Goal: Information Seeking & Learning: Check status

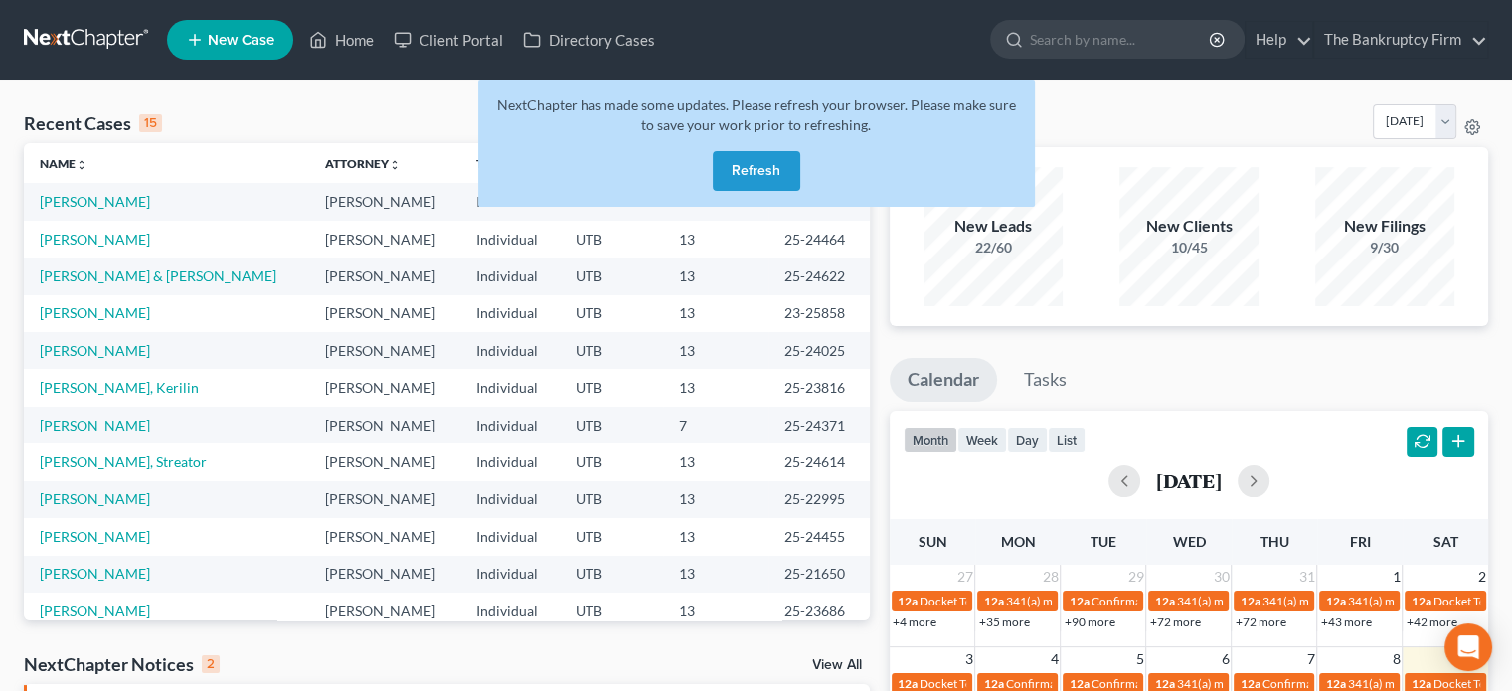
click at [752, 166] on button "Refresh" at bounding box center [756, 171] width 87 height 40
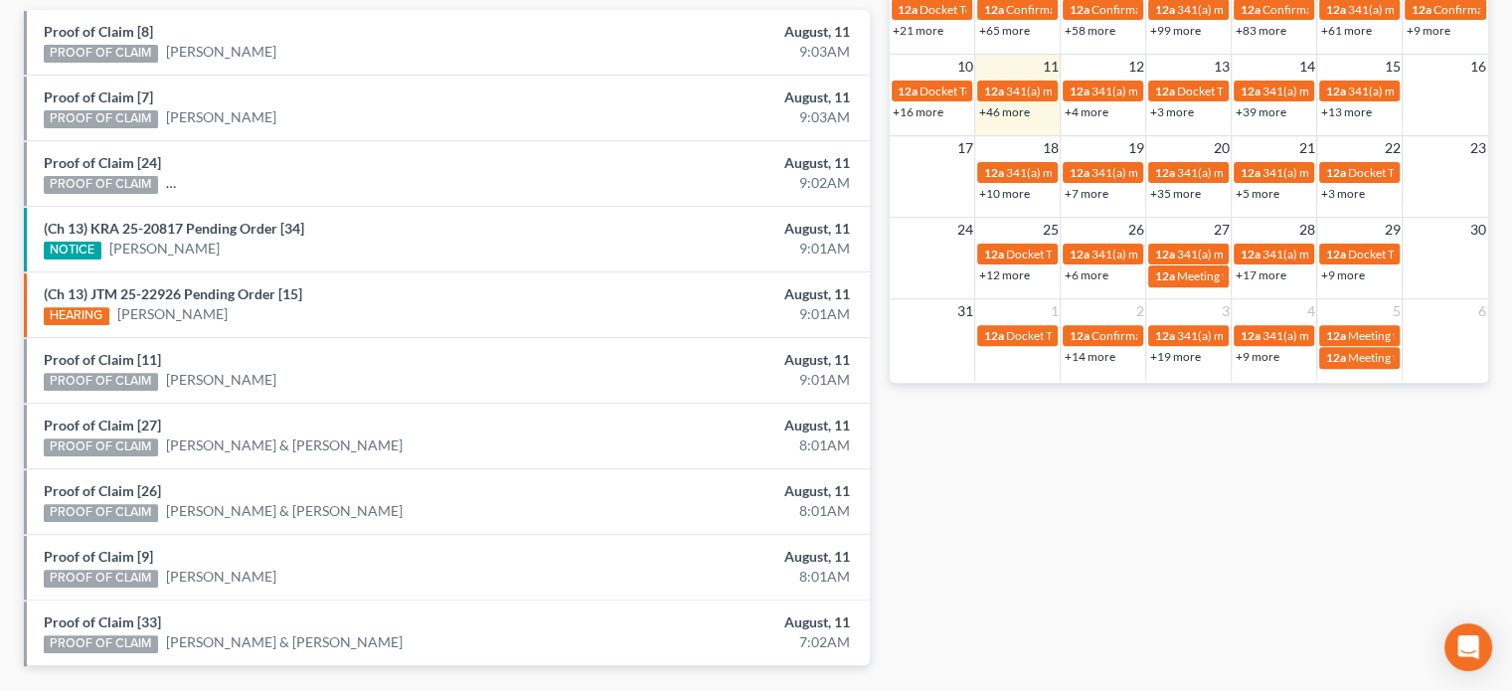
scroll to position [732, 0]
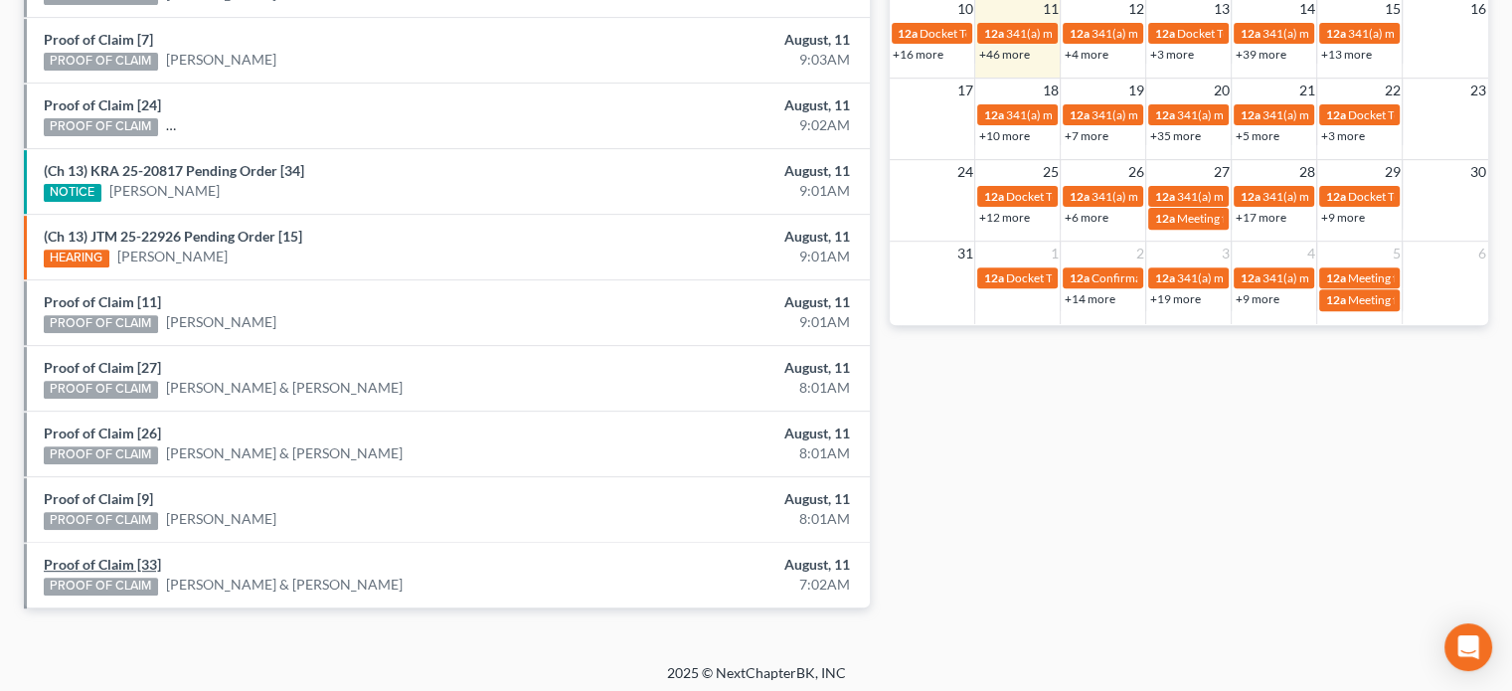
click at [132, 558] on link "Proof of Claim [33]" at bounding box center [102, 564] width 117 height 17
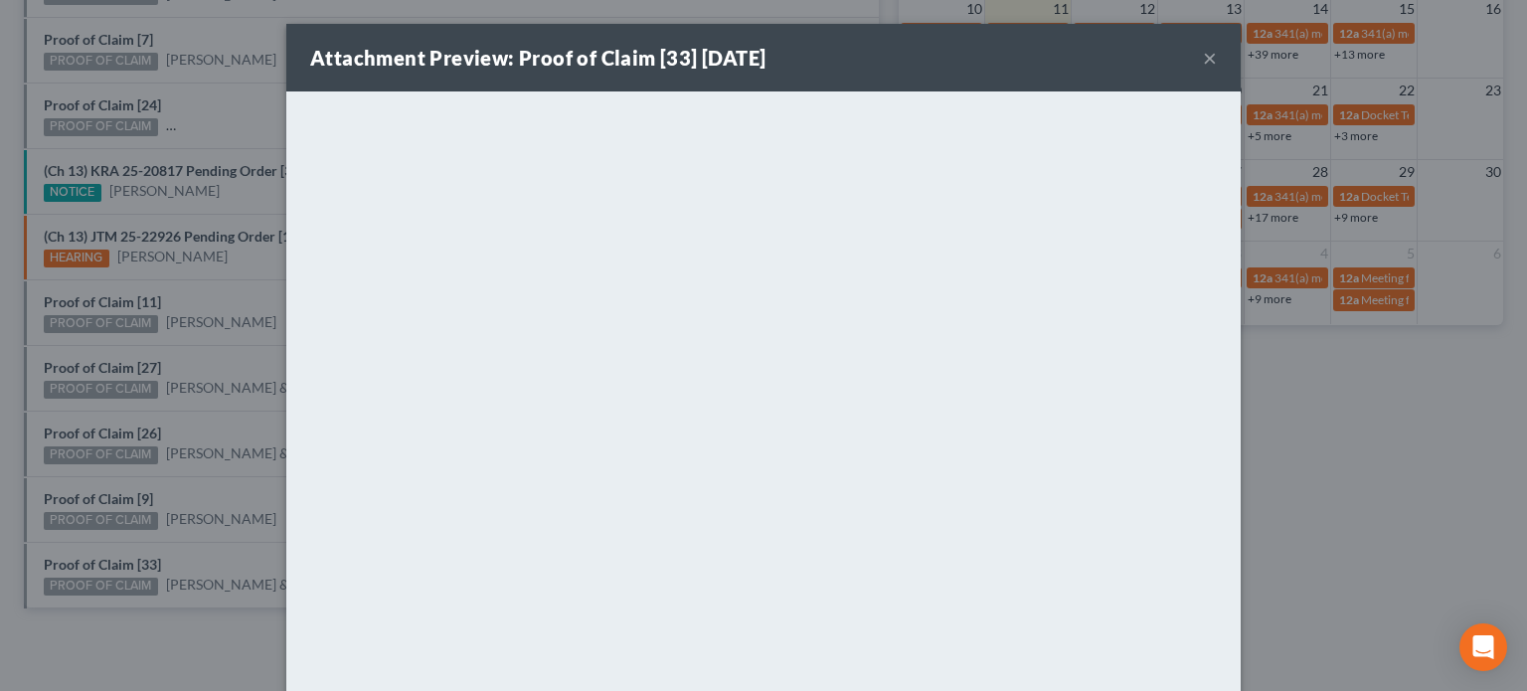
click at [127, 492] on div "Attachment Preview: Proof of Claim [33] 08/11/2025 × <object ng-attr-data='http…" at bounding box center [763, 345] width 1527 height 691
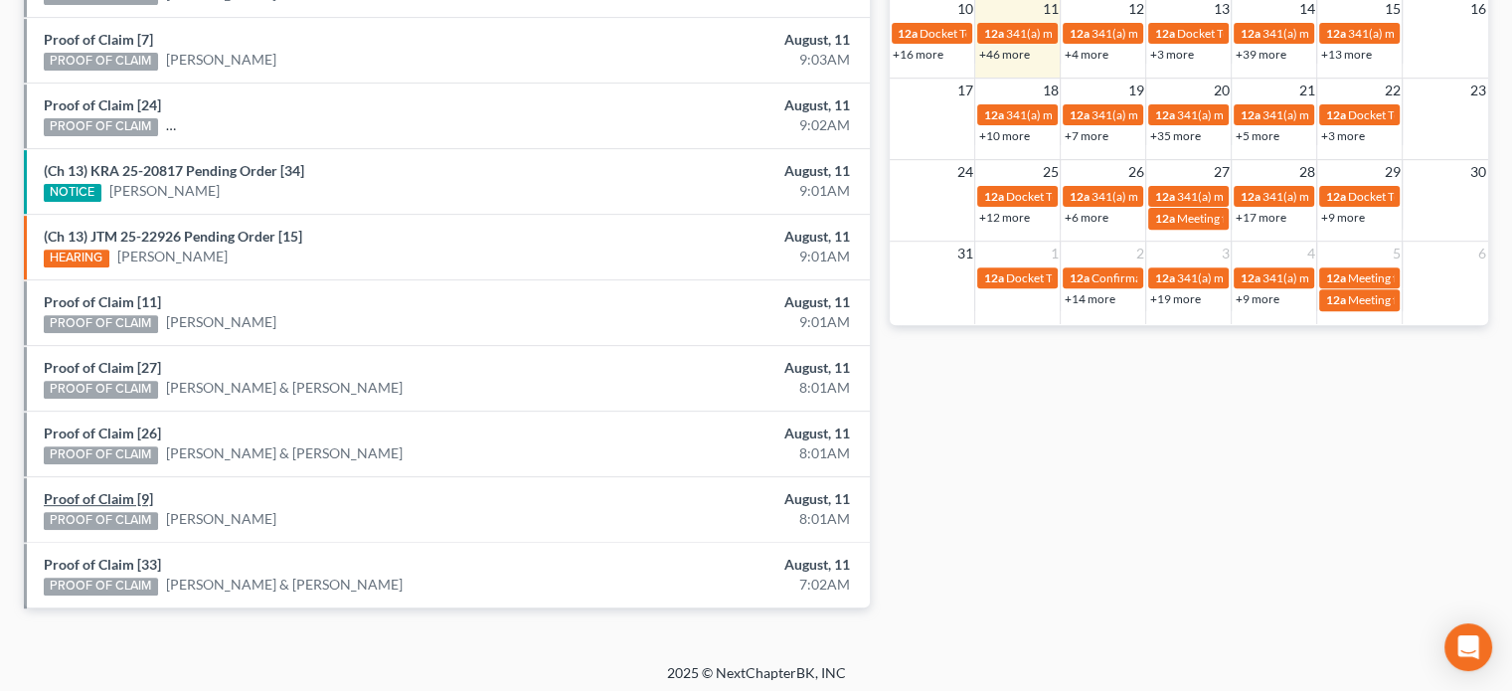
click at [127, 492] on link "Proof of Claim [9]" at bounding box center [98, 498] width 109 height 17
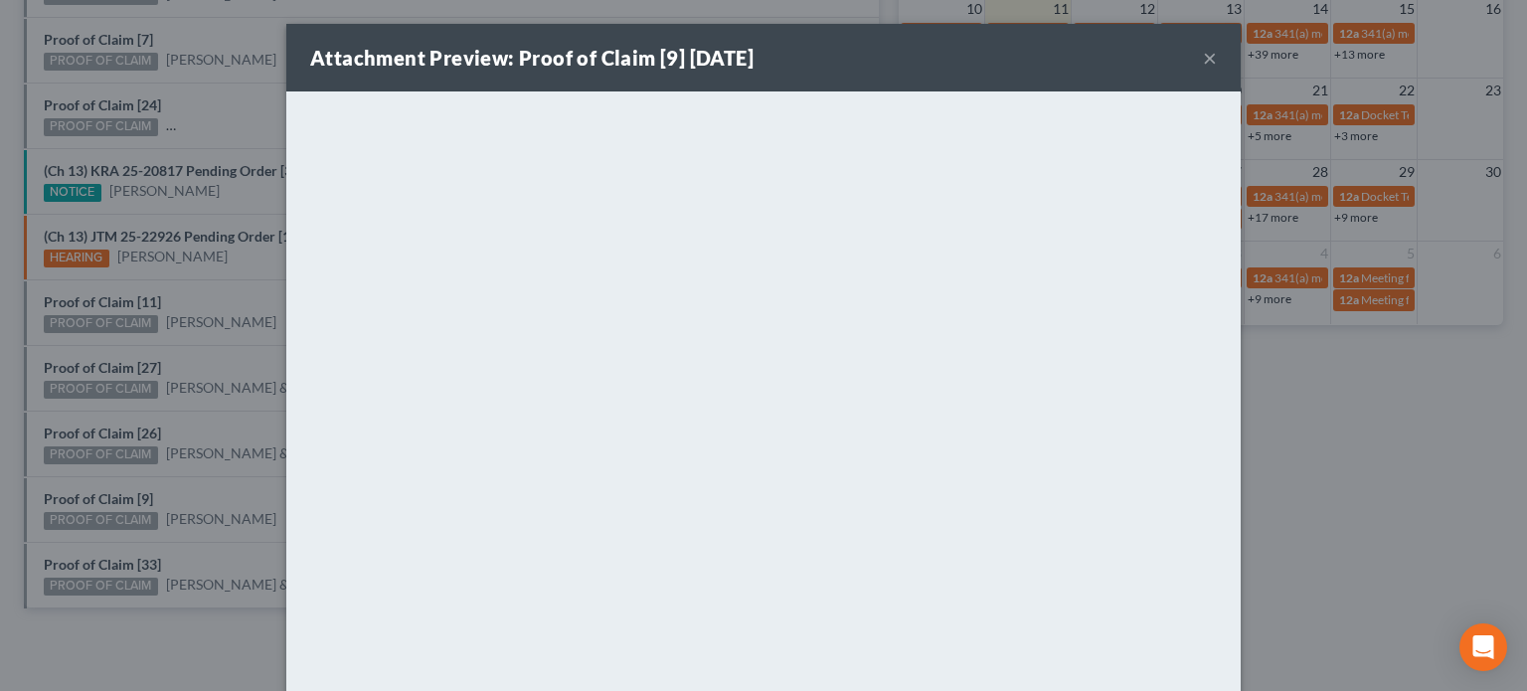
click at [127, 455] on div "Attachment Preview: Proof of Claim [9] 08/11/2025 × <object ng-attr-data='https…" at bounding box center [763, 345] width 1527 height 691
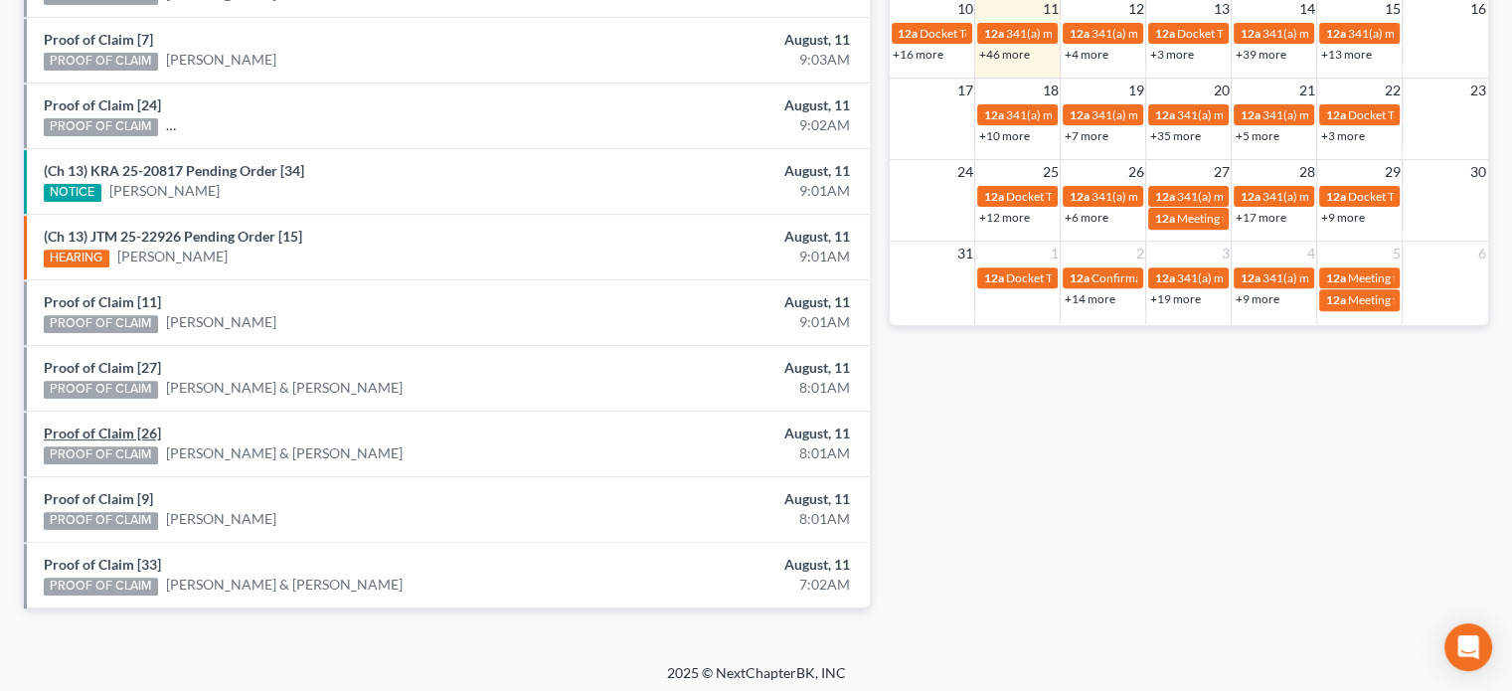
click at [111, 427] on link "Proof of Claim [26]" at bounding box center [102, 433] width 117 height 17
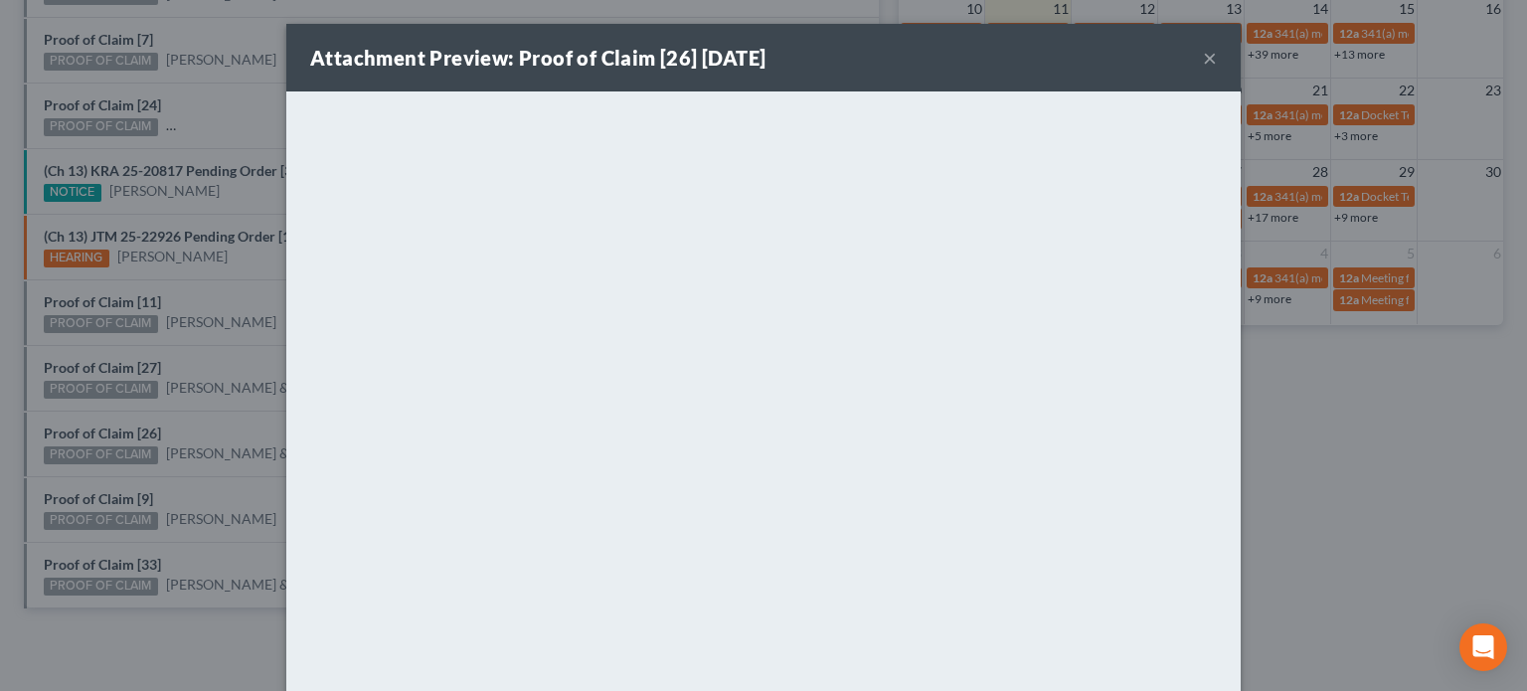
click at [115, 404] on div "Attachment Preview: Proof of Claim [26] 08/11/2025 × <object ng-attr-data='http…" at bounding box center [763, 345] width 1527 height 691
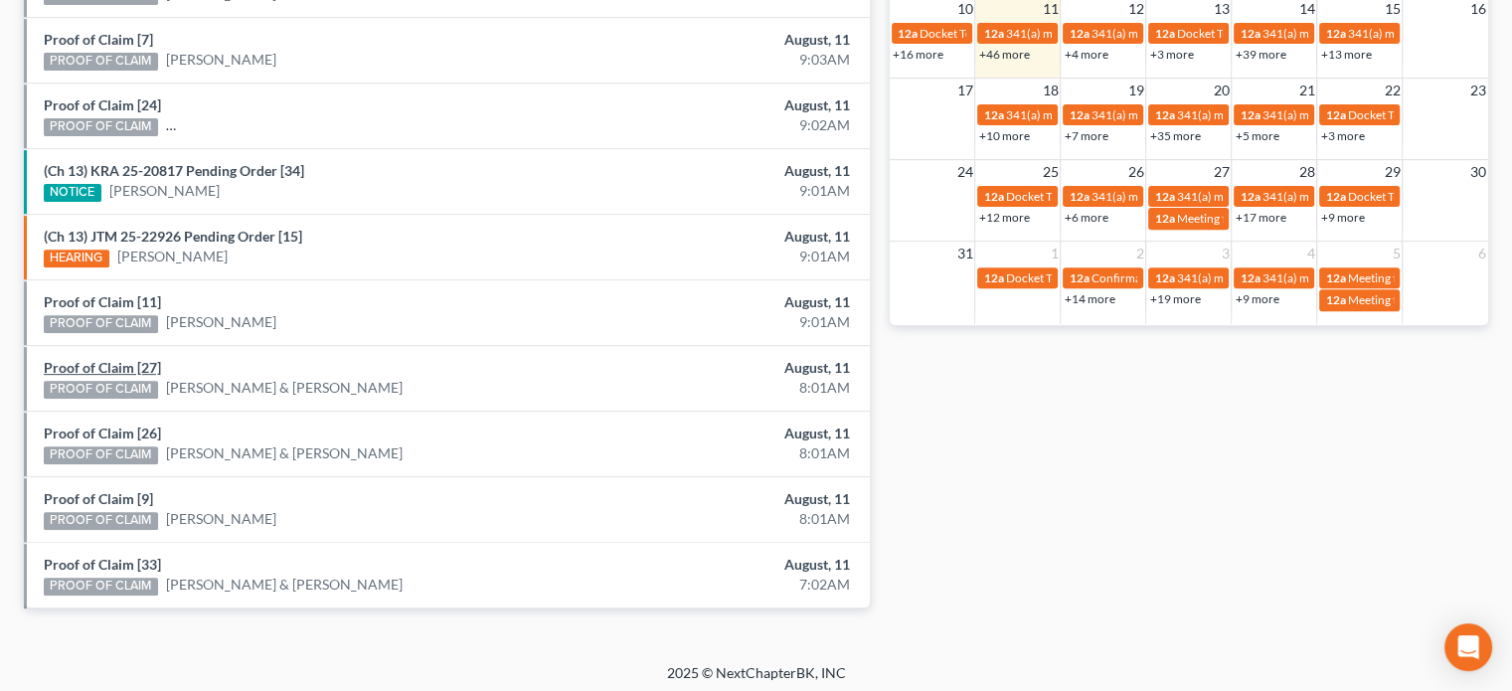
click at [107, 367] on link "Proof of Claim [27]" at bounding box center [102, 367] width 117 height 17
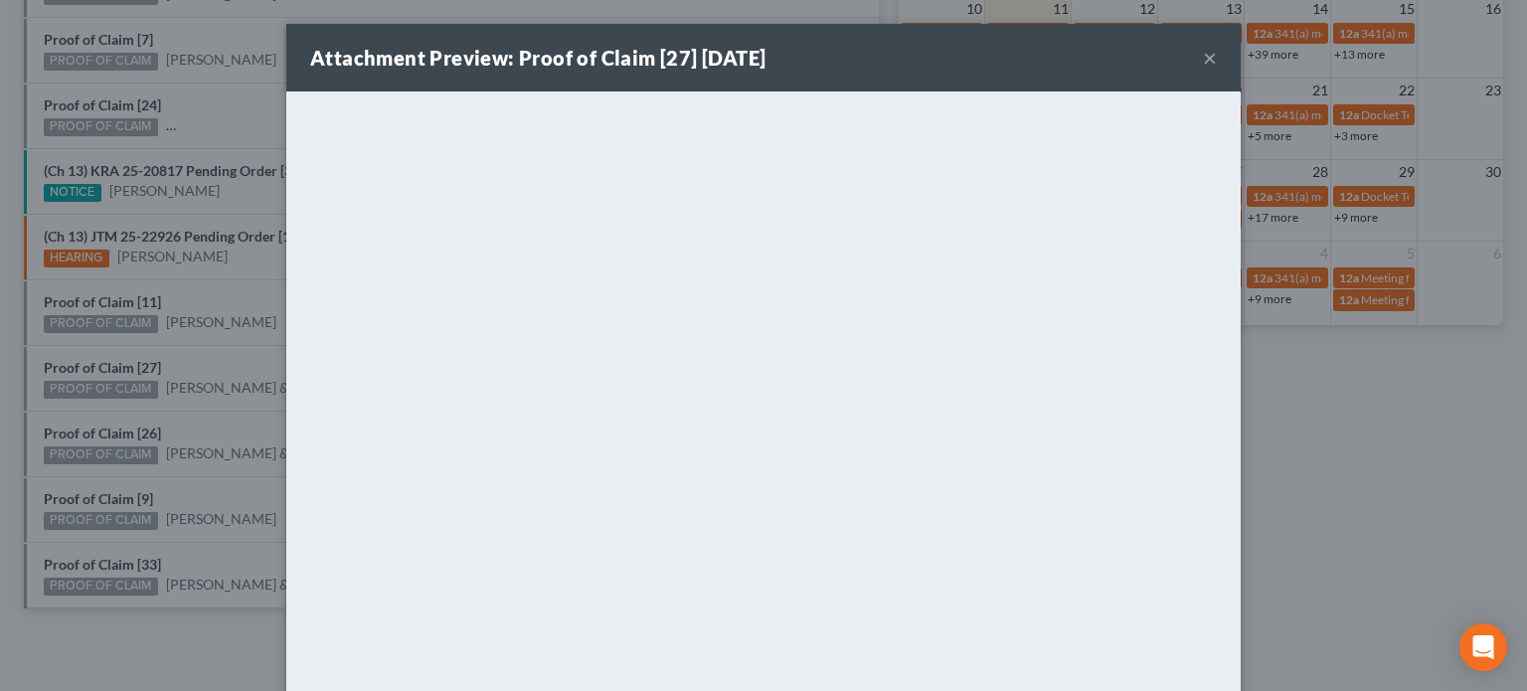
click at [107, 345] on div "Attachment Preview: Proof of Claim [27] 08/11/2025 × <object ng-attr-data='http…" at bounding box center [763, 345] width 1527 height 691
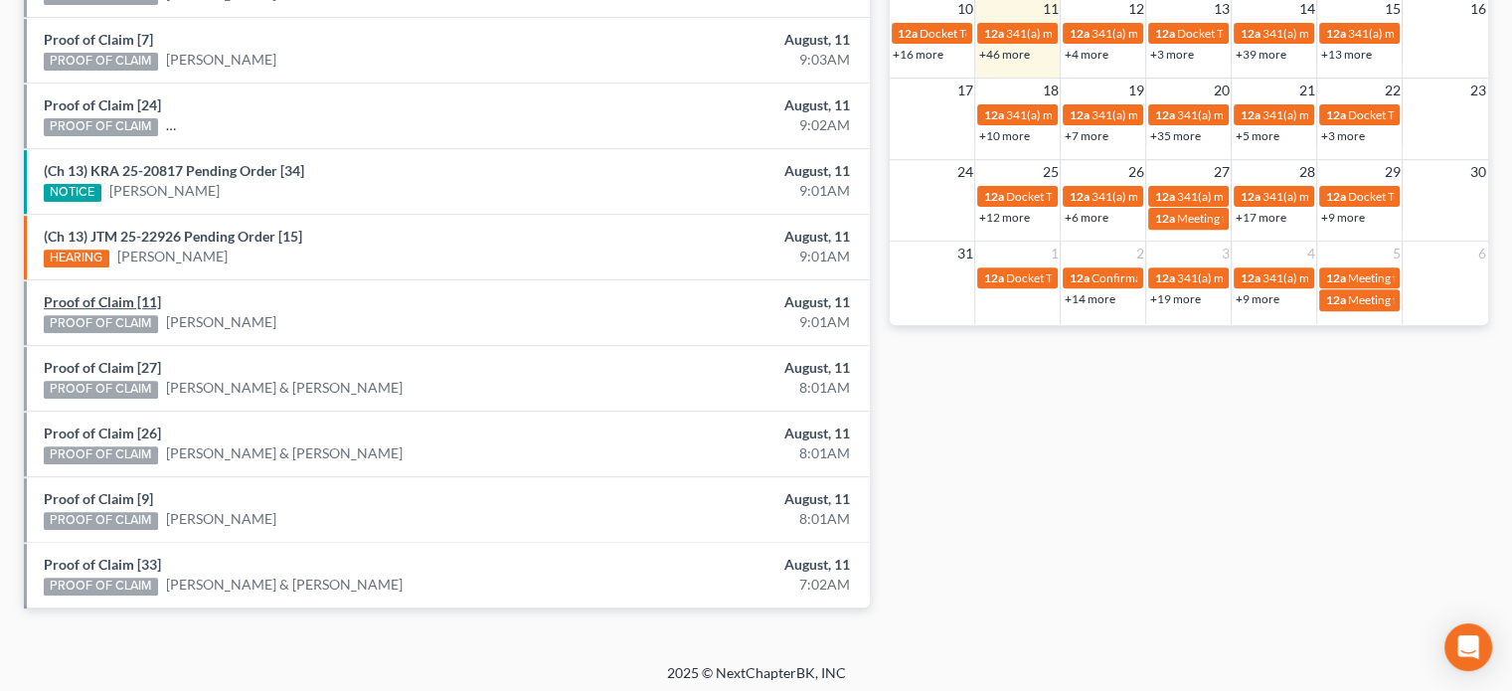
click at [107, 301] on link "Proof of Claim [11]" at bounding box center [102, 301] width 117 height 17
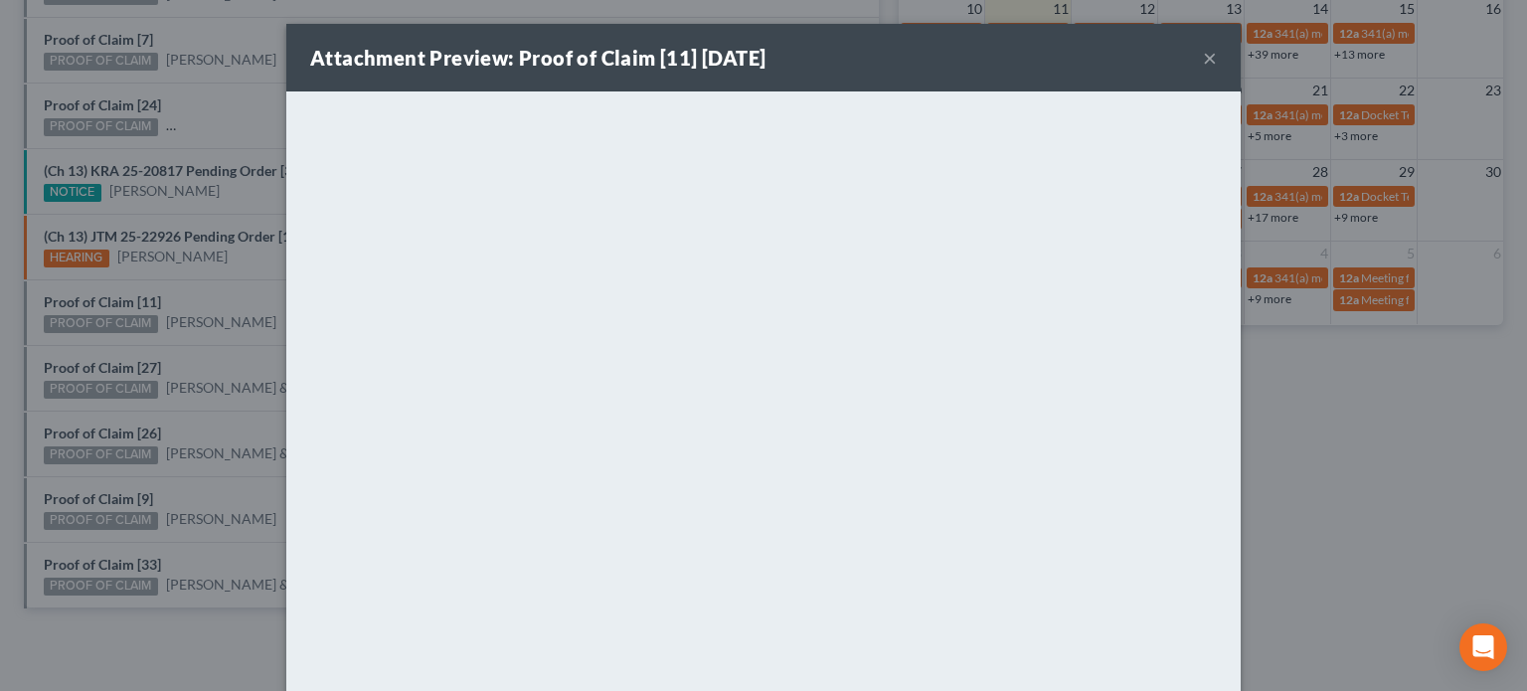
click at [186, 284] on div "Attachment Preview: Proof of Claim [11] 08/11/2025 × <object ng-attr-data='http…" at bounding box center [763, 345] width 1527 height 691
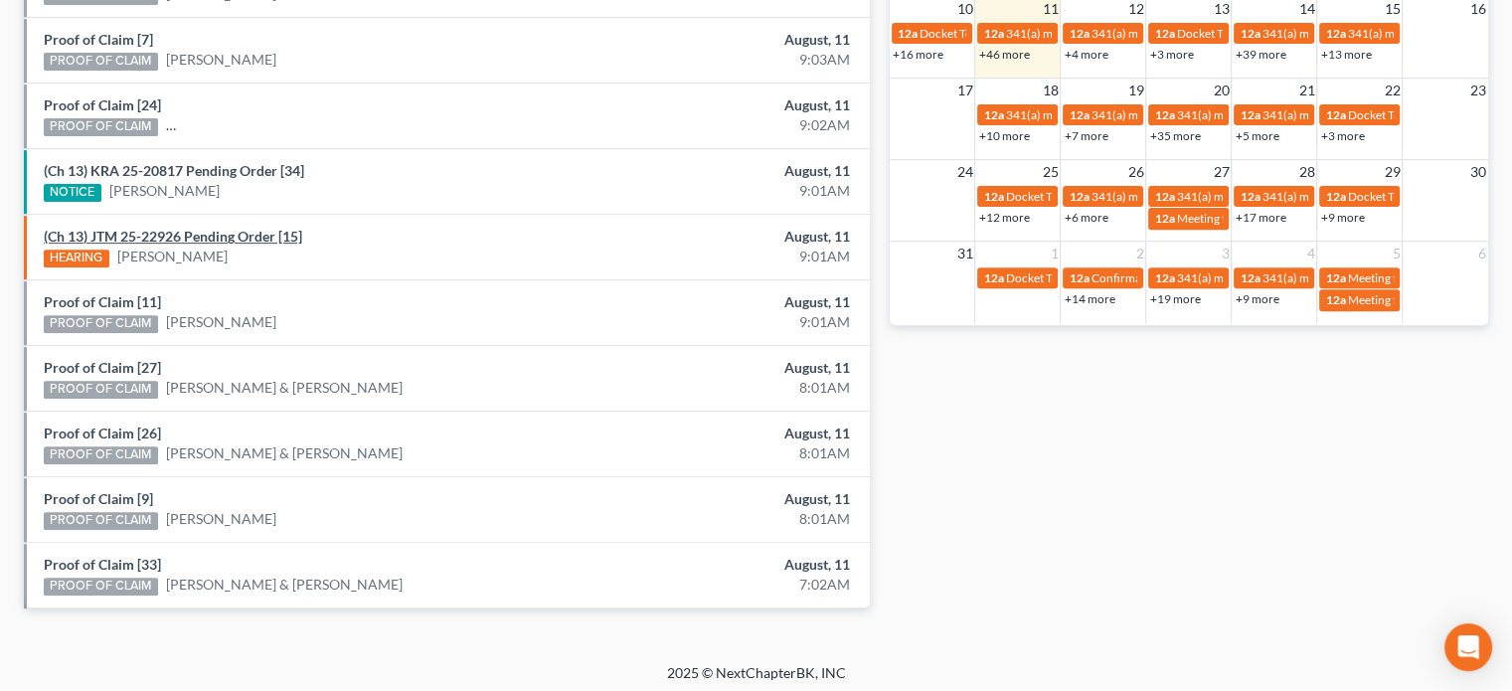
click at [187, 232] on link "(Ch 13) JTM 25-22926 Pending Order [15]" at bounding box center [173, 236] width 258 height 17
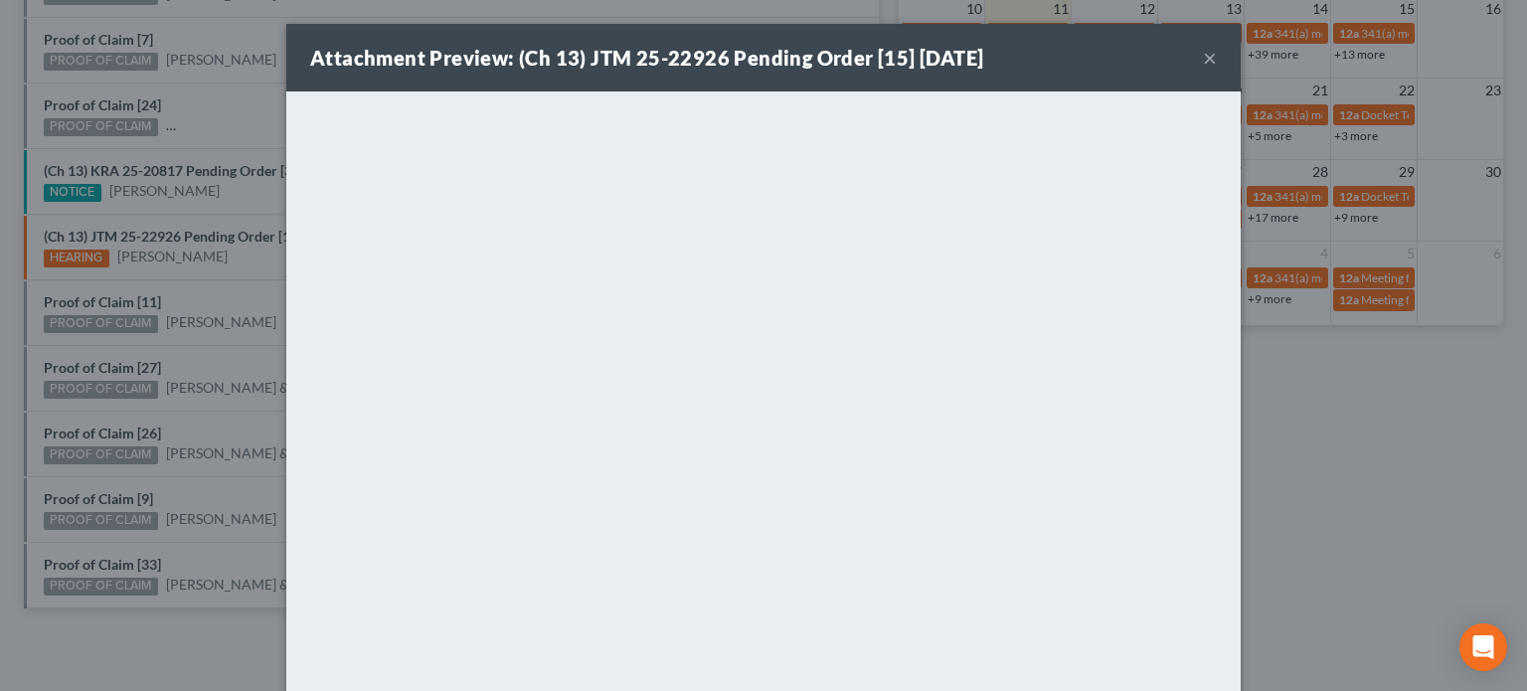
click at [235, 273] on div "Attachment Preview: (Ch 13) JTM 25-22926 Pending Order [15] 08/11/2025 × <objec…" at bounding box center [763, 345] width 1527 height 691
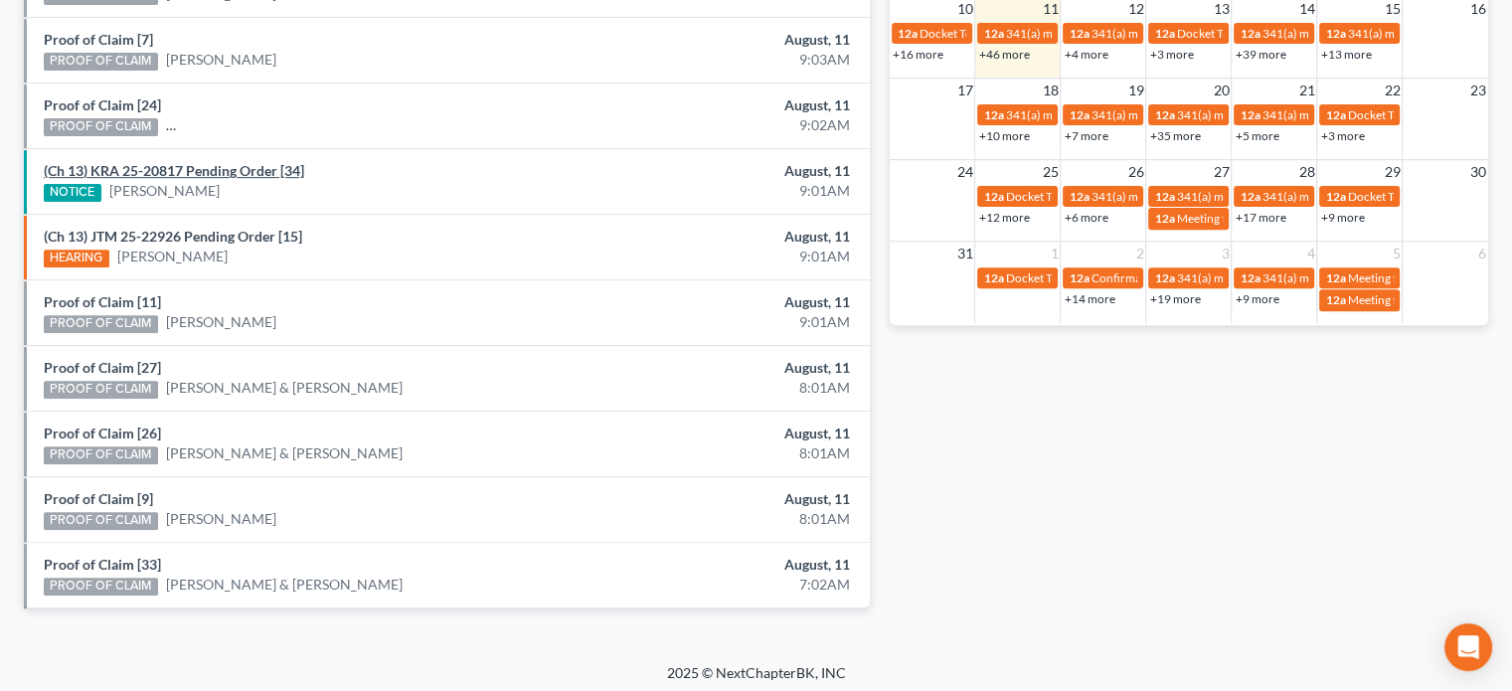
click at [163, 170] on link "(Ch 13) KRA 25-20817 Pending Order [34]" at bounding box center [174, 170] width 260 height 17
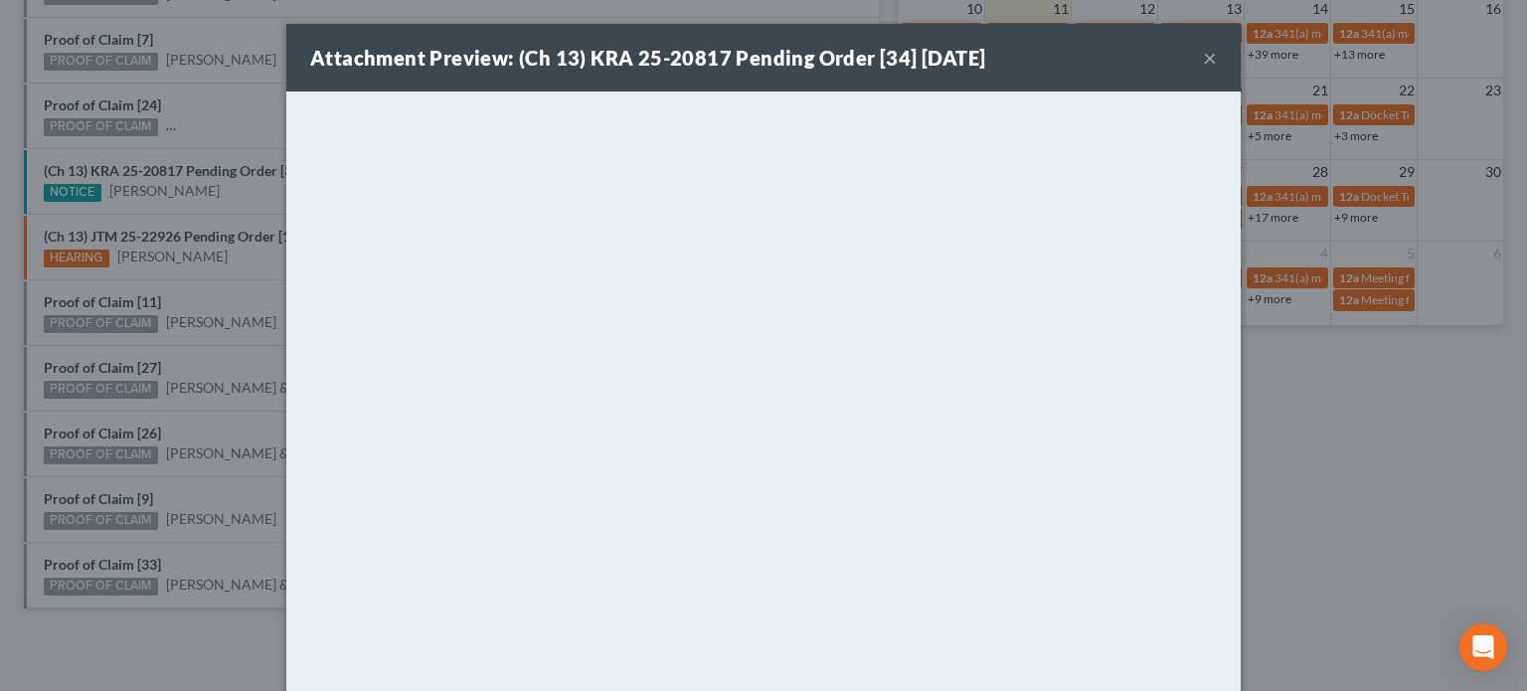
click at [130, 149] on div "Attachment Preview: (Ch 13) KRA 25-20817 Pending Order [34] 08/11/2025 × <objec…" at bounding box center [763, 345] width 1527 height 691
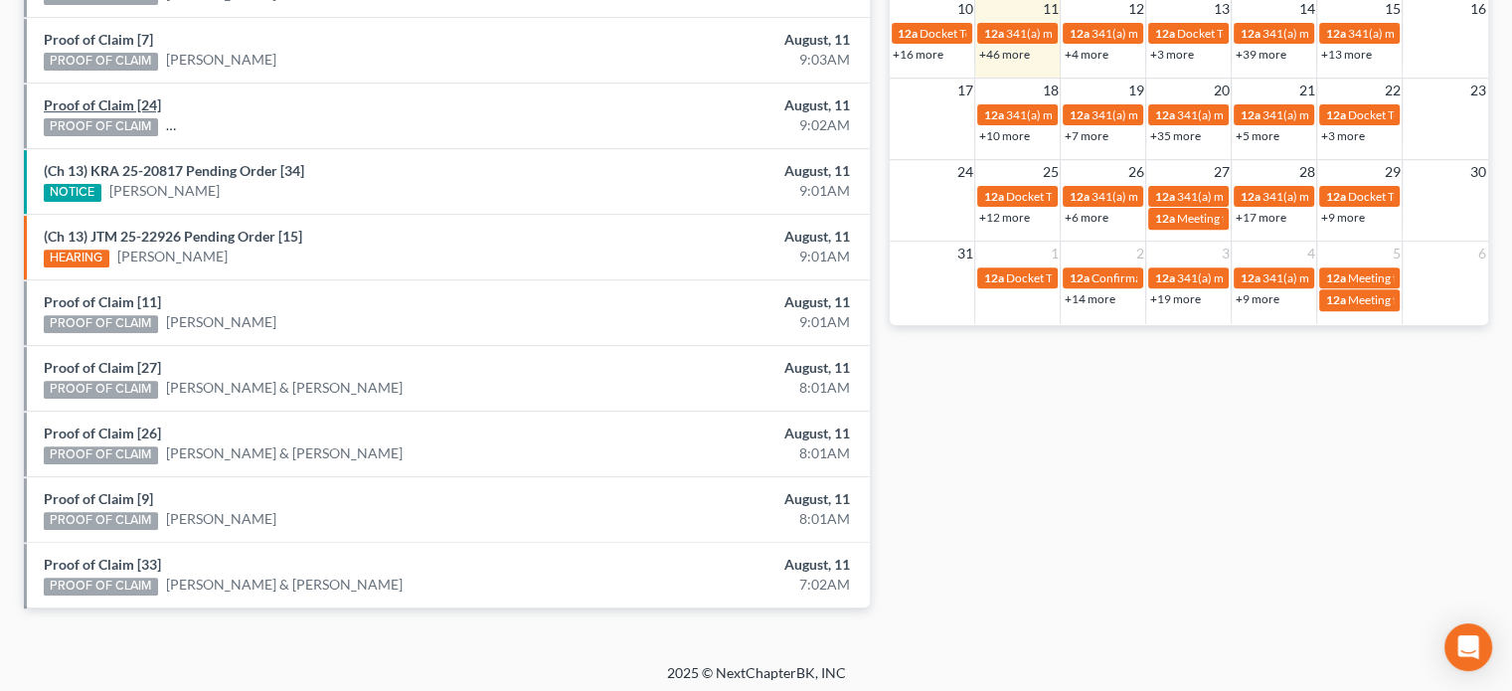
click at [117, 100] on link "Proof of Claim [24]" at bounding box center [102, 104] width 117 height 17
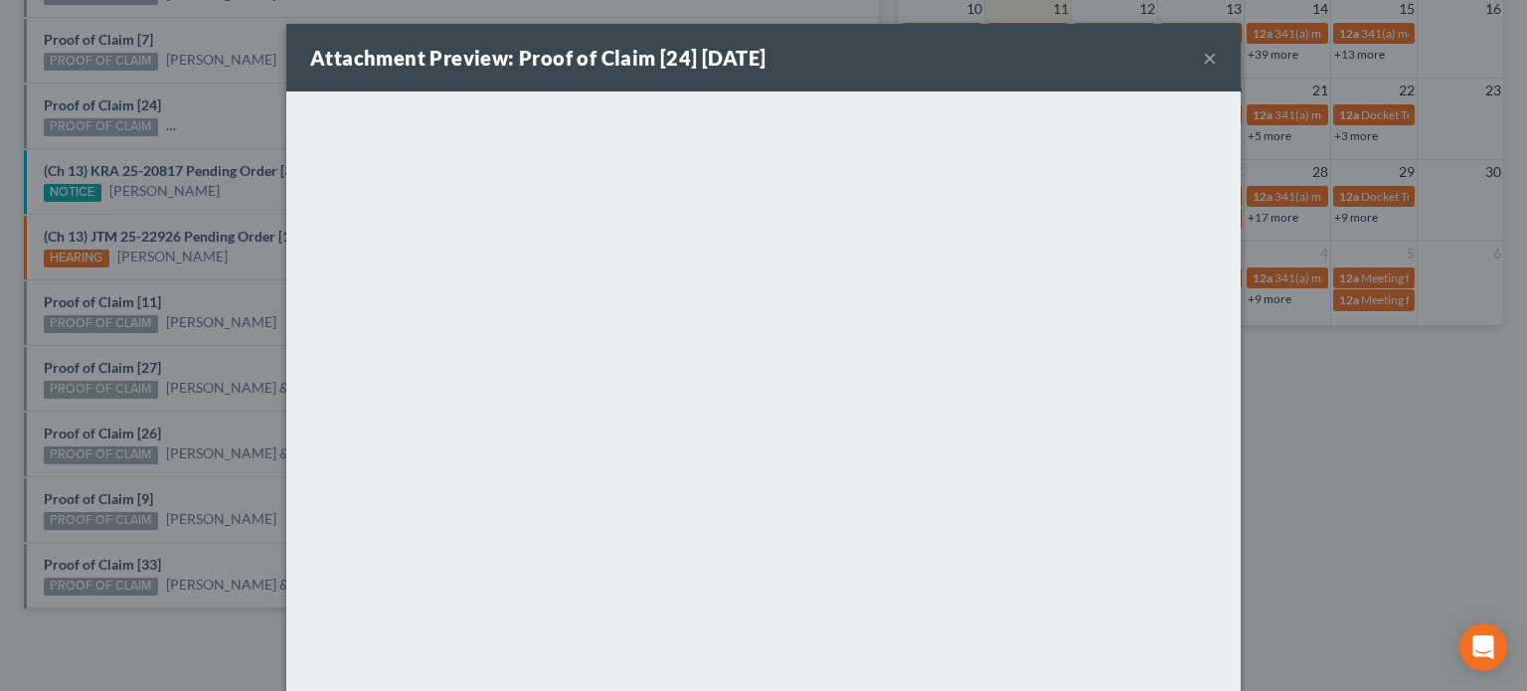
click at [149, 83] on div "Attachment Preview: Proof of Claim [24] 08/11/2025 × <object ng-attr-data='http…" at bounding box center [763, 345] width 1527 height 691
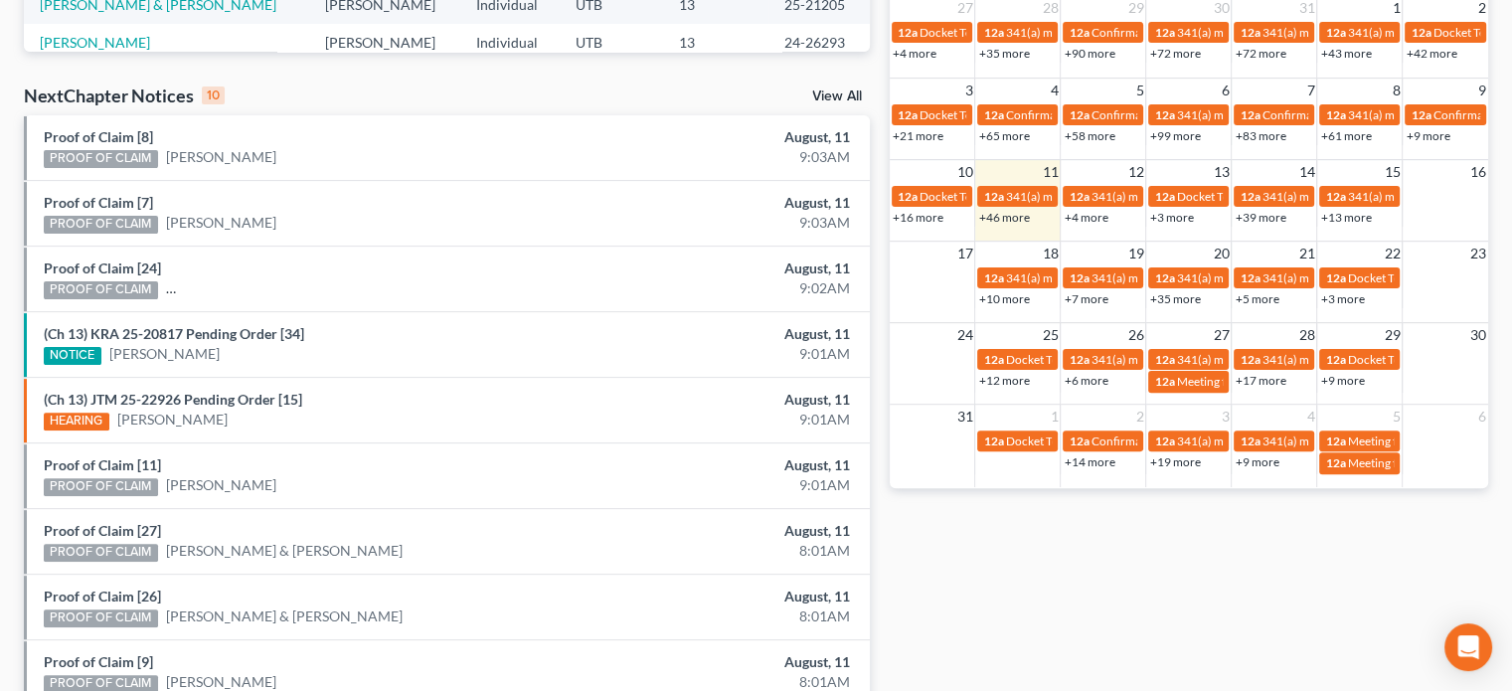
scroll to position [569, 0]
click at [106, 202] on link "Proof of Claim [7]" at bounding box center [98, 202] width 109 height 17
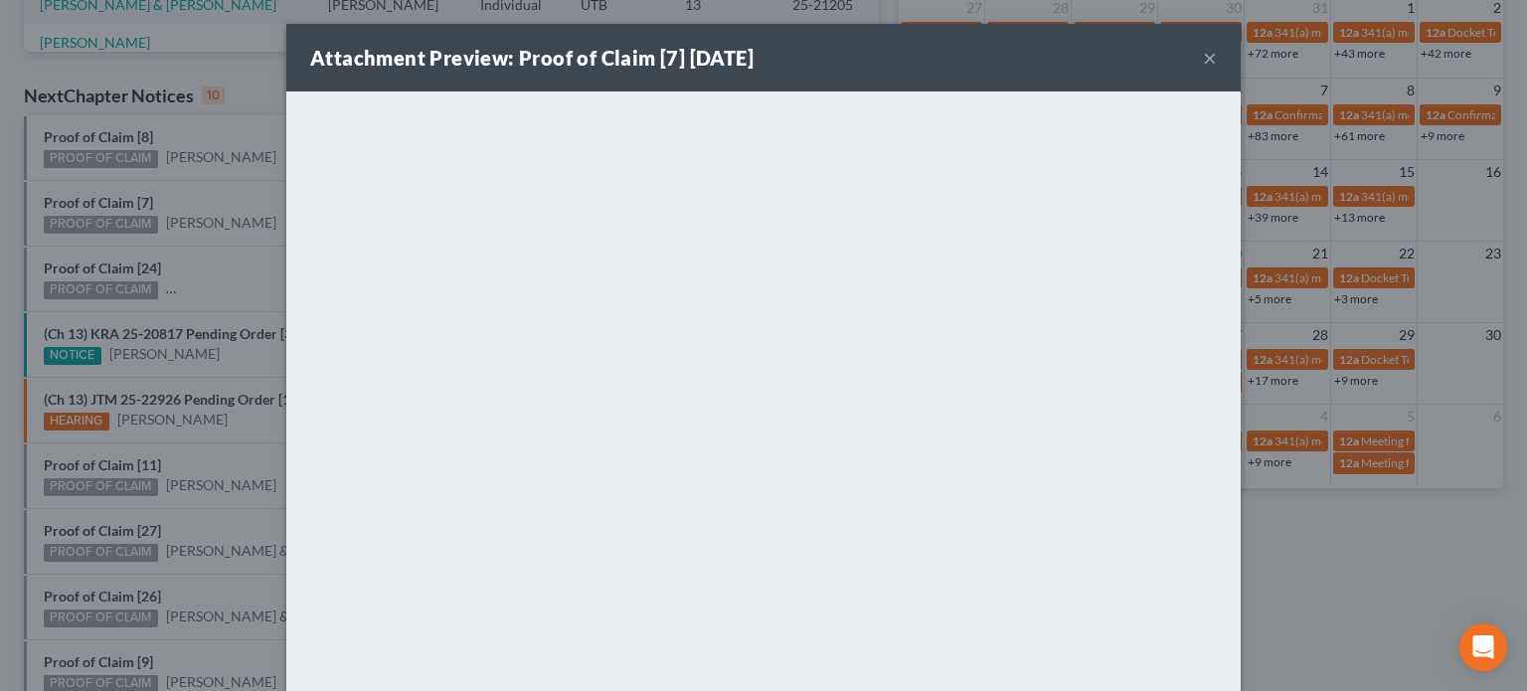
click at [109, 167] on div "Attachment Preview: Proof of Claim [7] 08/11/2025 × <object ng-attr-data='https…" at bounding box center [763, 345] width 1527 height 691
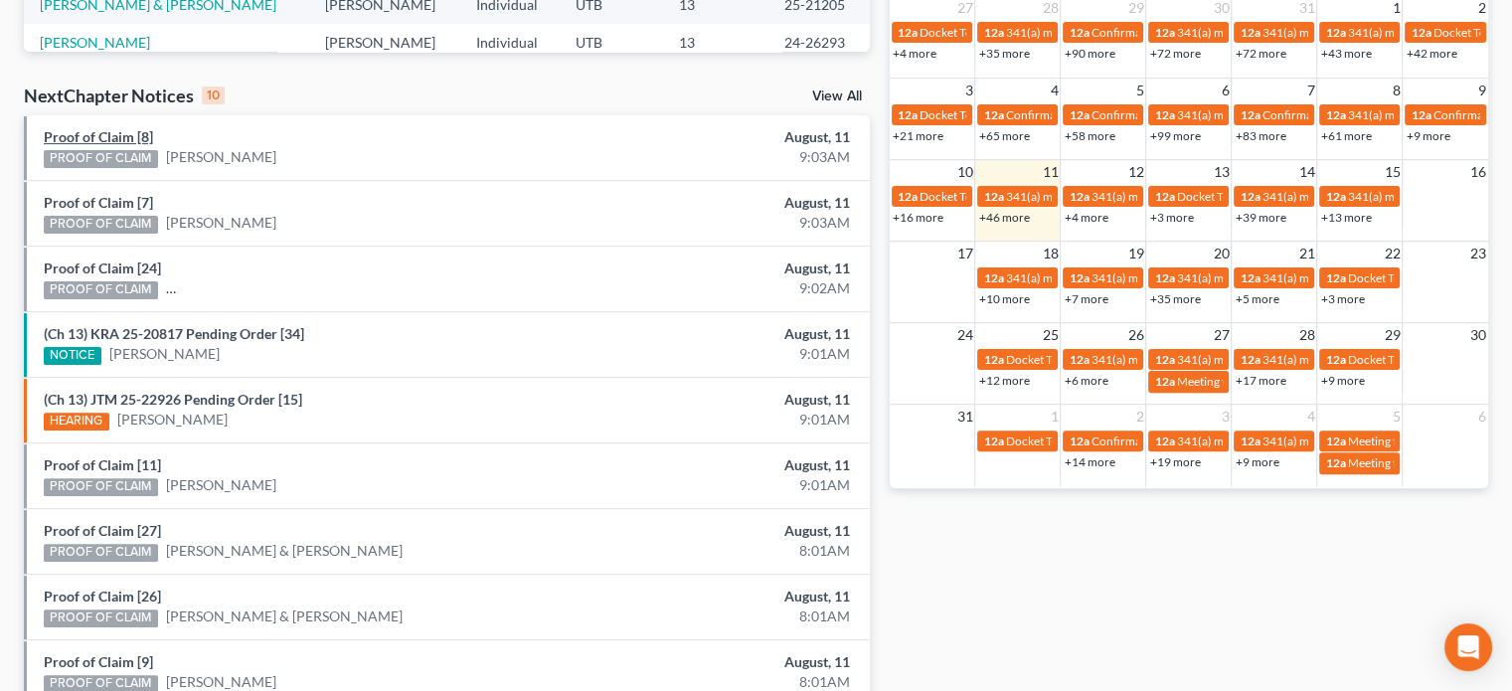
click at [102, 137] on link "Proof of Claim [8]" at bounding box center [98, 136] width 109 height 17
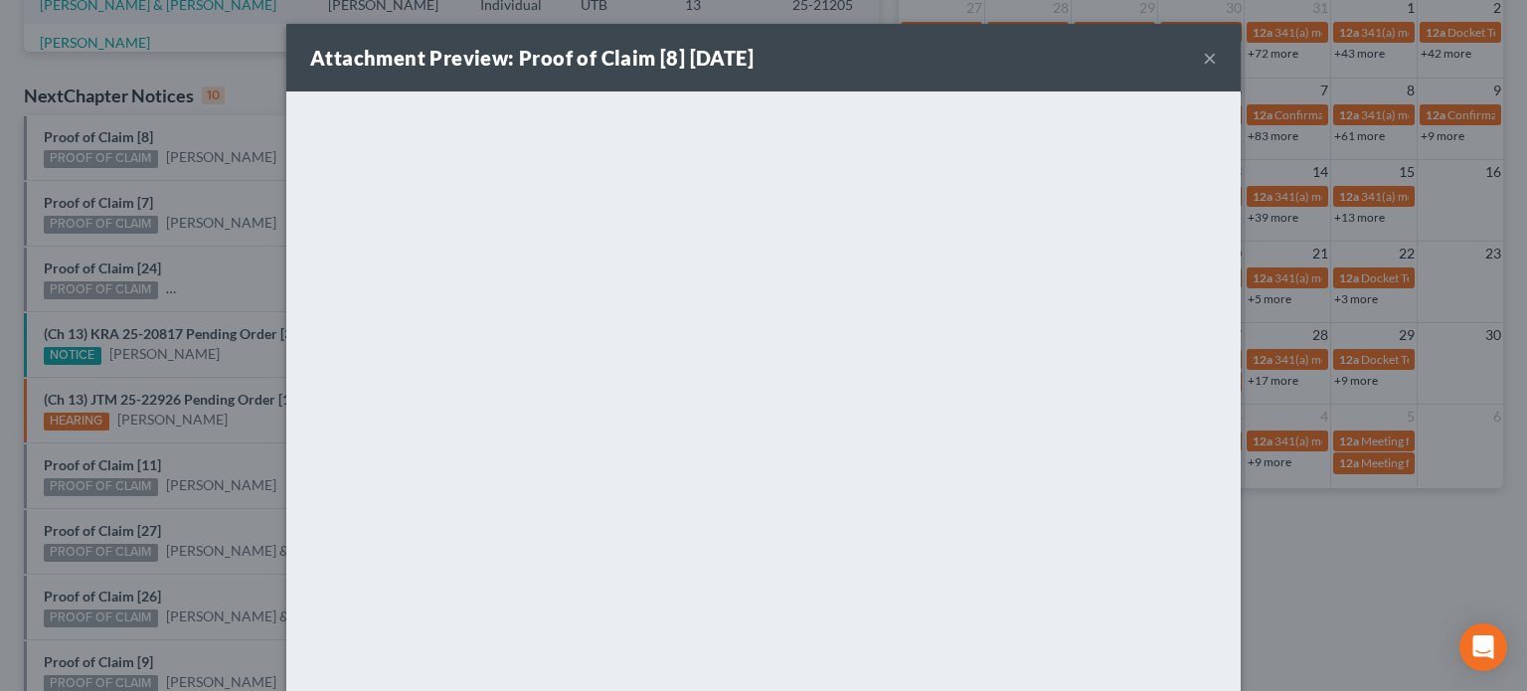
click at [240, 181] on div "Attachment Preview: Proof of Claim [8] 08/11/2025 × <object ng-attr-data='https…" at bounding box center [763, 345] width 1527 height 691
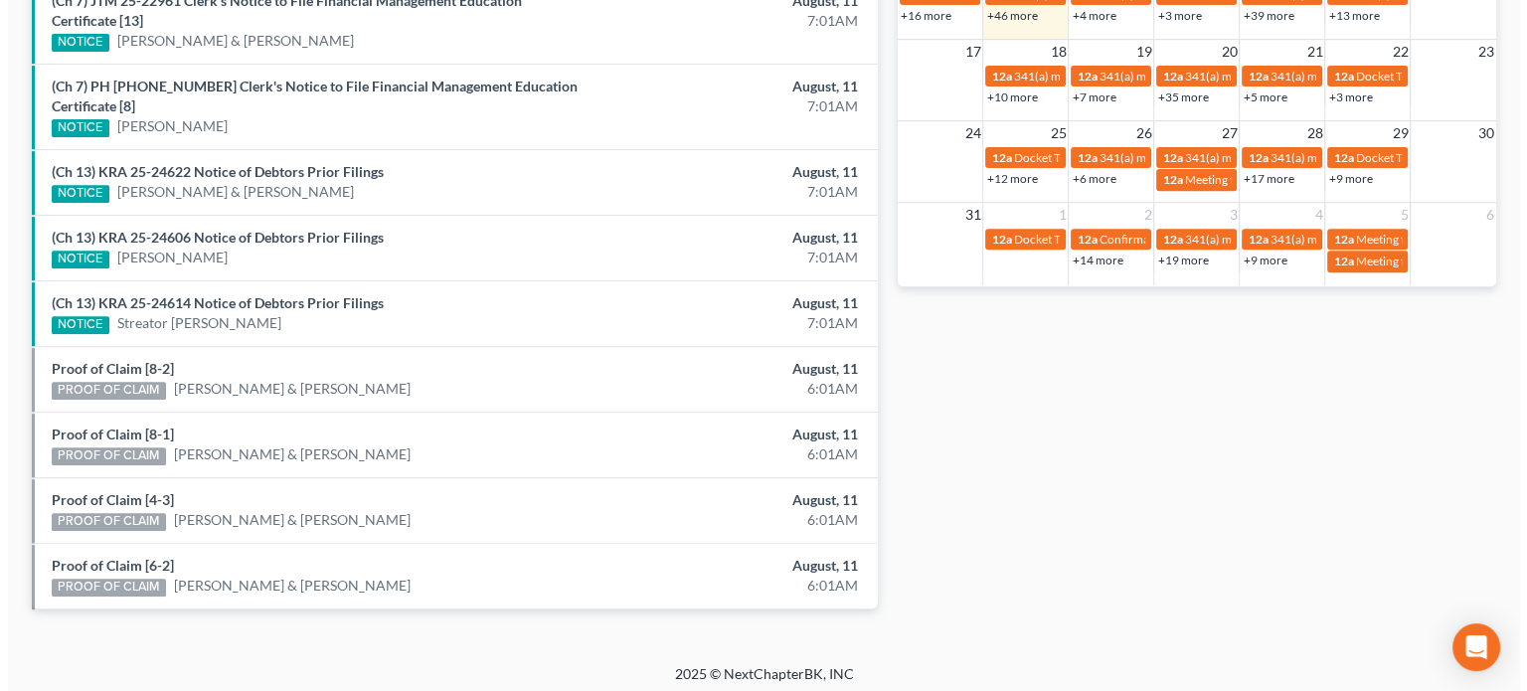
scroll to position [771, 0]
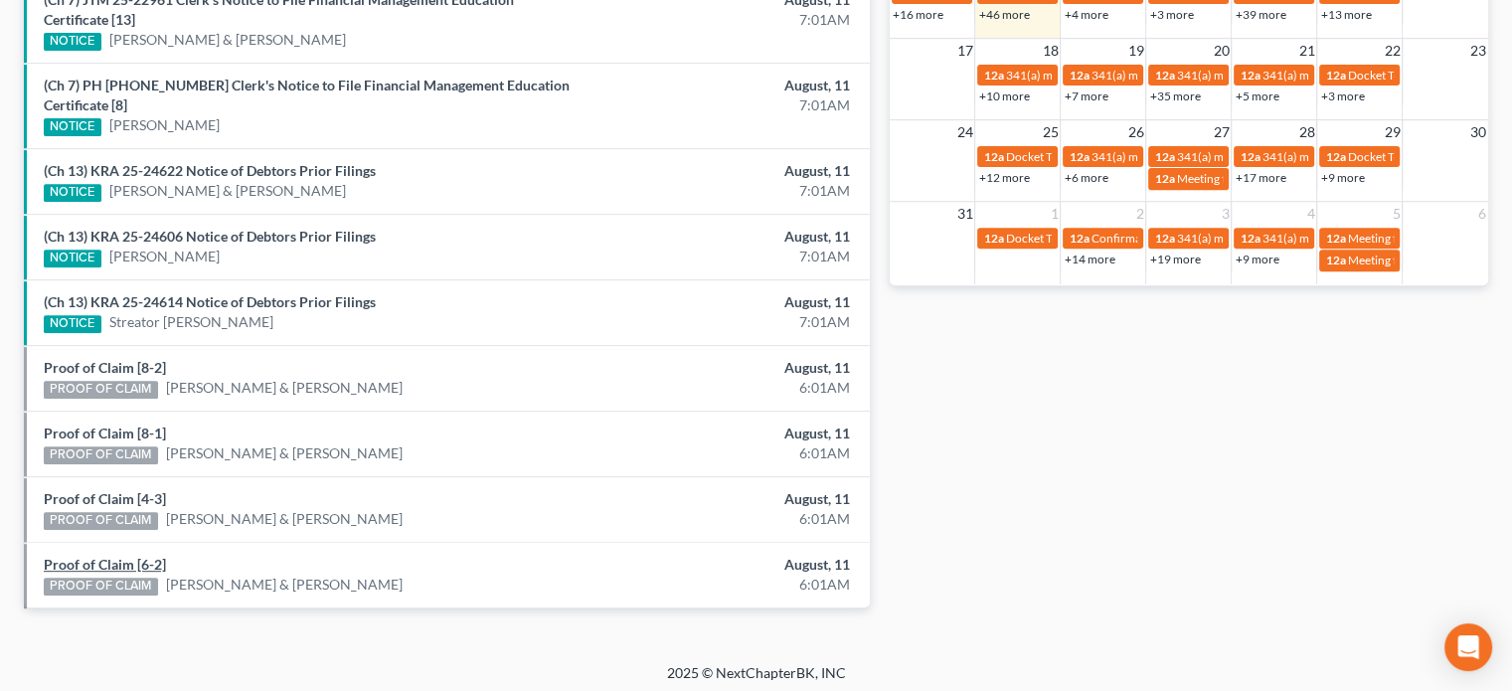
click at [120, 556] on link "Proof of Claim [6-2]" at bounding box center [105, 564] width 122 height 17
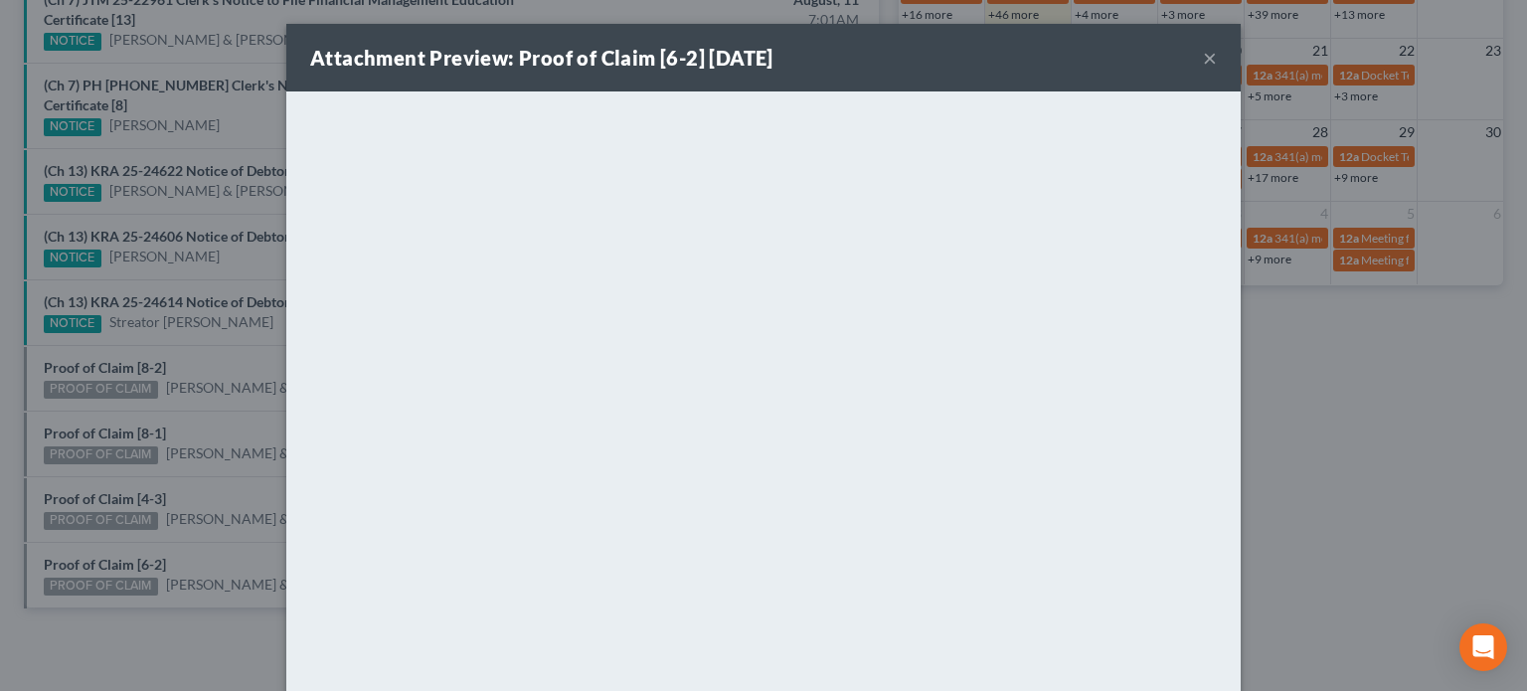
click at [117, 496] on div "Attachment Preview: Proof of Claim [6-2] [DATE] × <object ng-attr-data='[URL][D…" at bounding box center [763, 345] width 1527 height 691
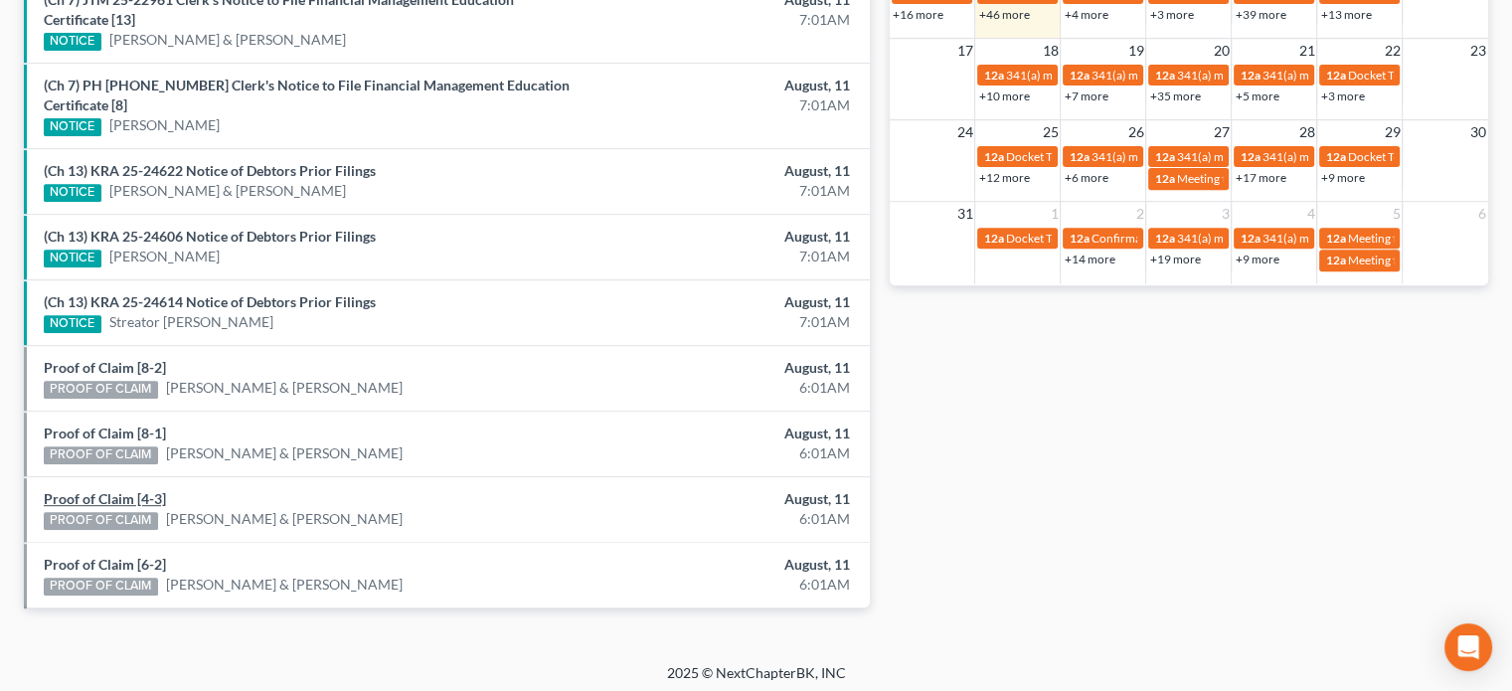
click at [117, 496] on link "Proof of Claim [4-3]" at bounding box center [105, 498] width 122 height 17
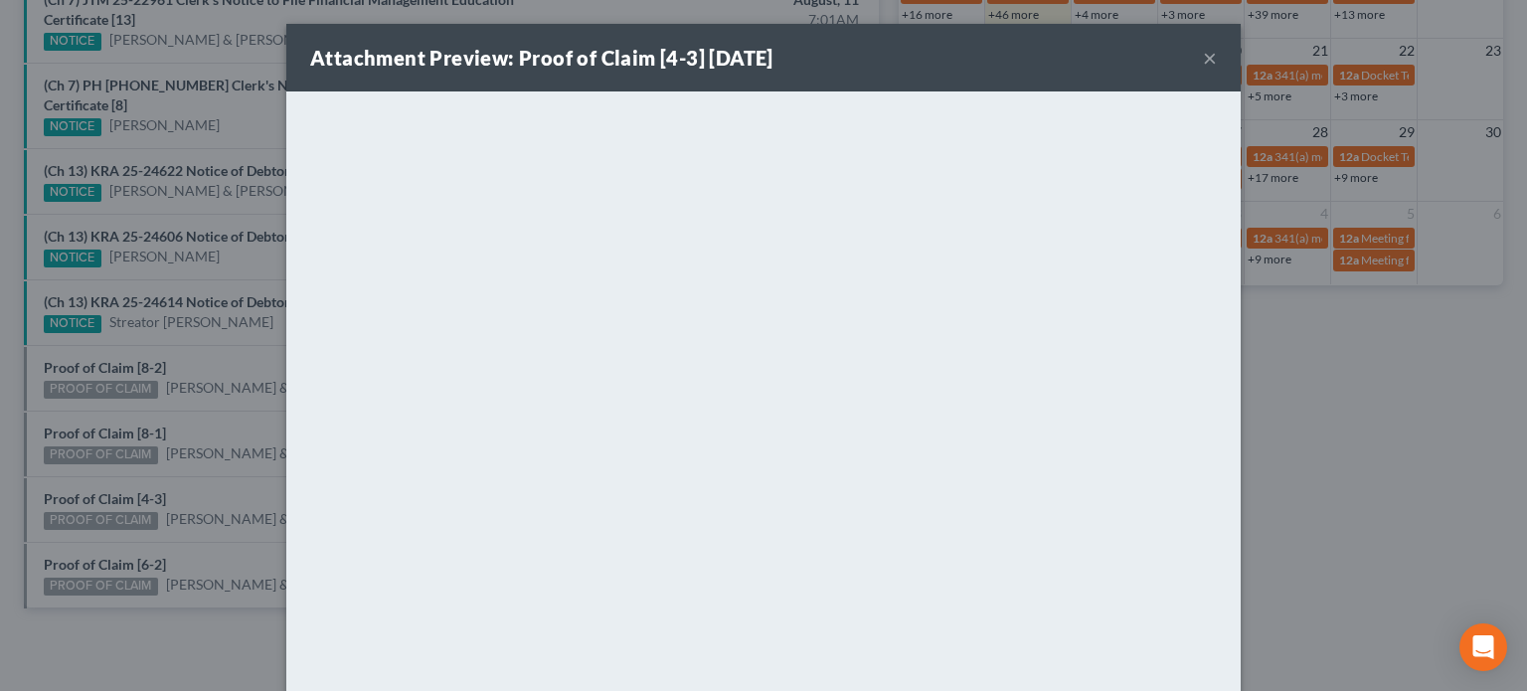
click at [122, 430] on div "Attachment Preview: Proof of Claim [4-3] 08/11/2025 × <object ng-attr-data='htt…" at bounding box center [763, 345] width 1527 height 691
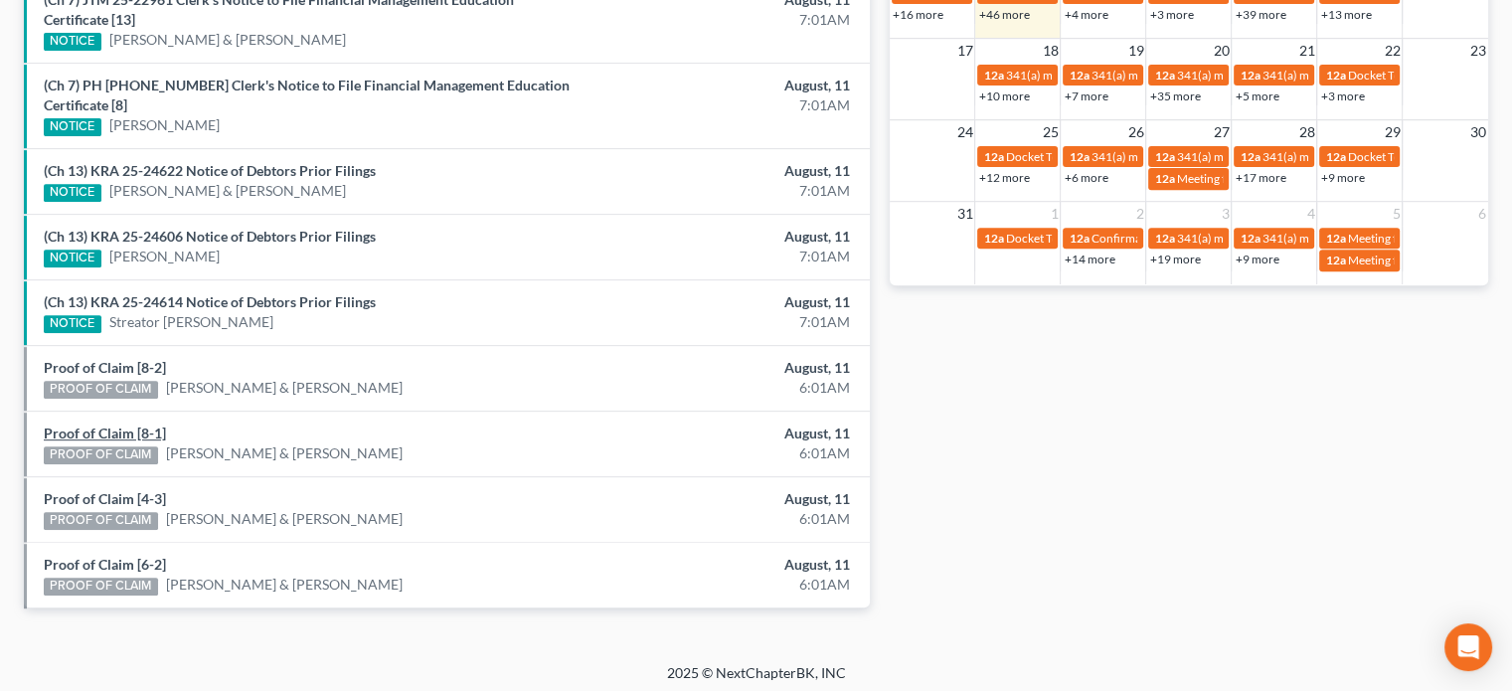
click at [122, 430] on link "Proof of Claim [8-1]" at bounding box center [105, 433] width 122 height 17
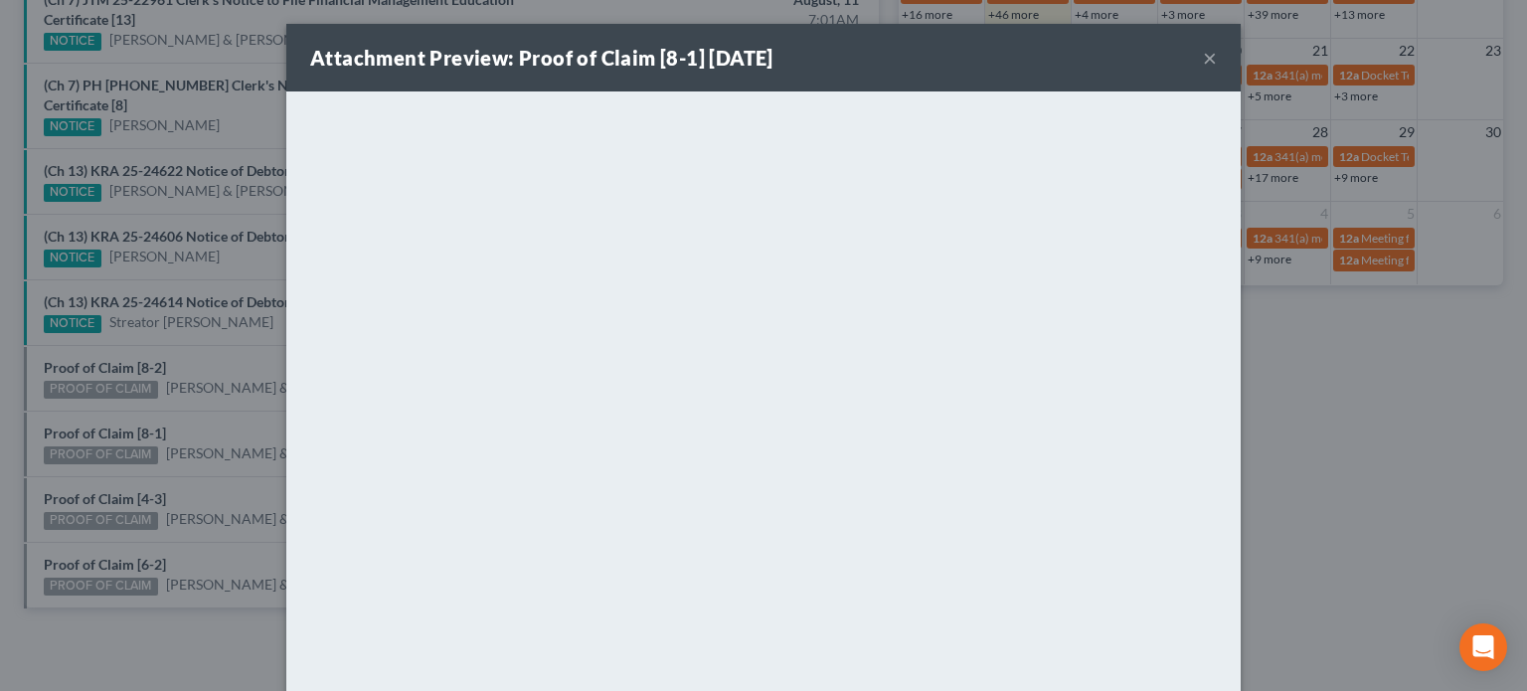
click at [133, 403] on div "Attachment Preview: Proof of Claim [8-1] 08/11/2025 × <object ng-attr-data='htt…" at bounding box center [763, 345] width 1527 height 691
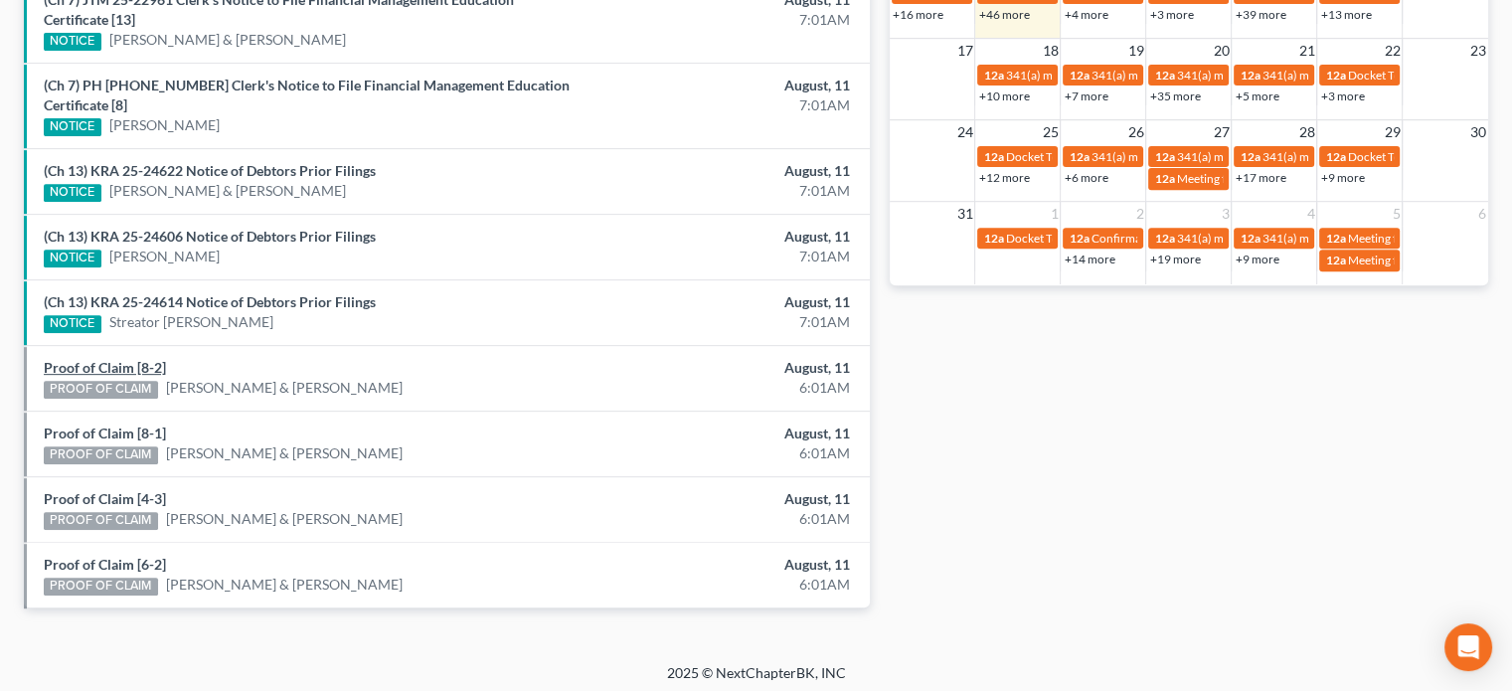
click at [120, 359] on link "Proof of Claim [8-2]" at bounding box center [105, 367] width 122 height 17
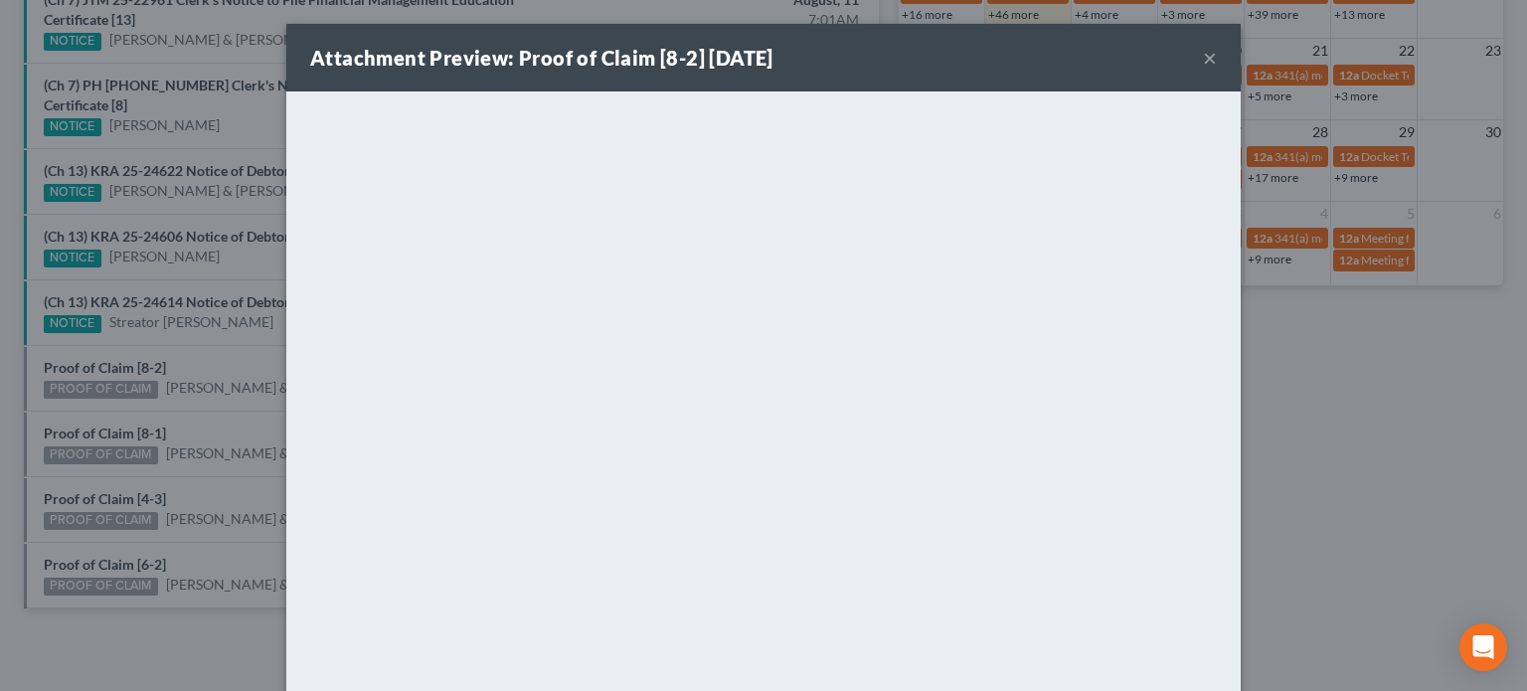
click at [120, 345] on div "Attachment Preview: Proof of Claim [8-2] 08/11/2025 × <object ng-attr-data='htt…" at bounding box center [763, 345] width 1527 height 691
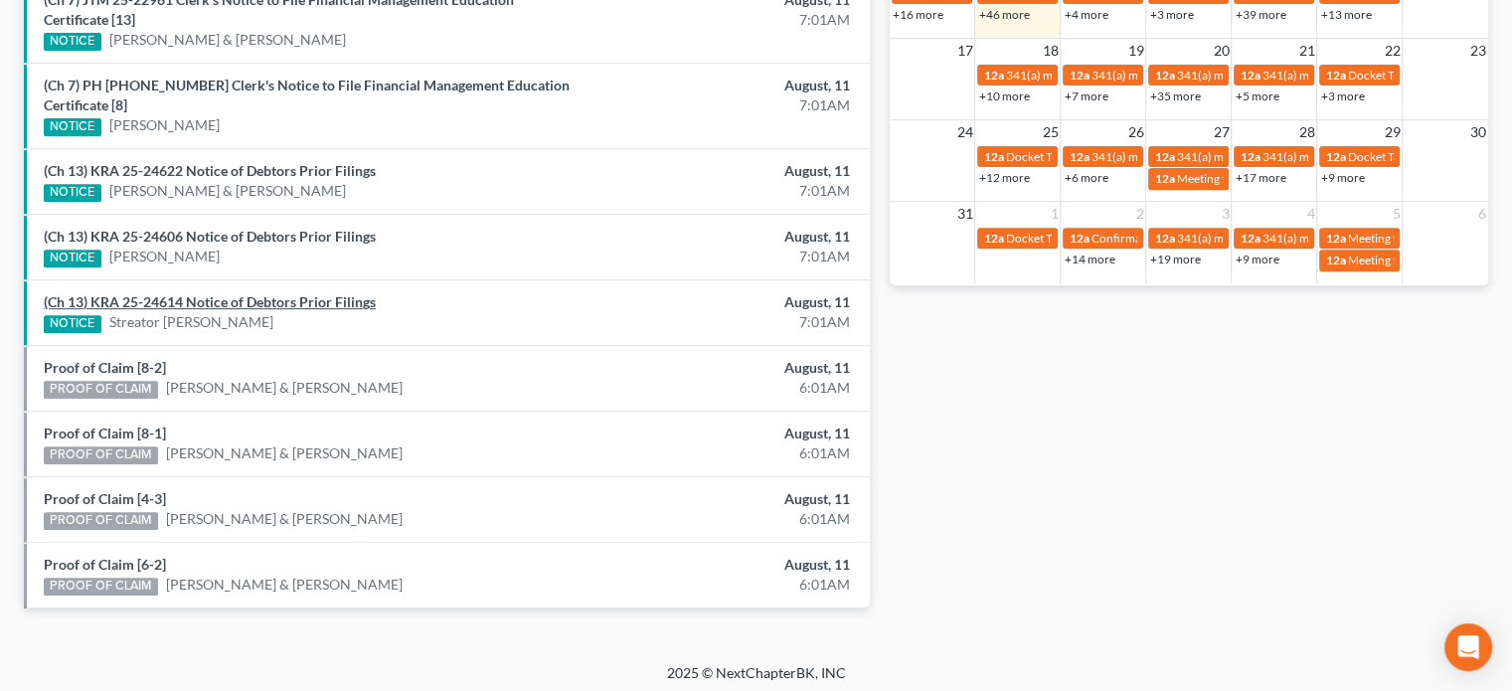
click at [141, 293] on link "(Ch 13) KRA 25-24614 Notice of Debtors Prior Filings" at bounding box center [210, 301] width 332 height 17
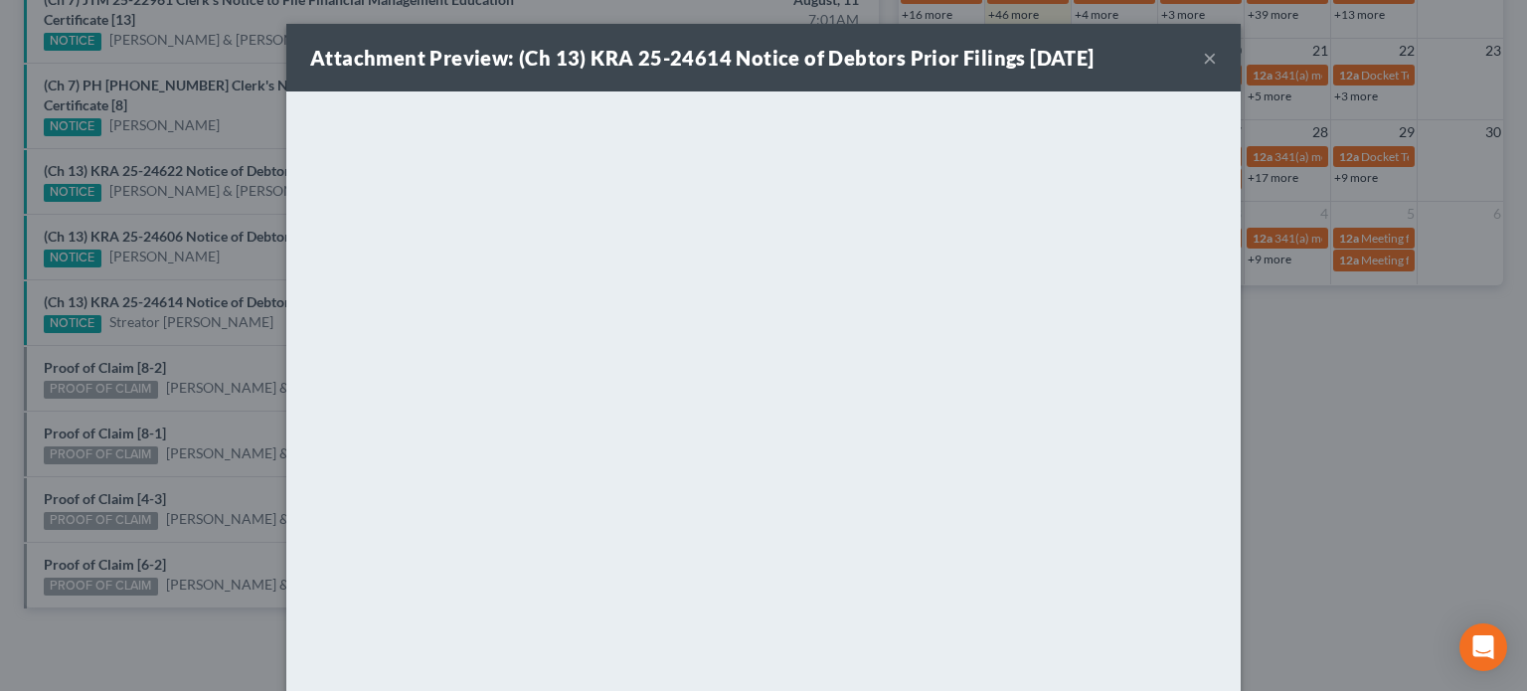
click at [137, 262] on div "Attachment Preview: (Ch 13) KRA 25-24614 Notice of Debtors Prior Filings 08/11/…" at bounding box center [763, 345] width 1527 height 691
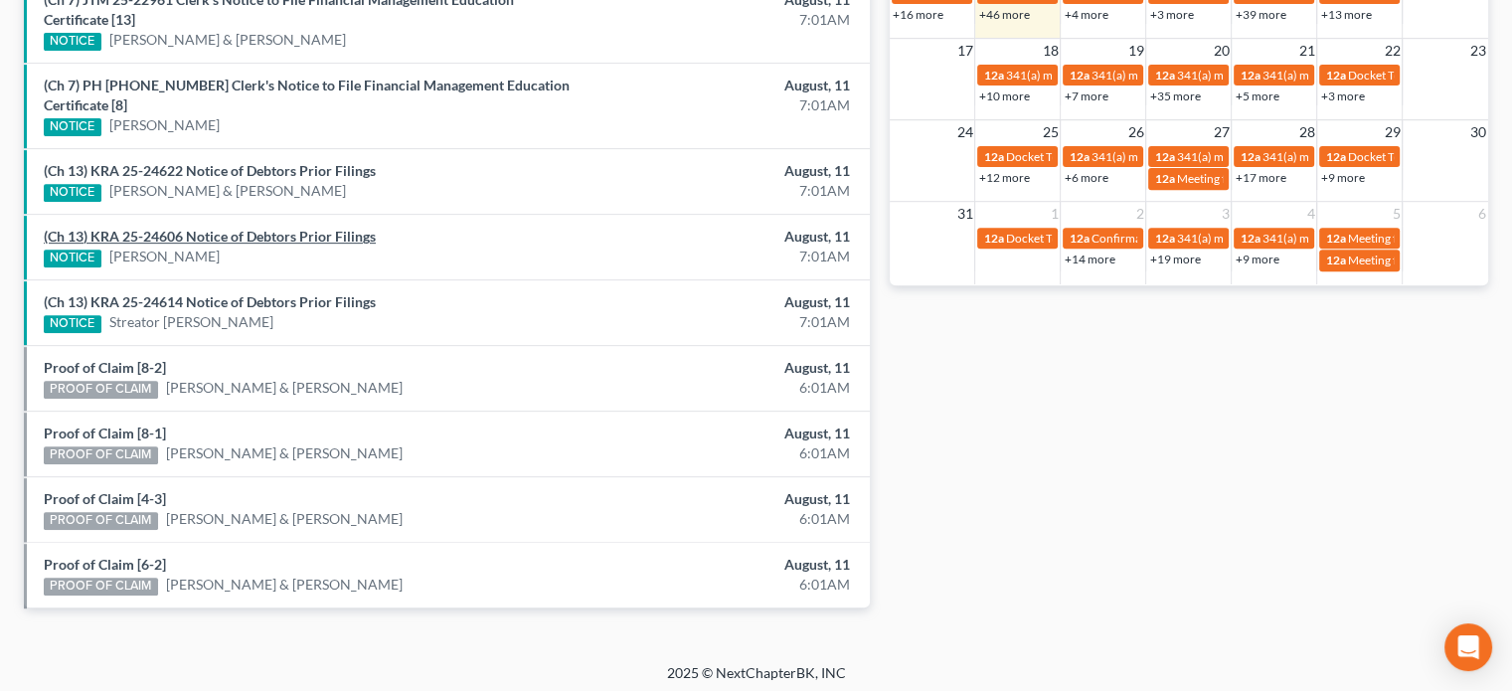
click at [142, 229] on link "(Ch 13) KRA 25-24606 Notice of Debtors Prior Filings" at bounding box center [210, 236] width 332 height 17
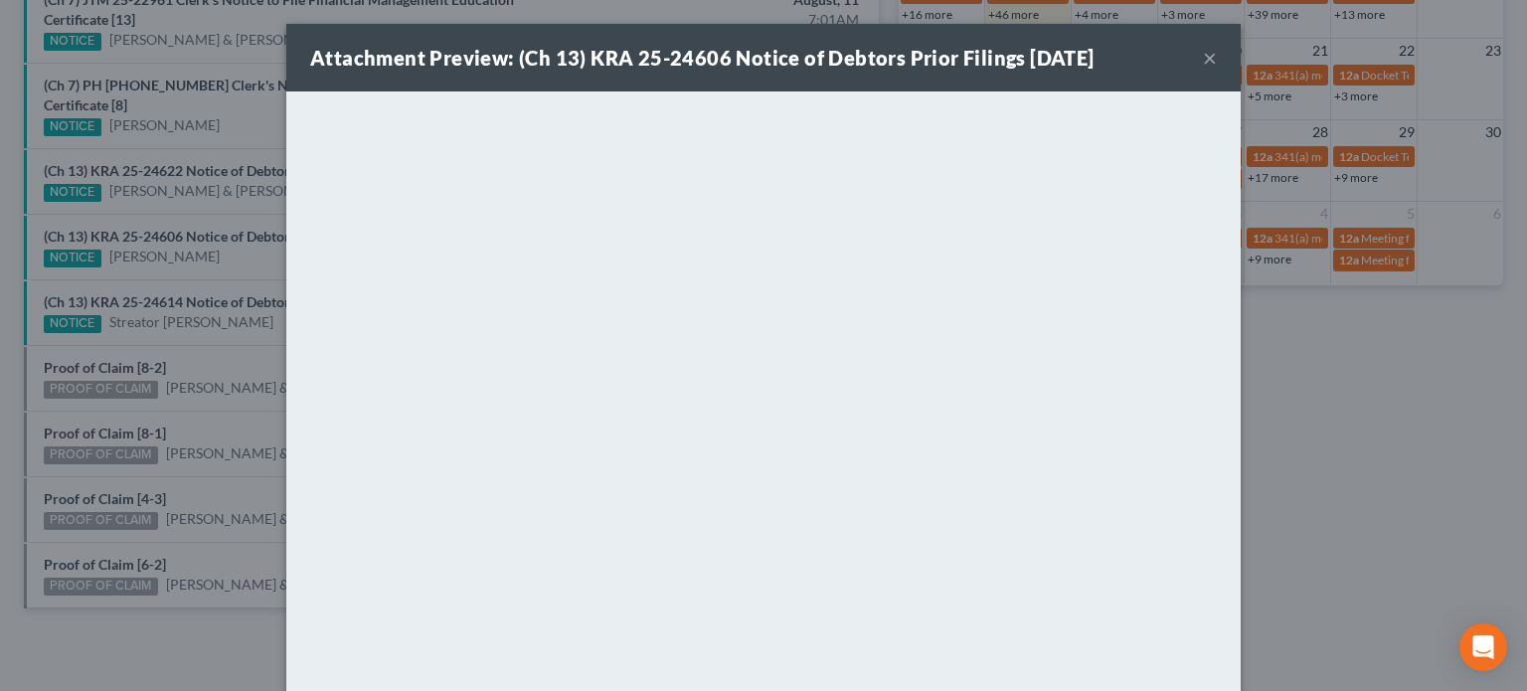
click at [144, 200] on div "Attachment Preview: (Ch 13) KRA 25-24606 Notice of Debtors Prior Filings 08/11/…" at bounding box center [763, 345] width 1527 height 691
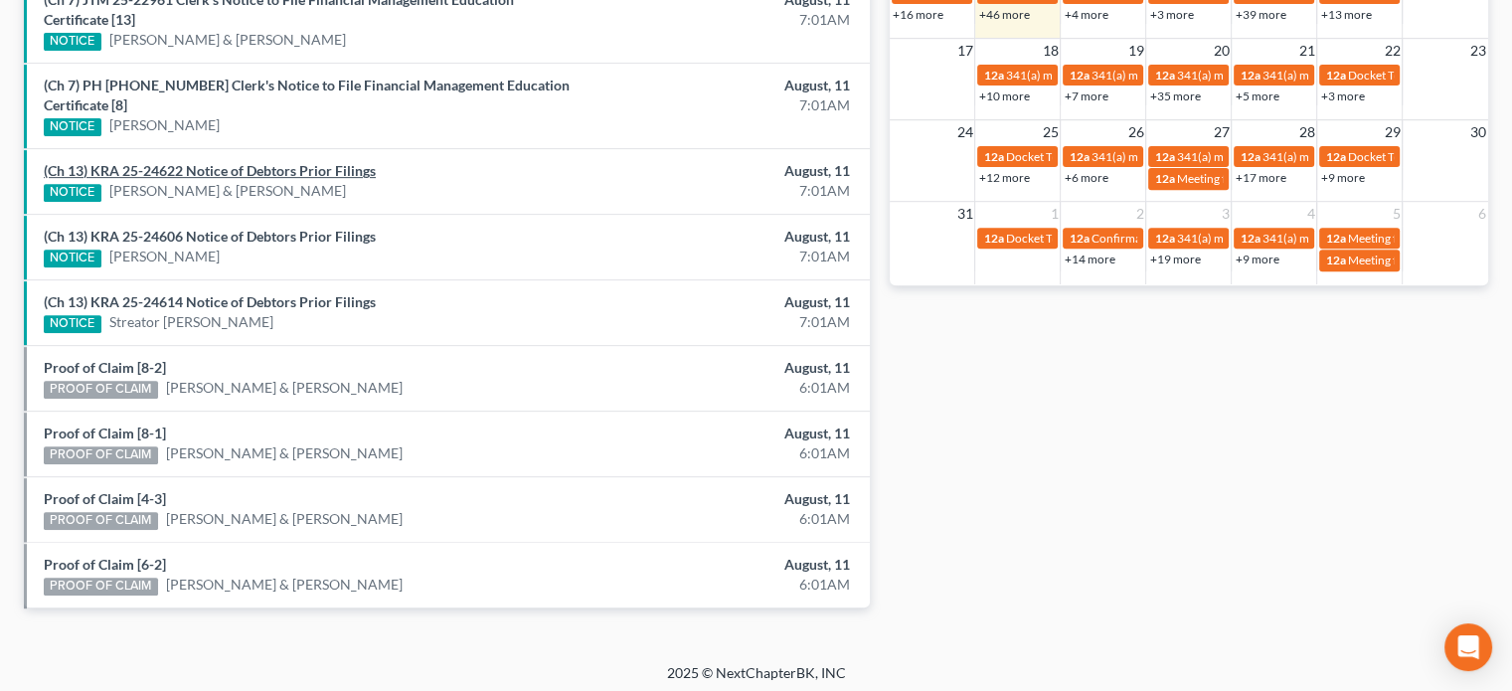
click at [151, 168] on link "(Ch 13) KRA 25-24622 Notice of Debtors Prior Filings" at bounding box center [210, 170] width 332 height 17
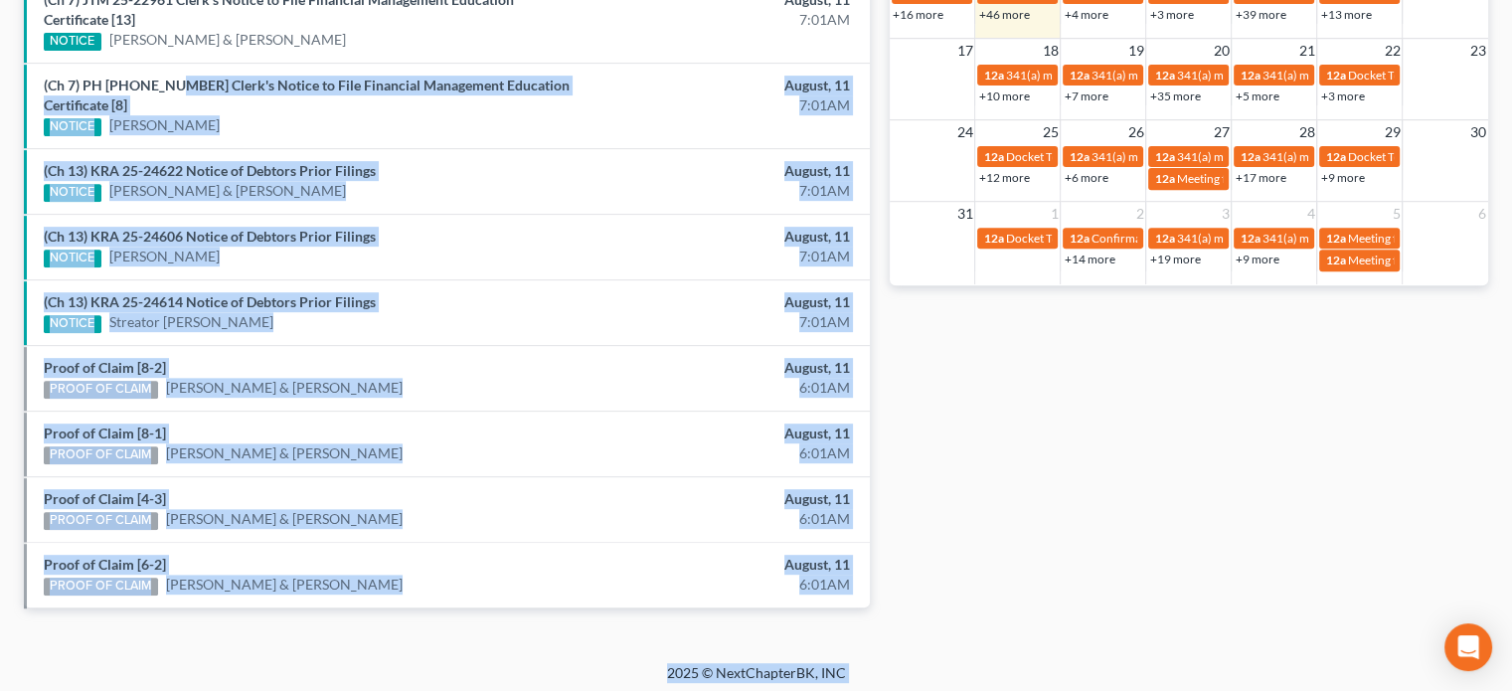
drag, startPoint x: 153, startPoint y: 155, endPoint x: 172, endPoint y: 92, distance: 65.4
click at [172, 92] on div "(Ch 7) PH 25-23039 Clerk's Notice to File Financial Management Education Certif…" at bounding box center [309, 106] width 551 height 61
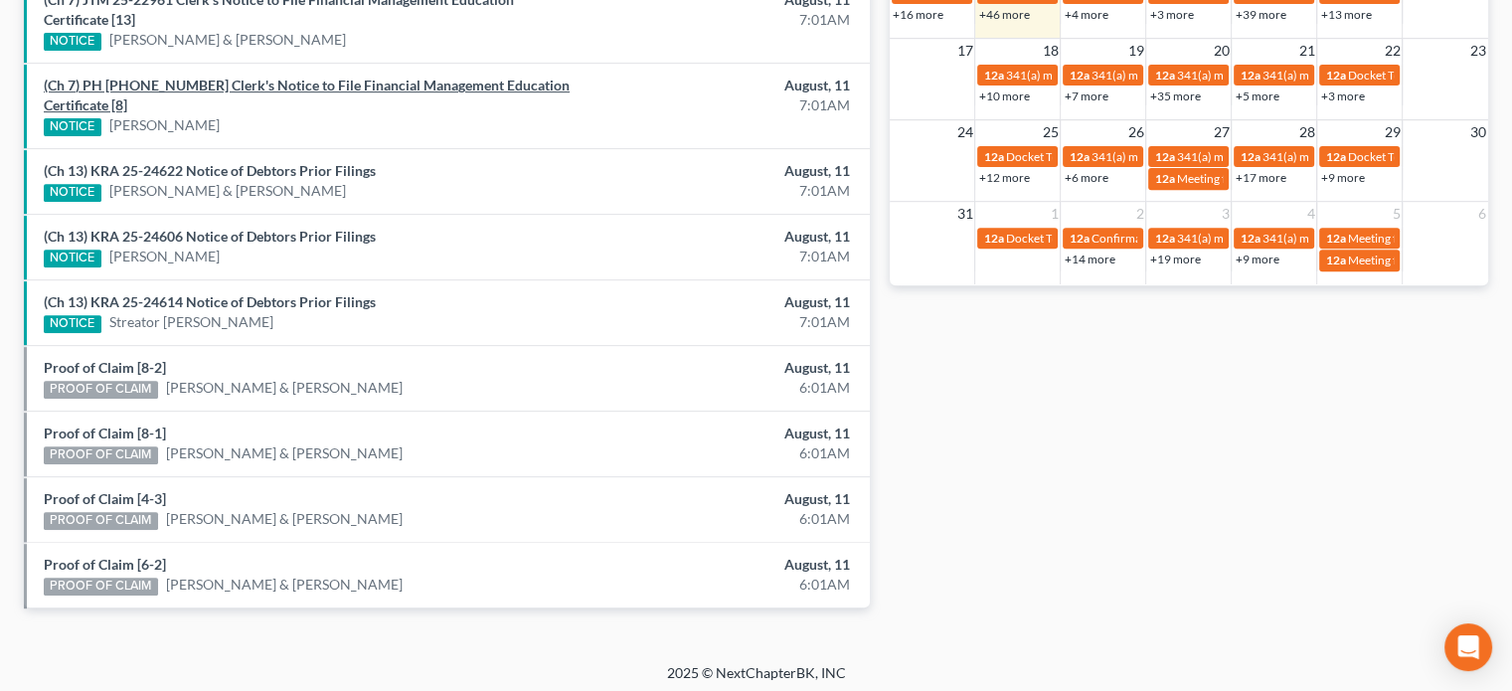
click at [188, 89] on link "(Ch 7) PH 25-23039 Clerk's Notice to File Financial Management Education Certif…" at bounding box center [307, 95] width 526 height 37
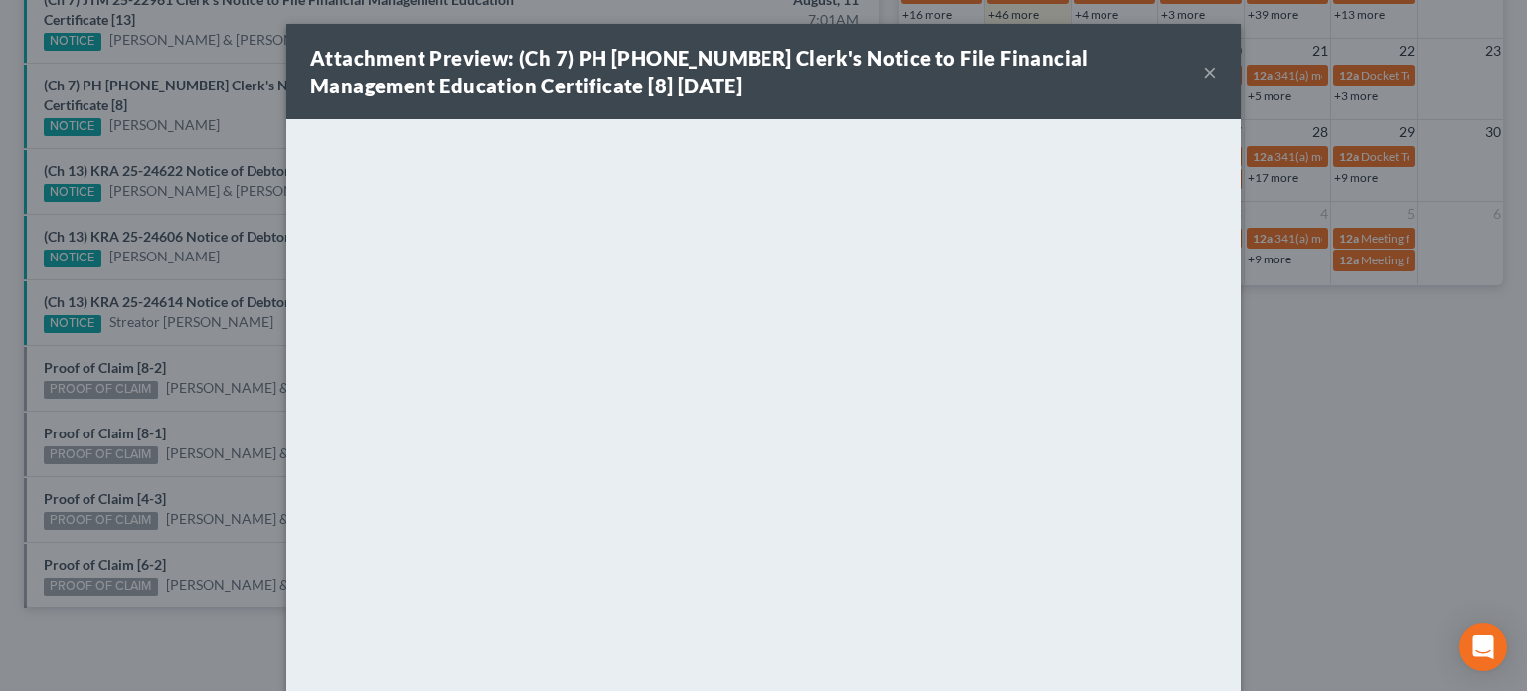
click at [211, 106] on div "Attachment Preview: (Ch 7) PH 25-23039 Clerk's Notice to File Financial Managem…" at bounding box center [763, 345] width 1527 height 691
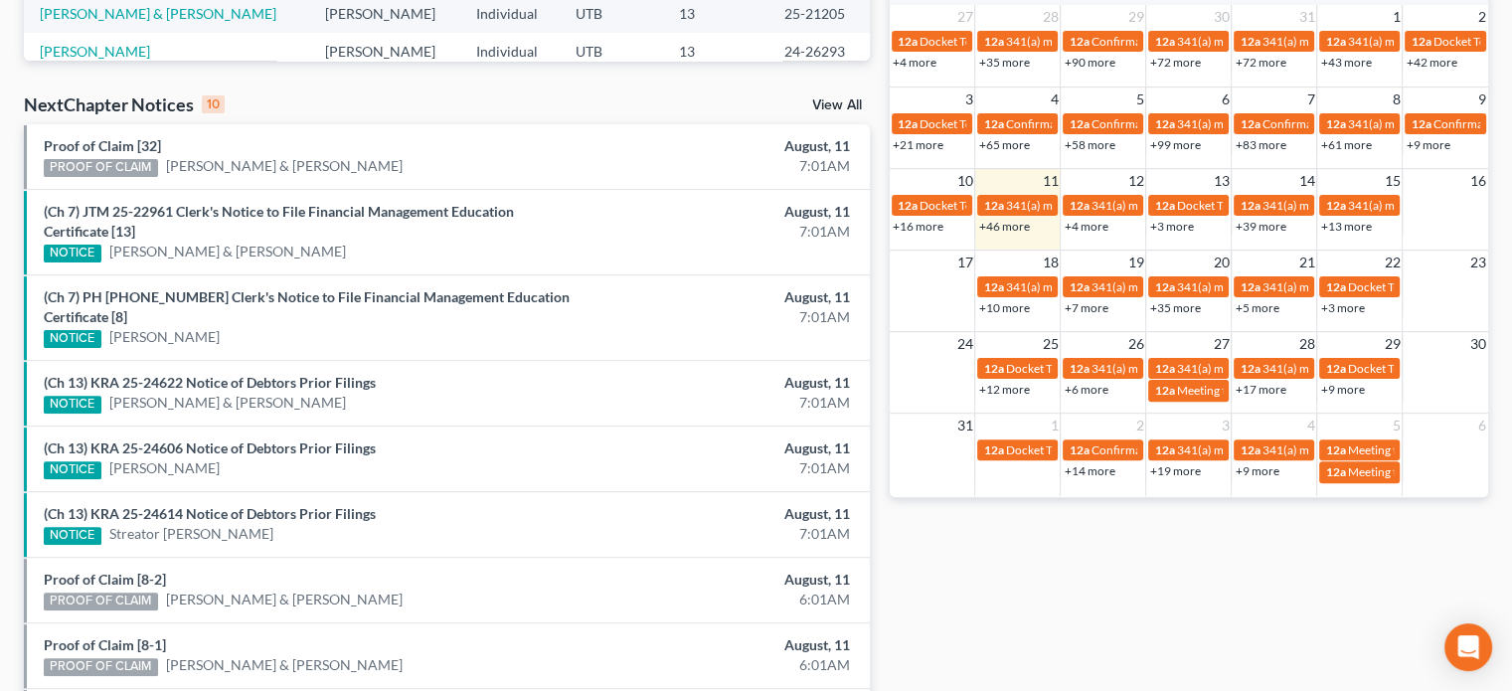
scroll to position [556, 0]
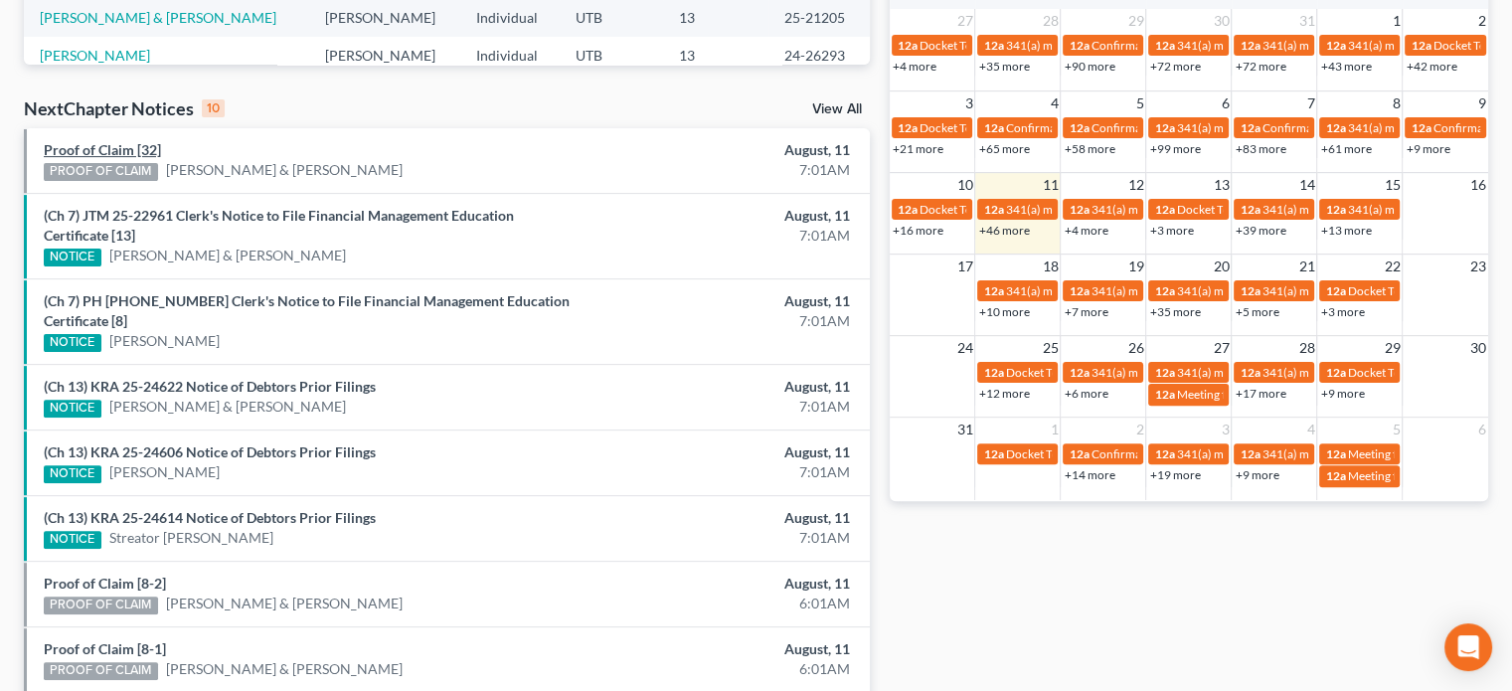
click at [96, 149] on link "Proof of Claim [32]" at bounding box center [102, 149] width 117 height 17
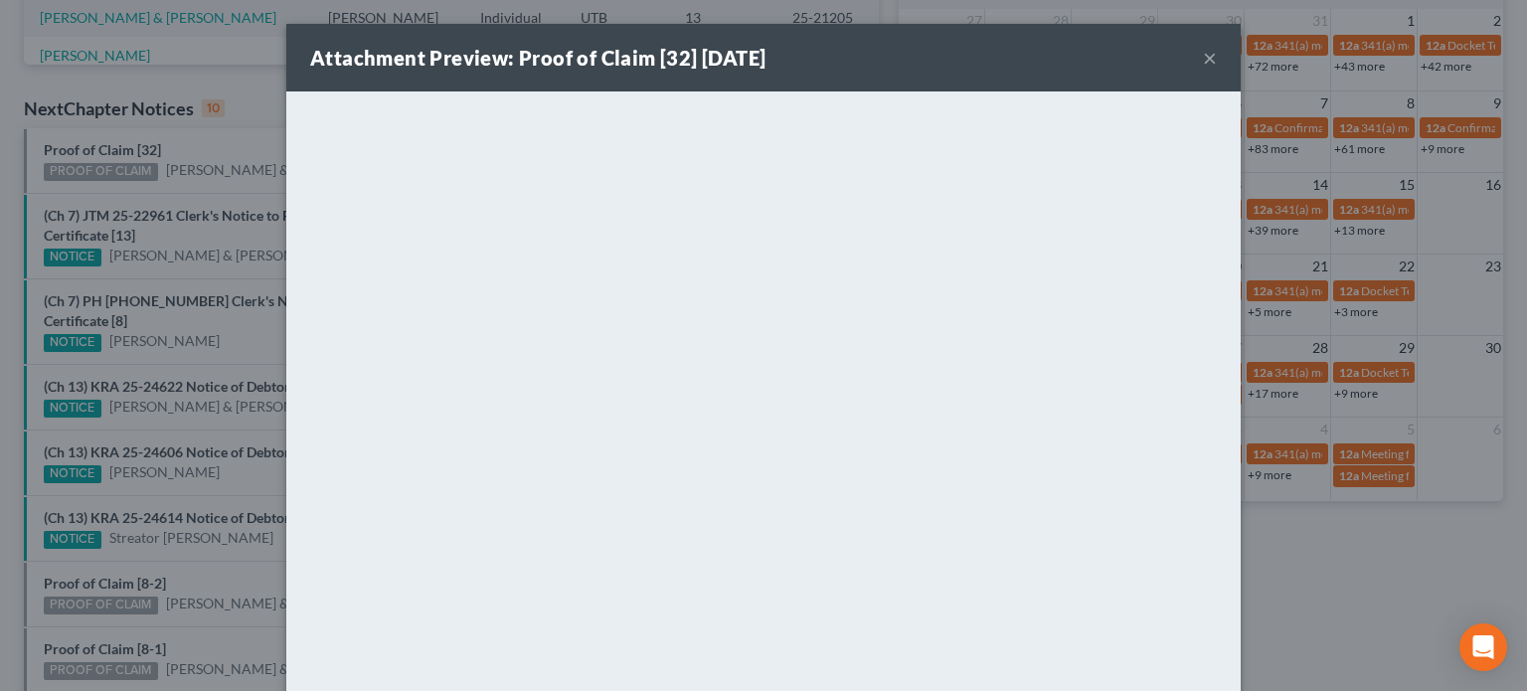
click at [204, 150] on div "Attachment Preview: Proof of Claim [32] 08/11/2025 × <object ng-attr-data='http…" at bounding box center [763, 345] width 1527 height 691
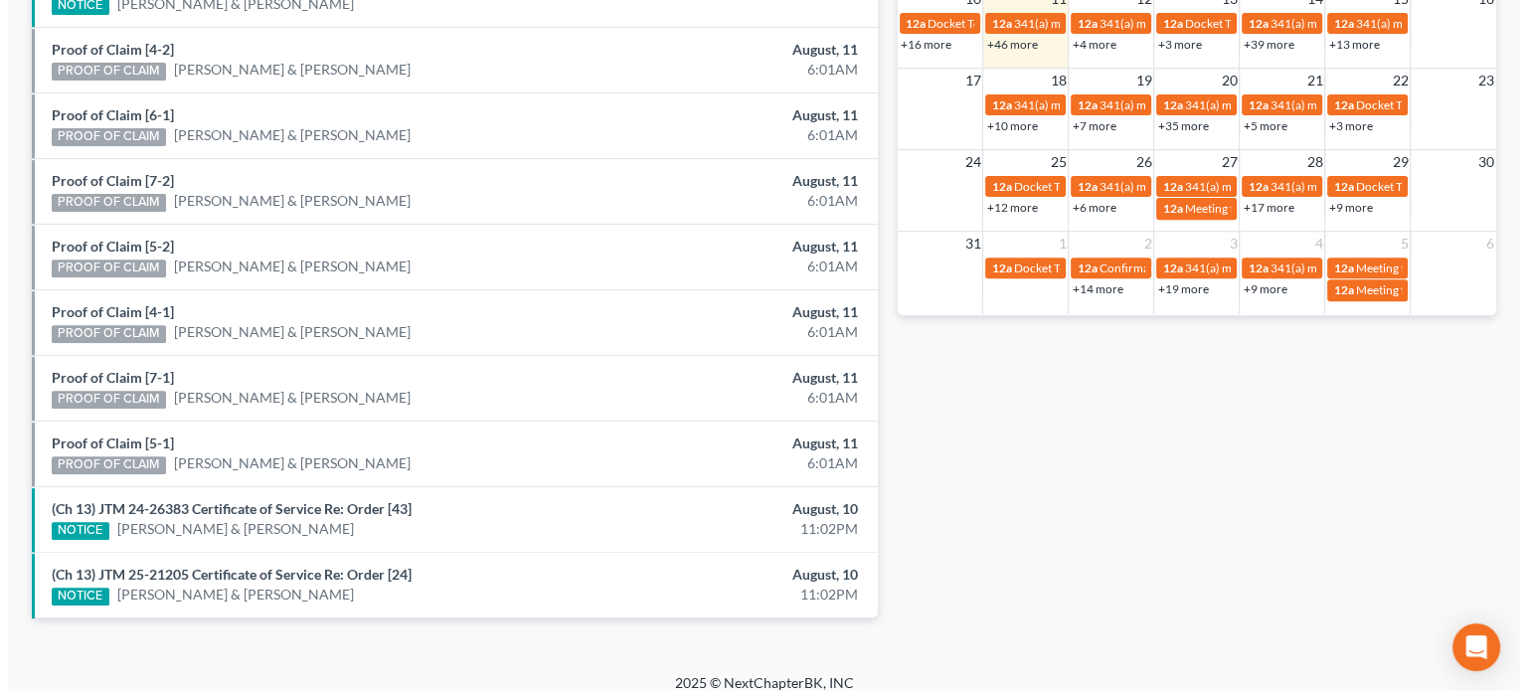
scroll to position [752, 0]
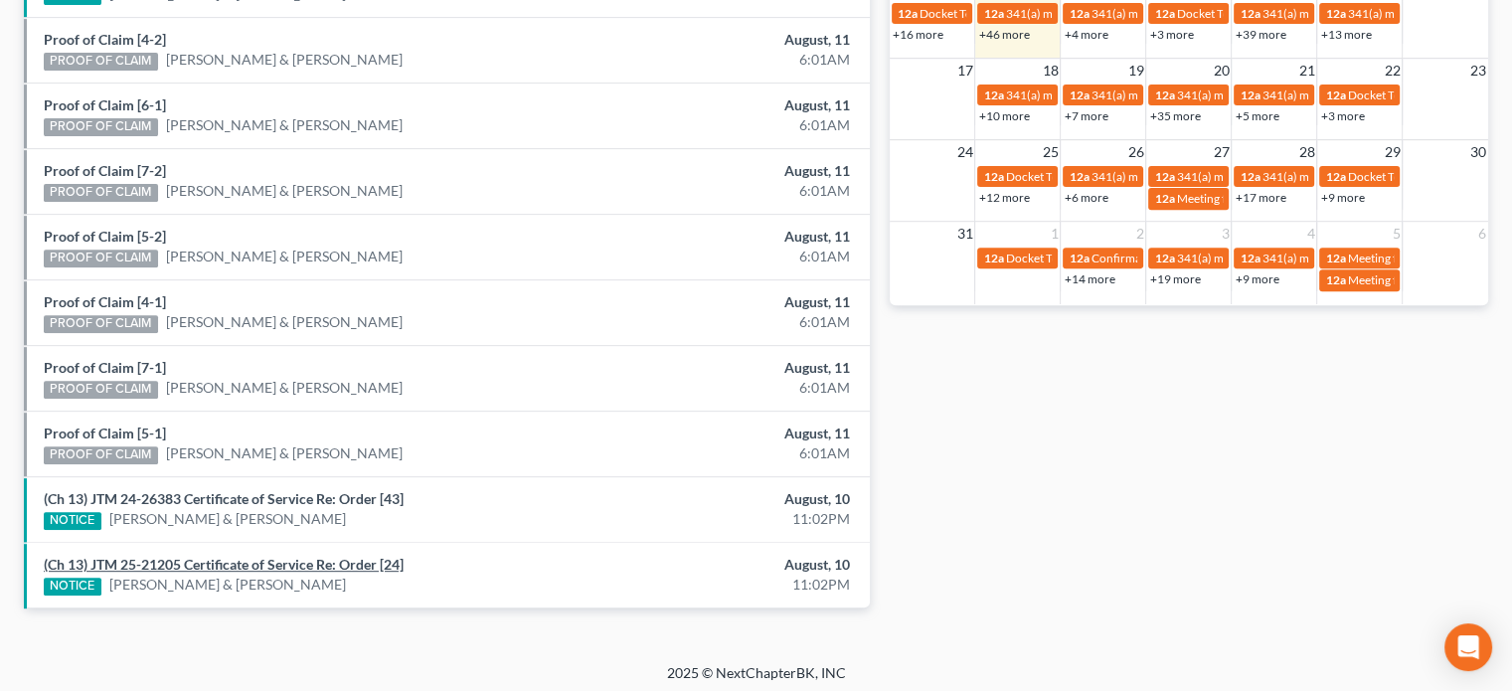
click at [187, 556] on link "(Ch 13) JTM 25-21205 Certificate of Service Re: Order [24]" at bounding box center [224, 564] width 360 height 17
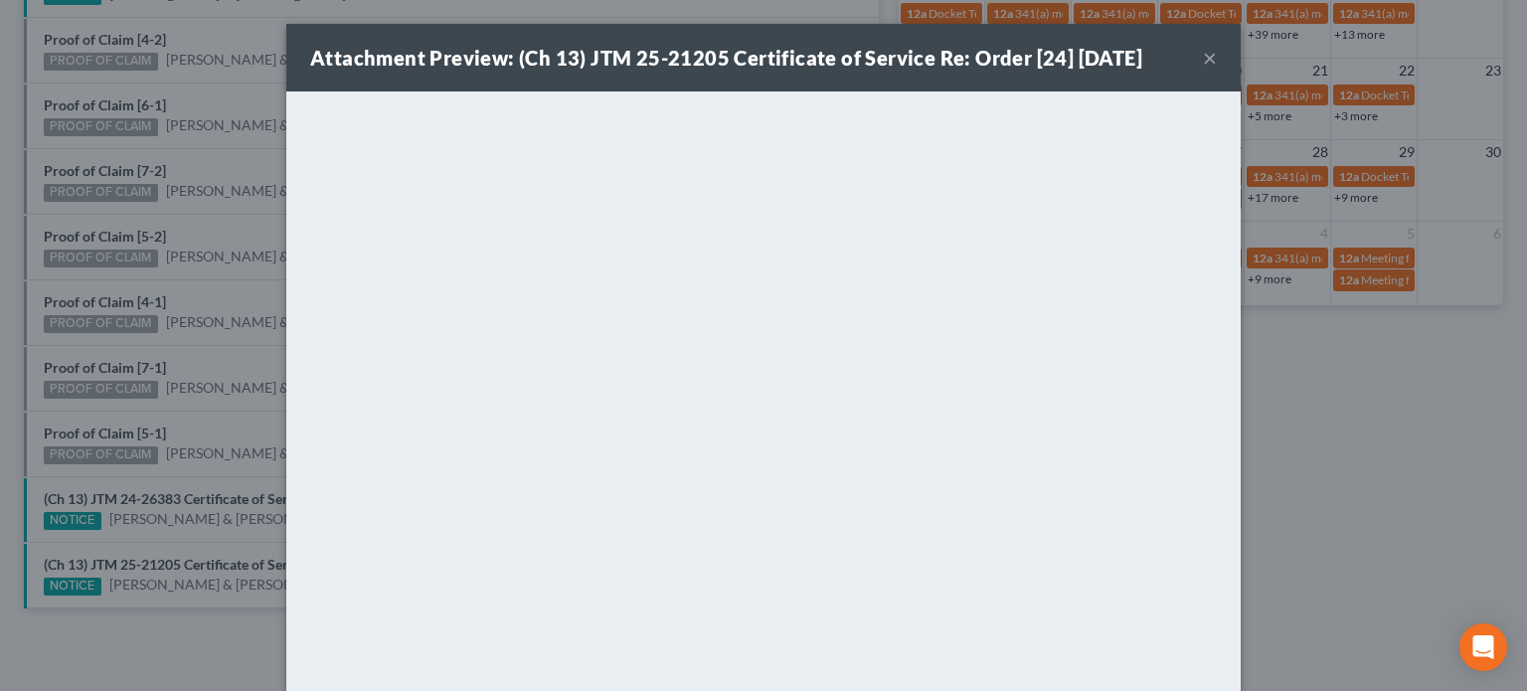
click at [171, 532] on div "Attachment Preview: (Ch 13) JTM 25-21205 Certificate of Service Re: Order [24] …" at bounding box center [763, 345] width 1527 height 691
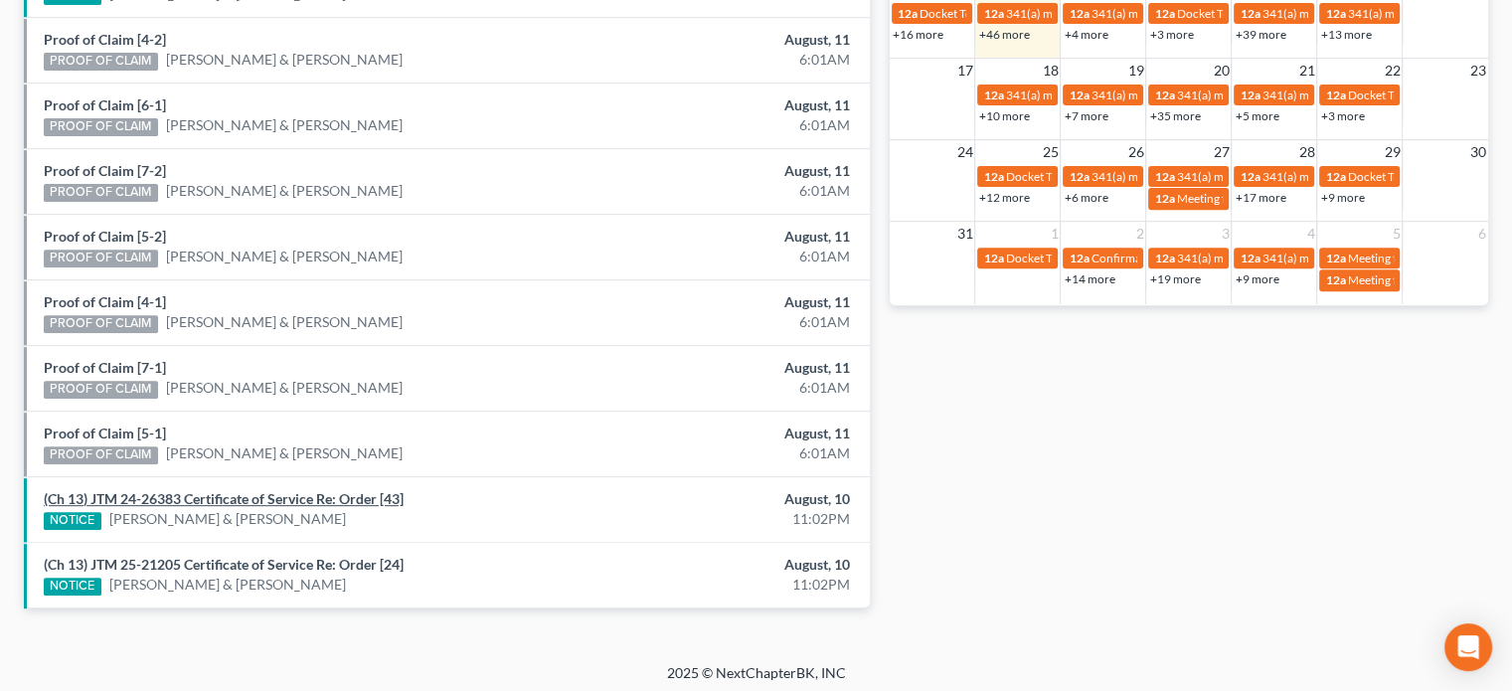
click at [180, 490] on link "(Ch 13) JTM 24-26383 Certificate of Service Re: Order [43]" at bounding box center [224, 498] width 360 height 17
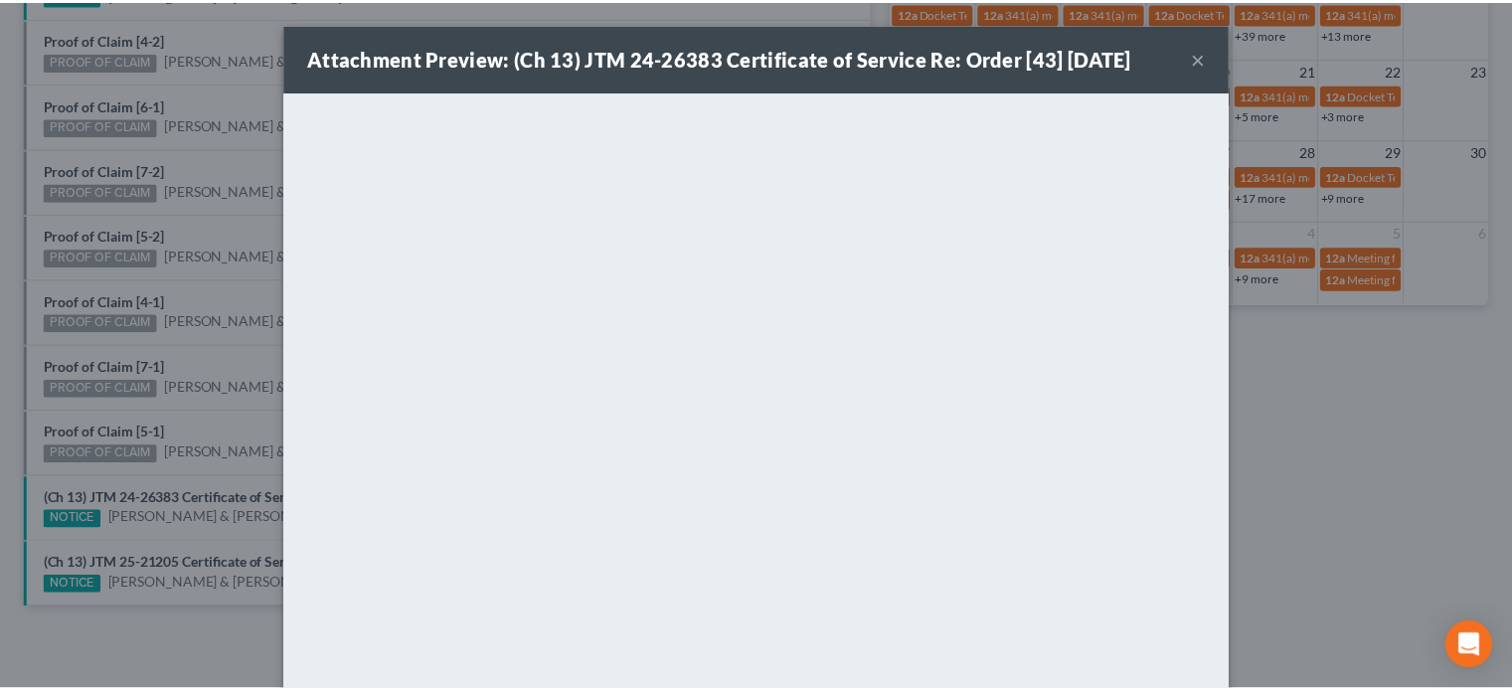
scroll to position [140, 0]
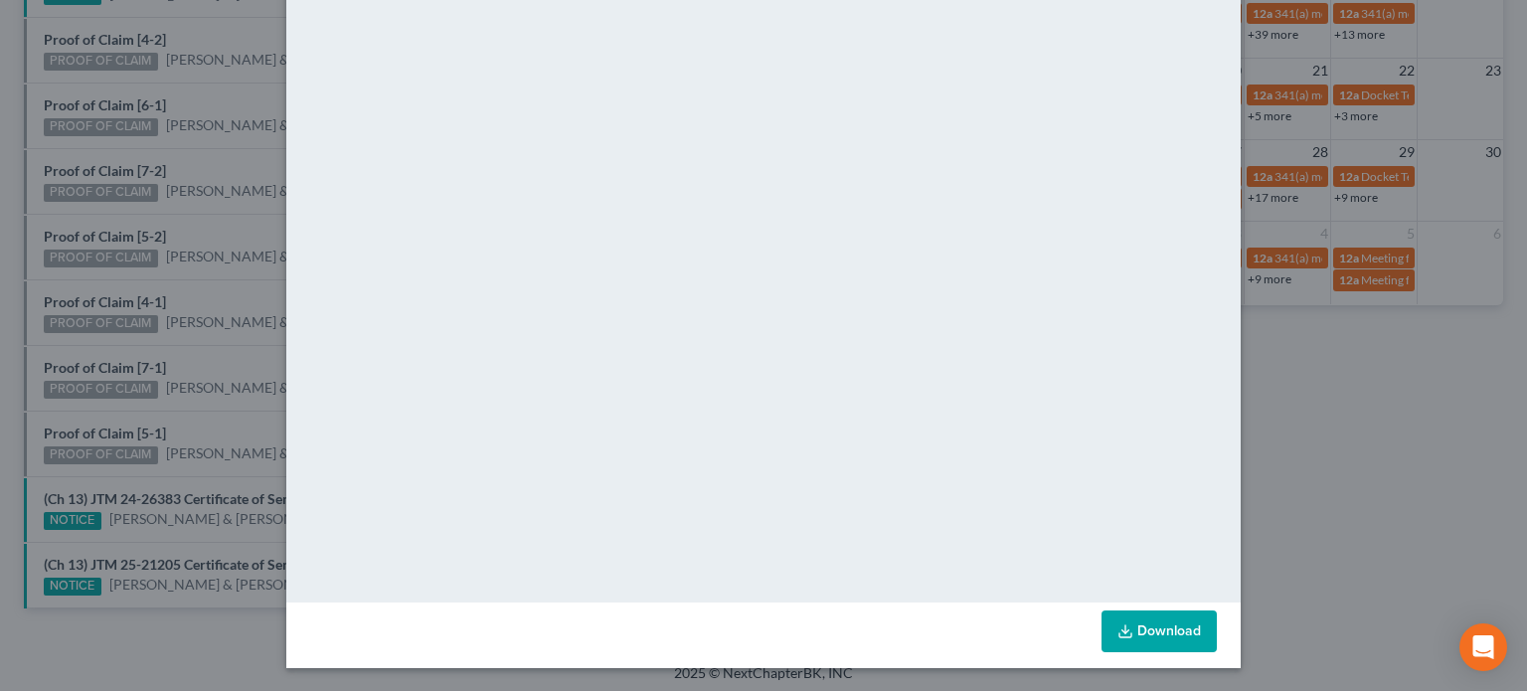
click at [100, 432] on div "Attachment Preview: (Ch 13) JTM 24-26383 Certificate of Service Re: Order [43] …" at bounding box center [763, 345] width 1527 height 691
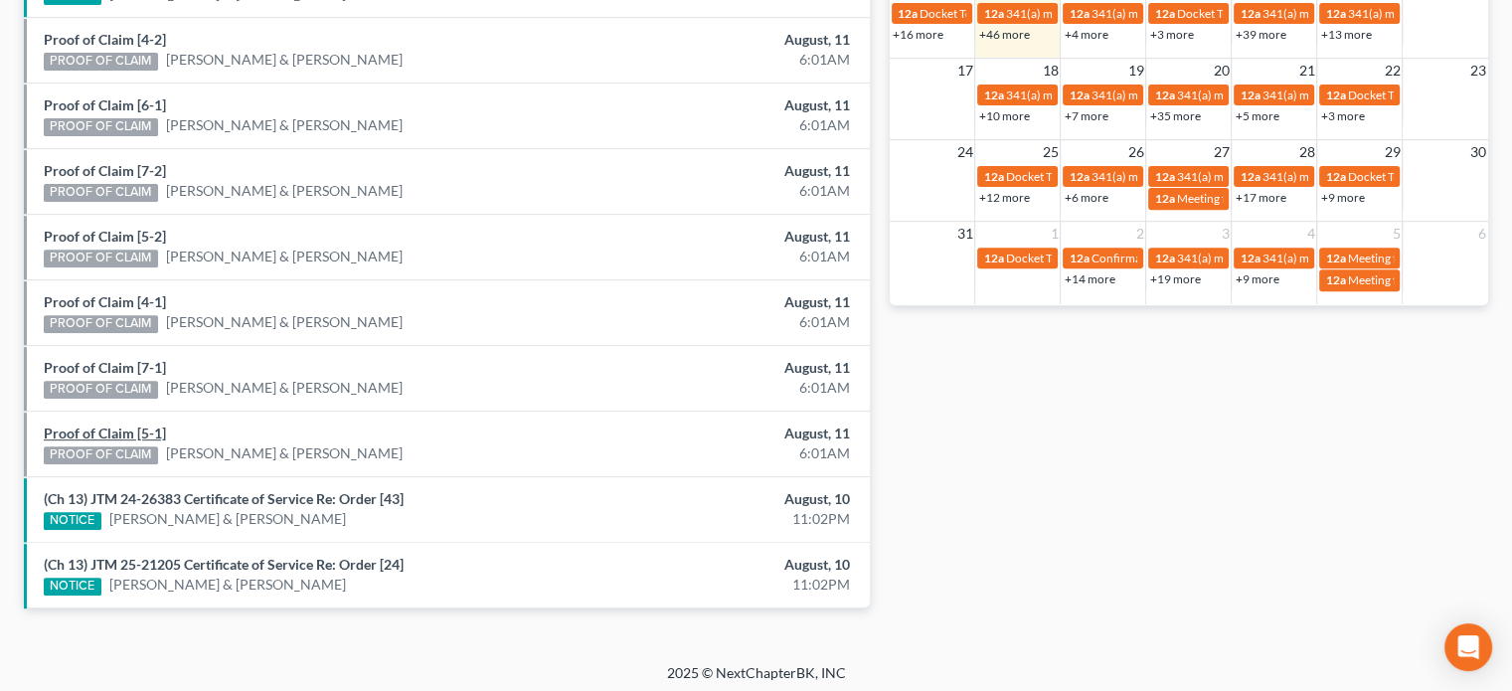
click at [95, 425] on link "Proof of Claim [5-1]" at bounding box center [105, 433] width 122 height 17
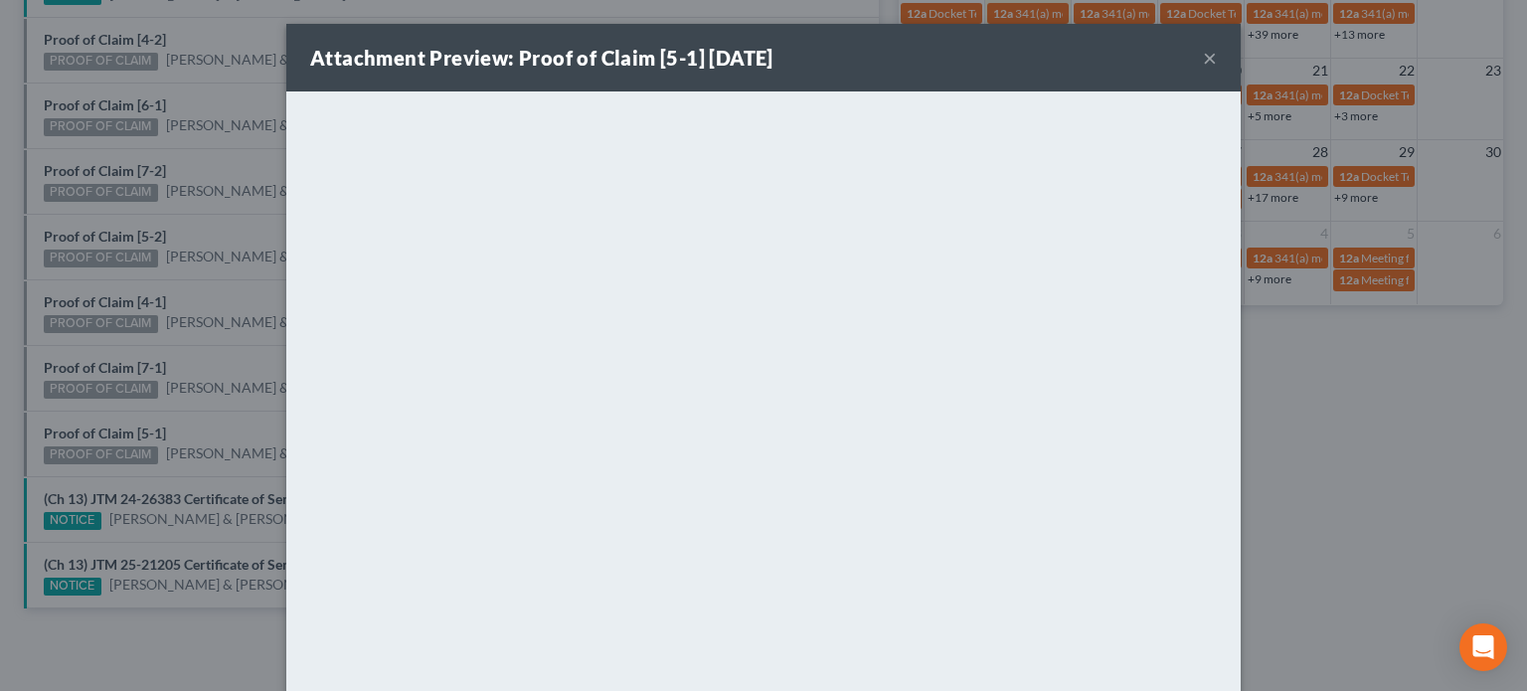
click at [99, 357] on div "Attachment Preview: Proof of Claim [5-1] 08/11/2025 × <object ng-attr-data='htt…" at bounding box center [763, 345] width 1527 height 691
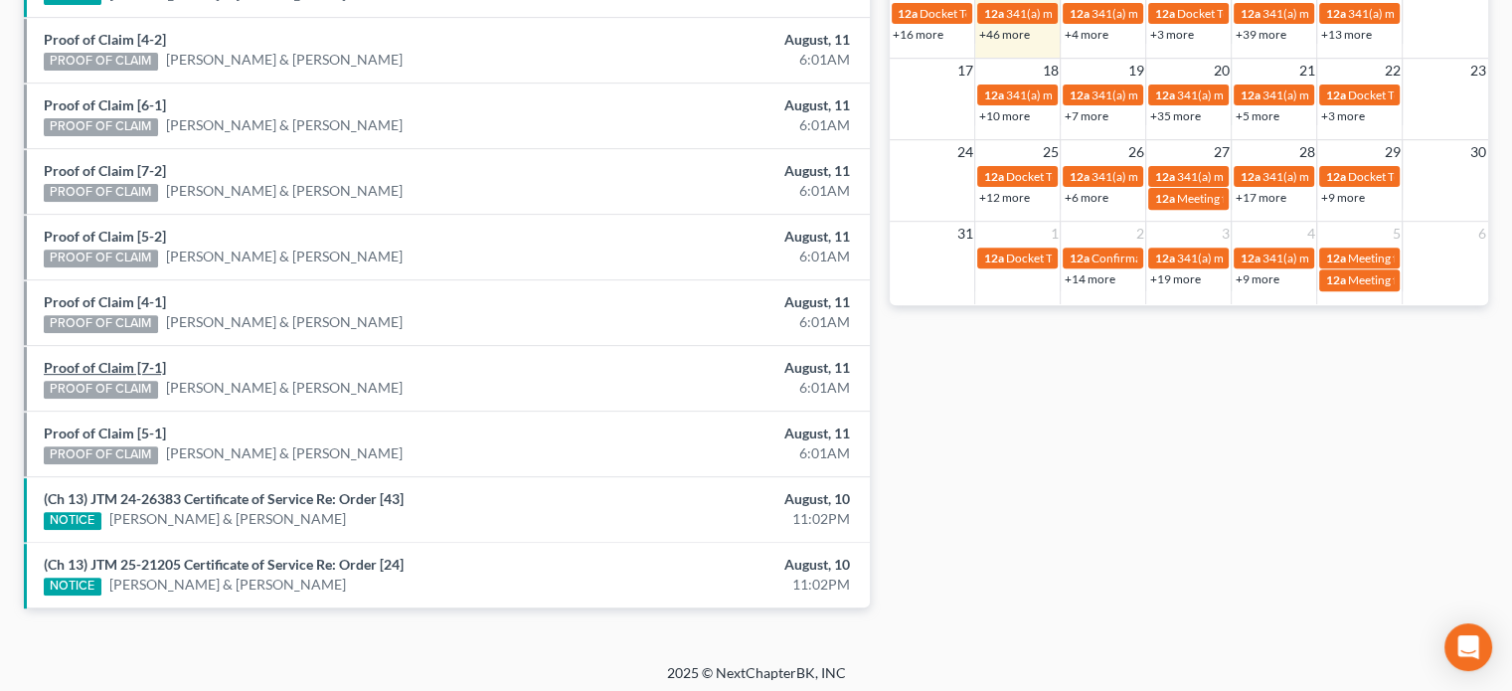
click at [99, 359] on link "Proof of Claim [7-1]" at bounding box center [105, 367] width 122 height 17
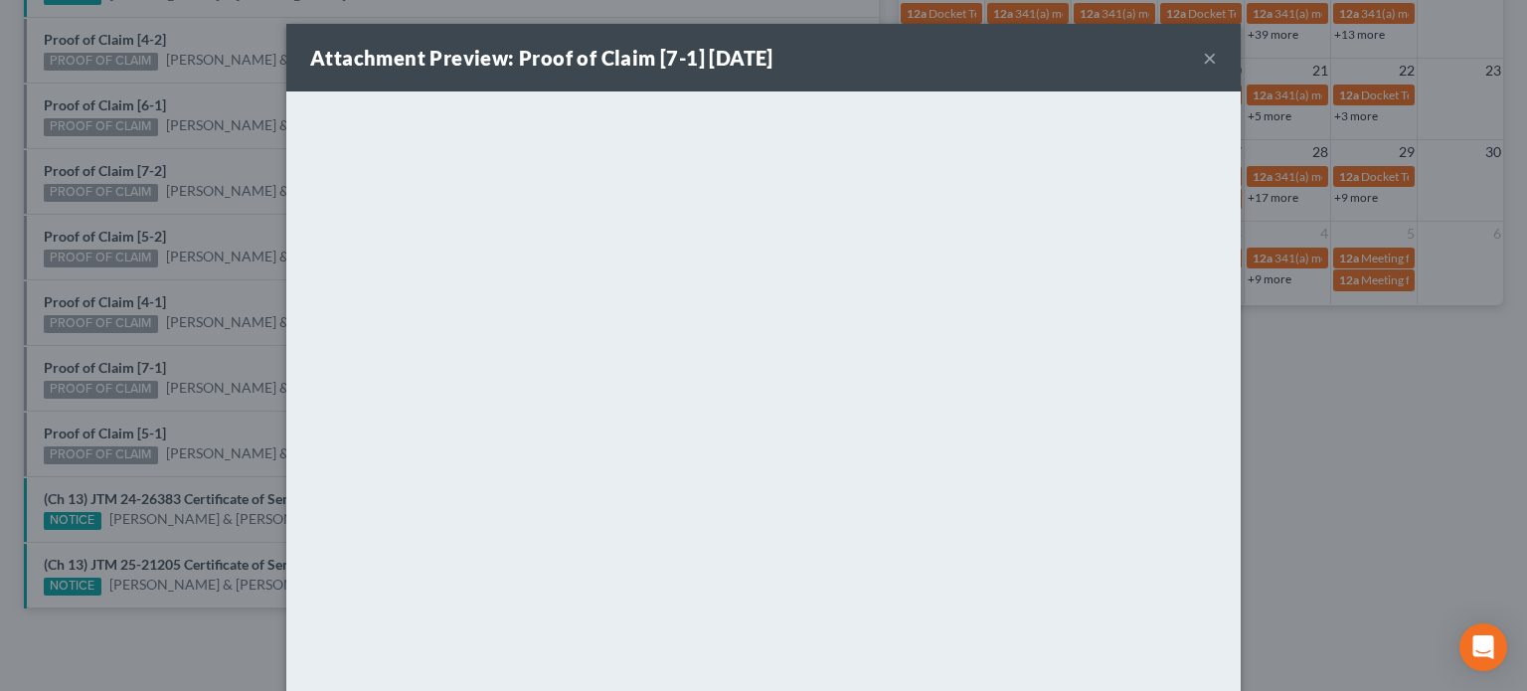
click at [119, 323] on div "Attachment Preview: Proof of Claim [7-1] 08/11/2025 × <object ng-attr-data='htt…" at bounding box center [763, 345] width 1527 height 691
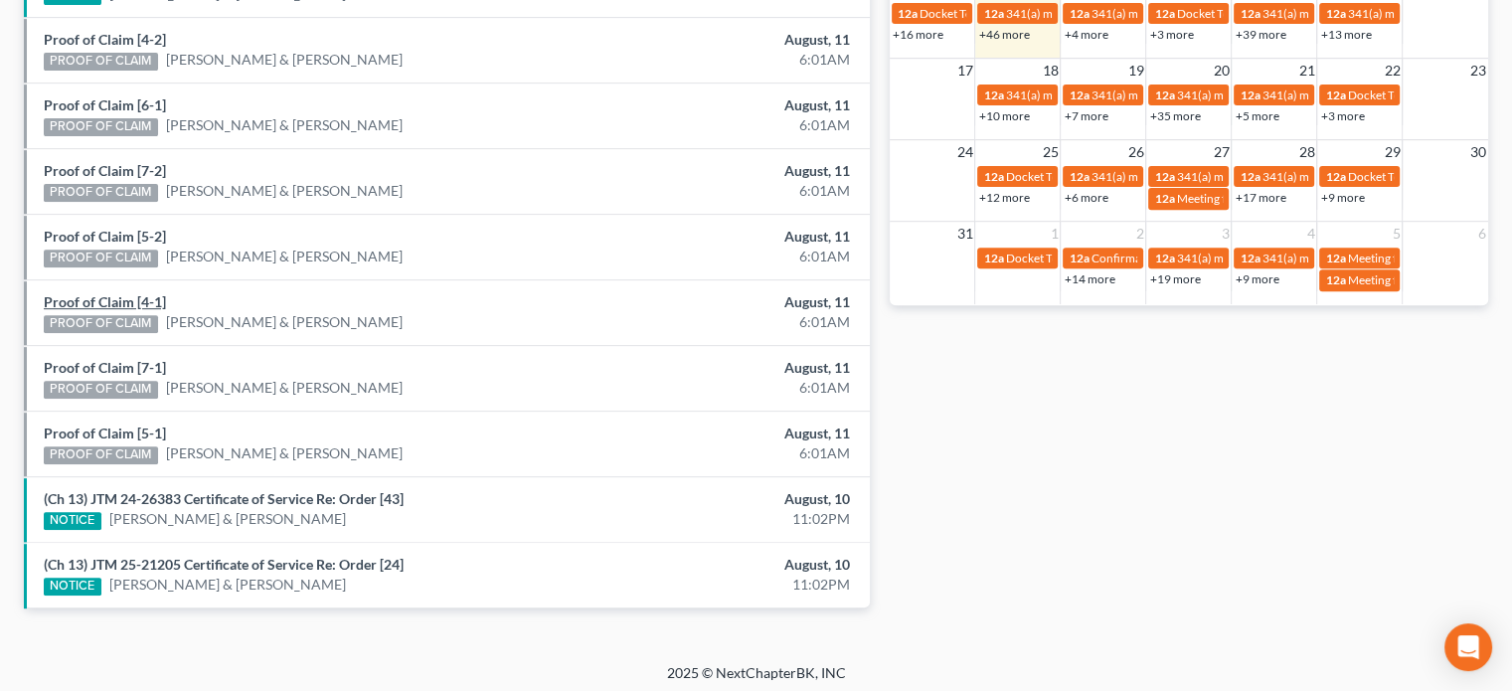
click at [119, 293] on link "Proof of Claim [4-1]" at bounding box center [105, 301] width 122 height 17
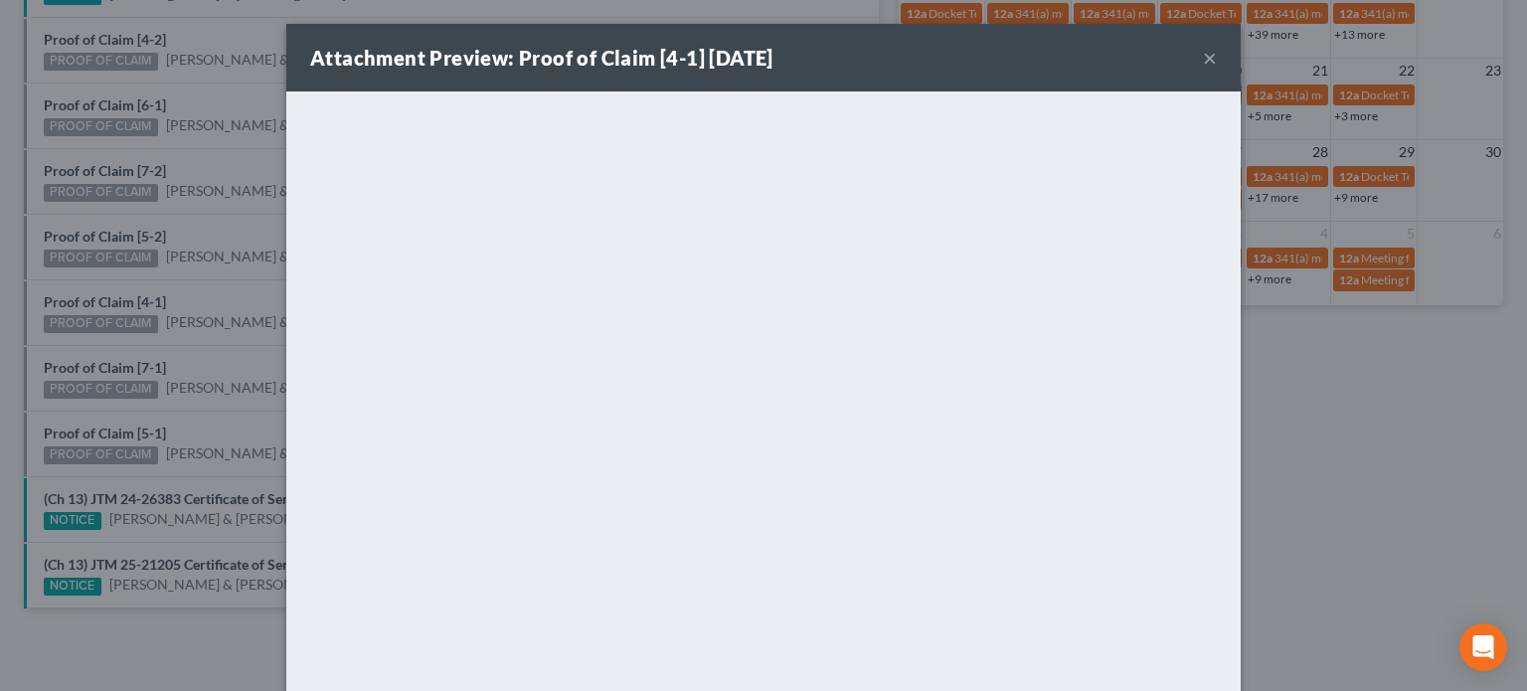
click at [105, 234] on div "Attachment Preview: Proof of Claim [4-1] 08/11/2025 × <object ng-attr-data='htt…" at bounding box center [763, 345] width 1527 height 691
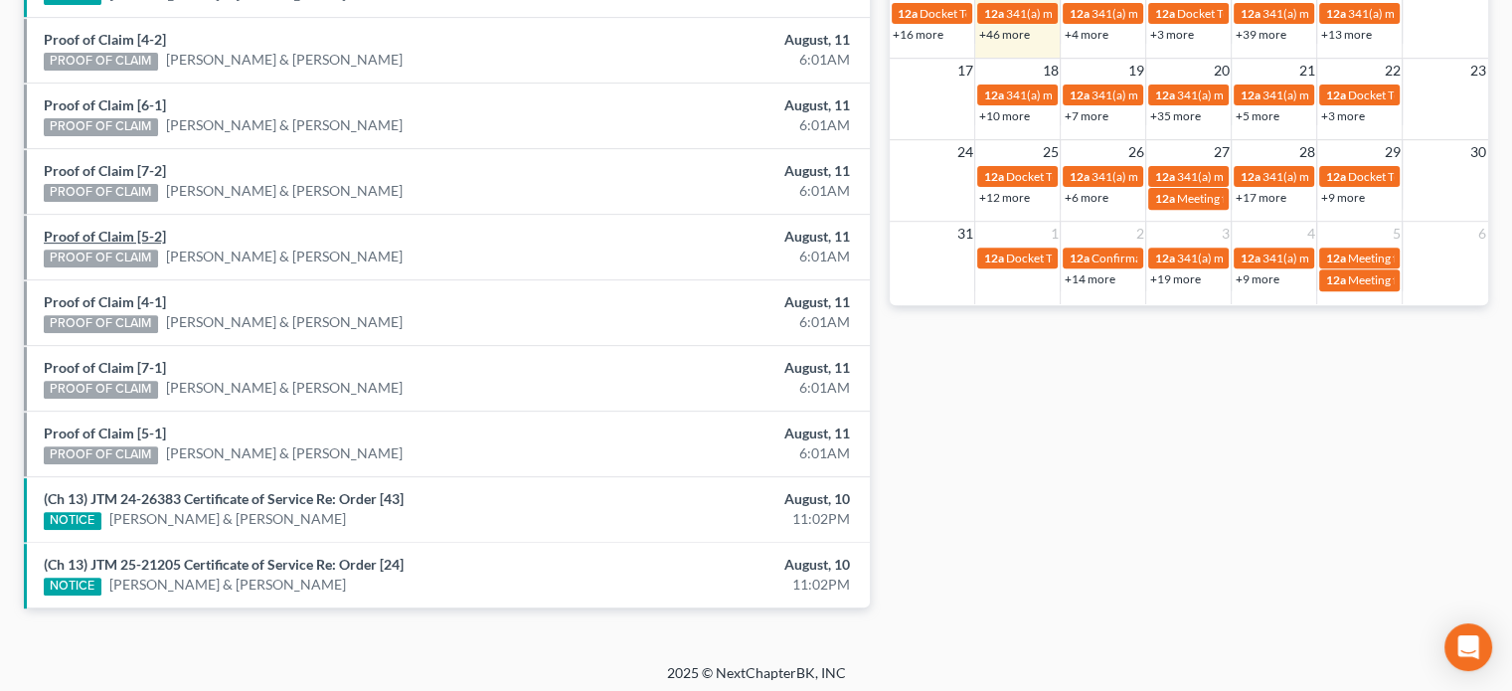
click at [105, 234] on link "Proof of Claim [5-2]" at bounding box center [105, 236] width 122 height 17
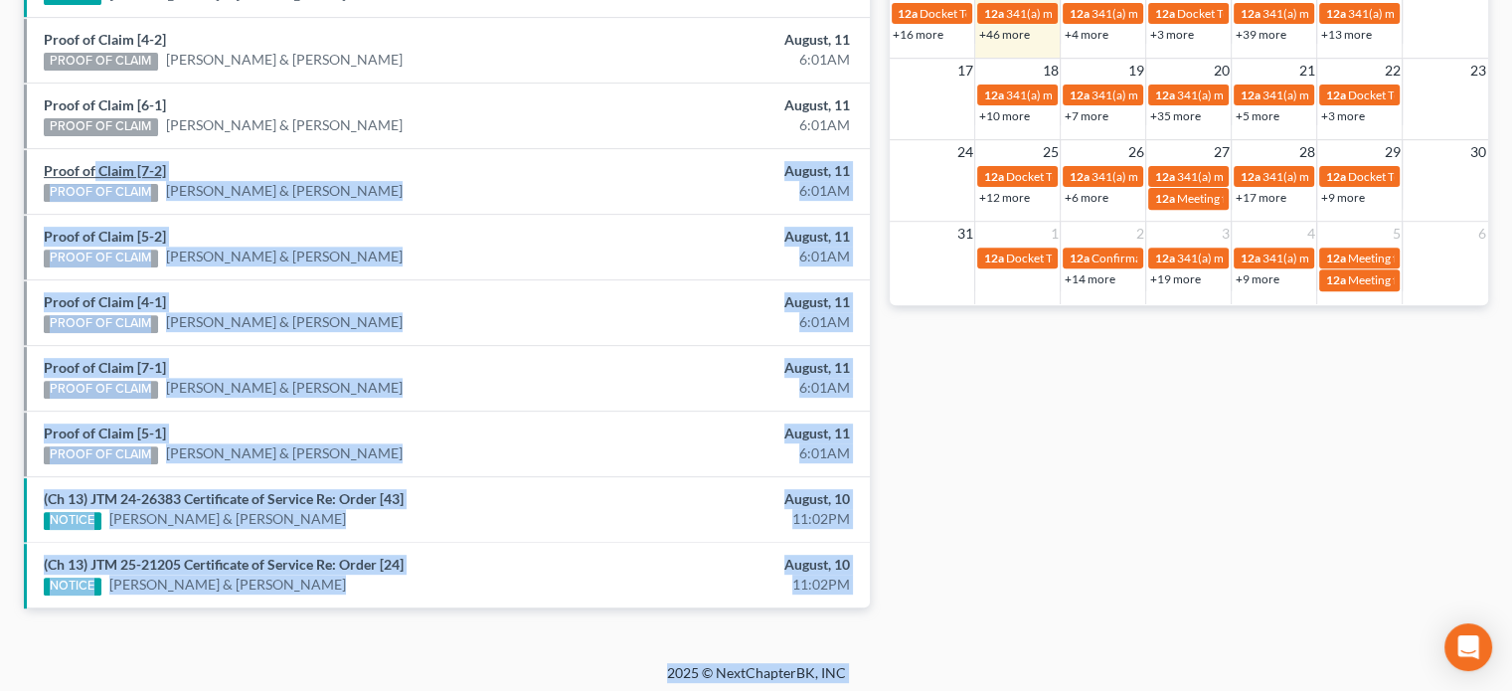
drag, startPoint x: 105, startPoint y: 199, endPoint x: 91, endPoint y: 166, distance: 35.6
click at [91, 166] on link "Proof of Claim [7-2]" at bounding box center [105, 170] width 122 height 17
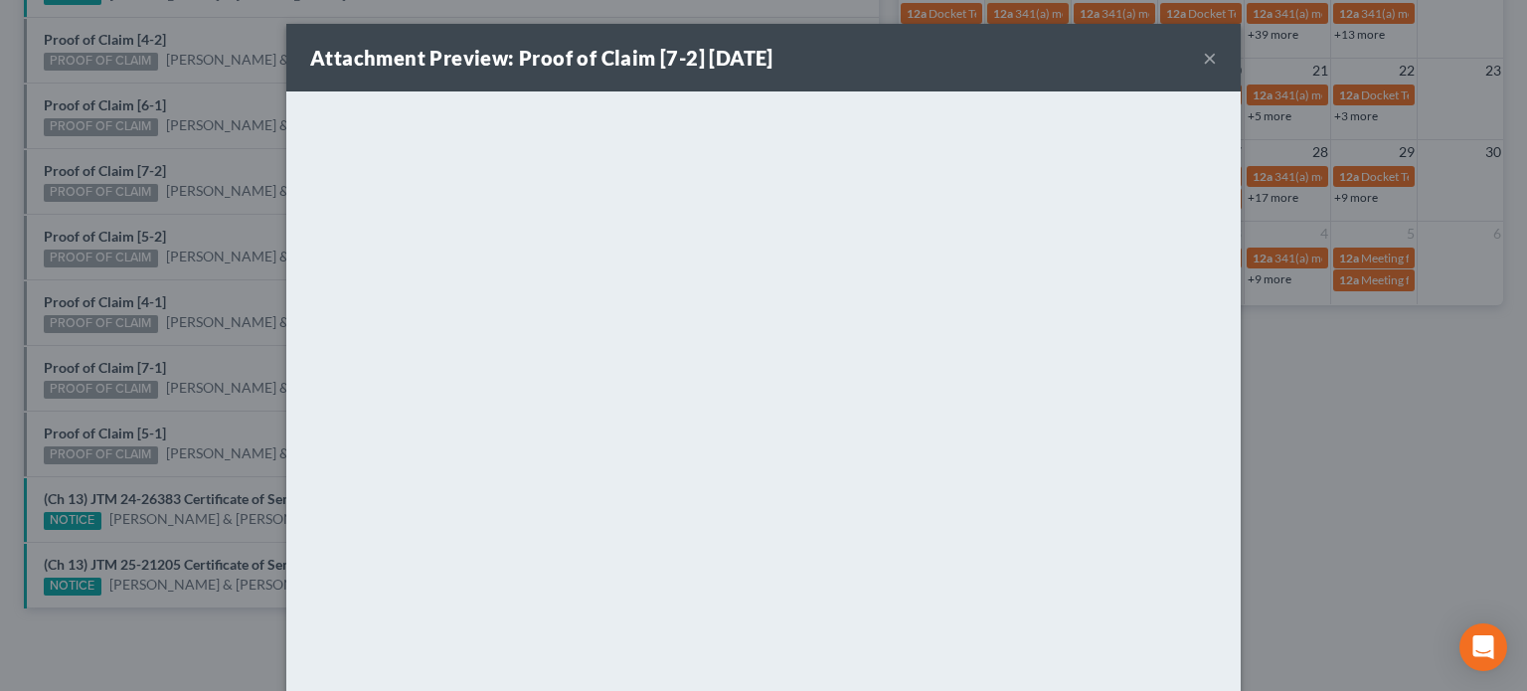
click at [95, 146] on div "Attachment Preview: Proof of Claim [7-2] 08/11/2025 × <object ng-attr-data='htt…" at bounding box center [763, 345] width 1527 height 691
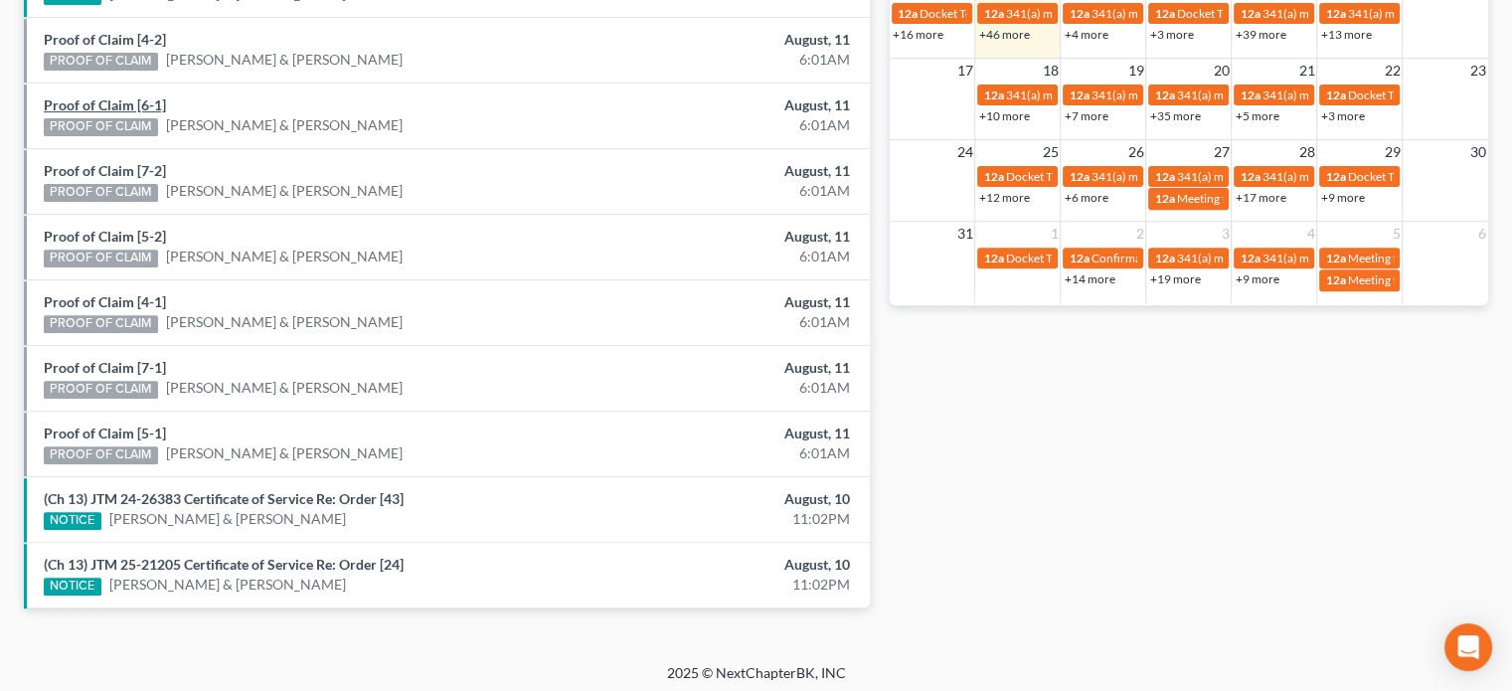
click at [103, 102] on link "Proof of Claim [6-1]" at bounding box center [105, 104] width 122 height 17
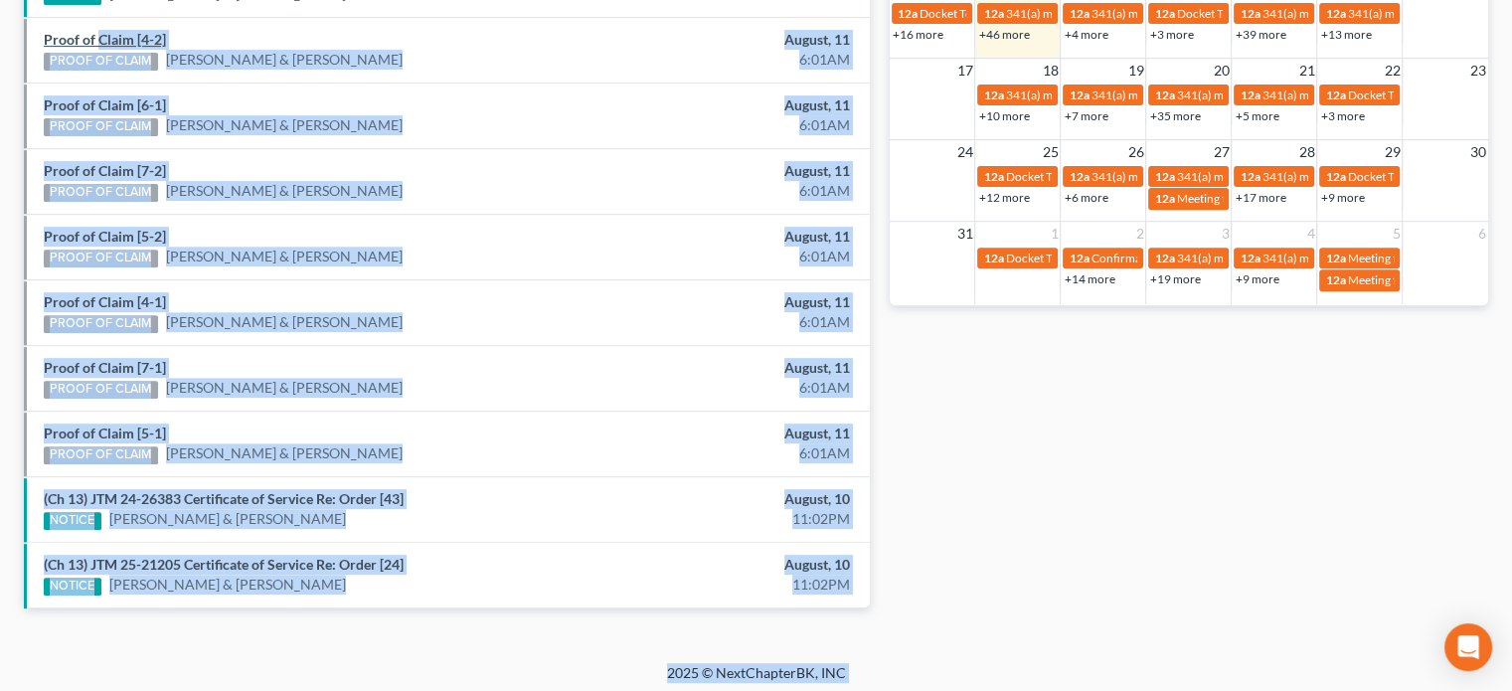
drag, startPoint x: 103, startPoint y: 91, endPoint x: 99, endPoint y: 35, distance: 56.8
click at [99, 35] on link "Proof of Claim [4-2]" at bounding box center [105, 39] width 122 height 17
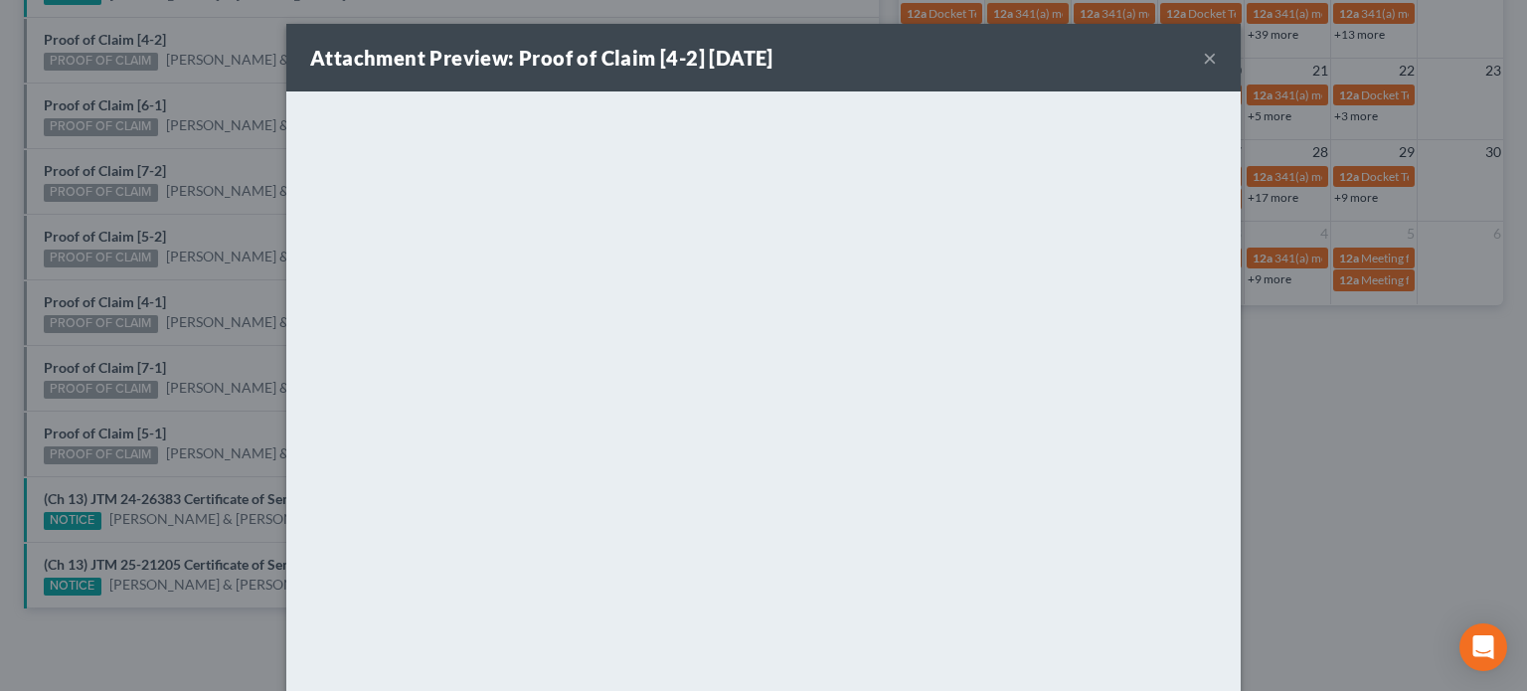
click at [192, 84] on div "Attachment Preview: Proof of Claim [4-2] 08/11/2025 × <object ng-attr-data='htt…" at bounding box center [763, 345] width 1527 height 691
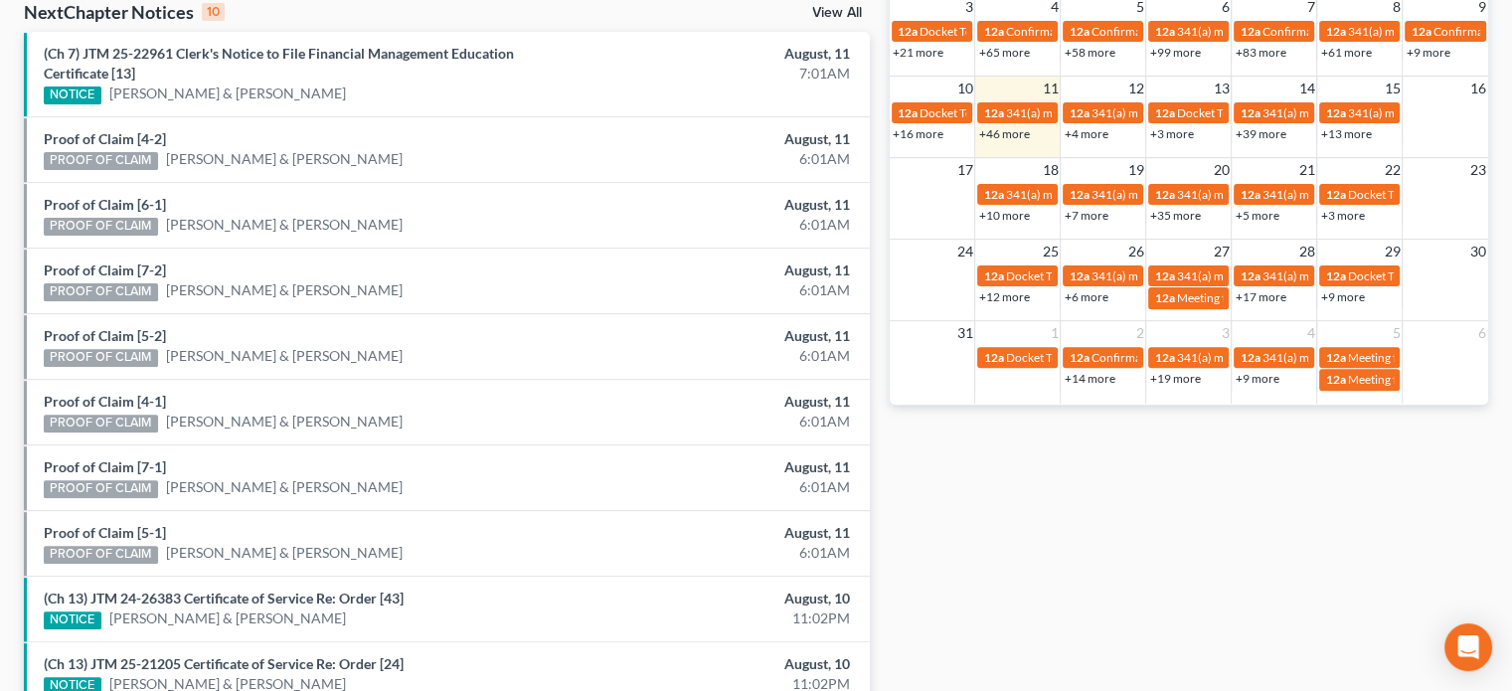
scroll to position [630, 0]
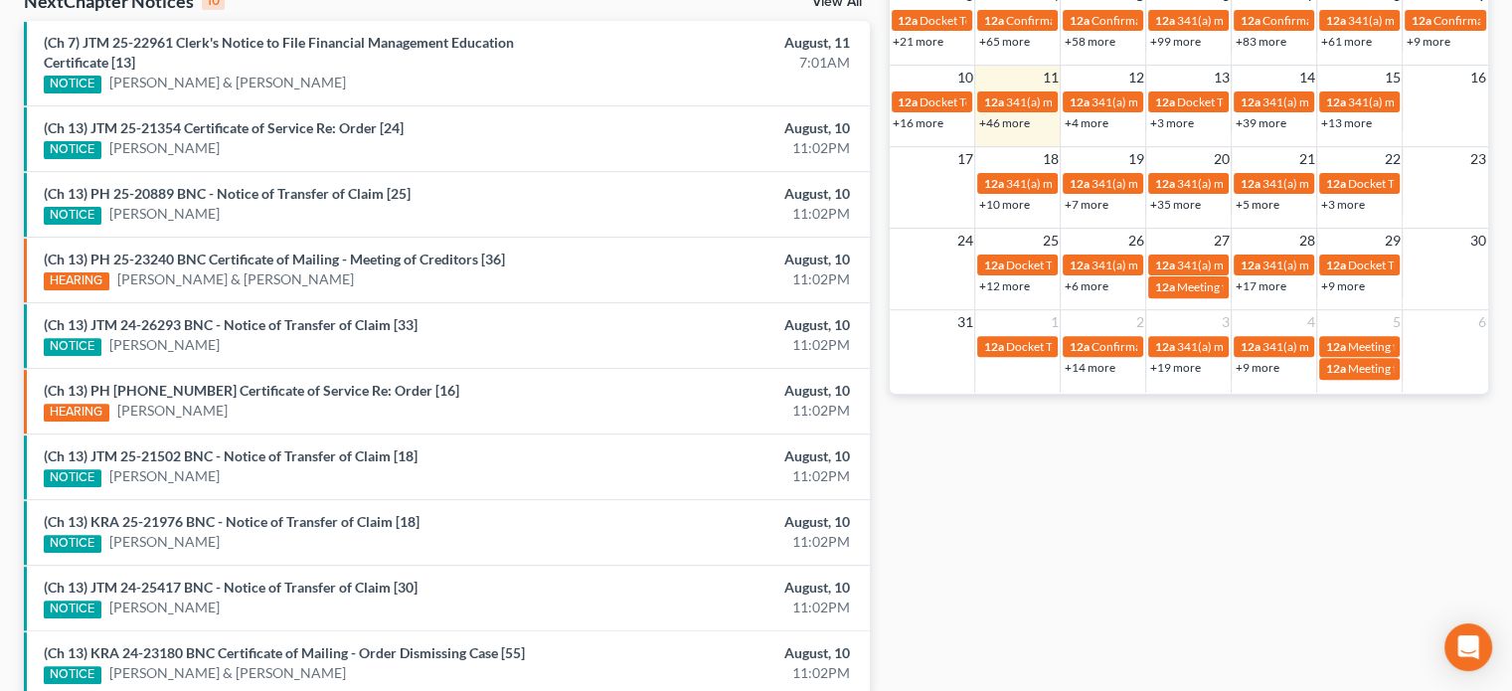
scroll to position [752, 0]
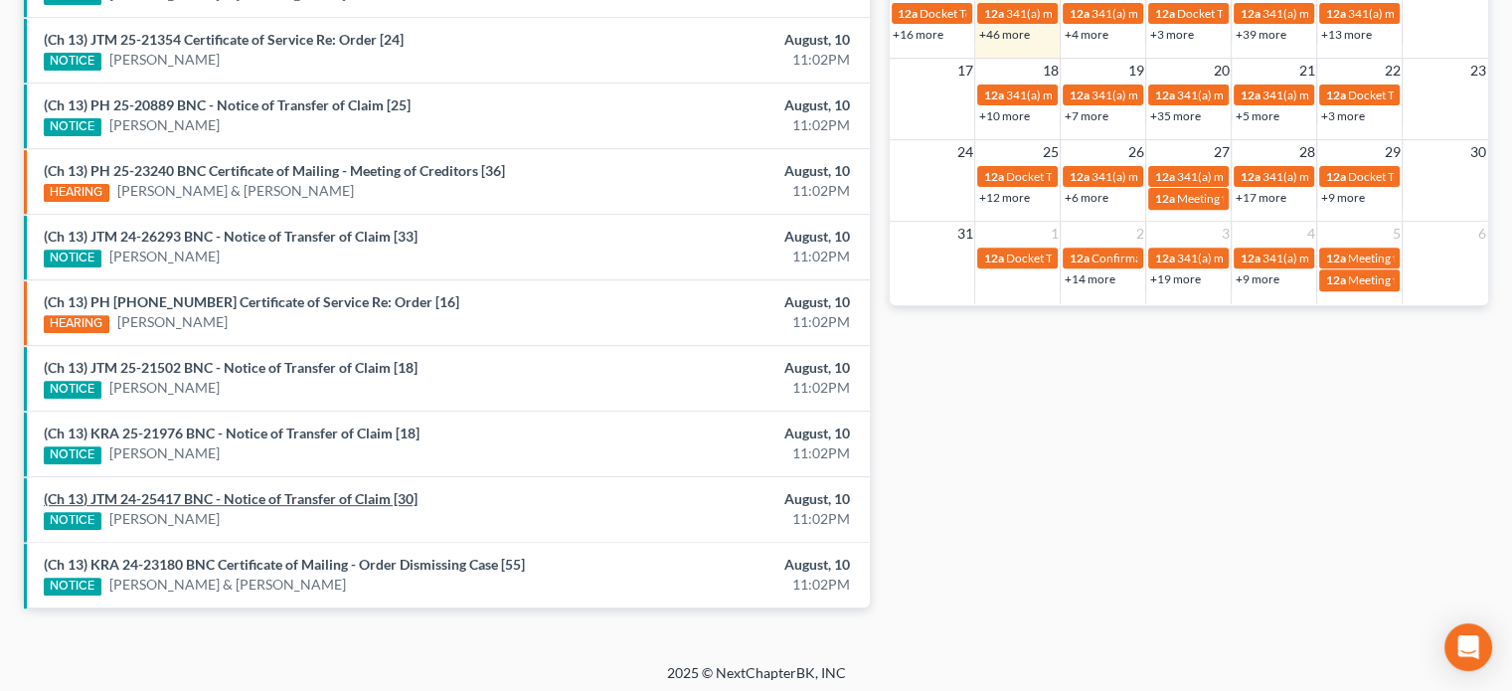
click at [254, 490] on link "(Ch 13) JTM 24-25417 BNC - Notice of Transfer of Claim [30]" at bounding box center [231, 498] width 374 height 17
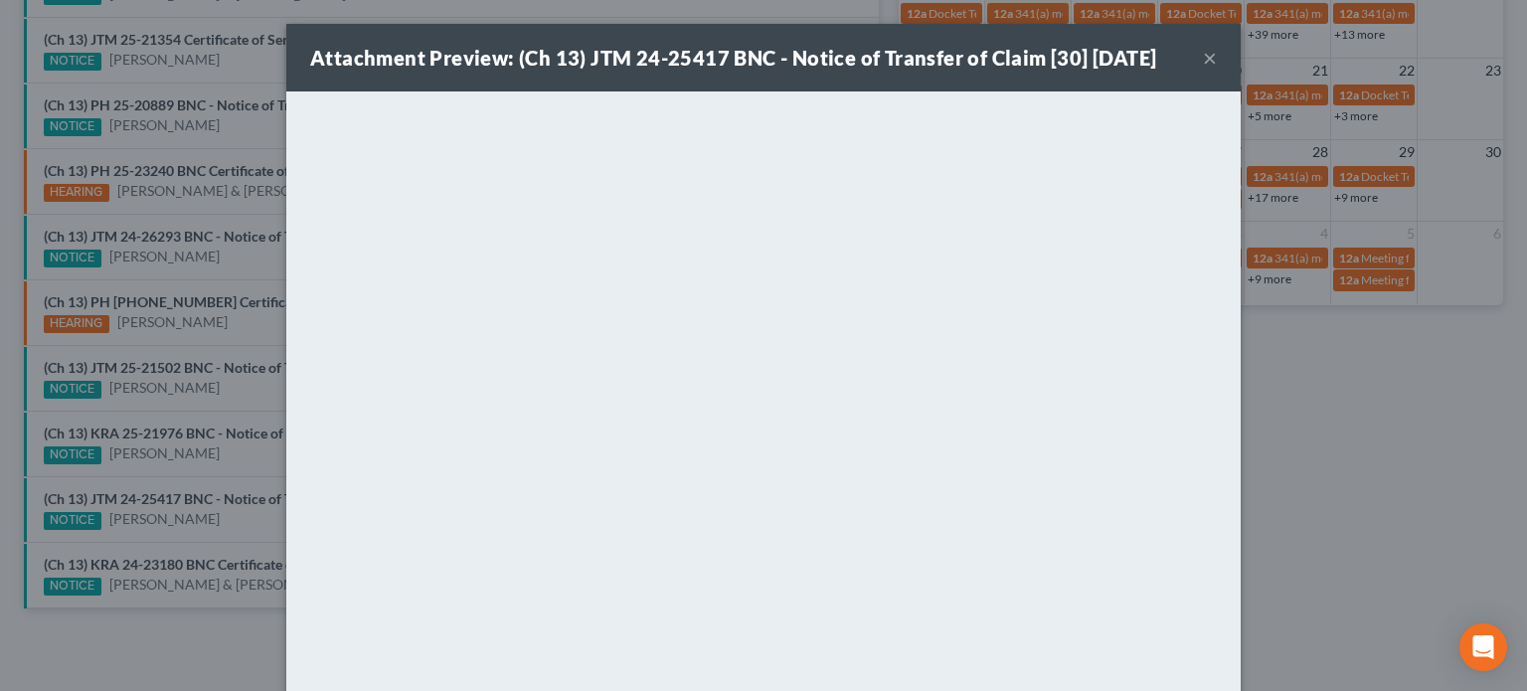
click at [227, 461] on div "Attachment Preview: (Ch 13) JTM 24-25417 BNC - Notice of Transfer of Claim [30]…" at bounding box center [763, 345] width 1527 height 691
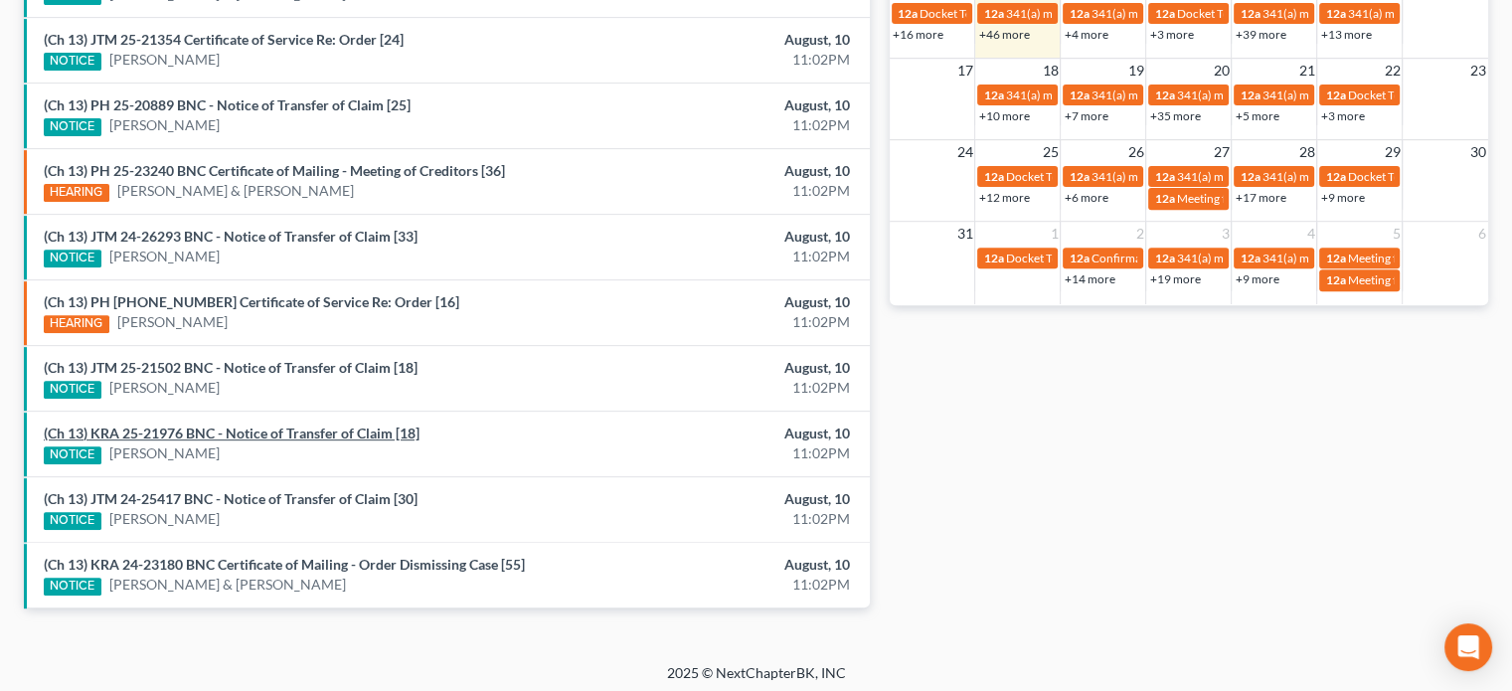
click at [235, 428] on link "(Ch 13) KRA 25-21976 BNC - Notice of Transfer of Claim [18]" at bounding box center [232, 433] width 376 height 17
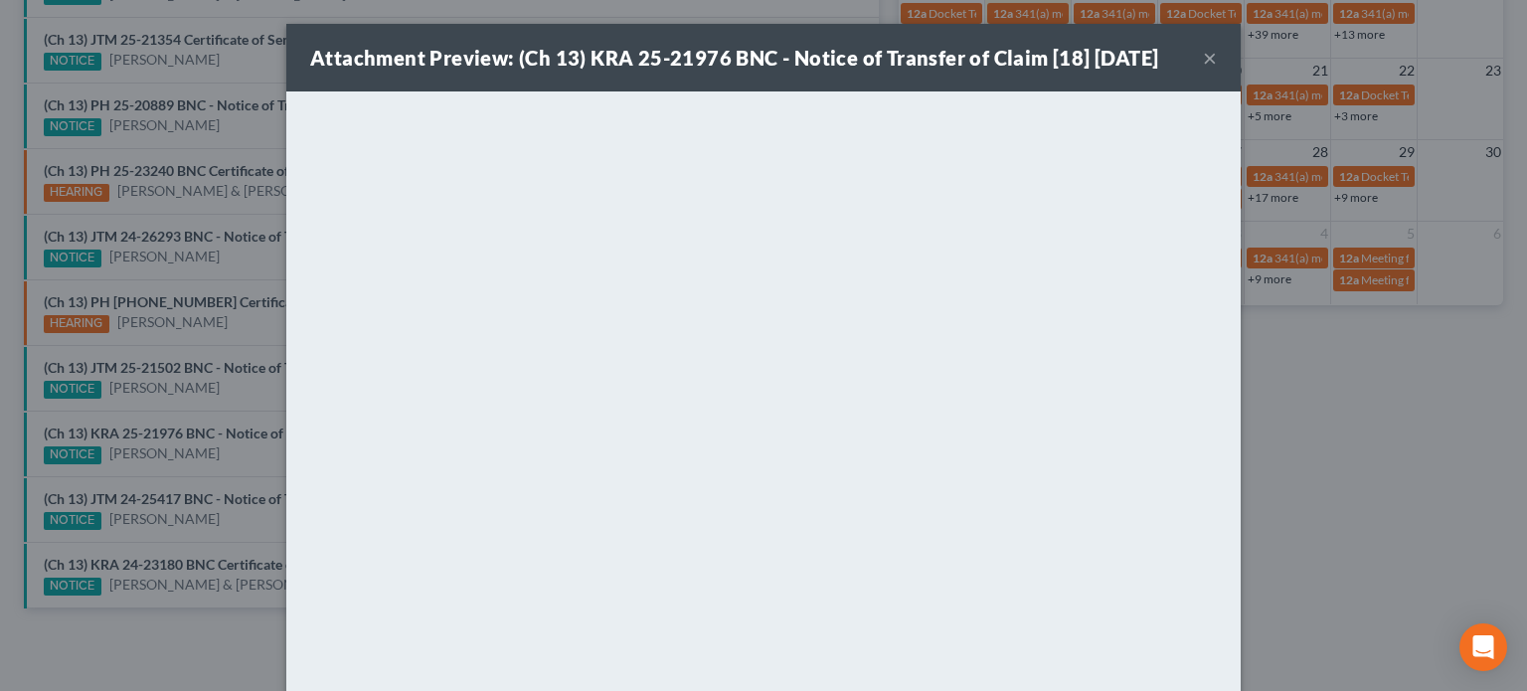
click at [235, 392] on div "Attachment Preview: (Ch 13) KRA 25-21976 BNC - Notice of Transfer of Claim [18]…" at bounding box center [763, 345] width 1527 height 691
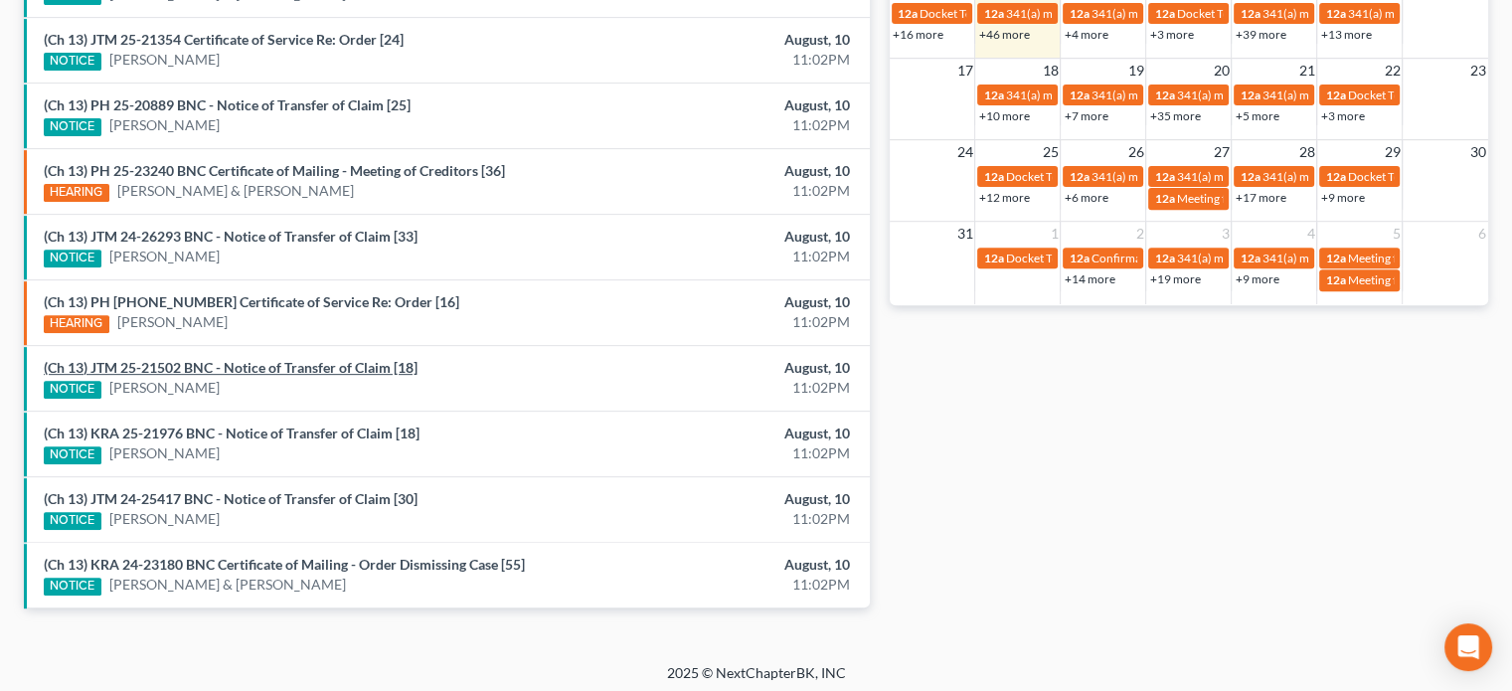
click at [243, 369] on link "(Ch 13) JTM 25-21502 BNC - Notice of Transfer of Claim [18]" at bounding box center [231, 367] width 374 height 17
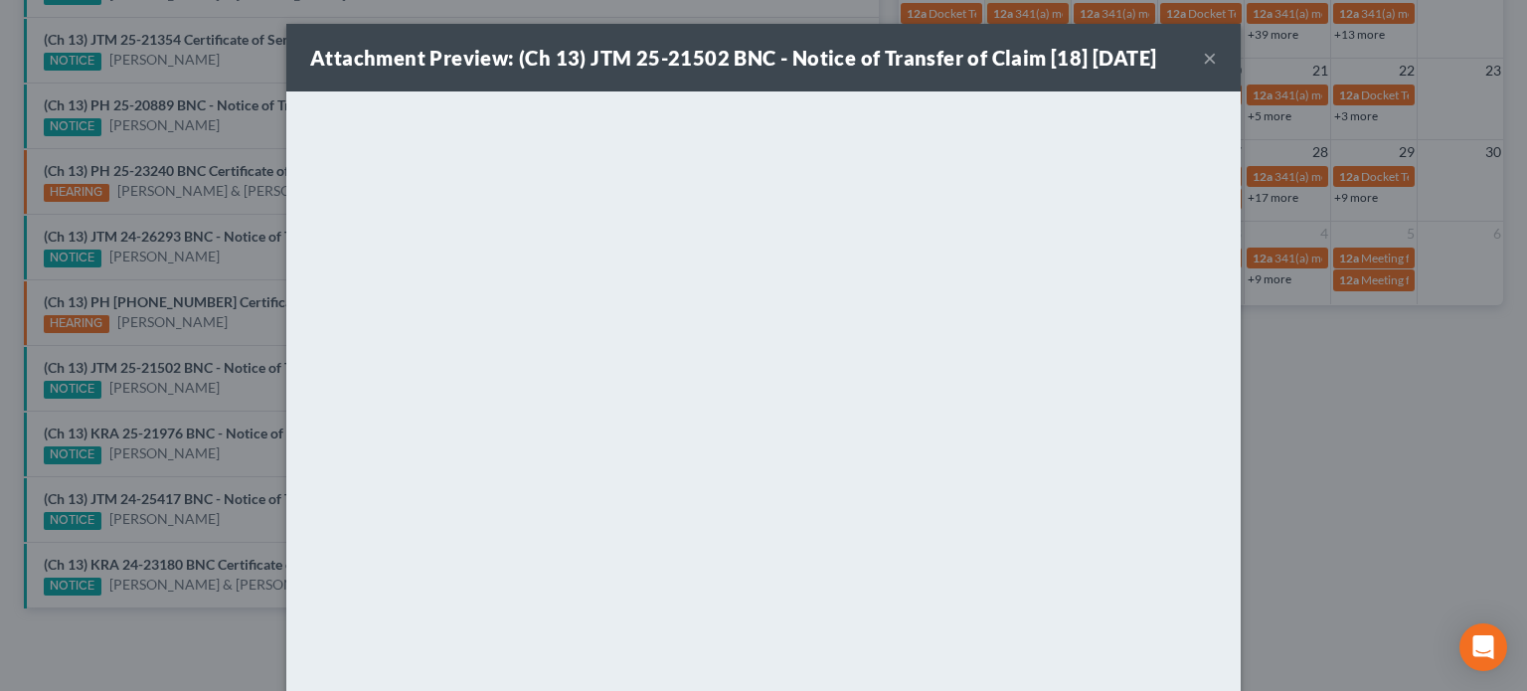
click at [240, 342] on div "Attachment Preview: (Ch 13) JTM 25-21502 BNC - Notice of Transfer of Claim [18]…" at bounding box center [763, 345] width 1527 height 691
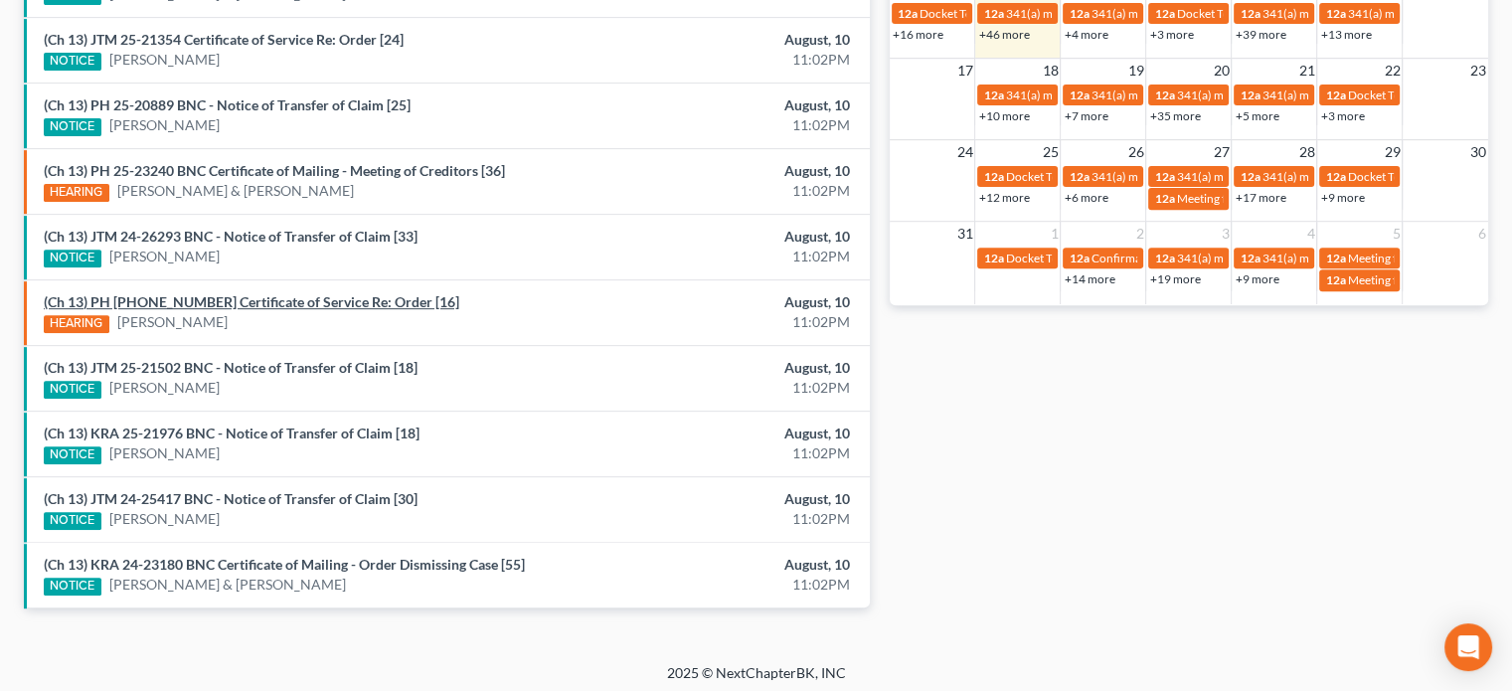
click at [246, 299] on link "(Ch 13) PH 25-24283 Certificate of Service Re: Order [16]" at bounding box center [252, 301] width 416 height 17
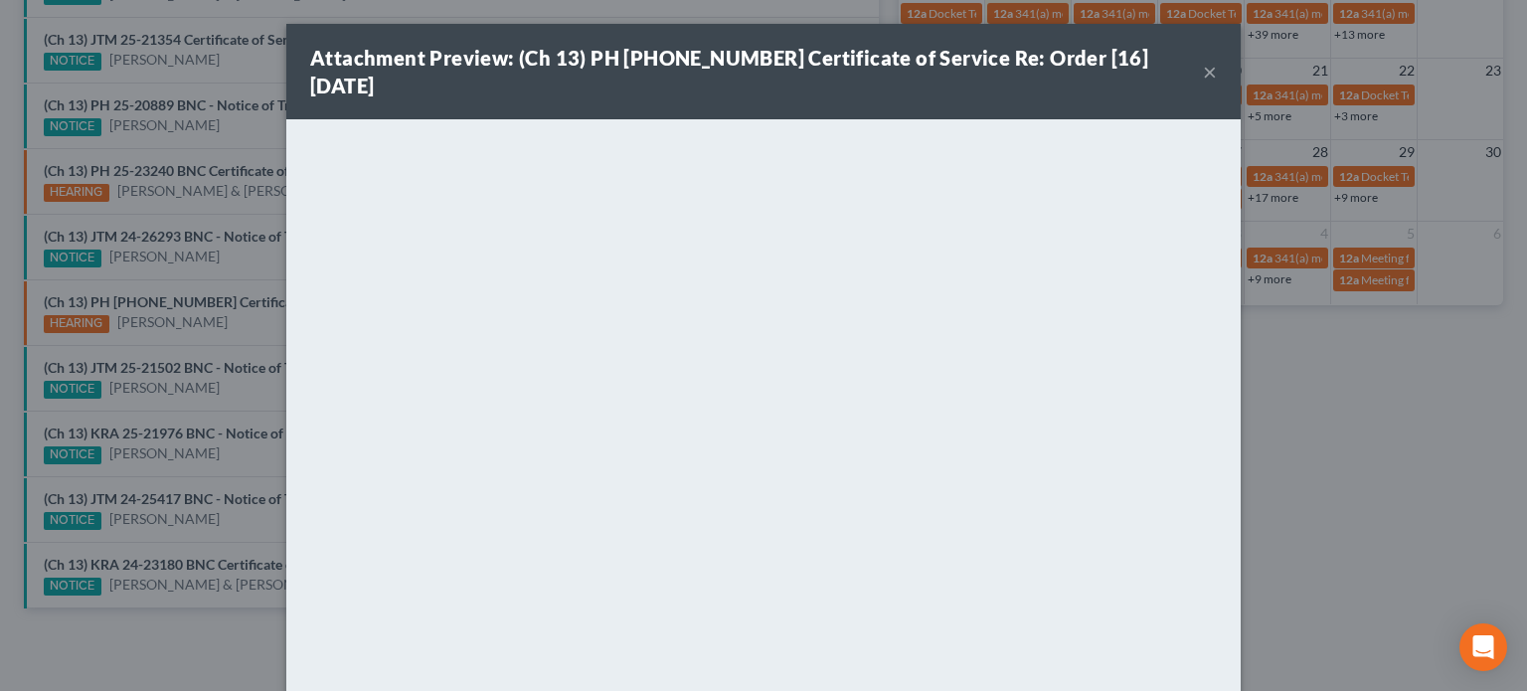
click at [240, 331] on div "Attachment Preview: (Ch 13) PH 25-24283 Certificate of Service Re: Order [16] 0…" at bounding box center [763, 345] width 1527 height 691
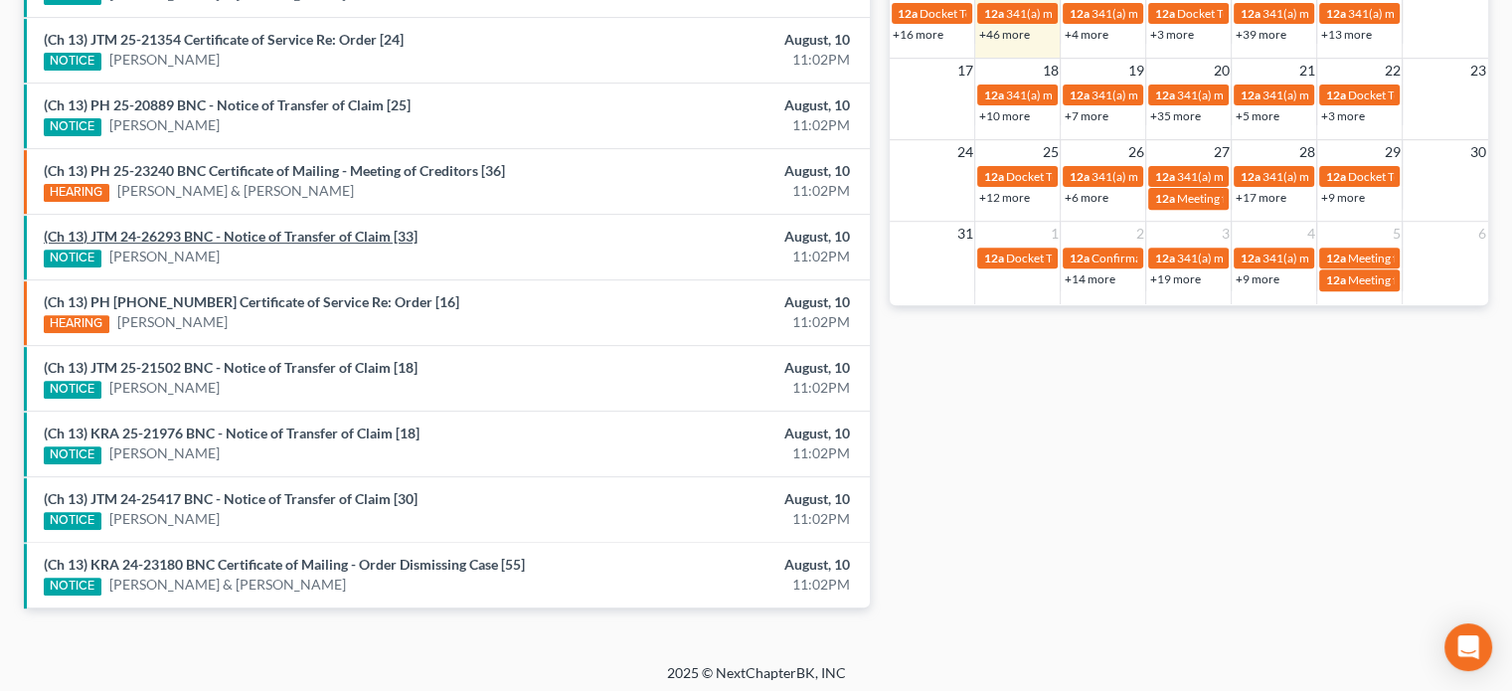
click at [241, 228] on link "(Ch 13) JTM 24-26293 BNC - Notice of Transfer of Claim [33]" at bounding box center [231, 236] width 374 height 17
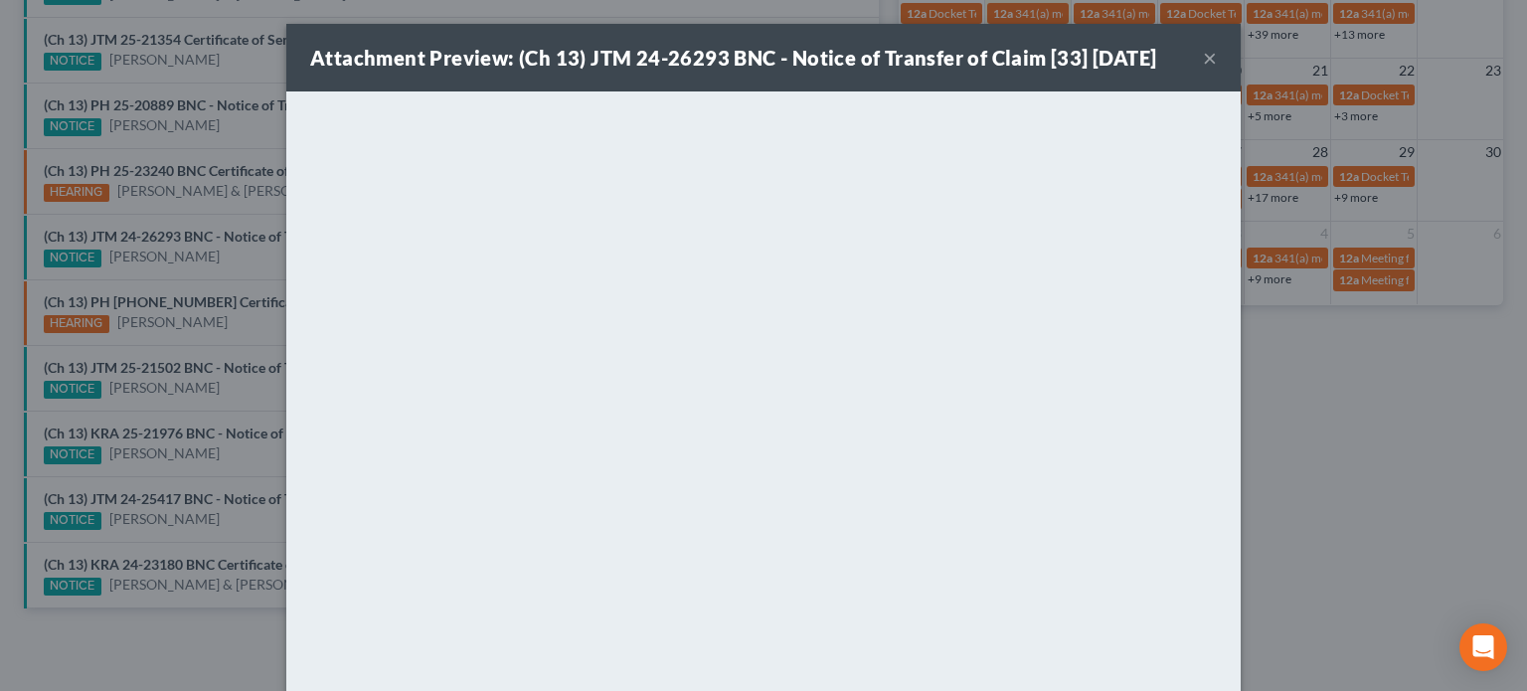
click at [216, 254] on div "Attachment Preview: (Ch 13) JTM 24-26293 BNC - Notice of Transfer of Claim [33]…" at bounding box center [763, 345] width 1527 height 691
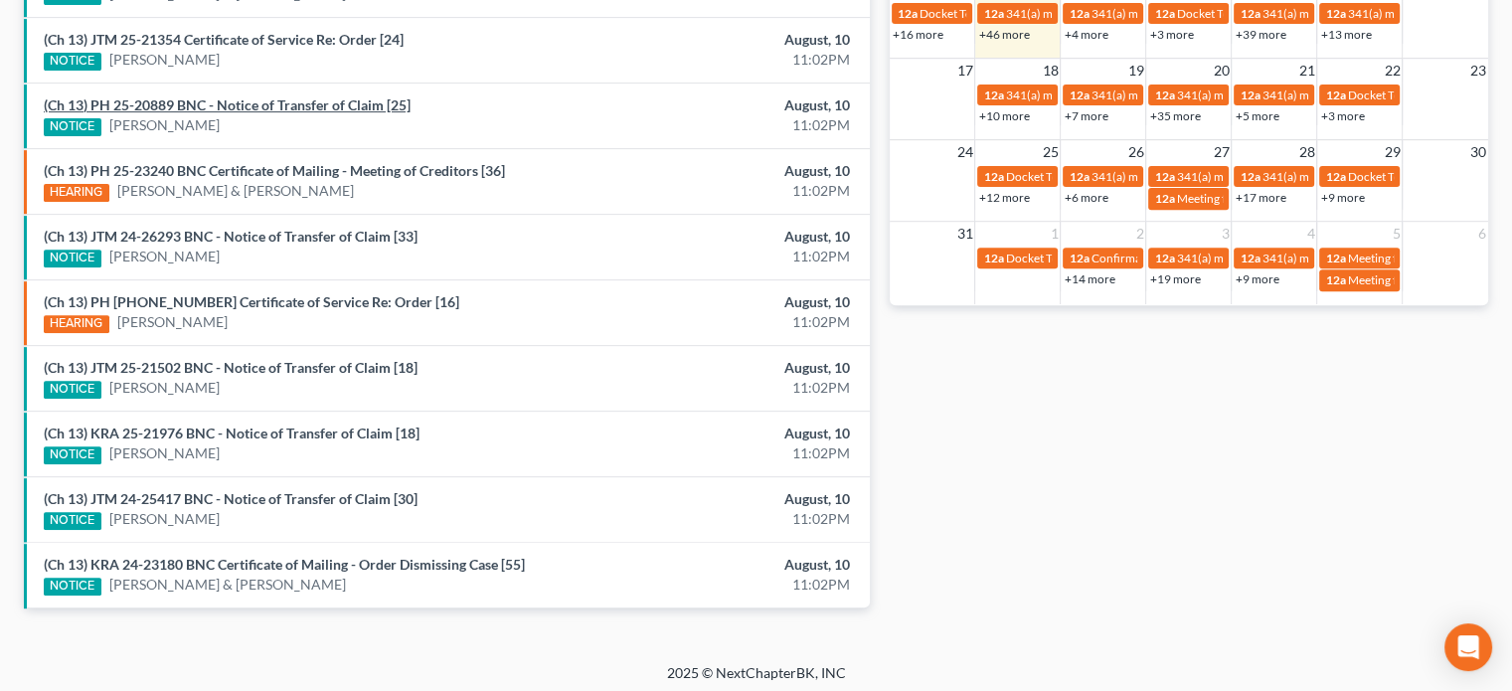
click at [239, 104] on link "(Ch 13) PH 25-20889 BNC - Notice of Transfer of Claim [25]" at bounding box center [227, 104] width 367 height 17
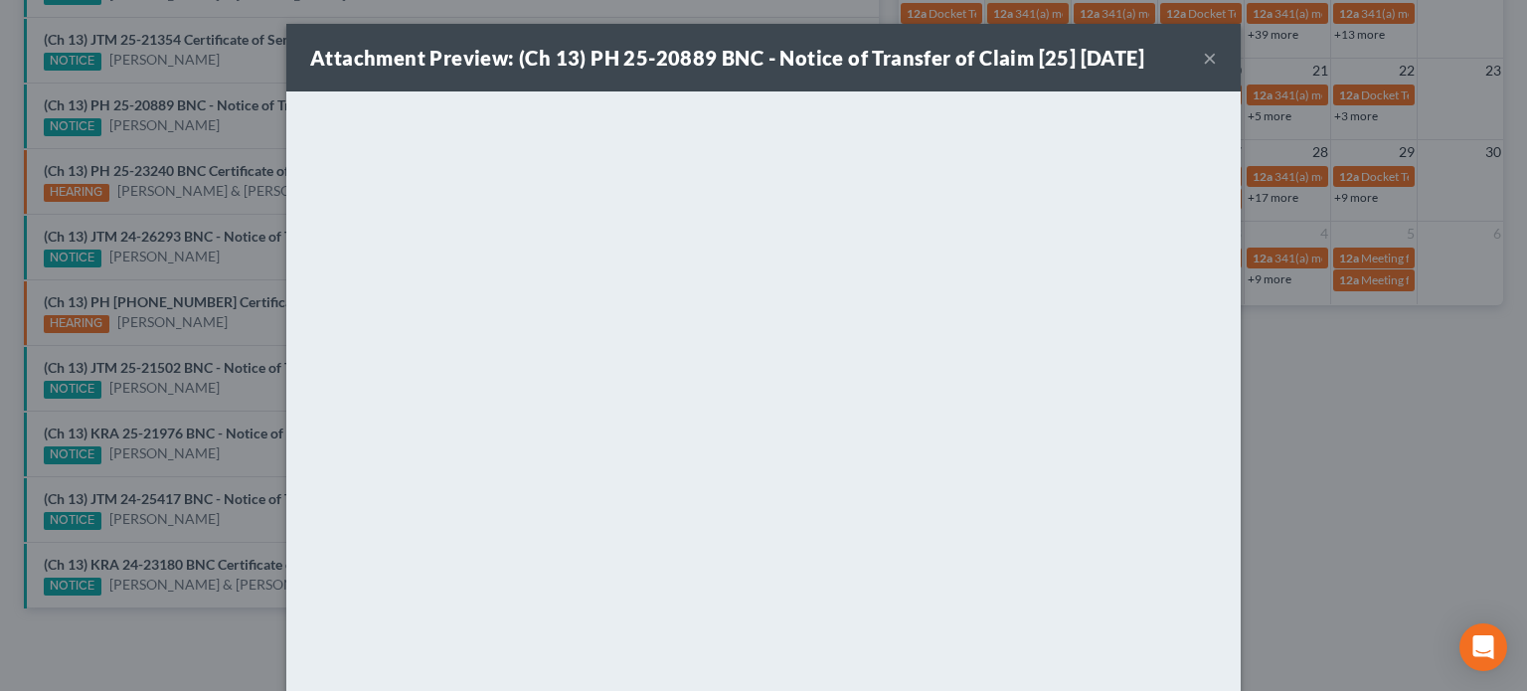
click at [215, 118] on div "Attachment Preview: (Ch 13) PH 25-20889 BNC - Notice of Transfer of Claim [25] …" at bounding box center [763, 345] width 1527 height 691
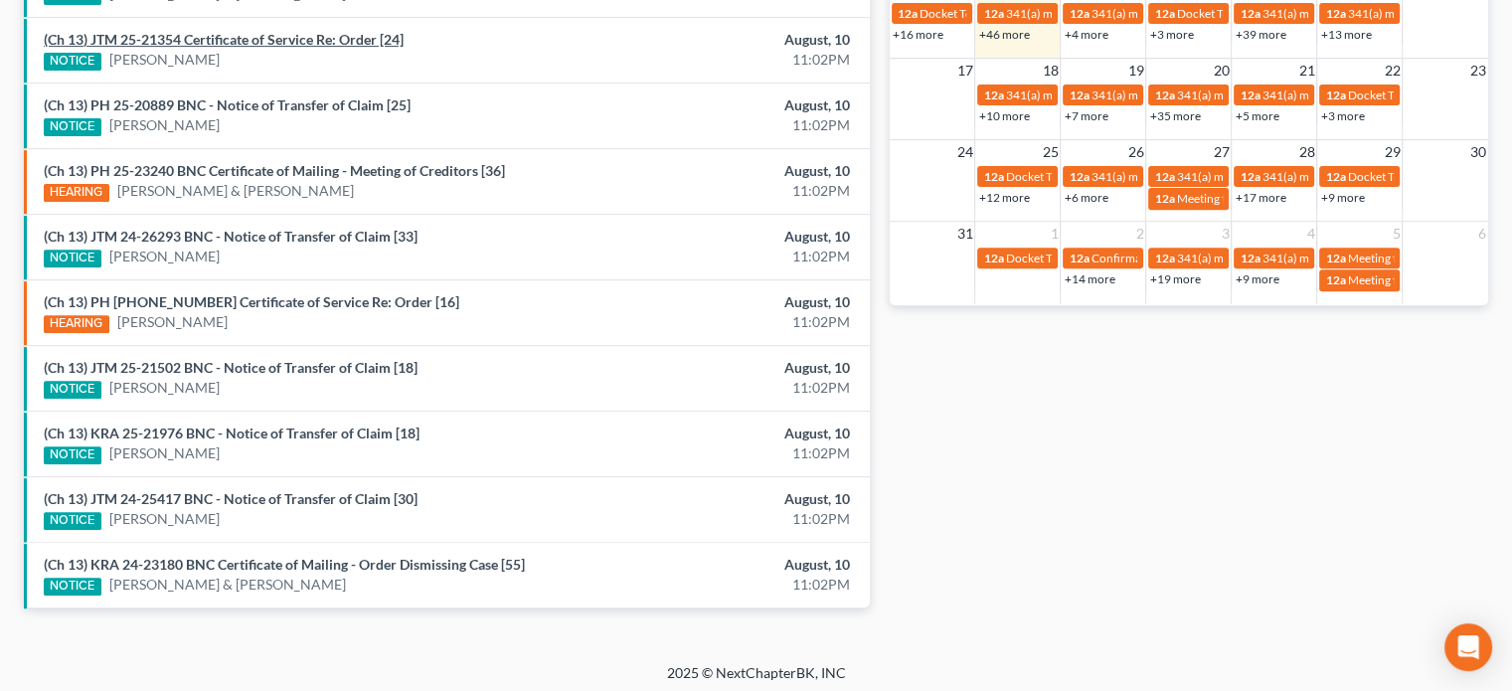
click at [232, 40] on link "(Ch 13) JTM 25-21354 Certificate of Service Re: Order [24]" at bounding box center [224, 39] width 360 height 17
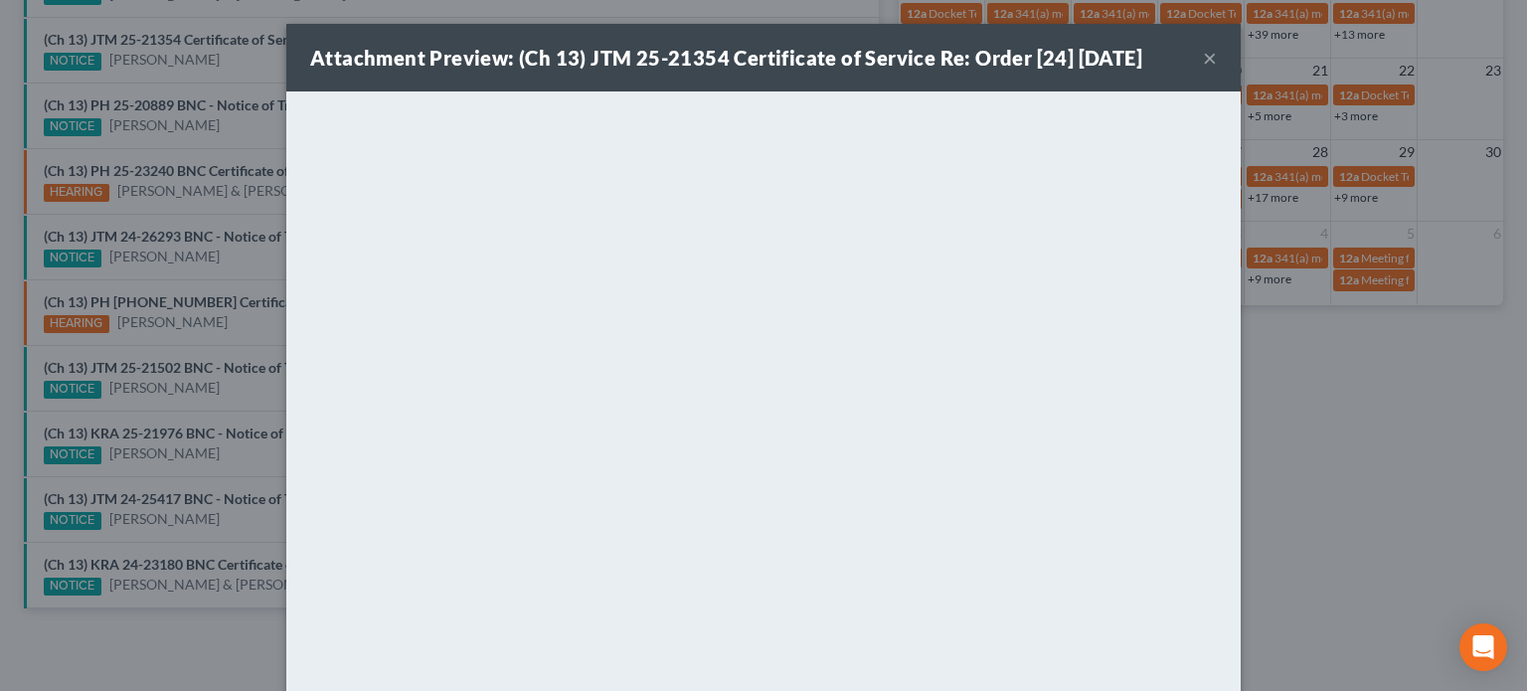
click at [225, 130] on div "Attachment Preview: (Ch 13) JTM 25-21354 Certificate of Service Re: Order [24] …" at bounding box center [763, 345] width 1527 height 691
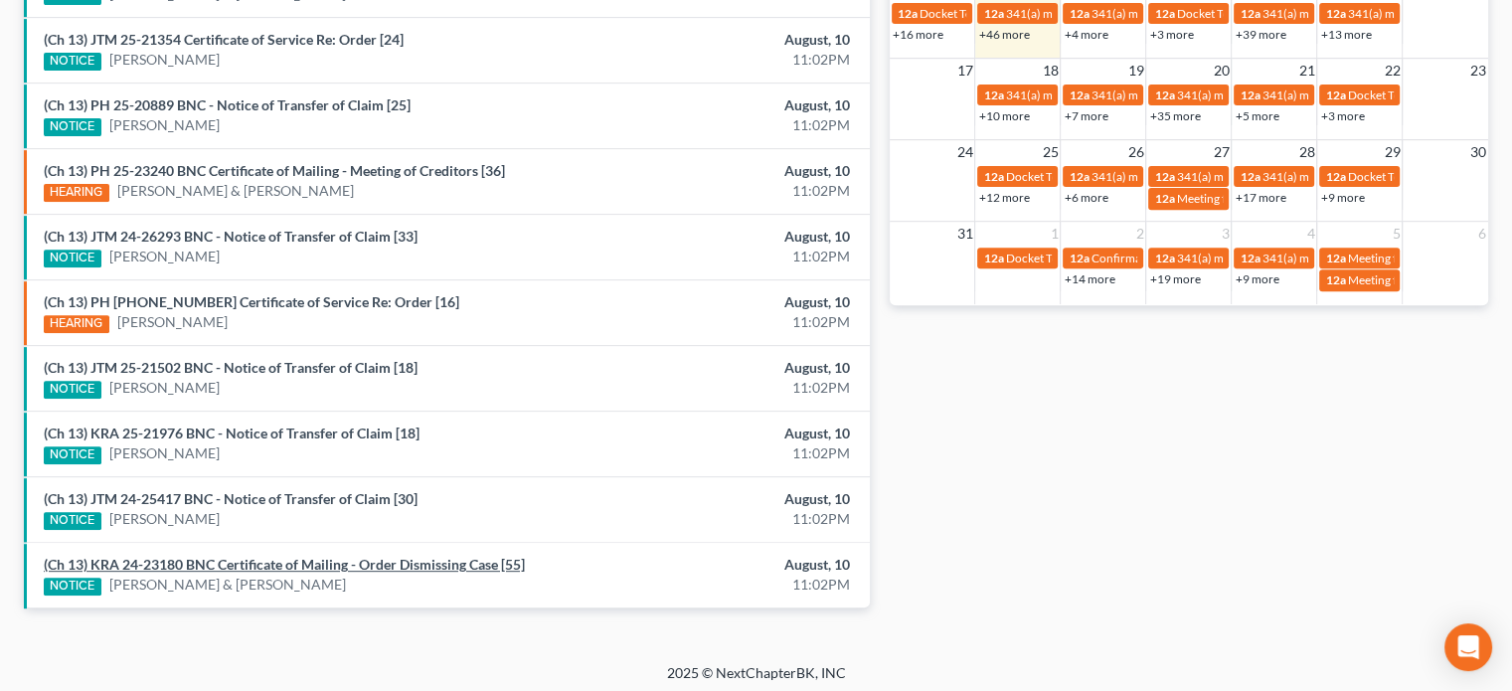
click at [296, 556] on link "(Ch 13) KRA 24-23180 BNC Certificate of Mailing - Order Dismissing Case [55]" at bounding box center [284, 564] width 481 height 17
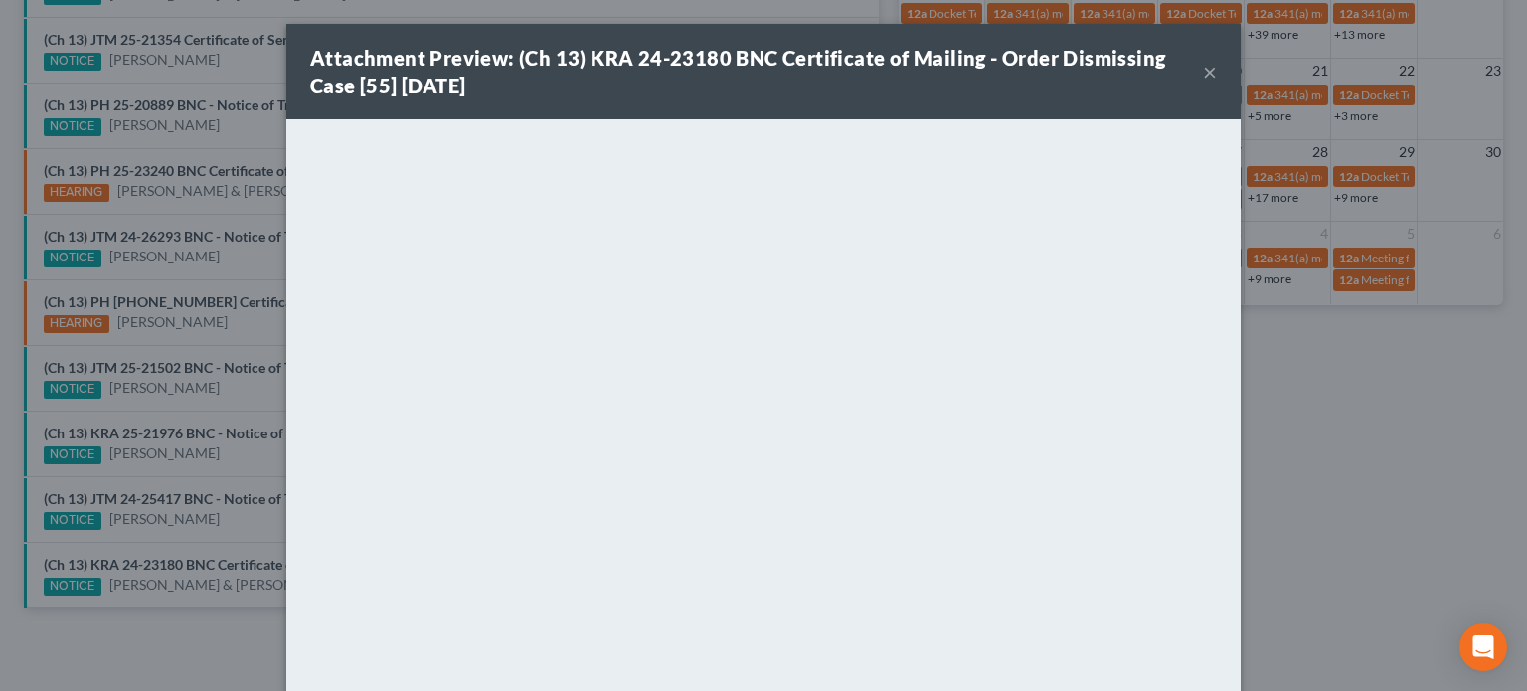
click at [246, 512] on div "Attachment Preview: (Ch 13) KRA 24-23180 BNC Certificate of Mailing - Order Dis…" at bounding box center [763, 345] width 1527 height 691
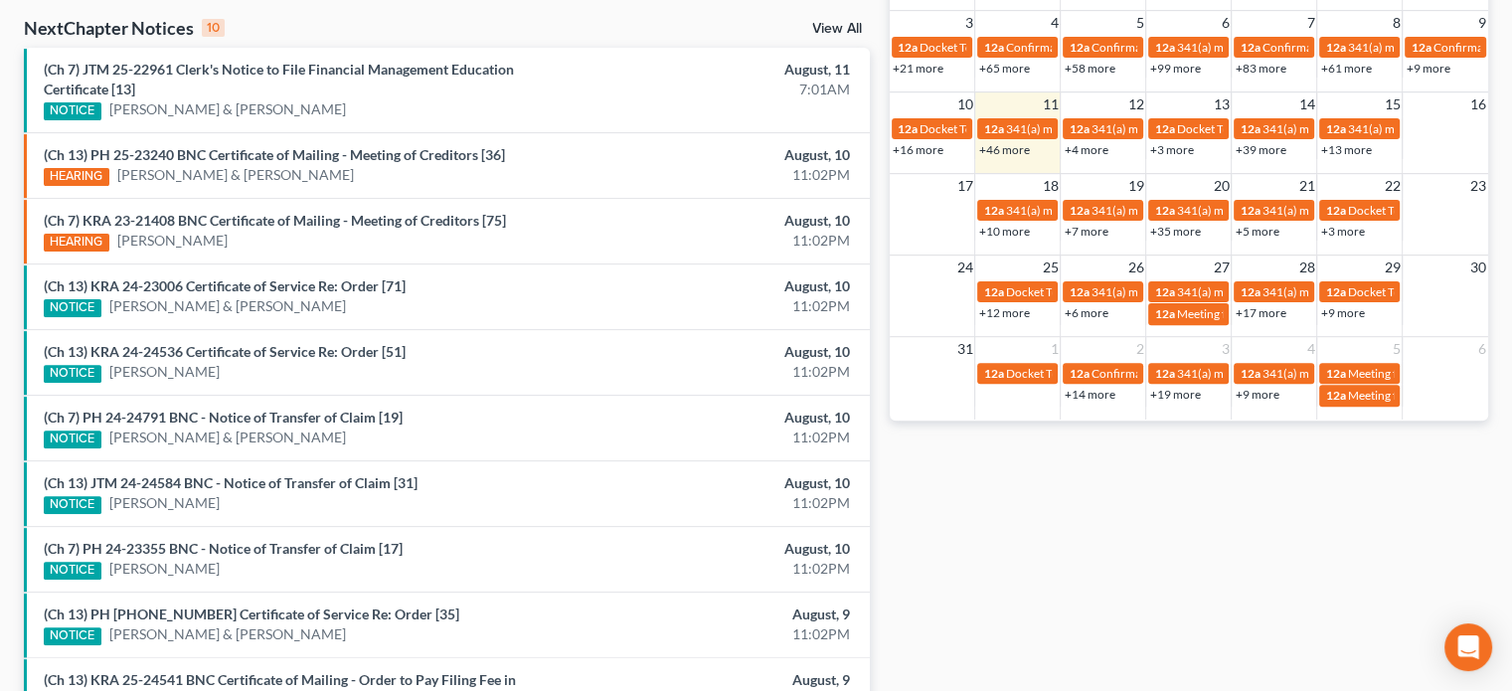
scroll to position [771, 0]
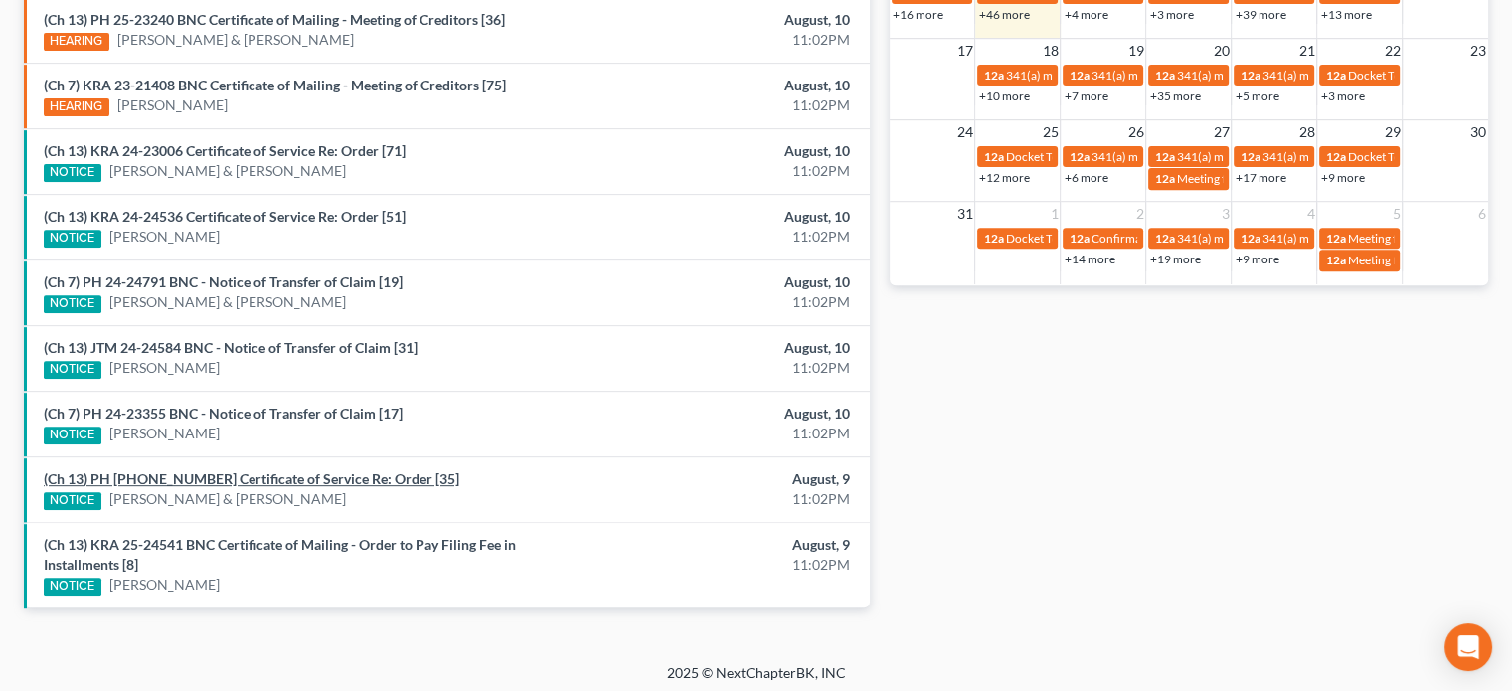
click at [303, 472] on link "(Ch 13) PH [PHONE_NUMBER] Certificate of Service Re: Order [35]" at bounding box center [252, 478] width 416 height 17
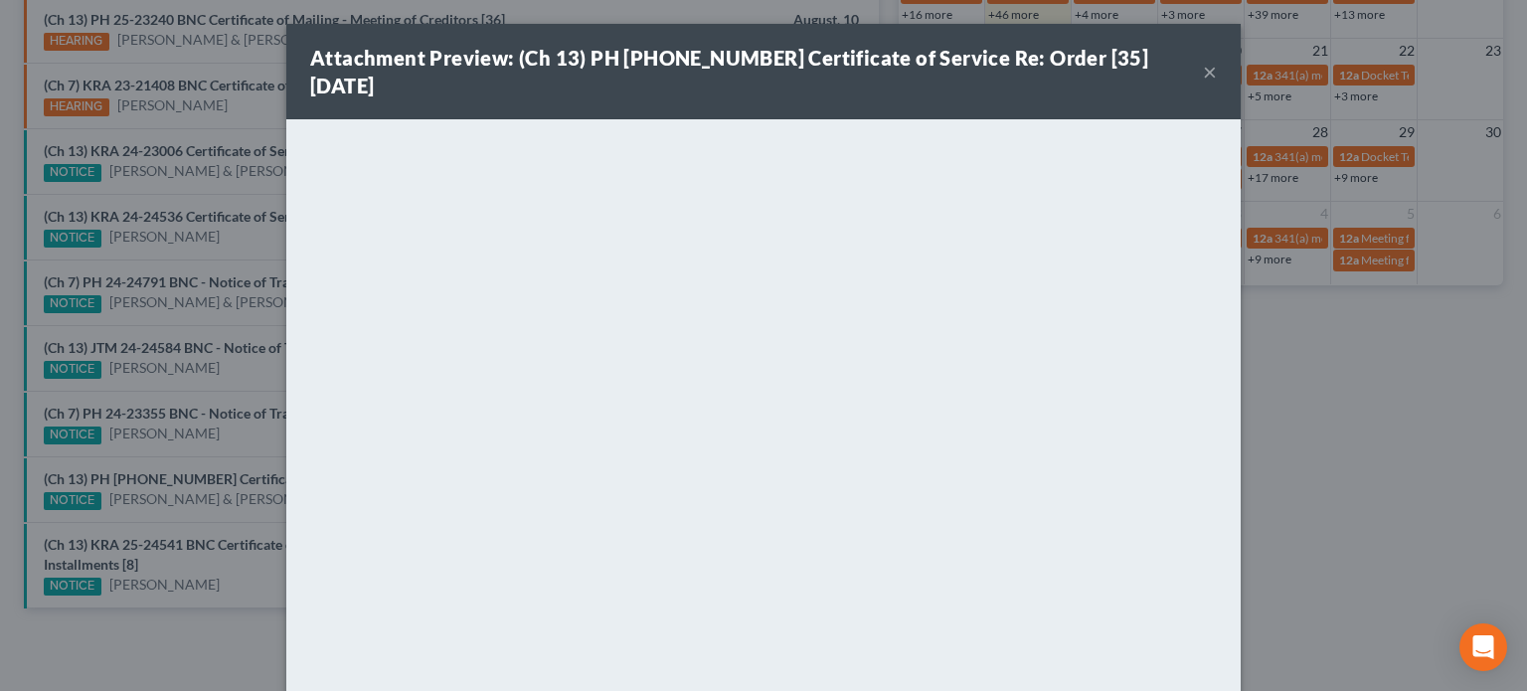
click at [235, 429] on div "Attachment Preview: (Ch 13) PH [PHONE_NUMBER] Certificate of Service Re: Order …" at bounding box center [763, 345] width 1527 height 691
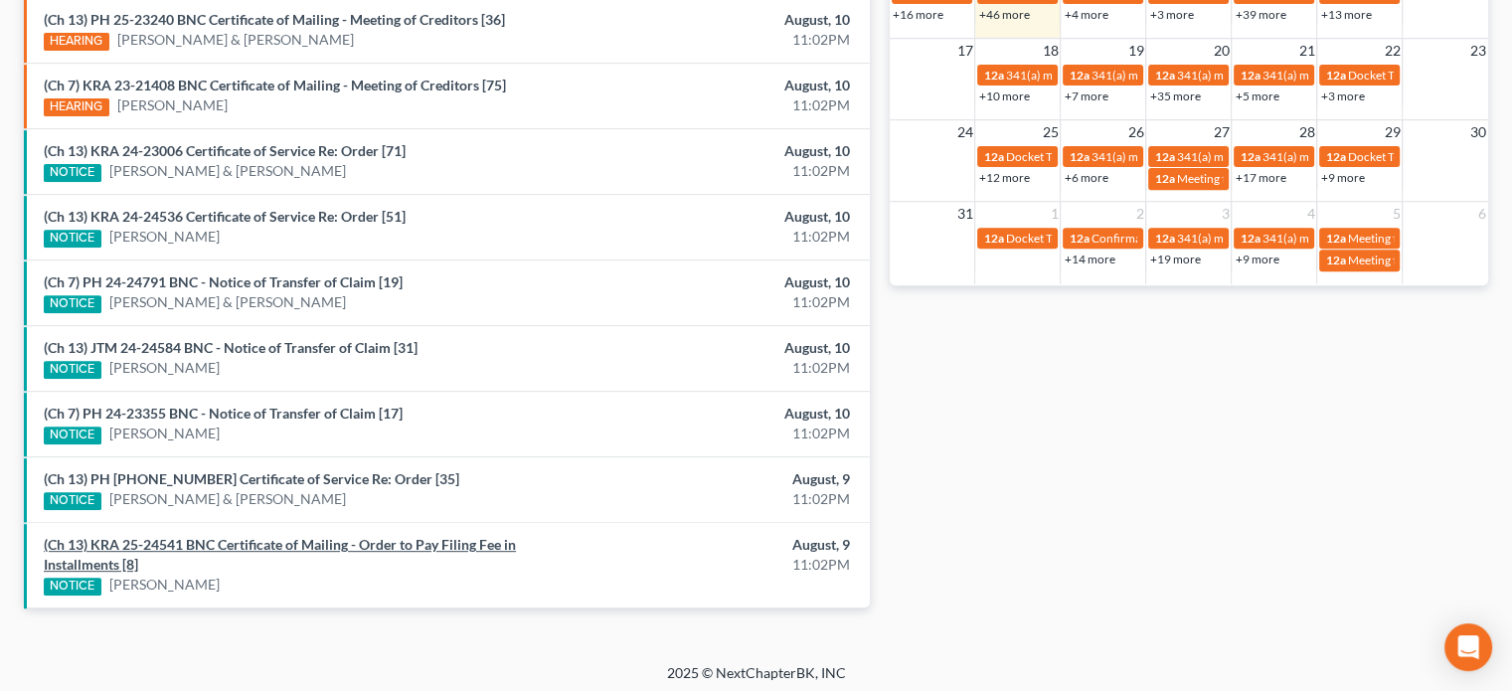
click at [217, 546] on link "(Ch 13) KRA 25-24541 BNC Certificate of Mailing - Order to Pay Filing Fee in In…" at bounding box center [280, 554] width 472 height 37
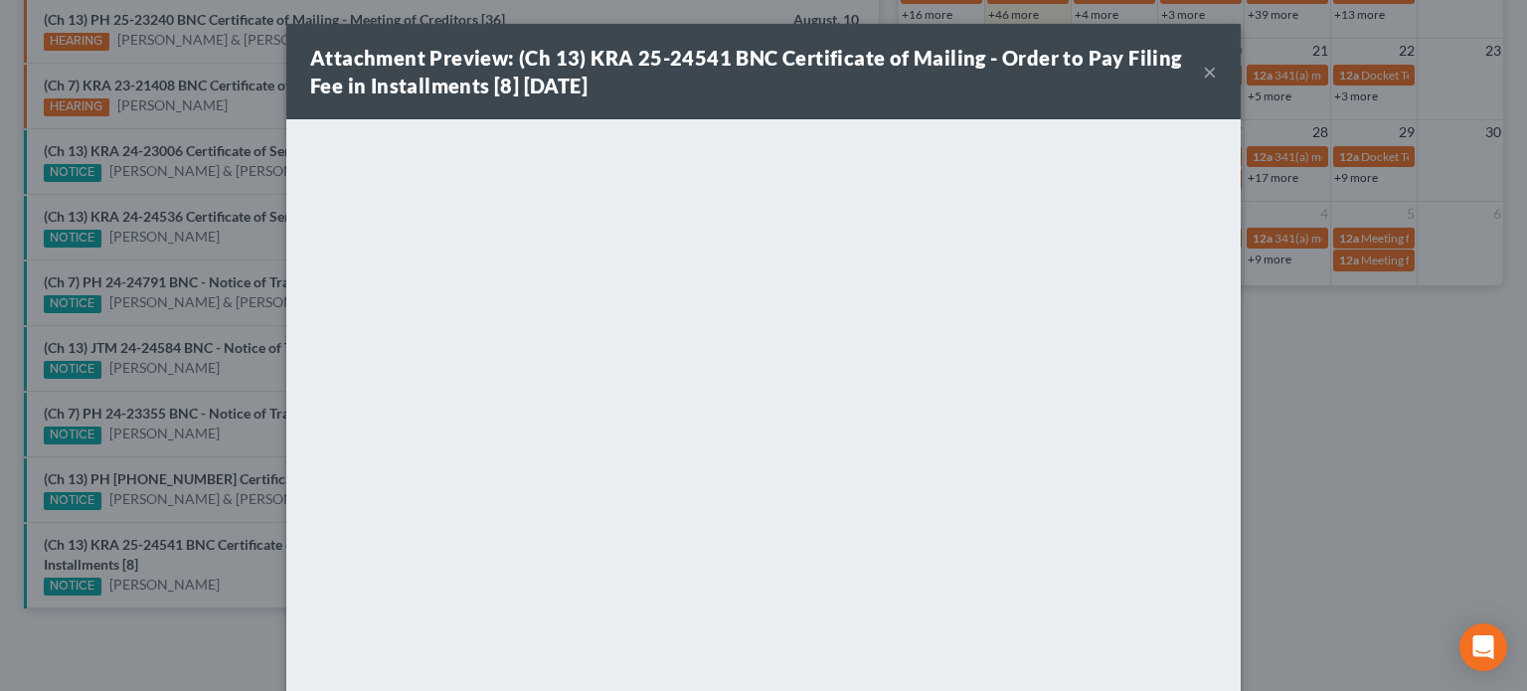
click at [195, 391] on div "Attachment Preview: (Ch 13) KRA 25-24541 BNC Certificate of Mailing - Order to …" at bounding box center [763, 345] width 1527 height 691
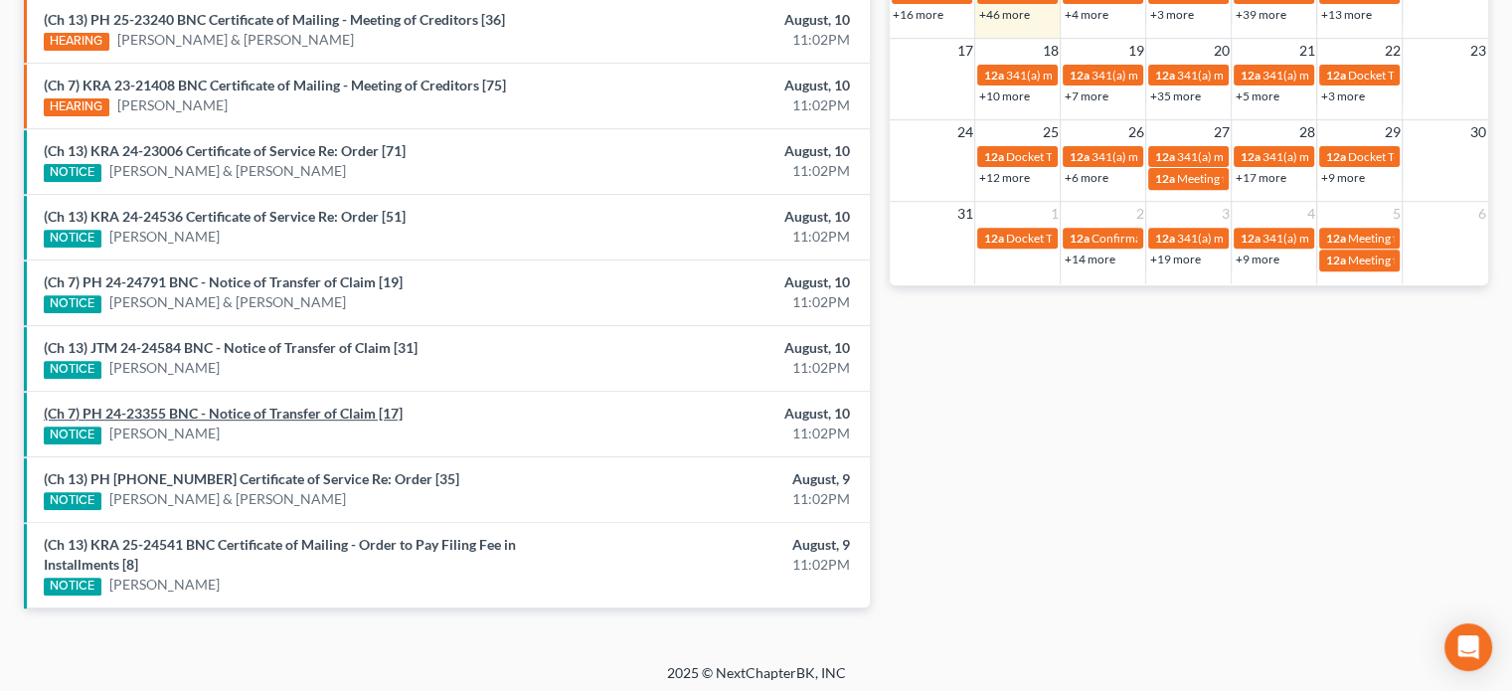
click at [195, 409] on link "(Ch 7) PH 24-23355 BNC - Notice of Transfer of Claim [17]" at bounding box center [223, 413] width 359 height 17
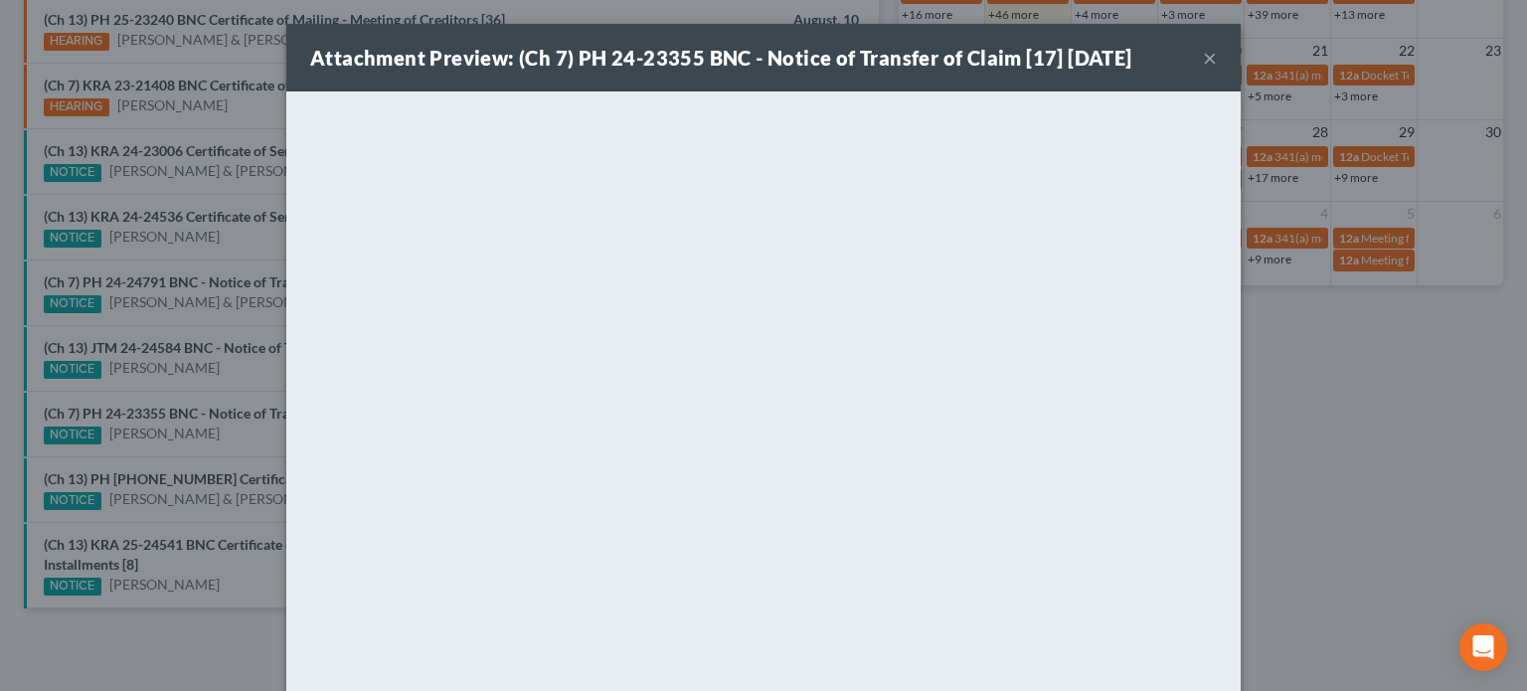
click at [215, 388] on div "Attachment Preview: (Ch 7) PH 24-23355 BNC - Notice of Transfer of Claim [17] 0…" at bounding box center [763, 345] width 1527 height 691
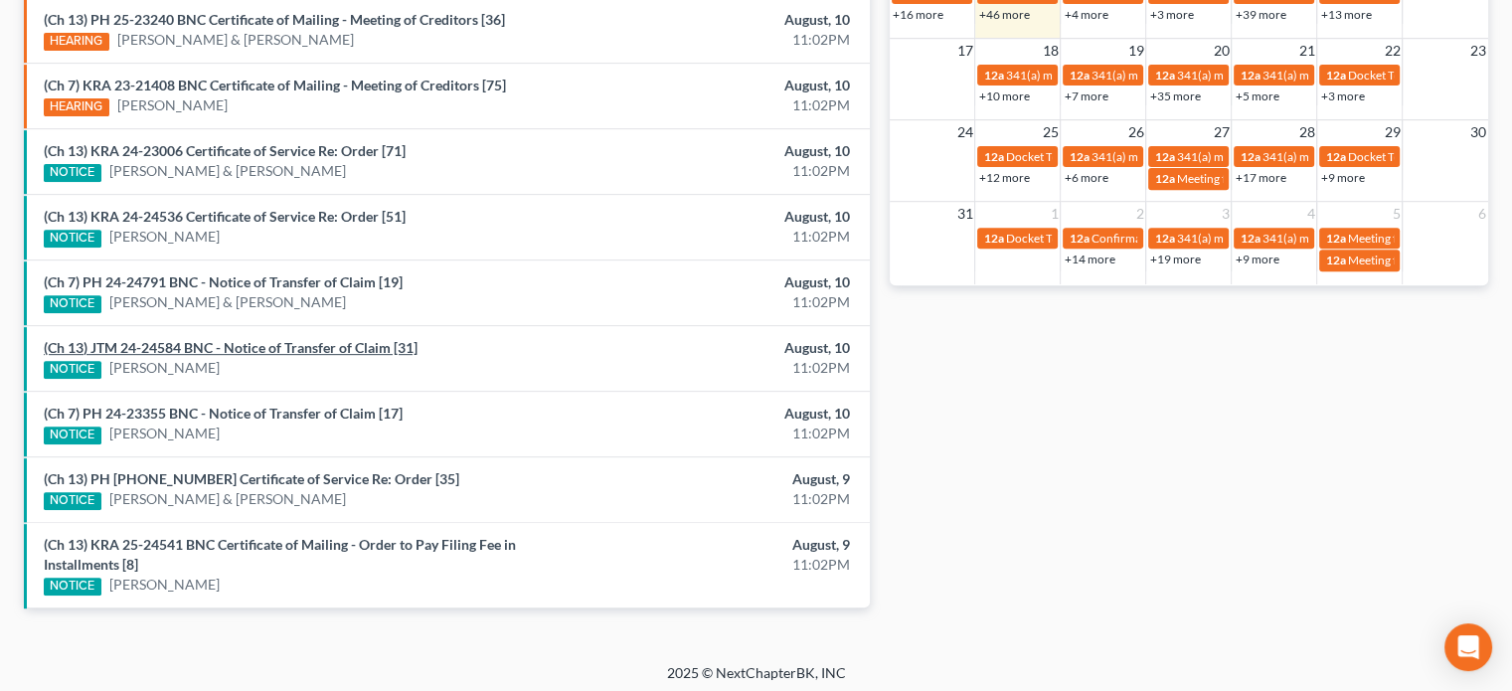
click at [225, 346] on link "(Ch 13) JTM 24-24584 BNC - Notice of Transfer of Claim [31]" at bounding box center [231, 347] width 374 height 17
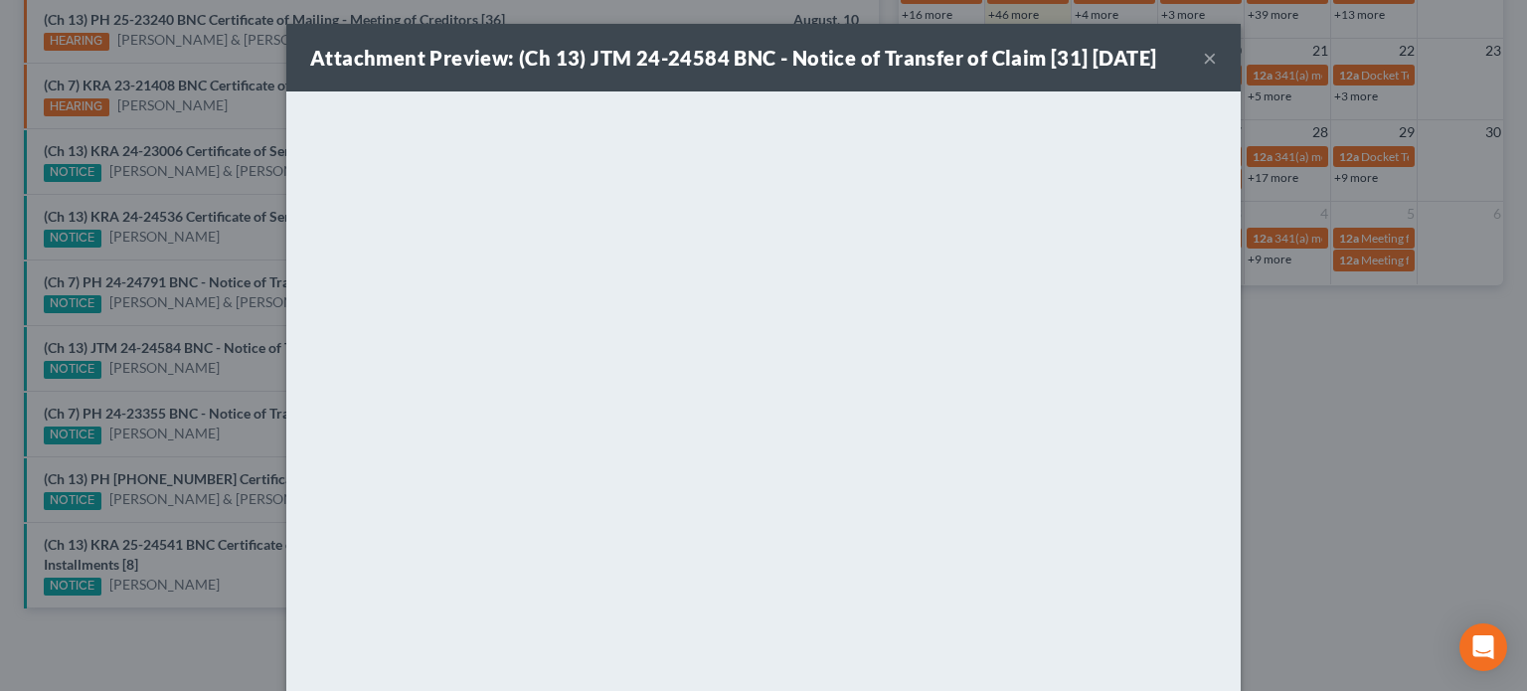
click at [219, 277] on div "Attachment Preview: (Ch 13) JTM 24-24584 BNC - Notice of Transfer of Claim [31]…" at bounding box center [763, 345] width 1527 height 691
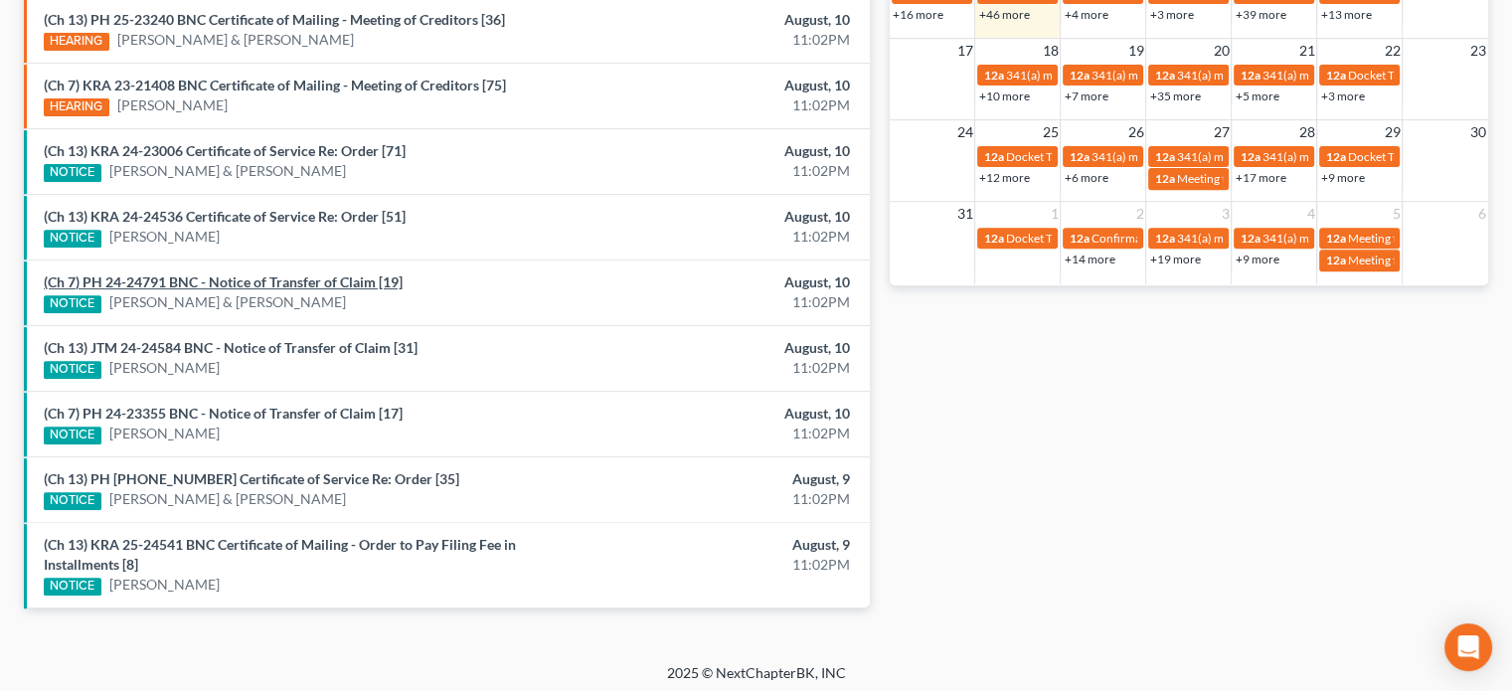
click at [219, 277] on link "(Ch 7) PH 24-24791 BNC - Notice of Transfer of Claim [19]" at bounding box center [223, 281] width 359 height 17
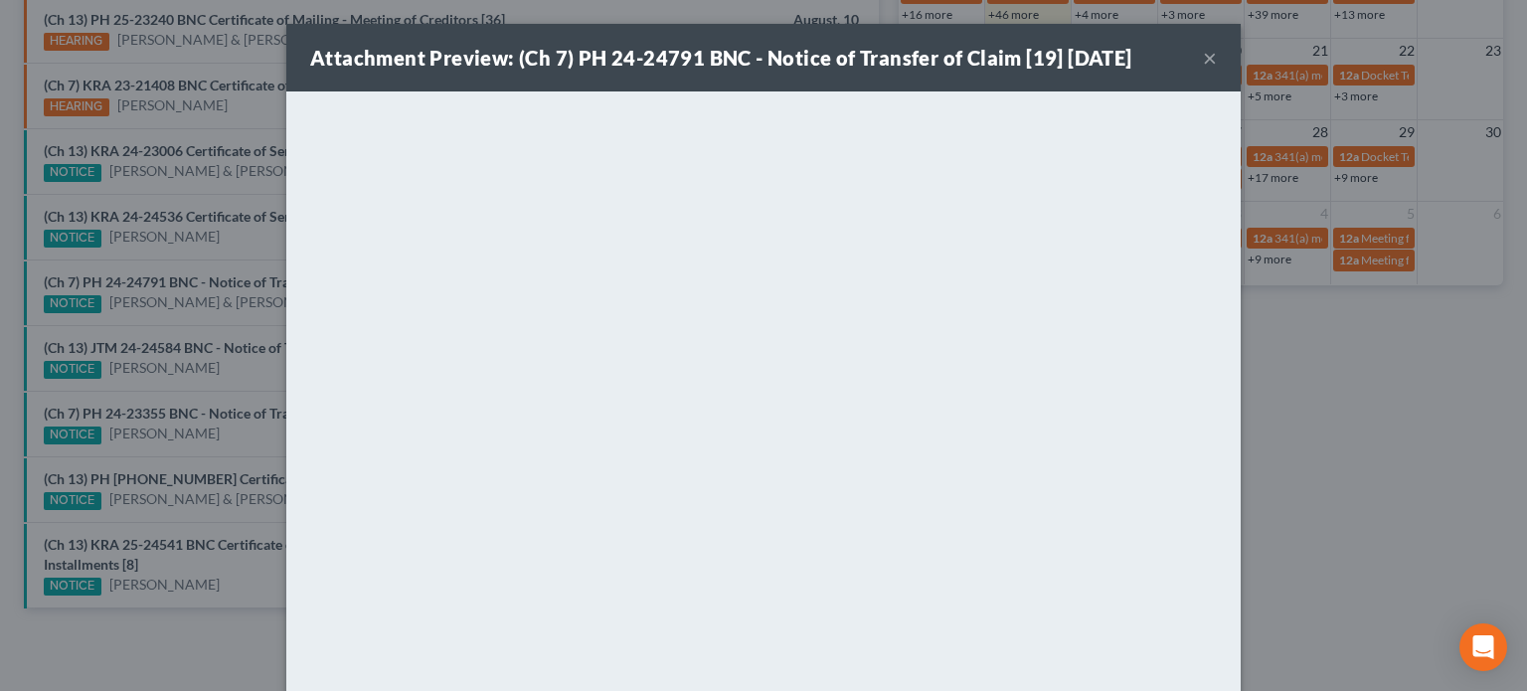
click at [230, 220] on div "Attachment Preview: (Ch 7) PH 24-24791 BNC - Notice of Transfer of Claim [19] 0…" at bounding box center [763, 345] width 1527 height 691
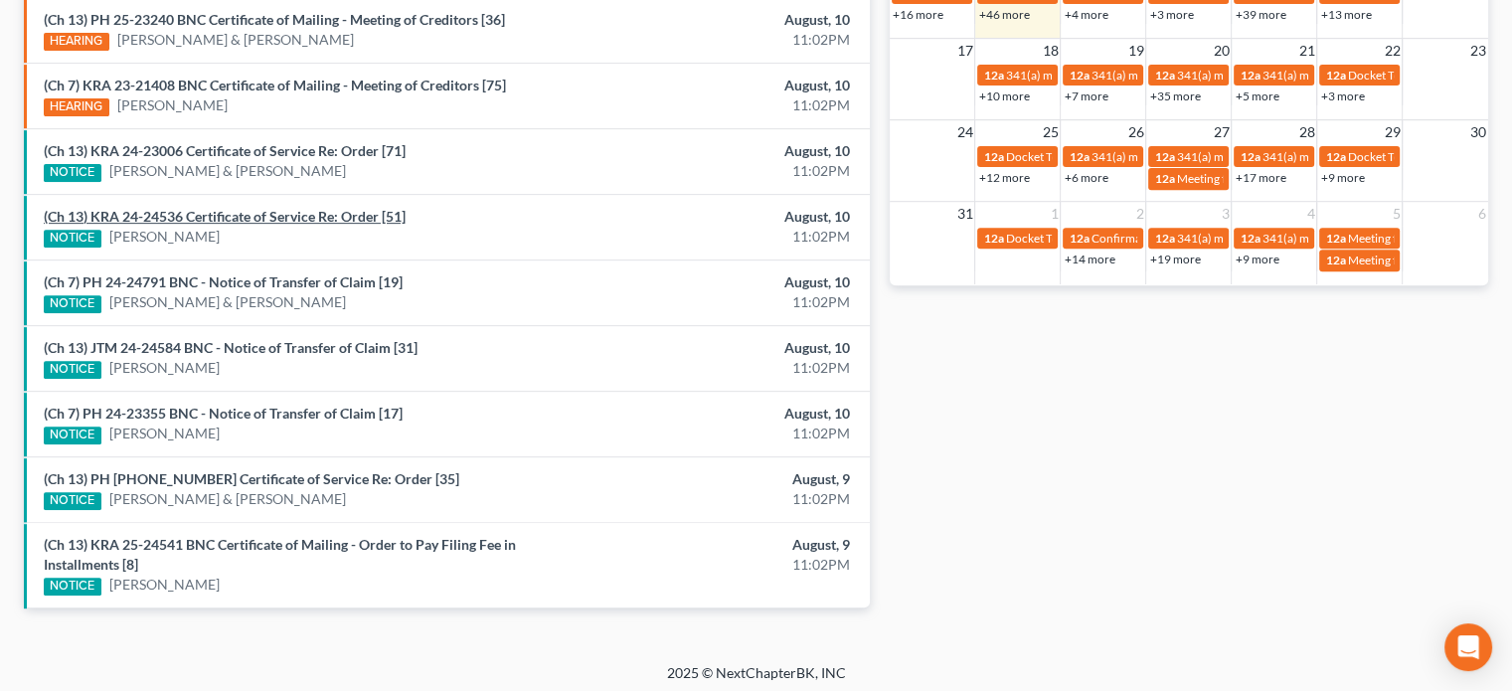
click at [230, 220] on link "(Ch 13) KRA 24-24536 Certificate of Service Re: Order [51]" at bounding box center [225, 216] width 362 height 17
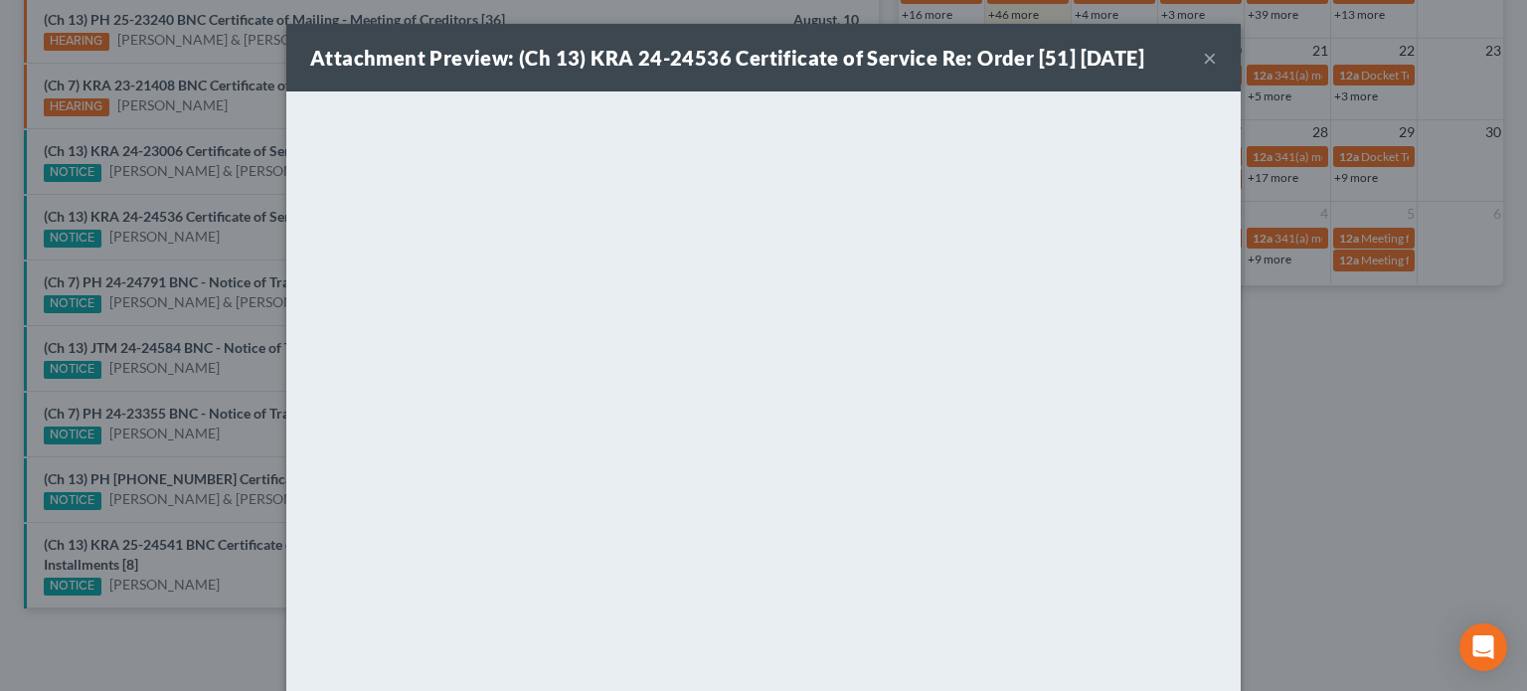
click at [217, 192] on div "Attachment Preview: (Ch 13) KRA 24-24536 Certificate of Service Re: Order [51] …" at bounding box center [763, 345] width 1527 height 691
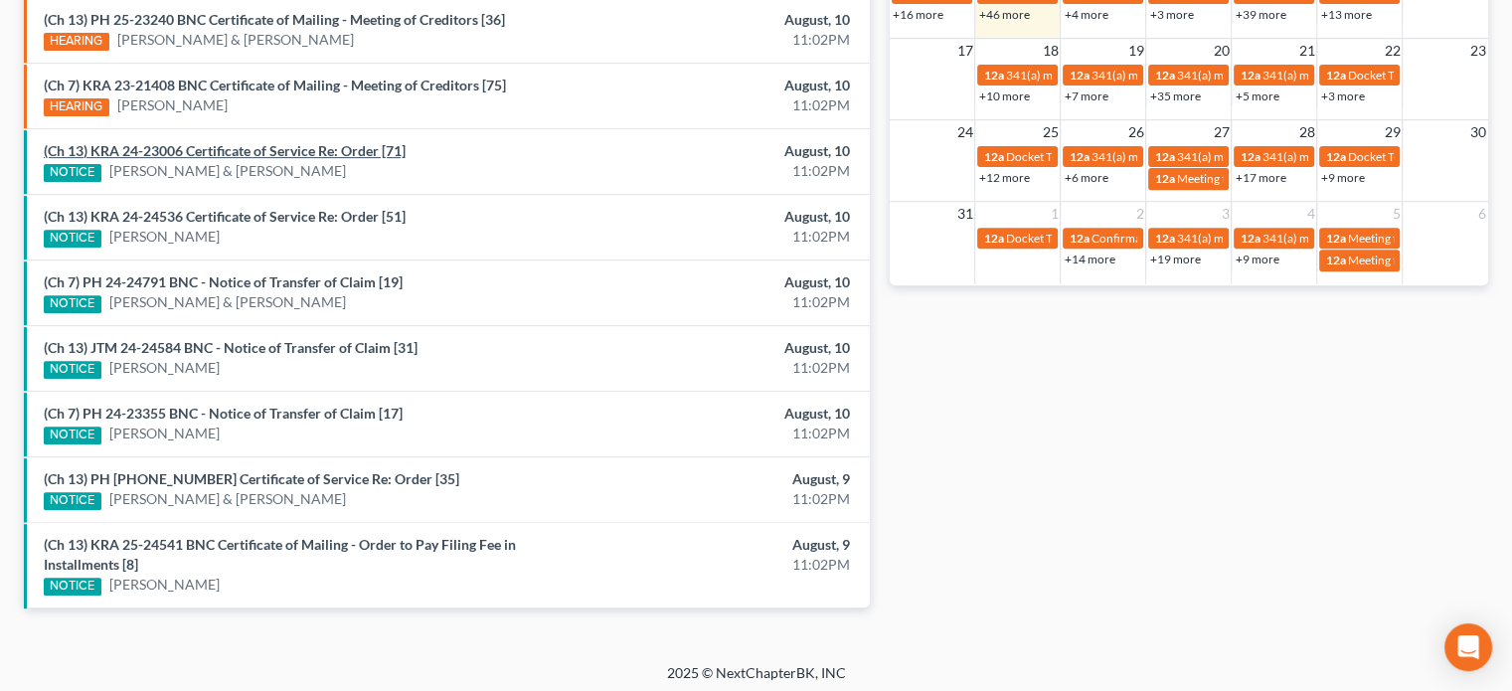
click at [219, 150] on link "(Ch 13) KRA 24-23006 Certificate of Service Re: Order [71]" at bounding box center [225, 150] width 362 height 17
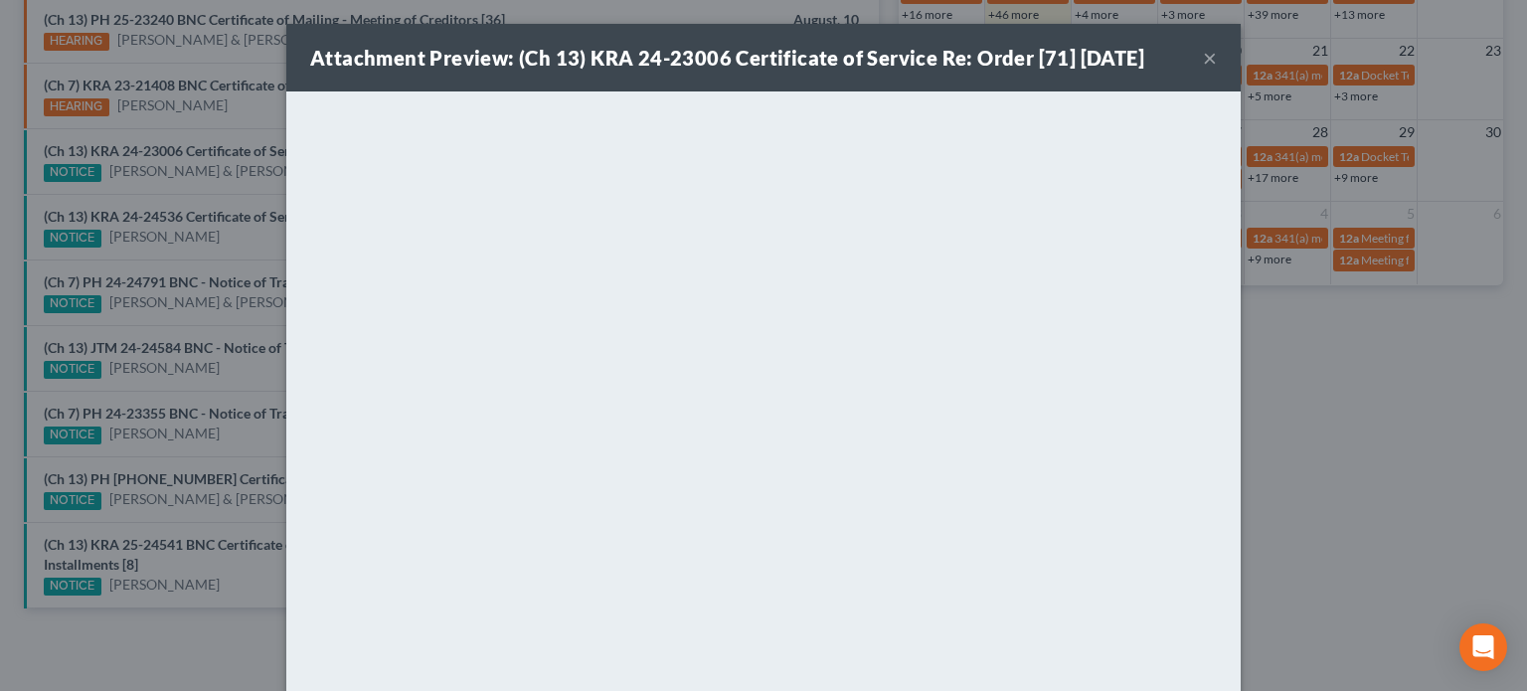
click at [222, 188] on div "Attachment Preview: (Ch 13) KRA 24-23006 Certificate of Service Re: Order [71] …" at bounding box center [763, 345] width 1527 height 691
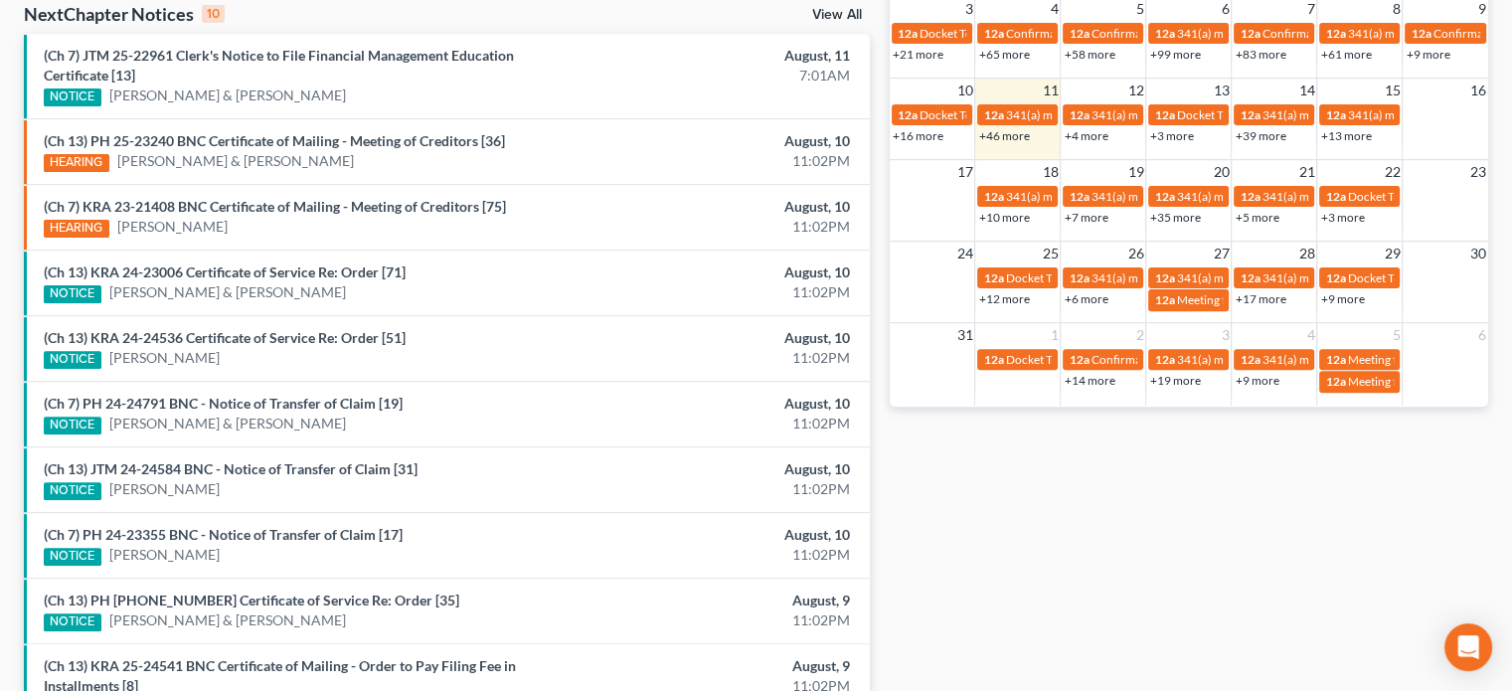
scroll to position [648, 0]
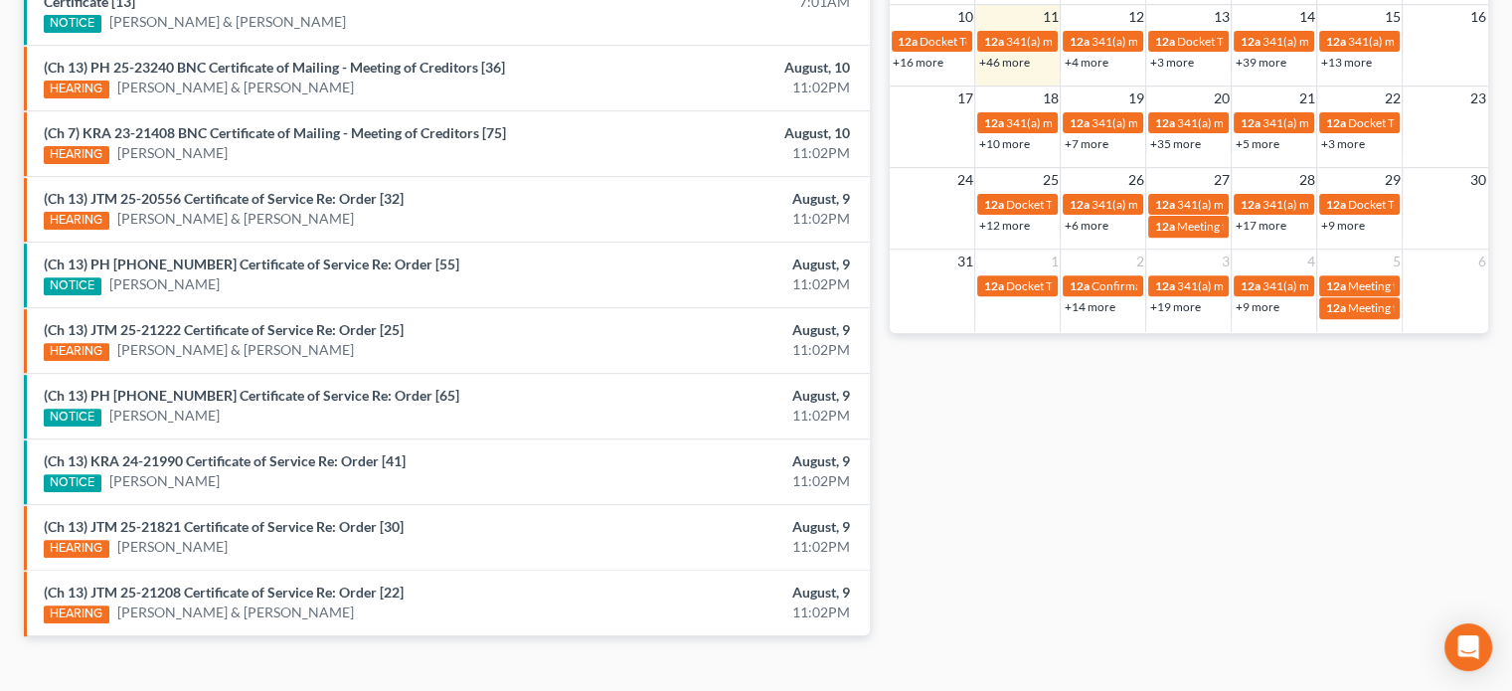
scroll to position [728, 0]
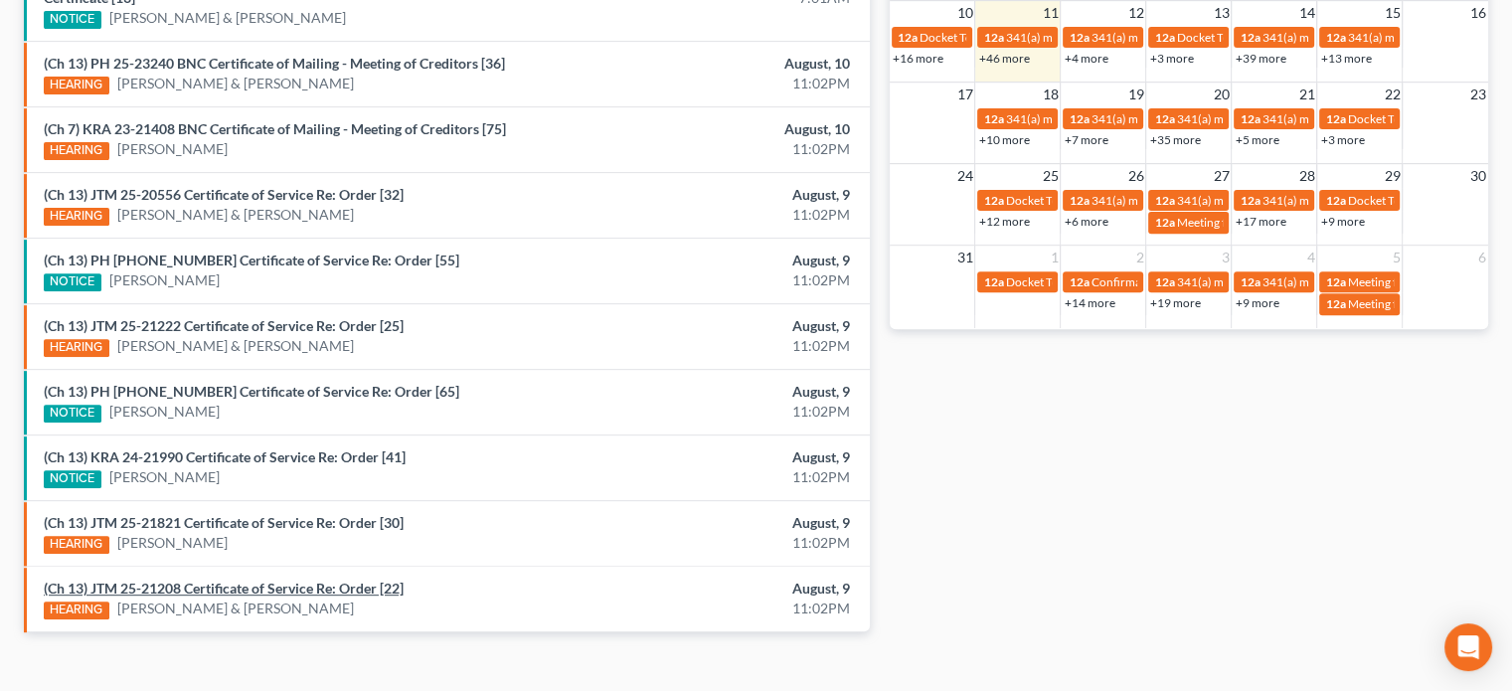
click at [258, 582] on link "(Ch 13) JTM 25-21208 Certificate of Service Re: Order [22]" at bounding box center [224, 588] width 360 height 17
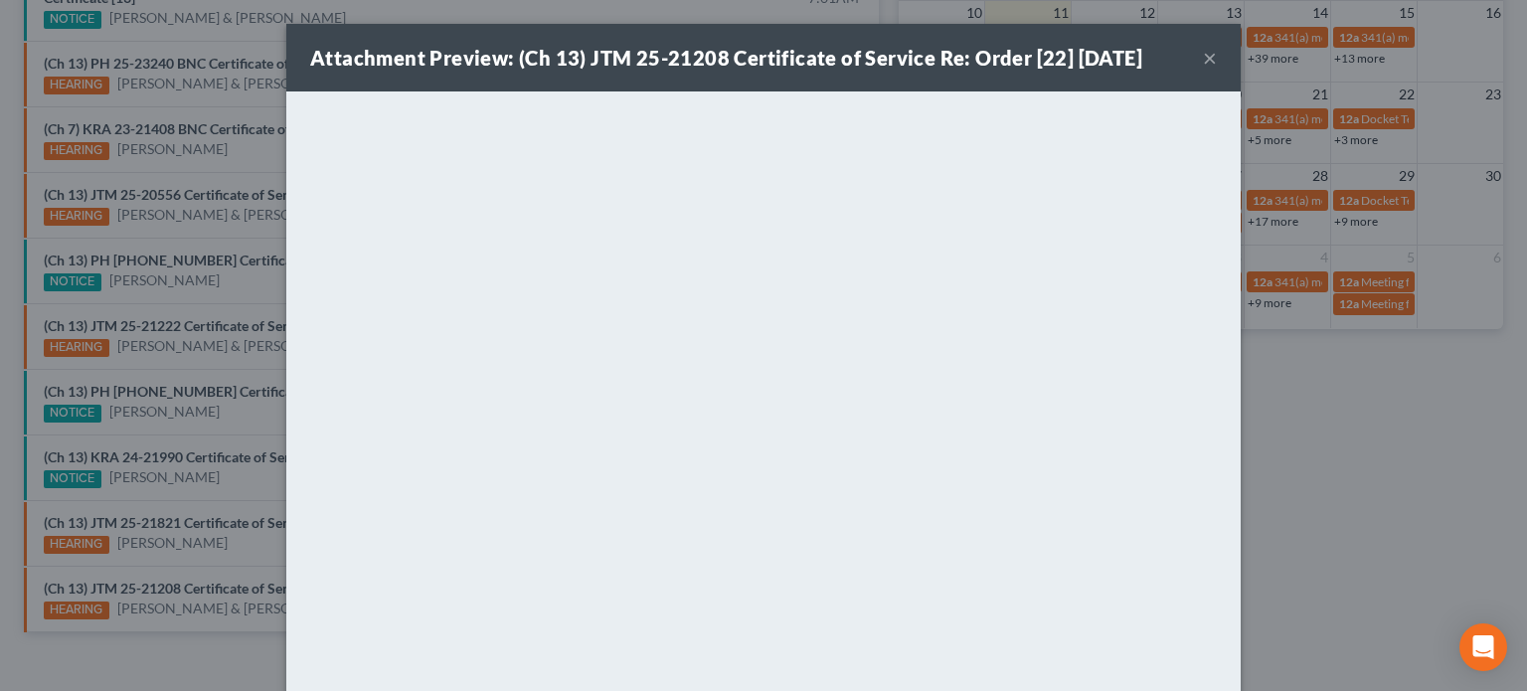
click at [233, 521] on div "Attachment Preview: (Ch 13) JTM 25-21208 Certificate of Service Re: Order [22] …" at bounding box center [763, 345] width 1527 height 691
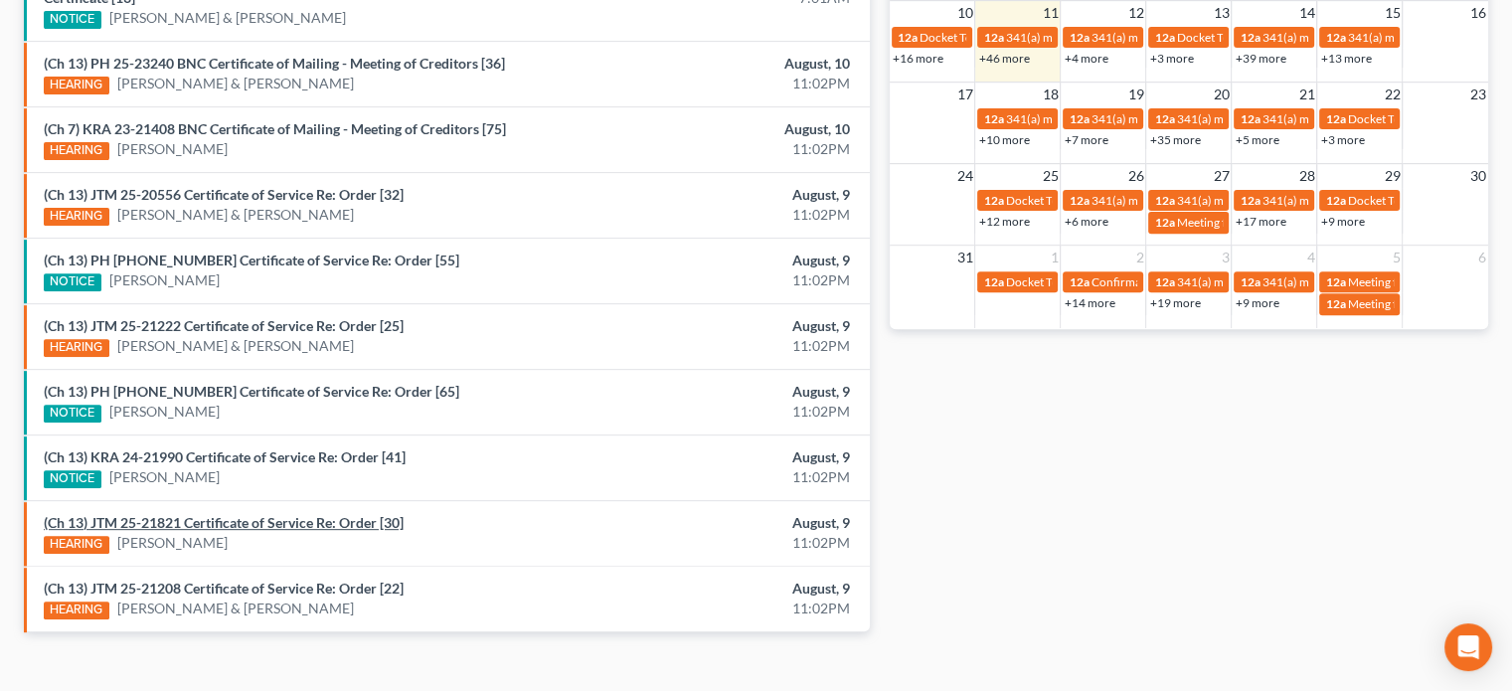
click at [233, 521] on link "(Ch 13) JTM 25-21821 Certificate of Service Re: Order [30]" at bounding box center [224, 522] width 360 height 17
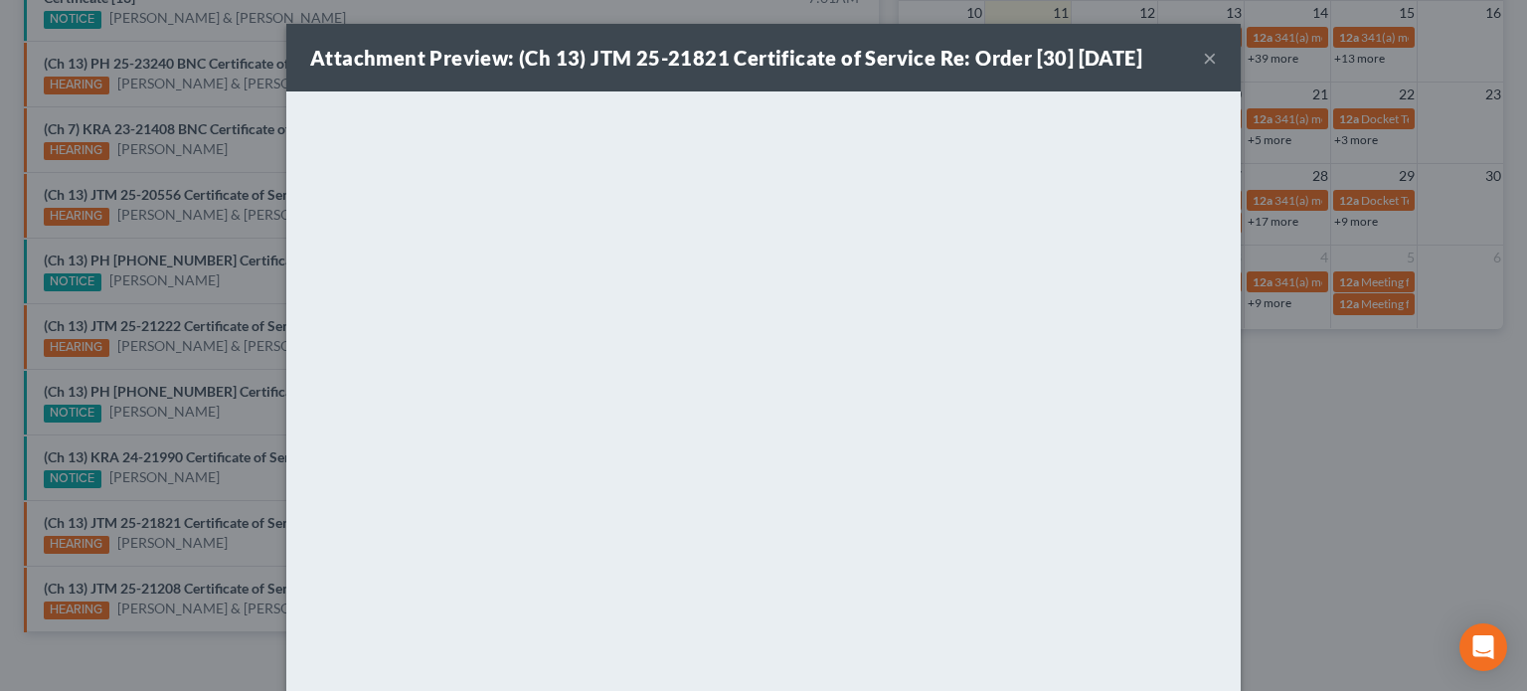
click at [235, 452] on div "Attachment Preview: (Ch 13) JTM 25-21821 Certificate of Service Re: Order [30] …" at bounding box center [763, 345] width 1527 height 691
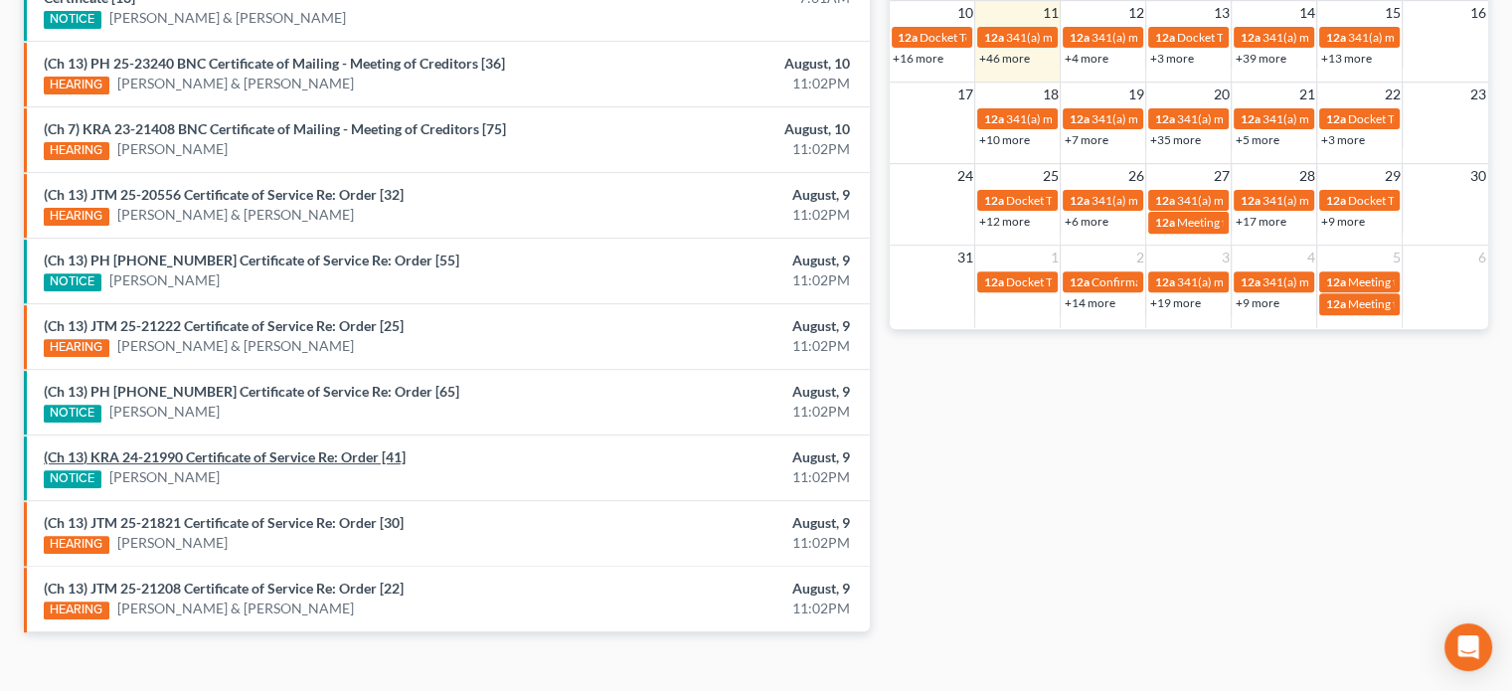
click at [235, 452] on link "(Ch 13) KRA 24-21990 Certificate of Service Re: Order [41]" at bounding box center [225, 456] width 362 height 17
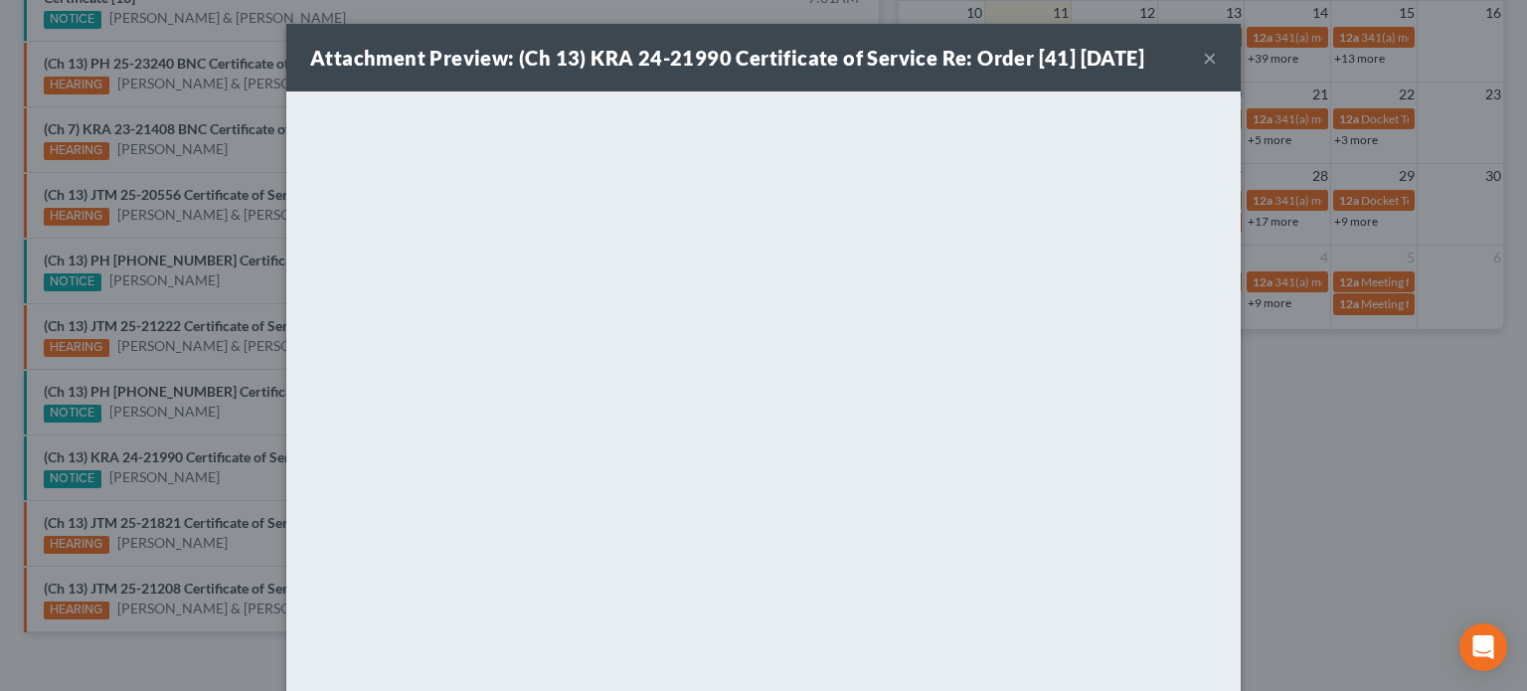
click at [216, 421] on div "Attachment Preview: (Ch 13) KRA 24-21990 Certificate of Service Re: Order [41] …" at bounding box center [763, 345] width 1527 height 691
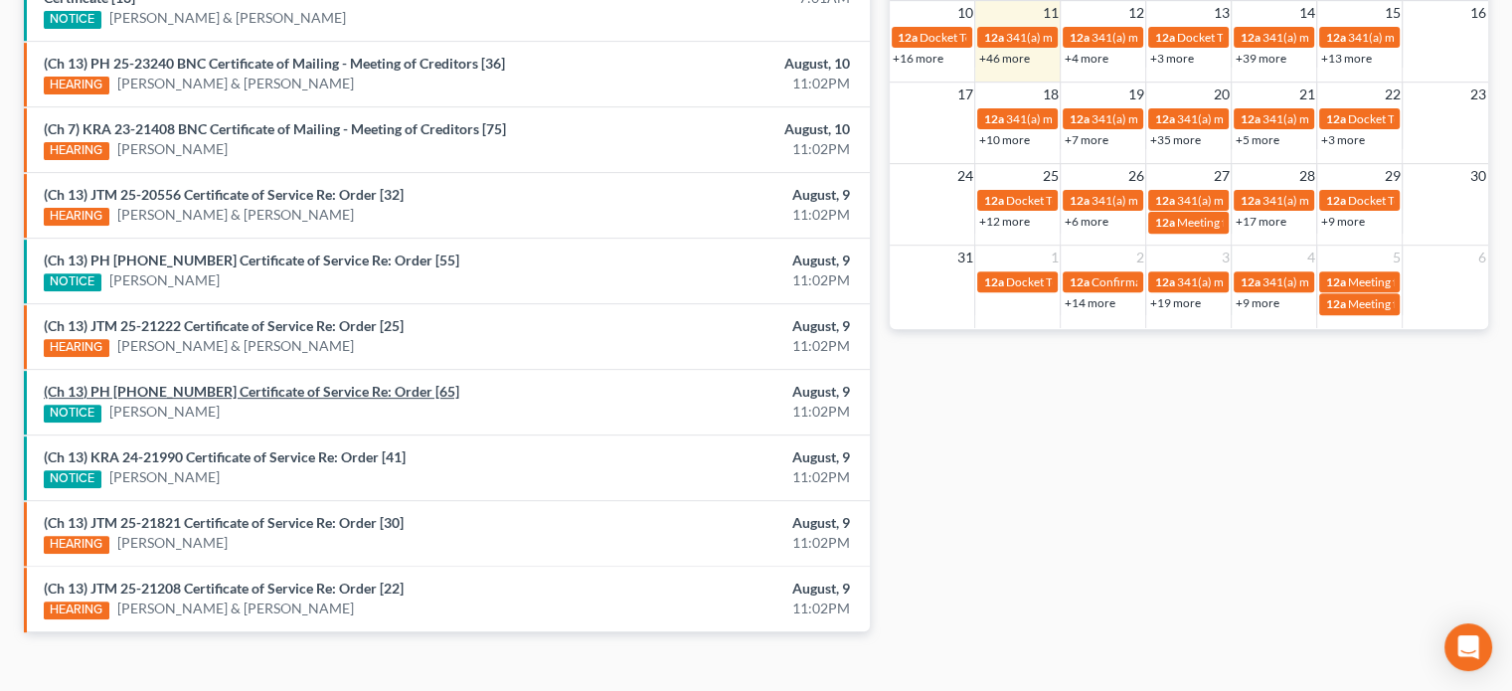
click at [223, 389] on link "(Ch 13) PH [PHONE_NUMBER] Certificate of Service Re: Order [65]" at bounding box center [252, 391] width 416 height 17
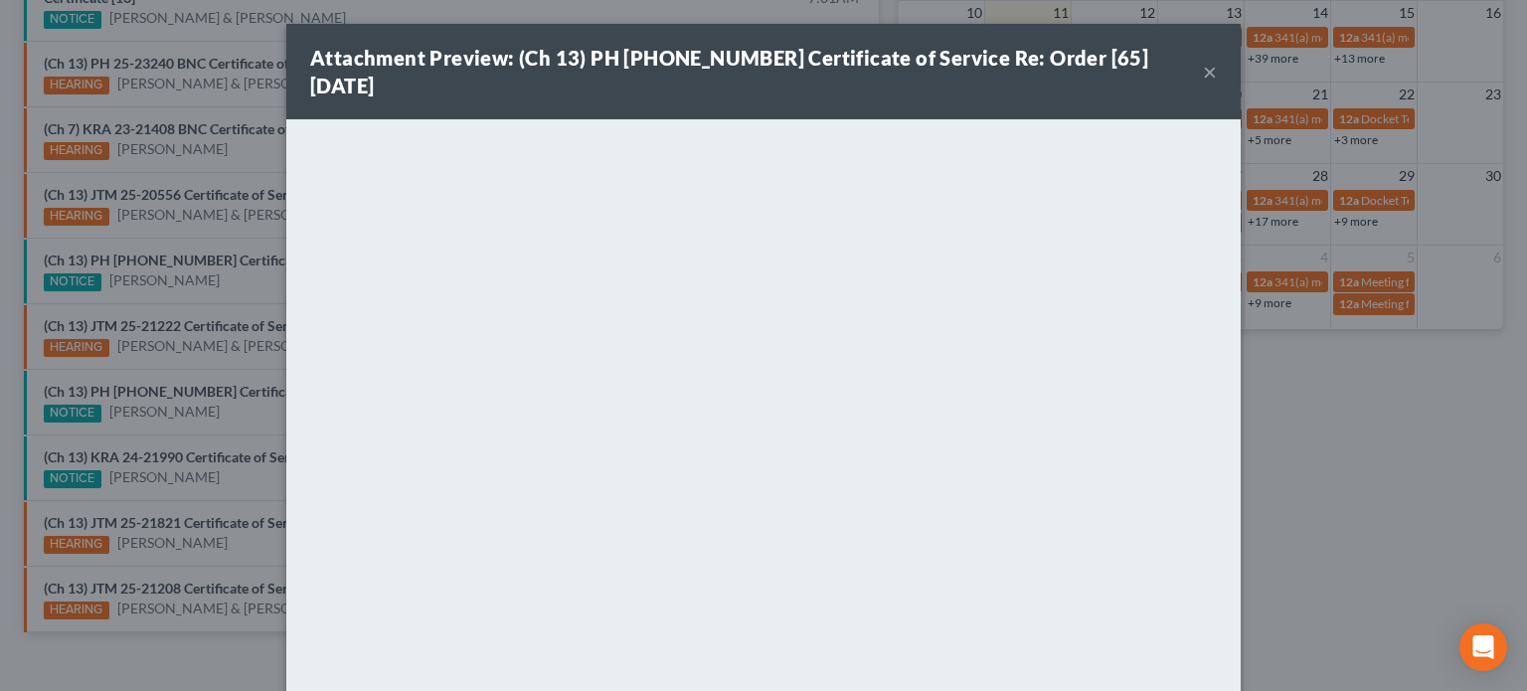
click at [243, 411] on div "Attachment Preview: (Ch 13) PH [PHONE_NUMBER] Certificate of Service Re: Order …" at bounding box center [763, 345] width 1527 height 691
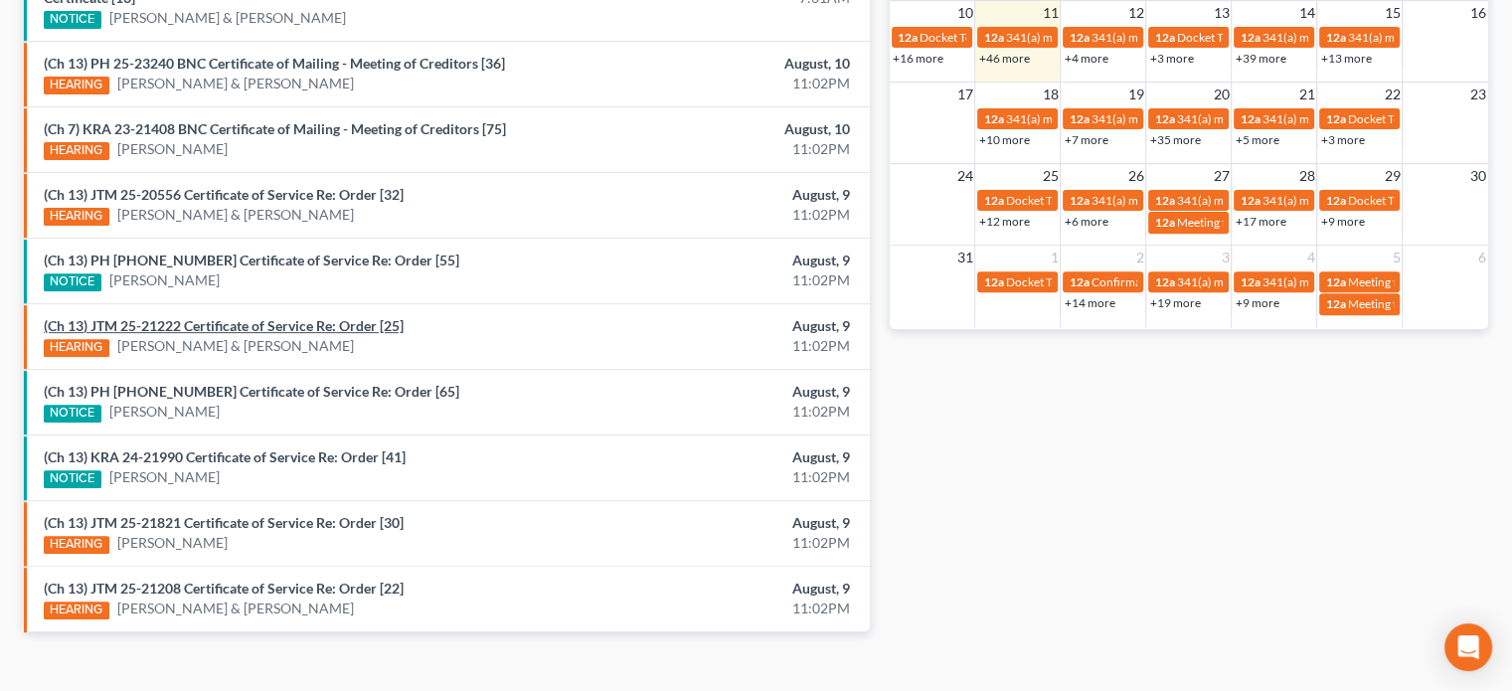
click at [233, 317] on link "(Ch 13) JTM 25-21222 Certificate of Service Re: Order [25]" at bounding box center [224, 325] width 360 height 17
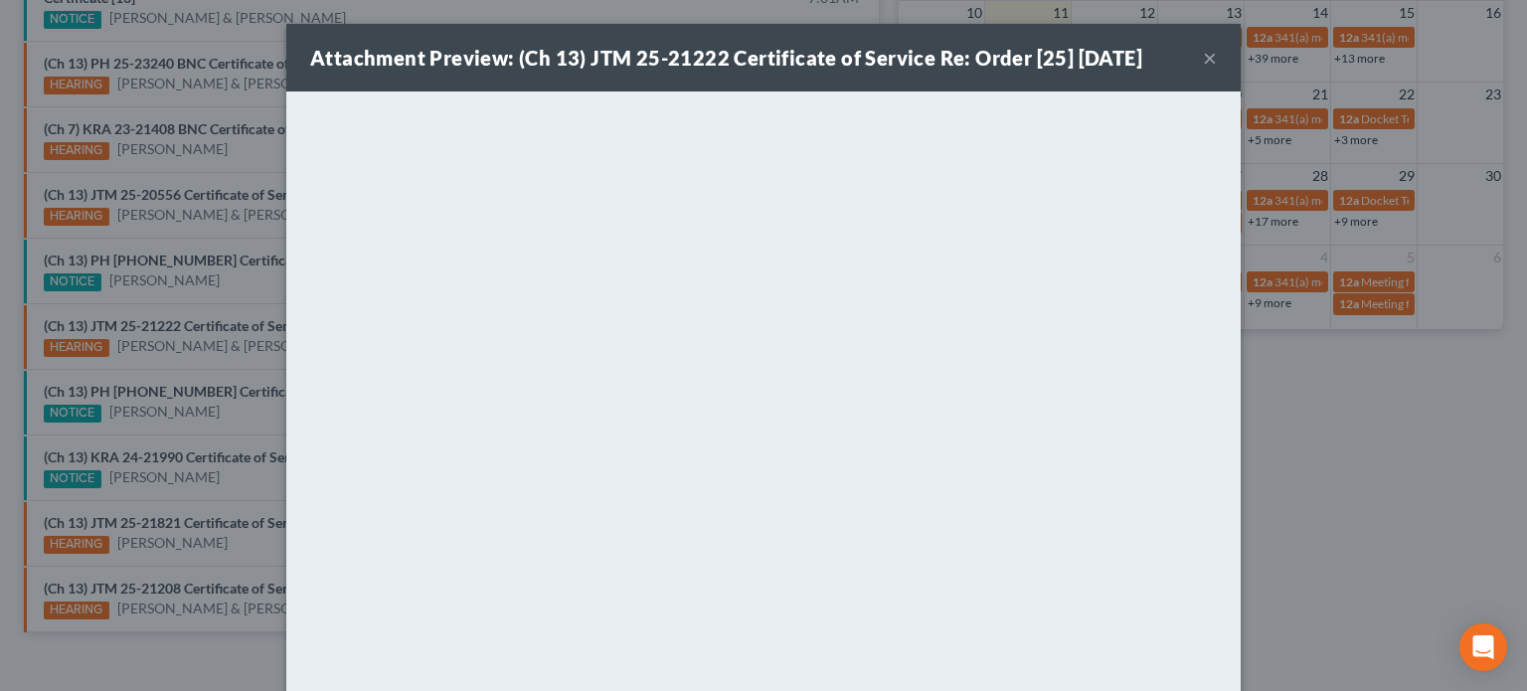
click at [240, 294] on div "Attachment Preview: (Ch 13) JTM 25-21222 Certificate of Service Re: Order [25] …" at bounding box center [763, 345] width 1527 height 691
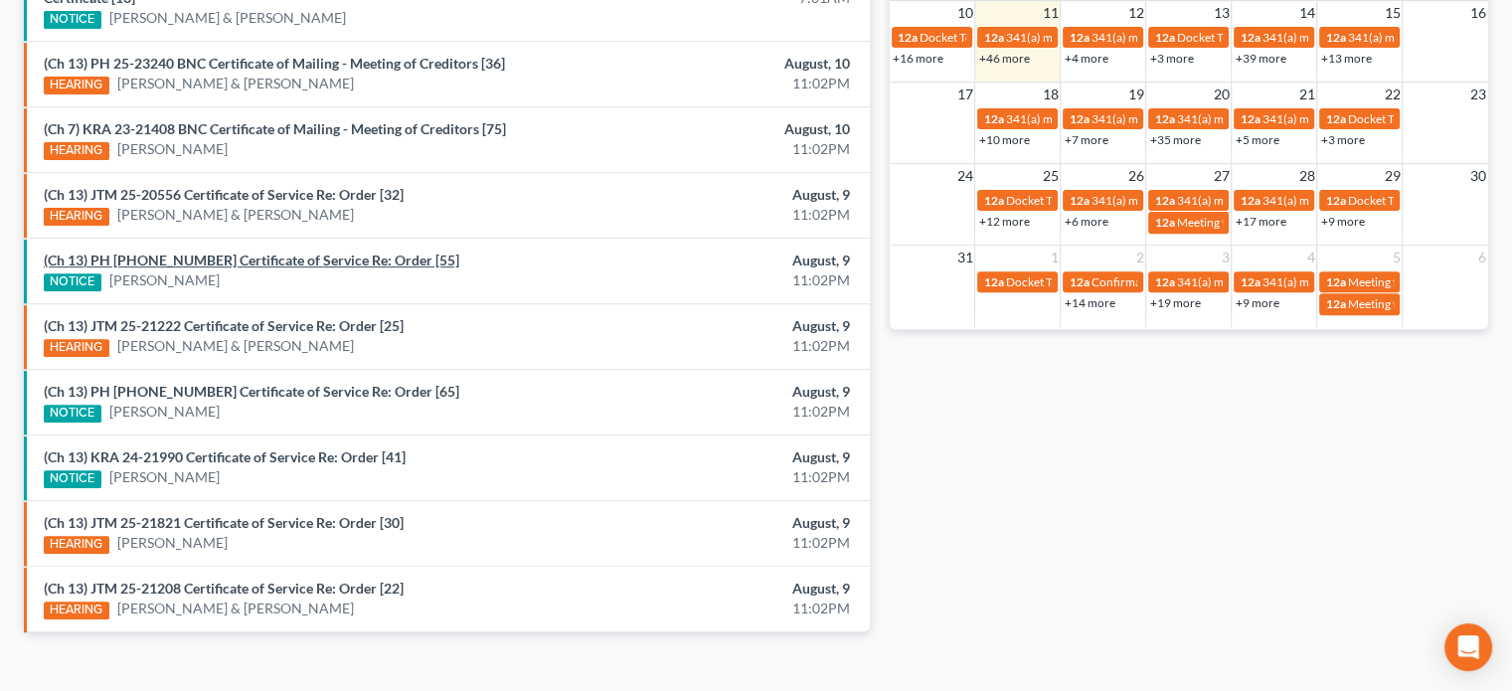
click at [251, 254] on link "(Ch 13) PH [PHONE_NUMBER] Certificate of Service Re: Order [55]" at bounding box center [252, 260] width 416 height 17
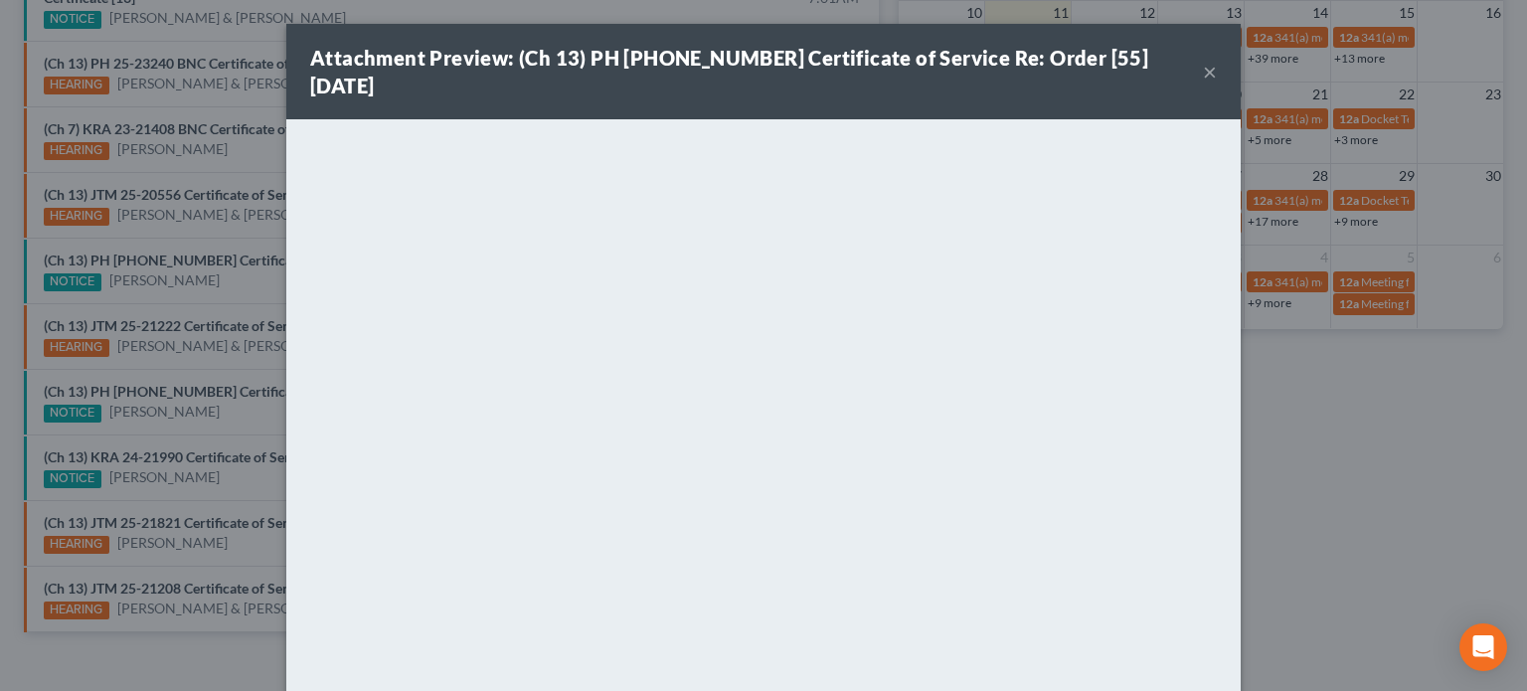
click at [250, 304] on div "Attachment Preview: (Ch 13) PH [PHONE_NUMBER] Certificate of Service Re: Order …" at bounding box center [763, 345] width 1527 height 691
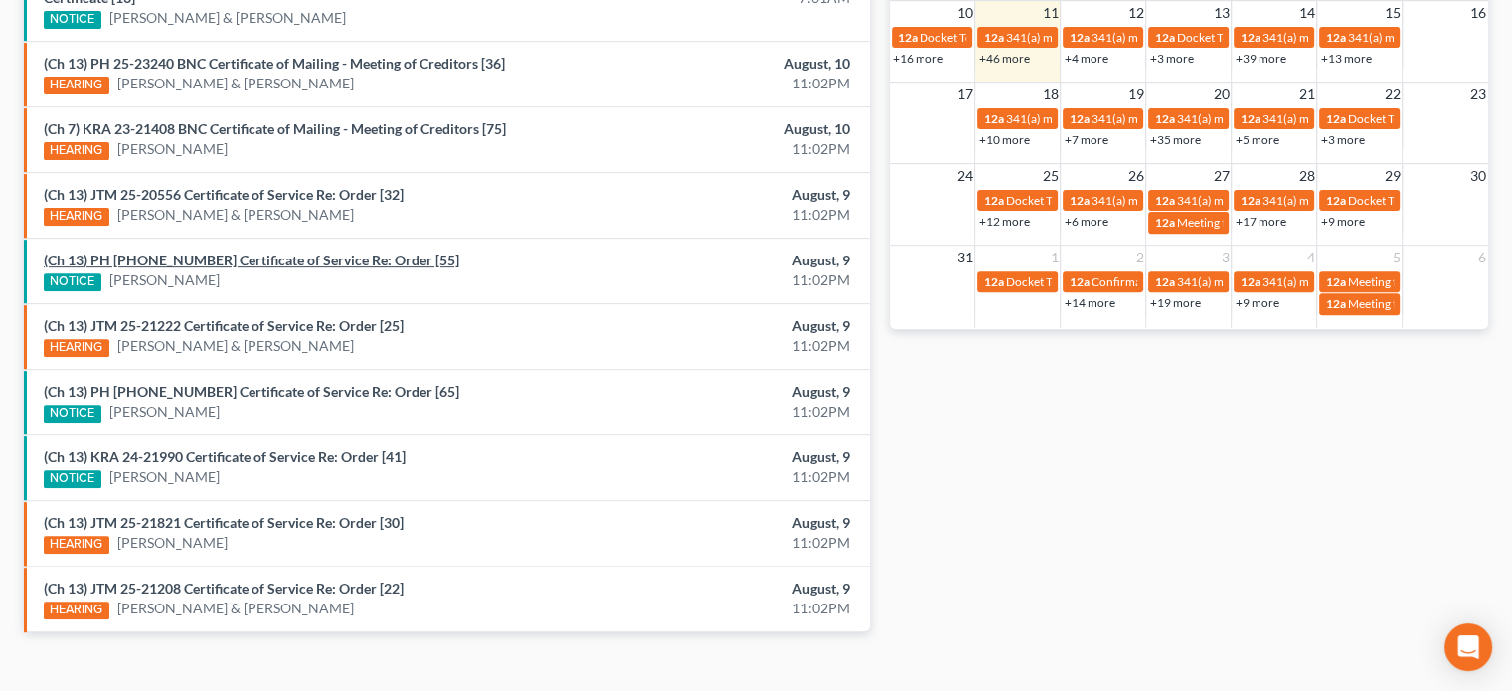
click at [260, 256] on link "(Ch 13) PH [PHONE_NUMBER] Certificate of Service Re: Order [55]" at bounding box center [252, 260] width 416 height 17
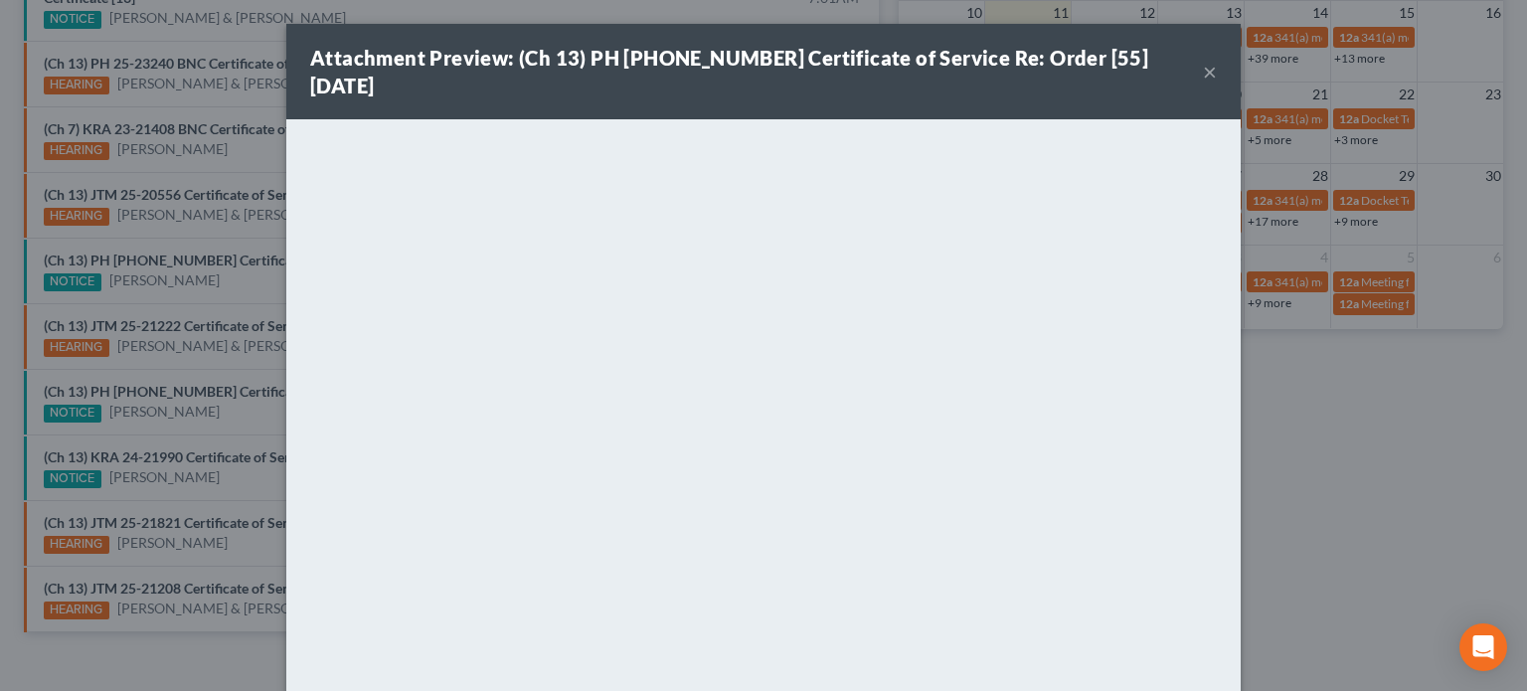
click at [243, 290] on div "Attachment Preview: (Ch 13) PH [PHONE_NUMBER] Certificate of Service Re: Order …" at bounding box center [763, 345] width 1527 height 691
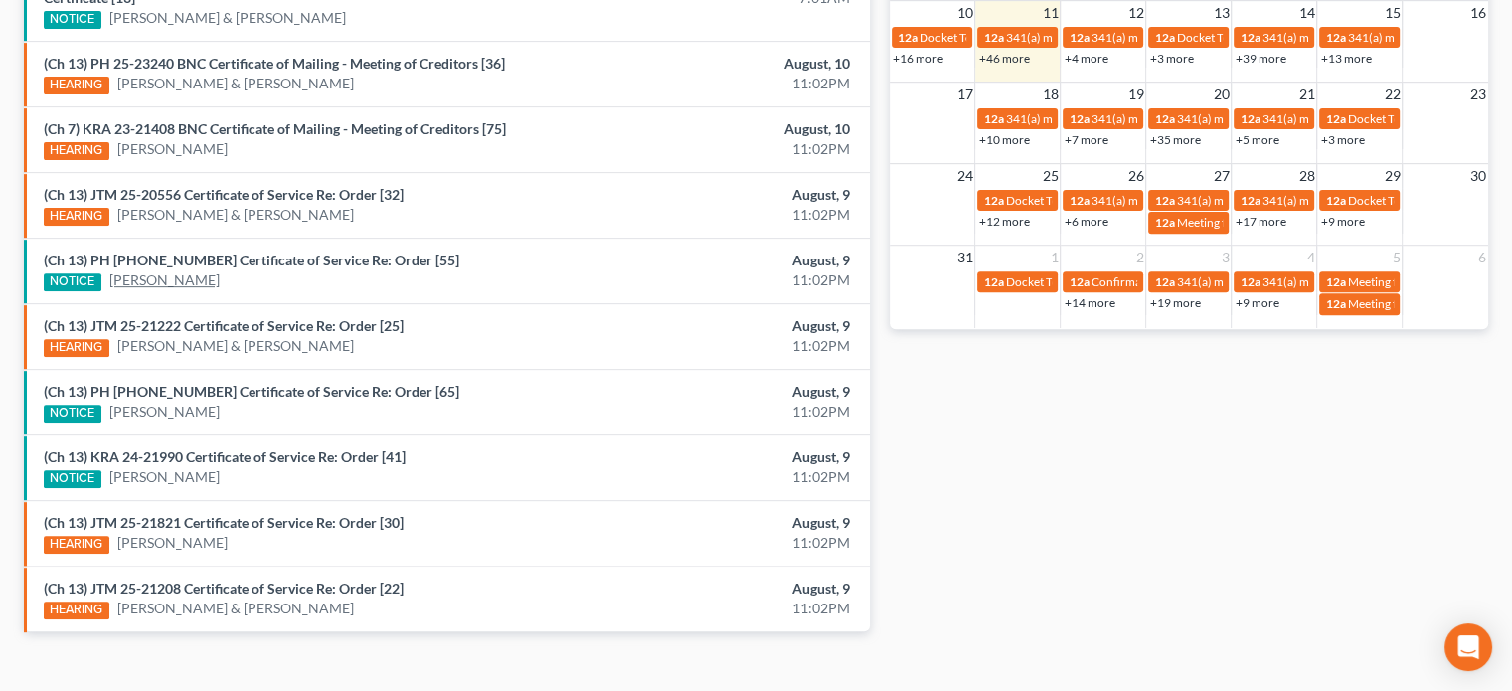
click at [195, 275] on link "[PERSON_NAME]" at bounding box center [164, 280] width 110 height 20
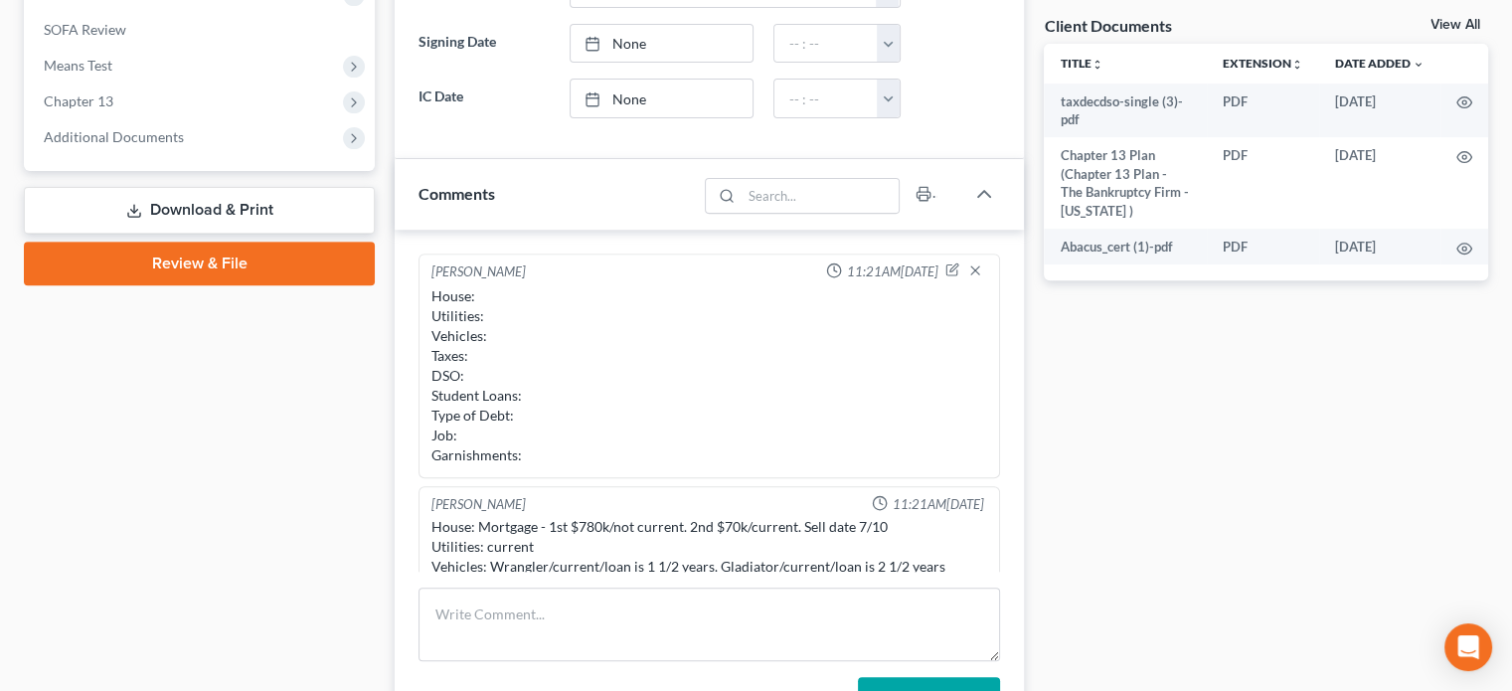
scroll to position [176, 0]
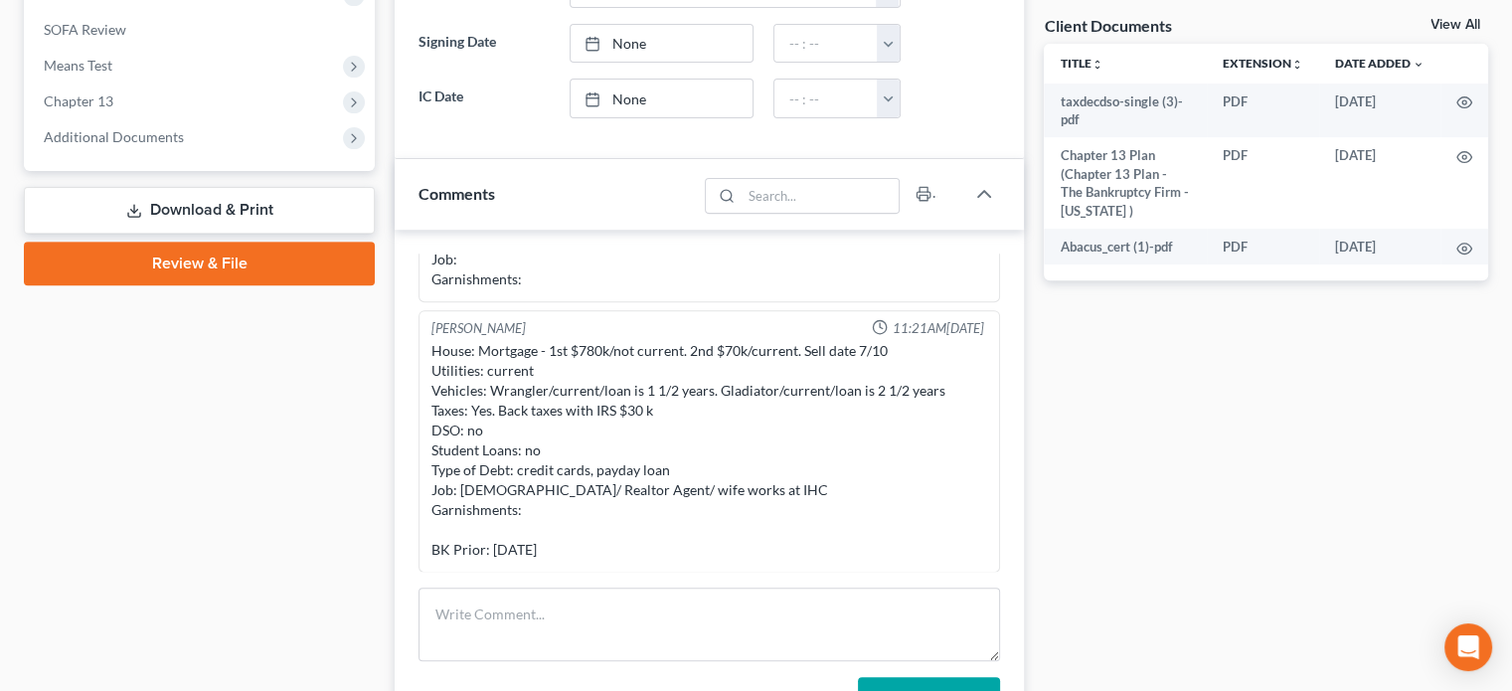
click at [1451, 19] on link "View All" at bounding box center [1456, 25] width 50 height 14
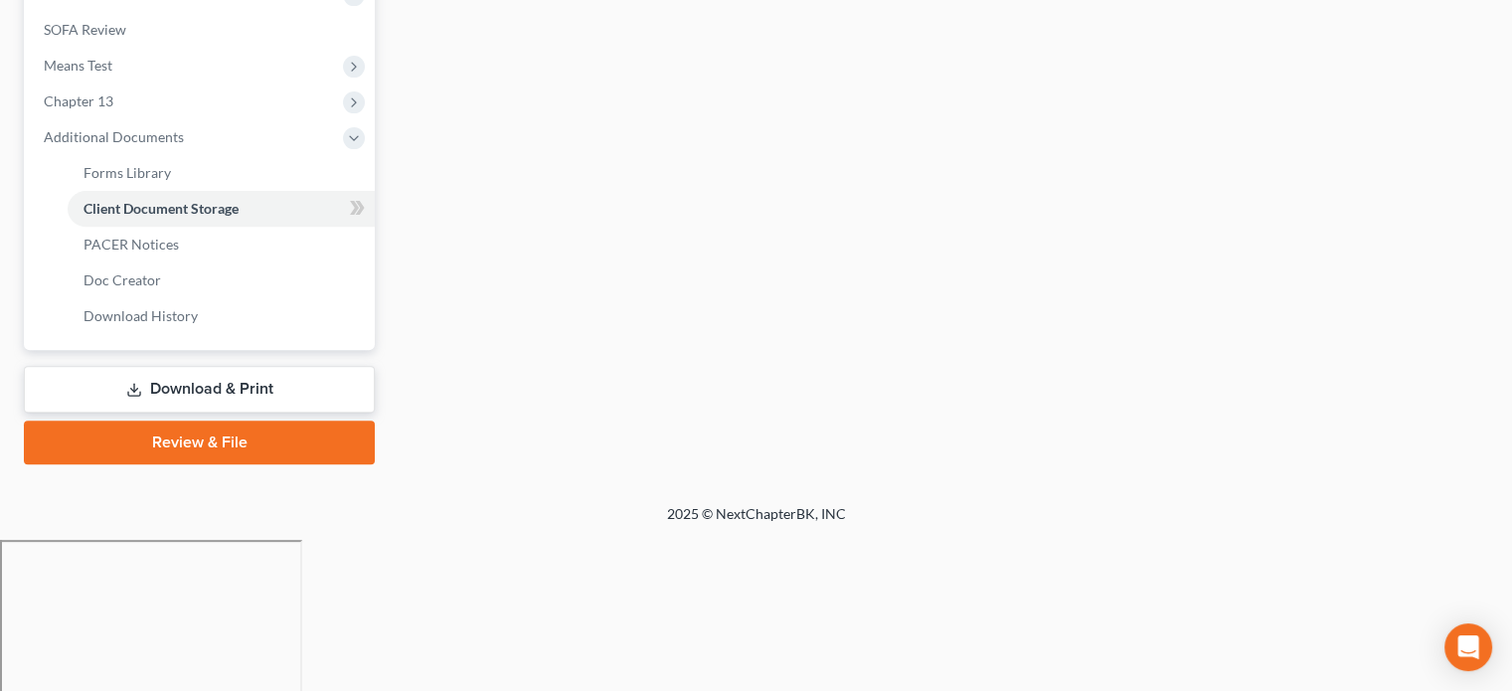
scroll to position [340, 0]
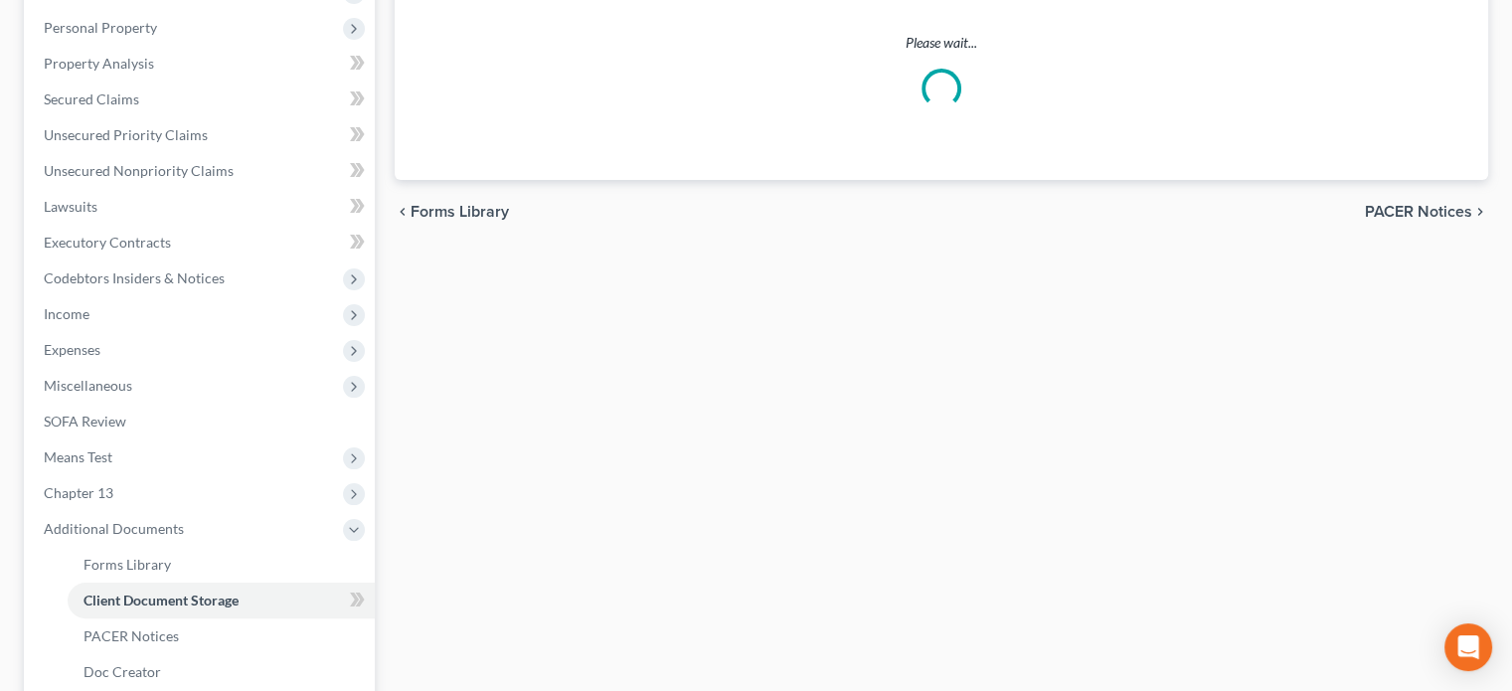
select select "30"
select select "26"
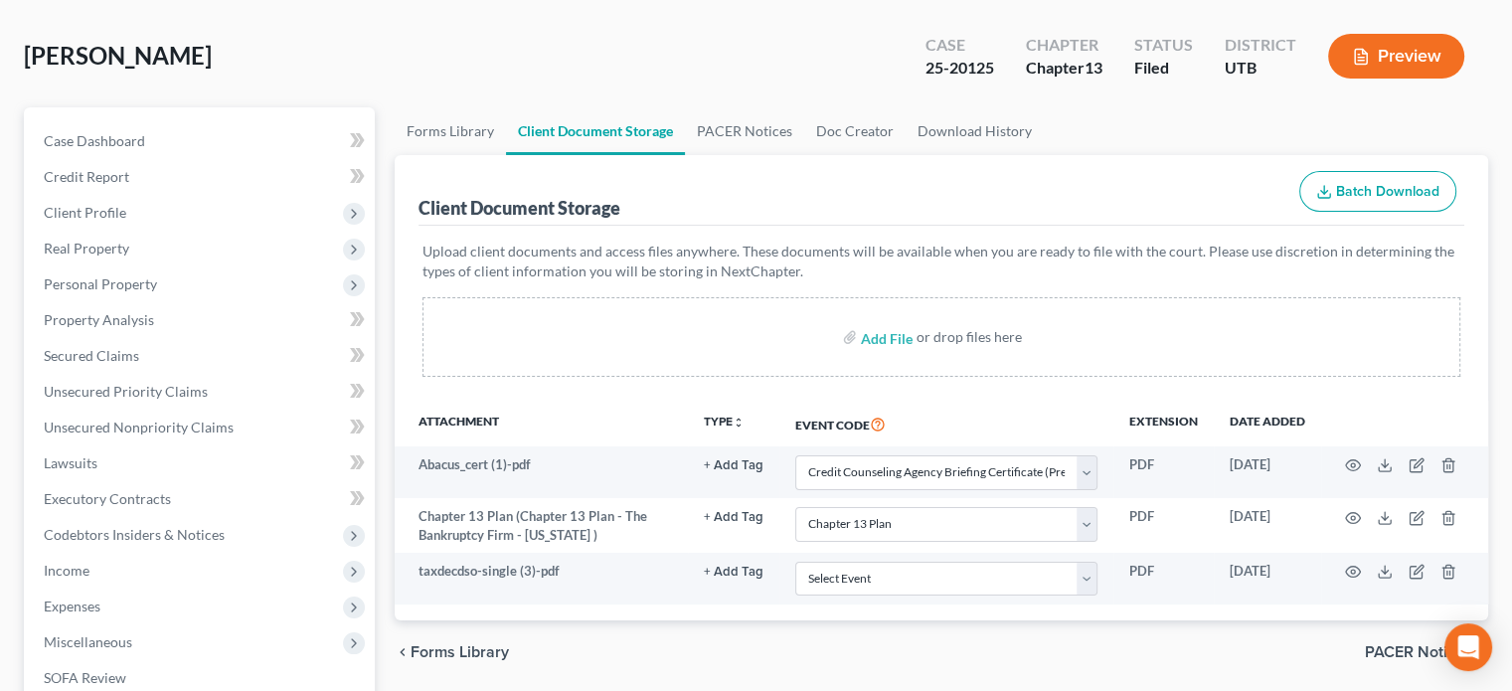
scroll to position [0, 0]
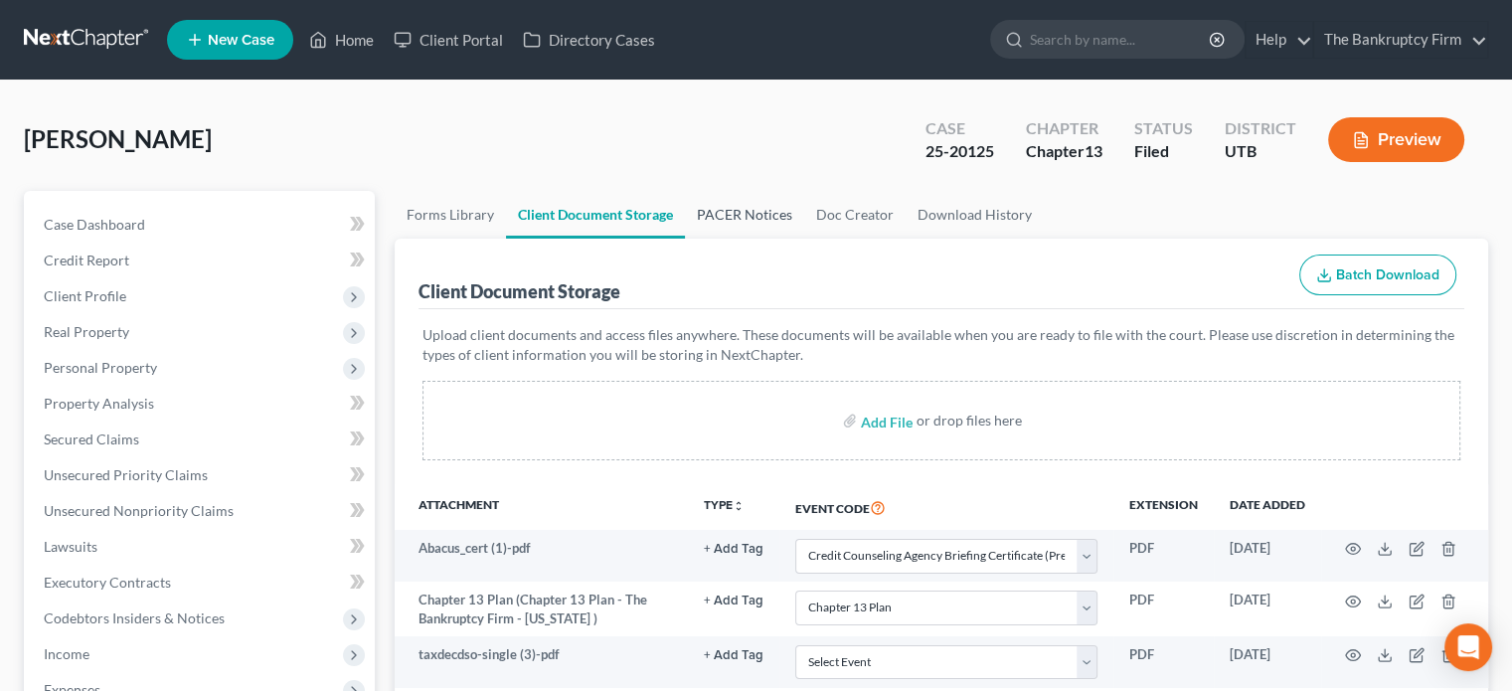
click at [720, 214] on link "PACER Notices" at bounding box center [744, 215] width 119 height 48
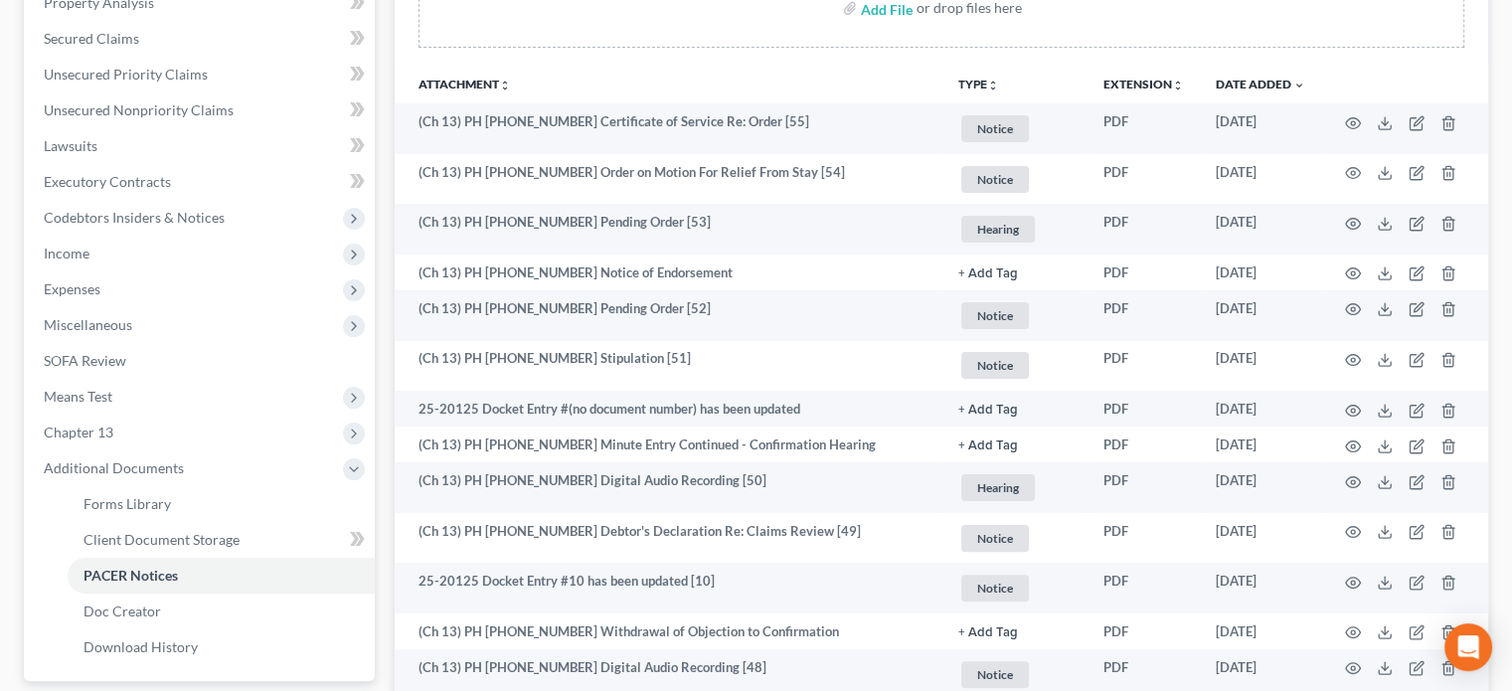
scroll to position [402, 0]
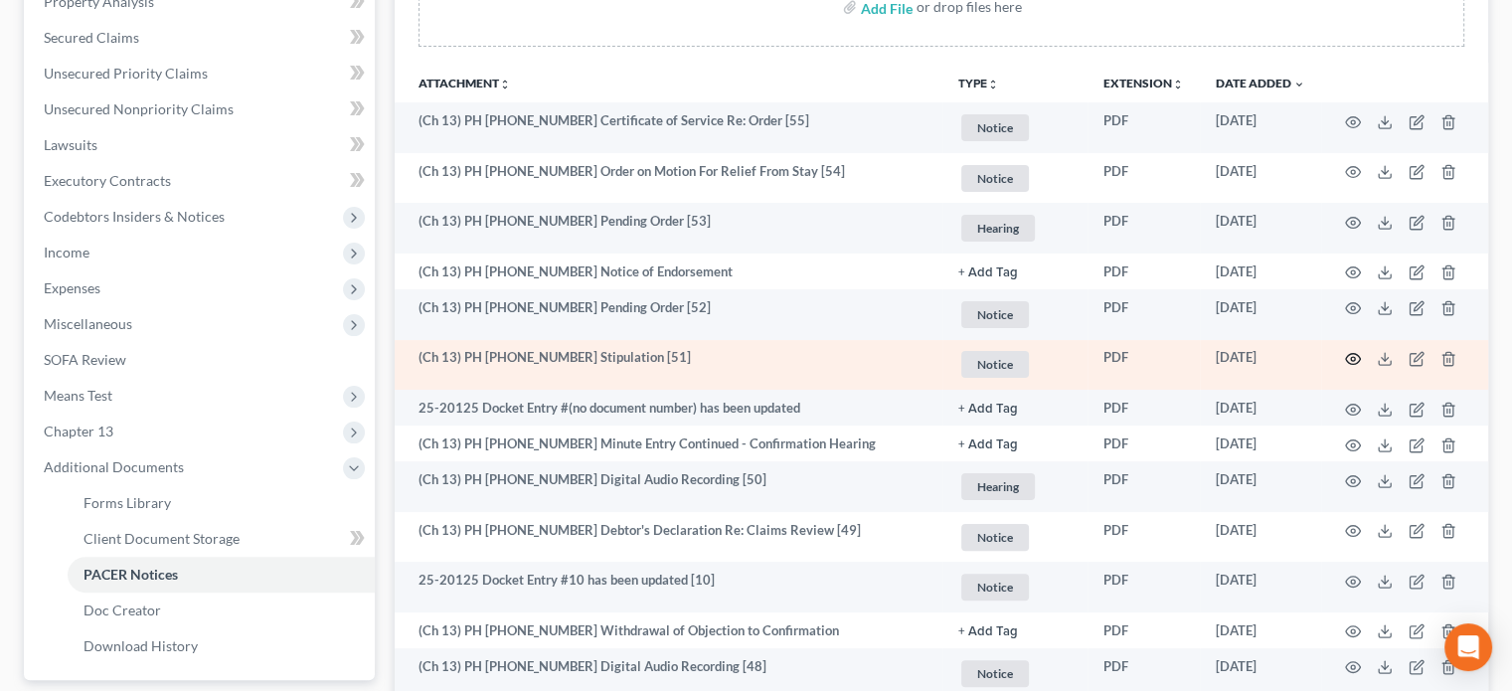
click at [1352, 357] on circle "button" at bounding box center [1353, 359] width 4 height 4
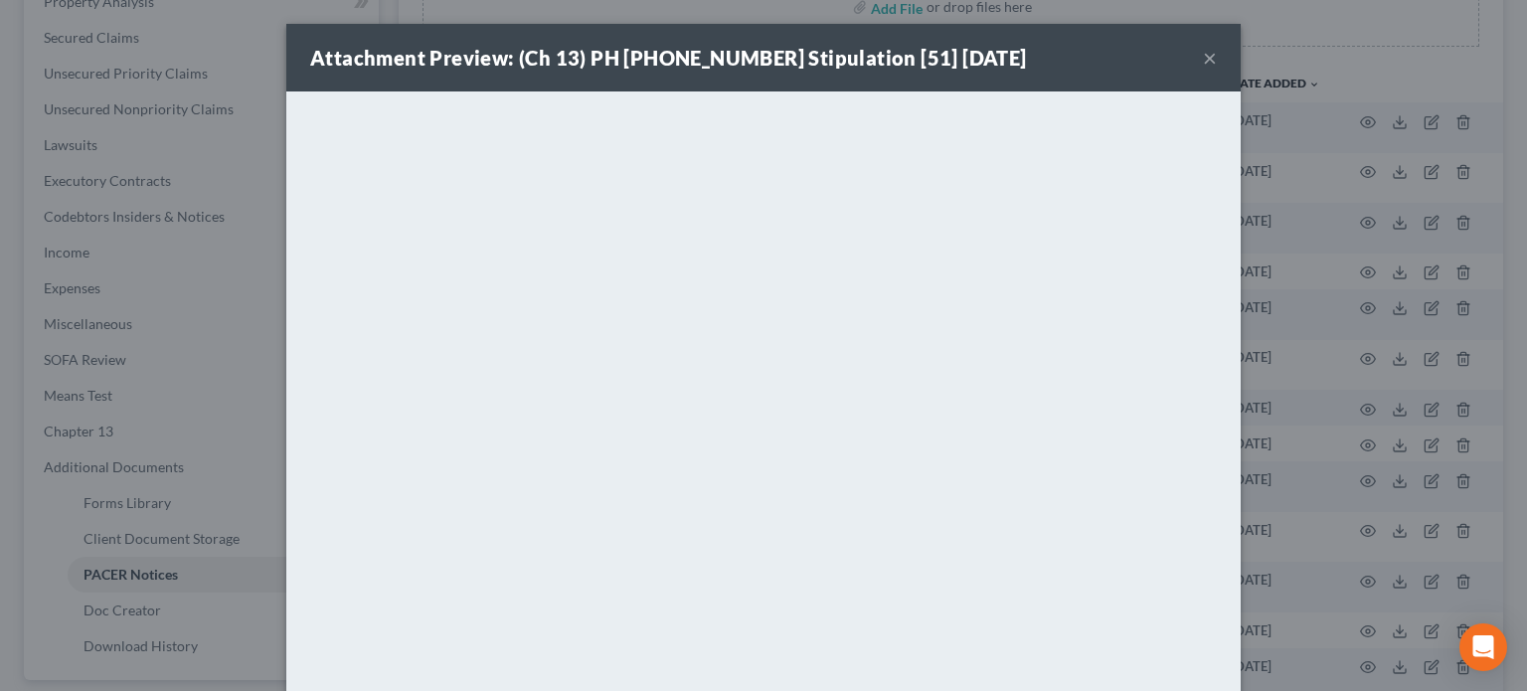
click at [1203, 59] on button "×" at bounding box center [1210, 58] width 14 height 24
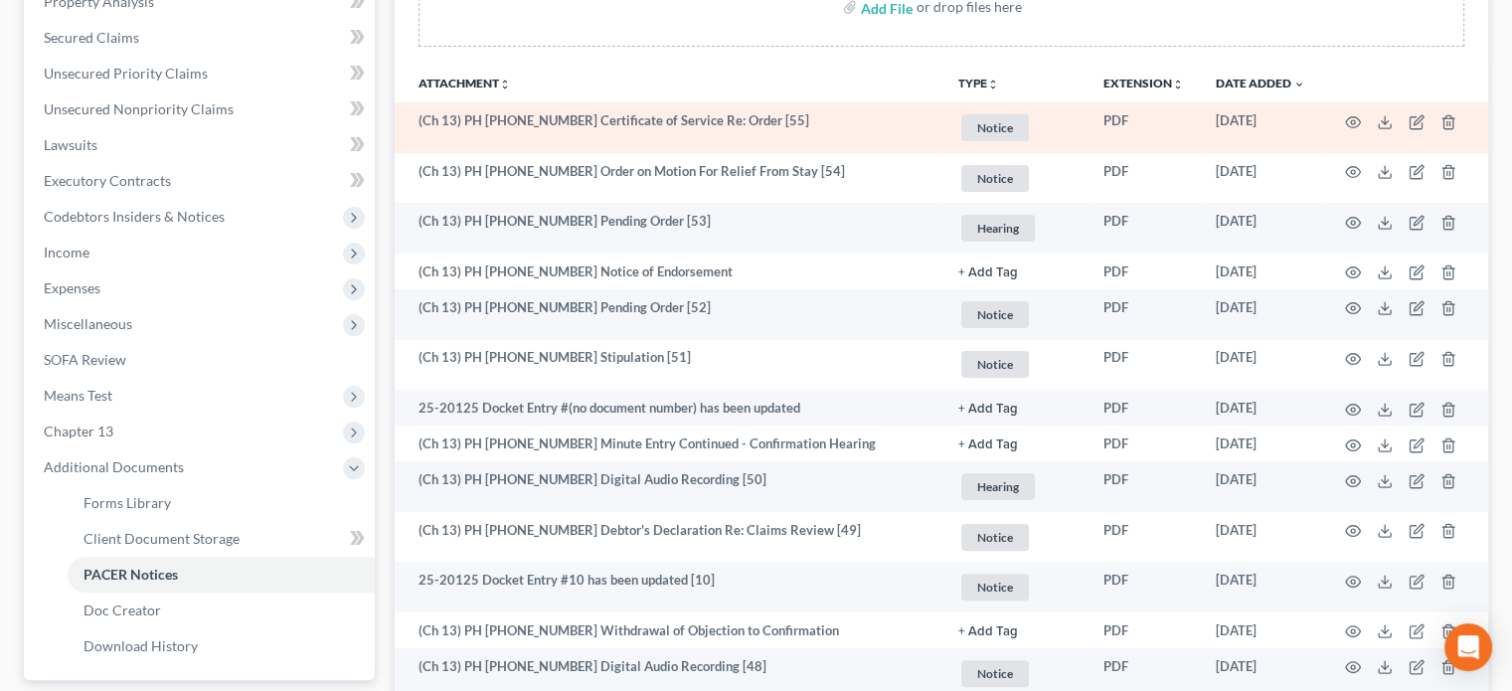
scroll to position [0, 0]
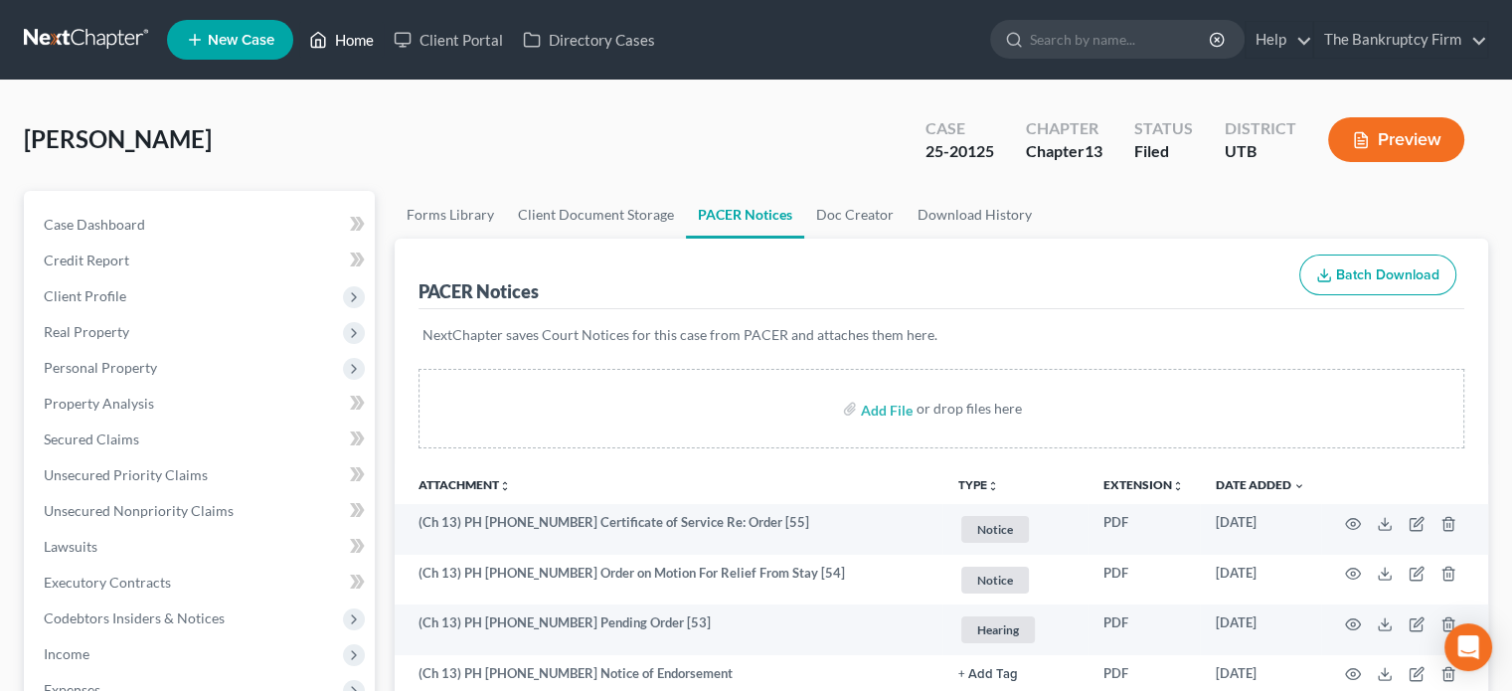
click at [354, 41] on link "Home" at bounding box center [341, 40] width 85 height 36
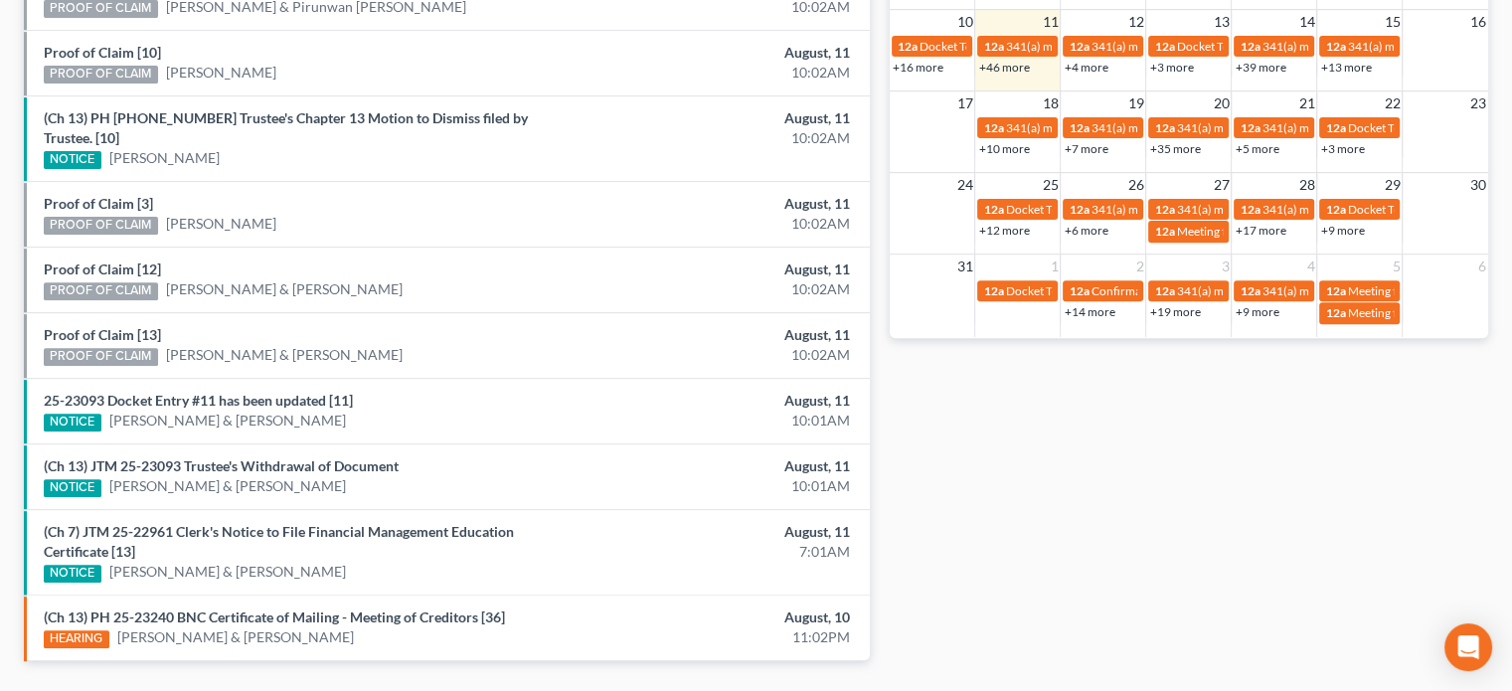
scroll to position [752, 0]
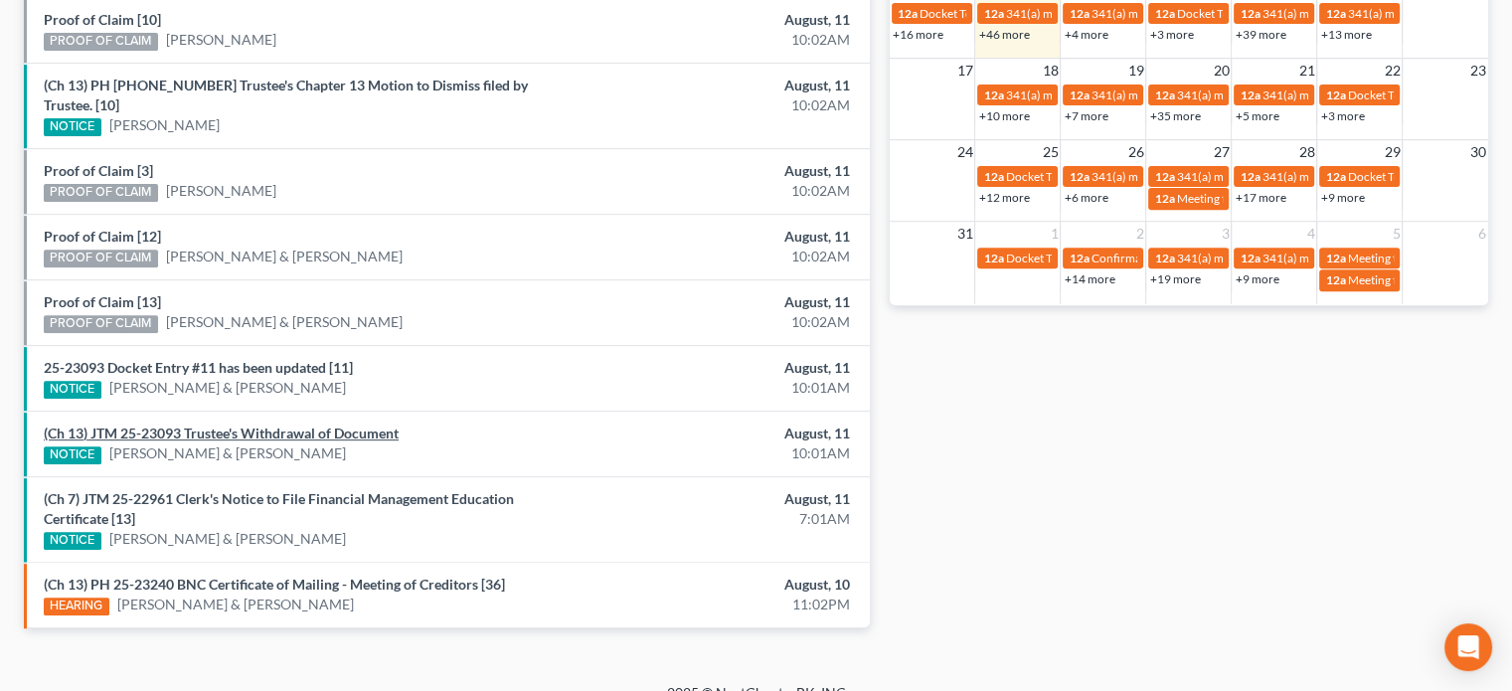
click at [296, 425] on link "(Ch 13) JTM 25-23093 Trustee's Withdrawal of Document" at bounding box center [221, 433] width 355 height 17
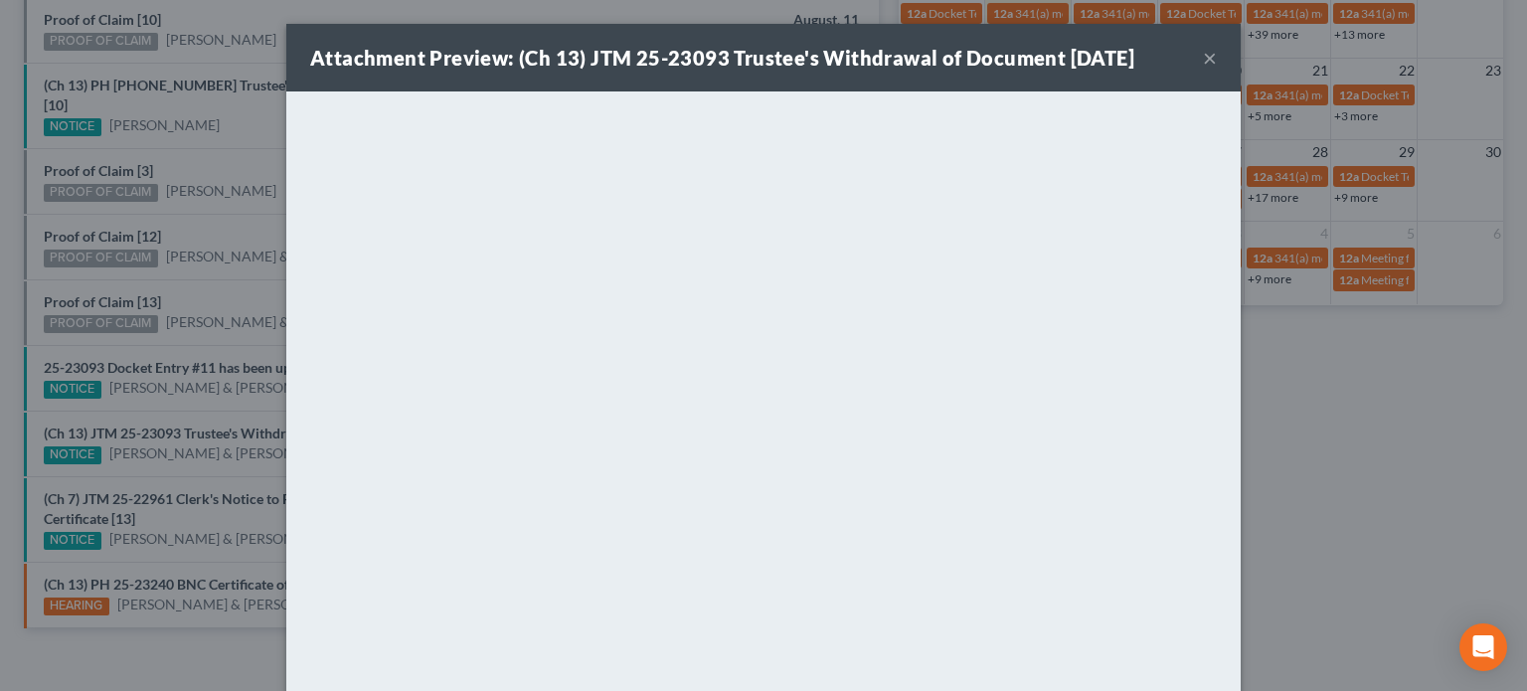
click at [231, 341] on div "Attachment Preview: (Ch 13) JTM 25-23093 Trustee's Withdrawal of Document [DATE…" at bounding box center [763, 345] width 1527 height 691
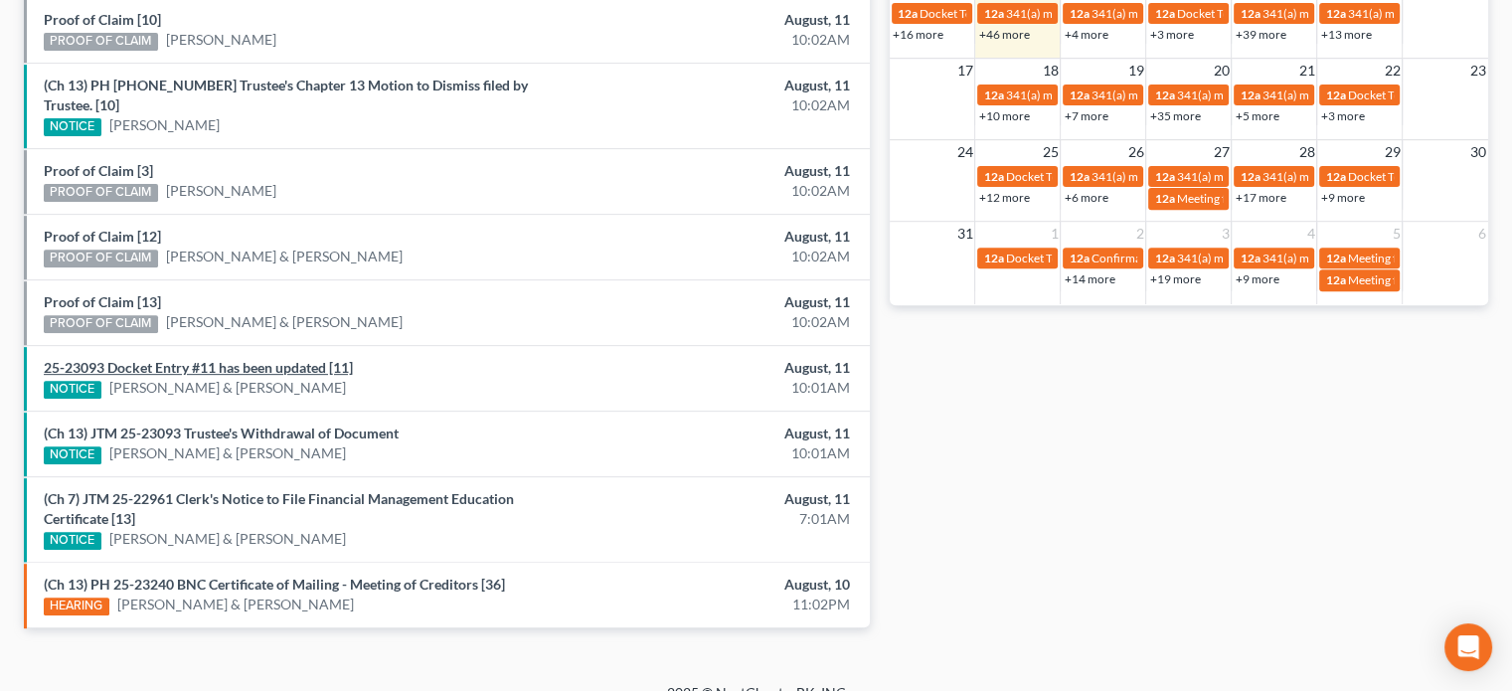
click at [231, 359] on link "25-23093 Docket Entry #11 has been updated [11]" at bounding box center [198, 367] width 309 height 17
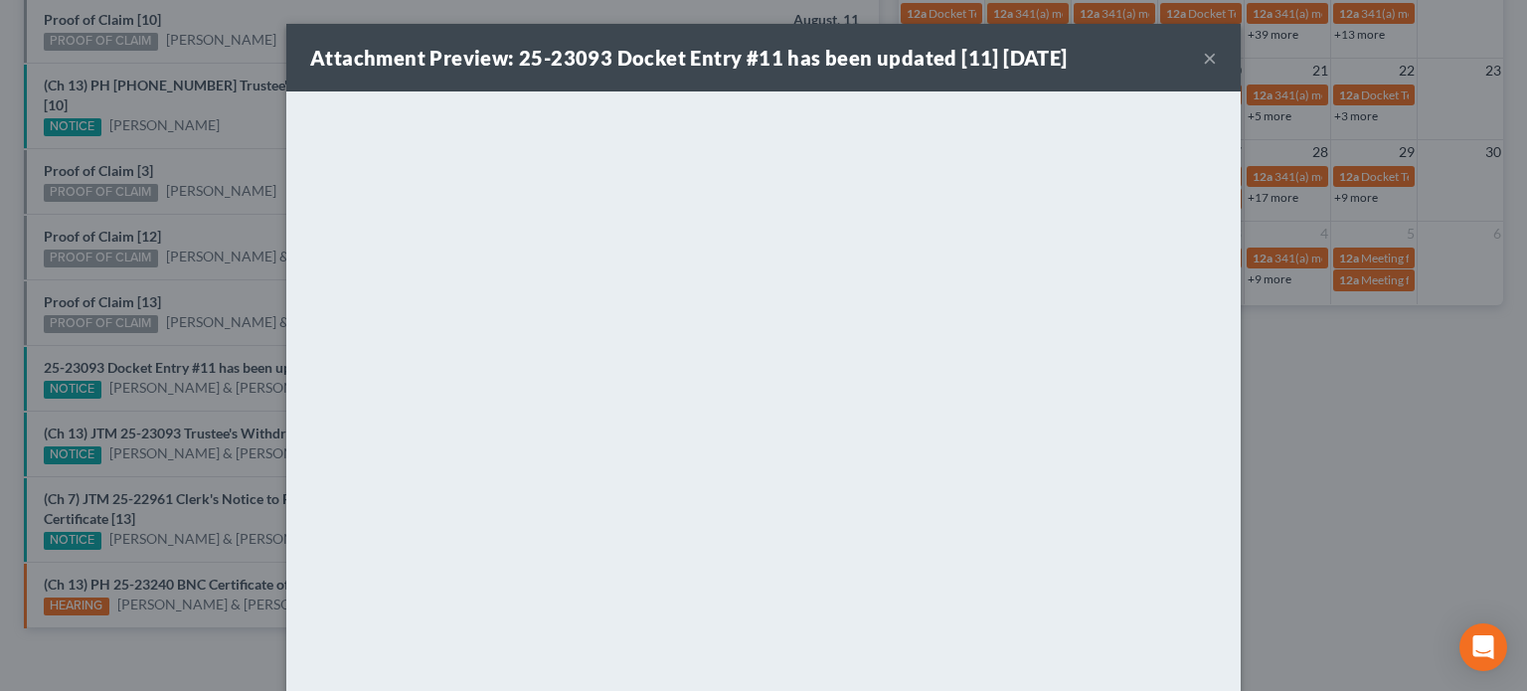
click at [213, 321] on div "Attachment Preview: 25-23093 Docket Entry #11 has been updated [11] [DATE] × Do…" at bounding box center [763, 345] width 1527 height 691
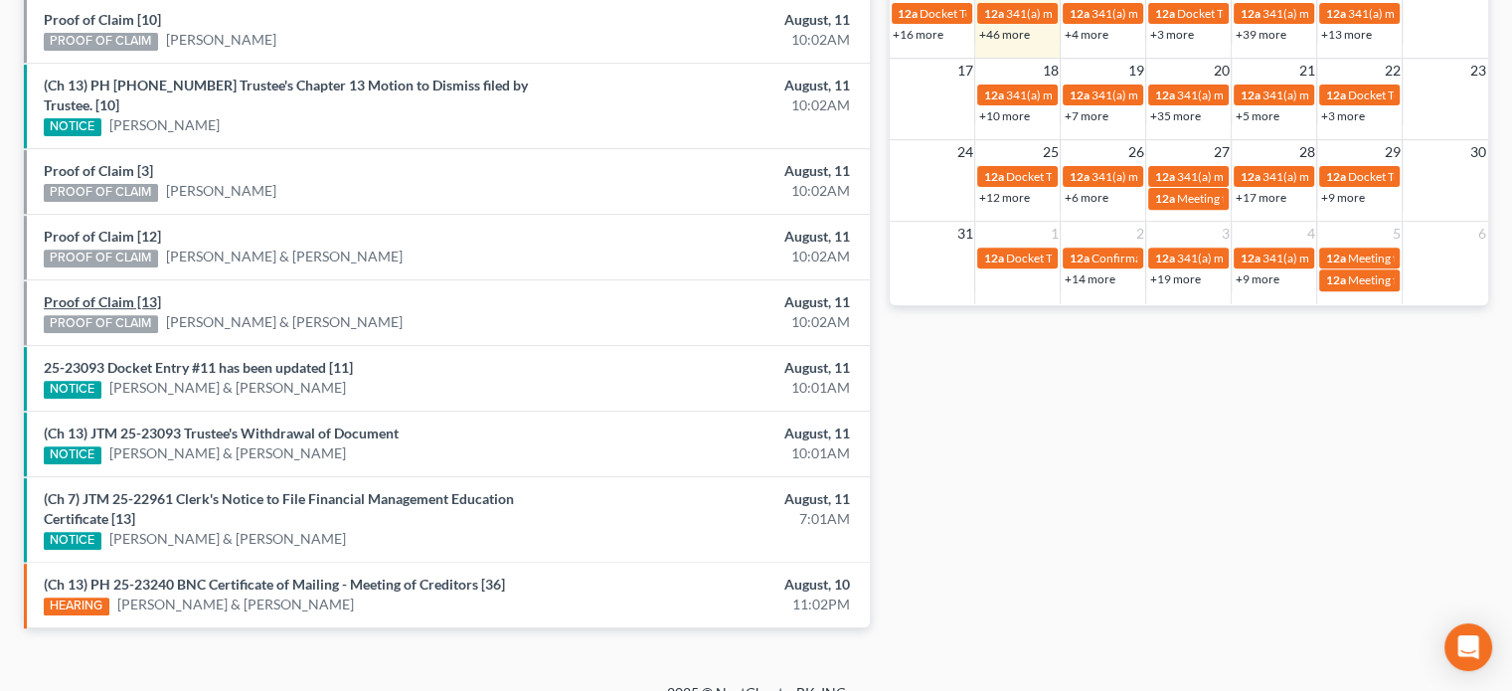
click at [107, 293] on link "Proof of Claim [13]" at bounding box center [102, 301] width 117 height 17
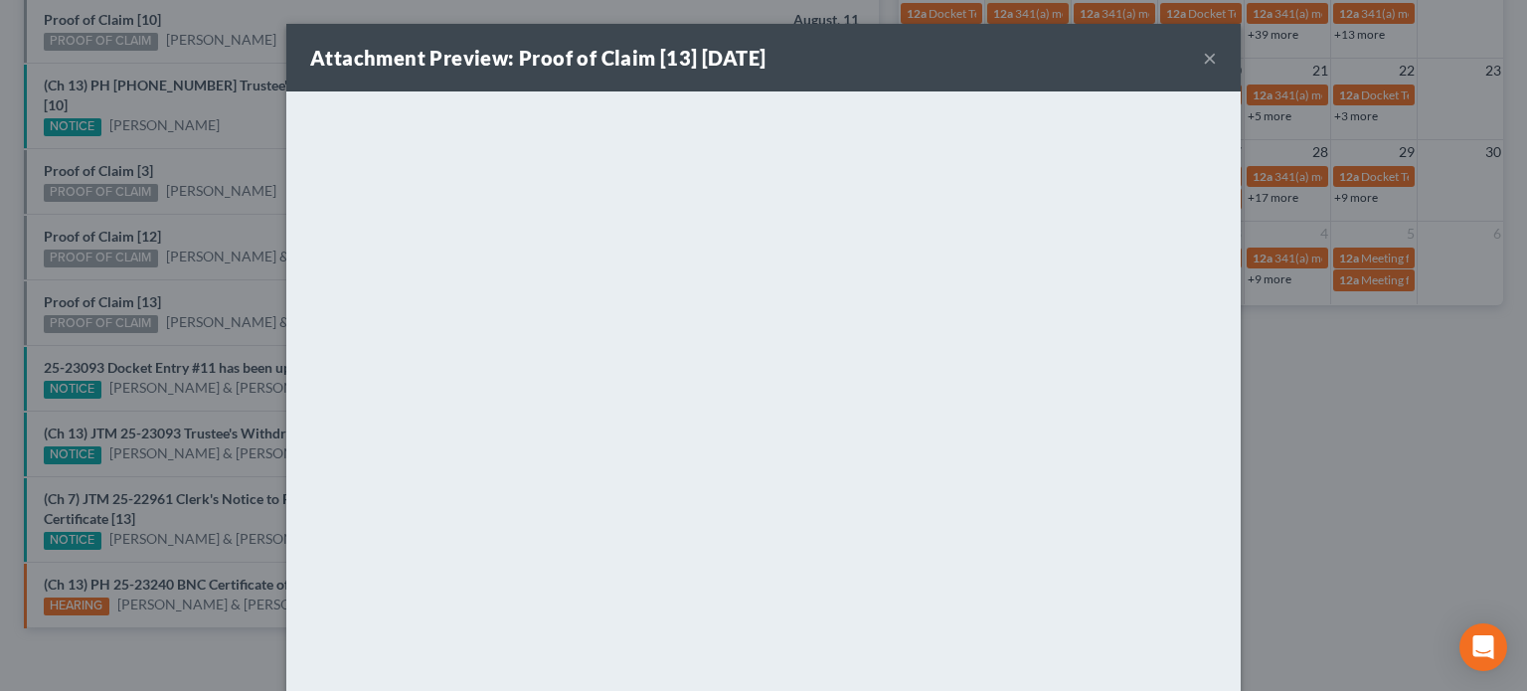
click at [110, 255] on div "Attachment Preview: Proof of Claim [13] [DATE] × <object ng-attr-data='[URL][DO…" at bounding box center [763, 345] width 1527 height 691
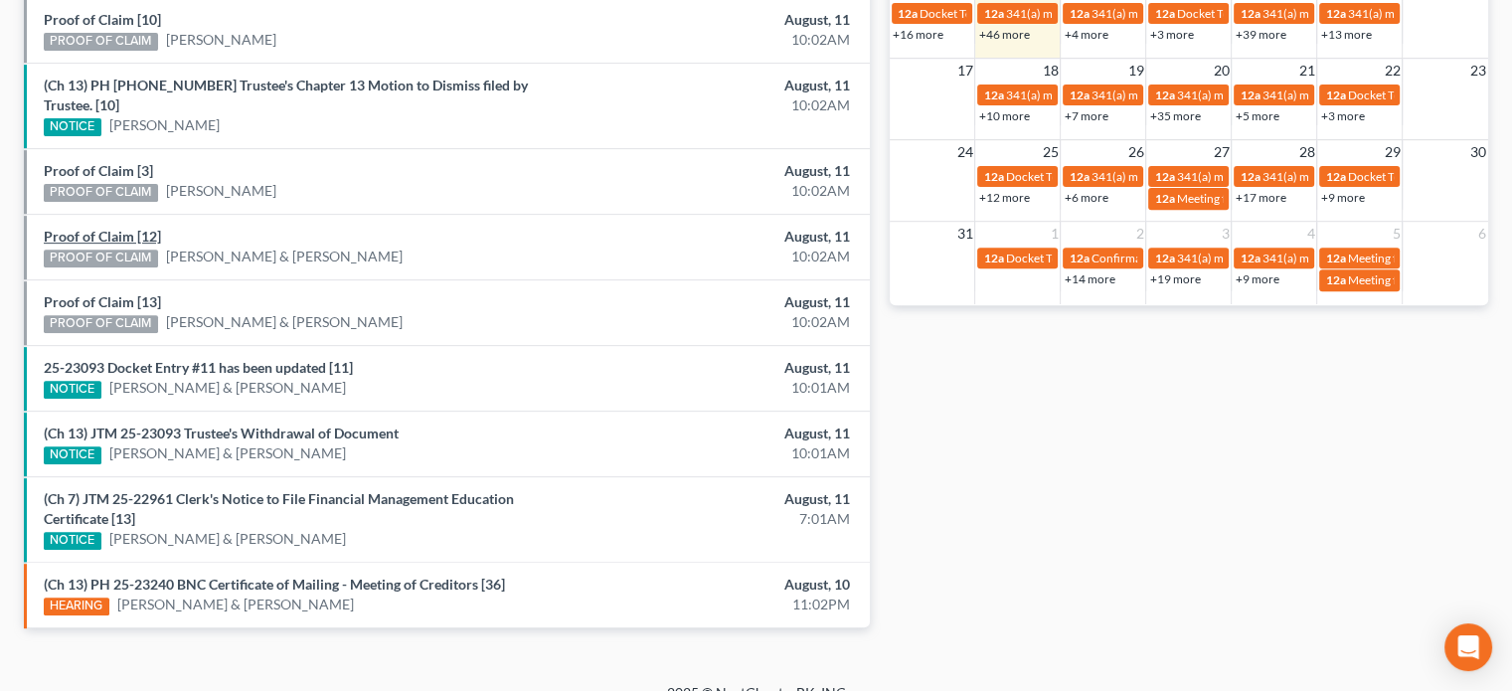
click at [101, 228] on link "Proof of Claim [12]" at bounding box center [102, 236] width 117 height 17
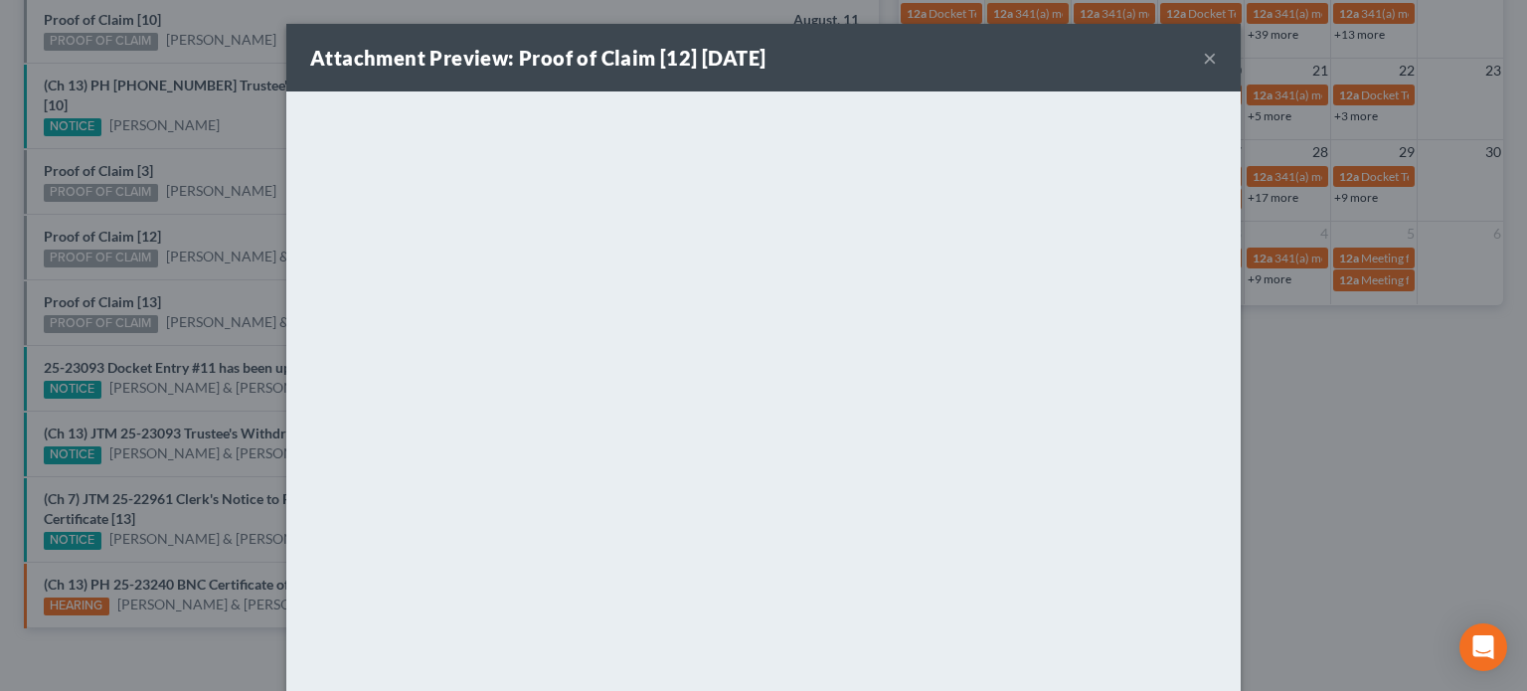
click at [100, 186] on div "Attachment Preview: Proof of Claim [12] [DATE] × <object ng-attr-data='[URL][DO…" at bounding box center [763, 345] width 1527 height 691
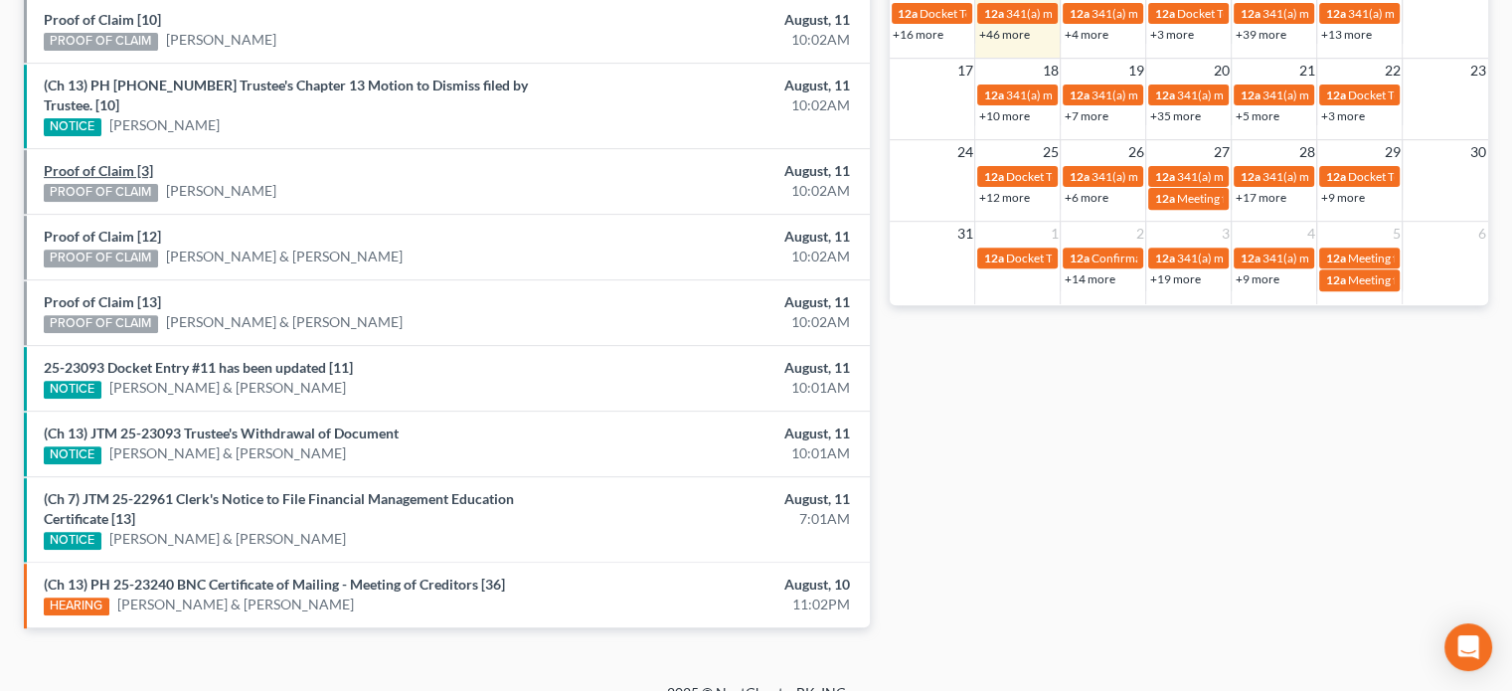
click at [107, 162] on link "Proof of Claim [3]" at bounding box center [98, 170] width 109 height 17
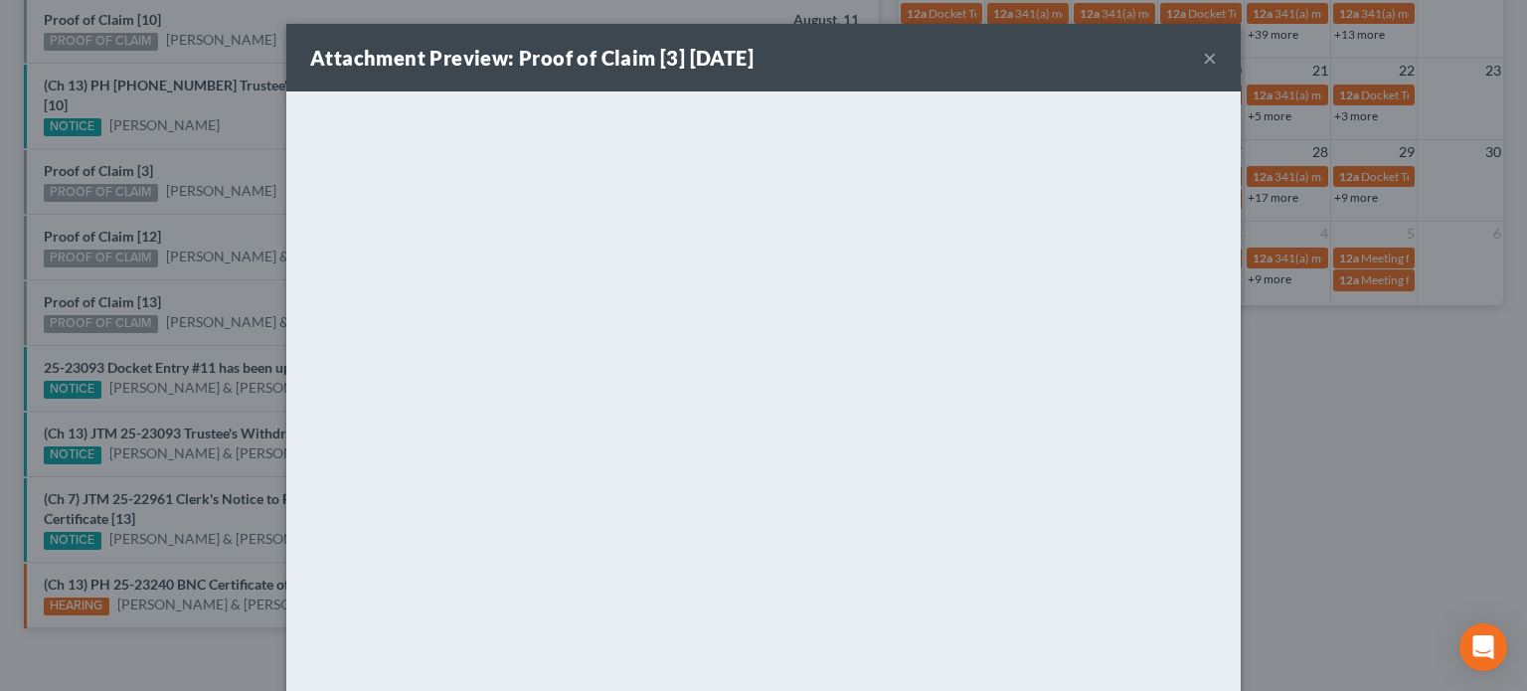
click at [197, 151] on div "Attachment Preview: Proof of Claim [3] [DATE] × <object ng-attr-data='[URL][DOM…" at bounding box center [763, 345] width 1527 height 691
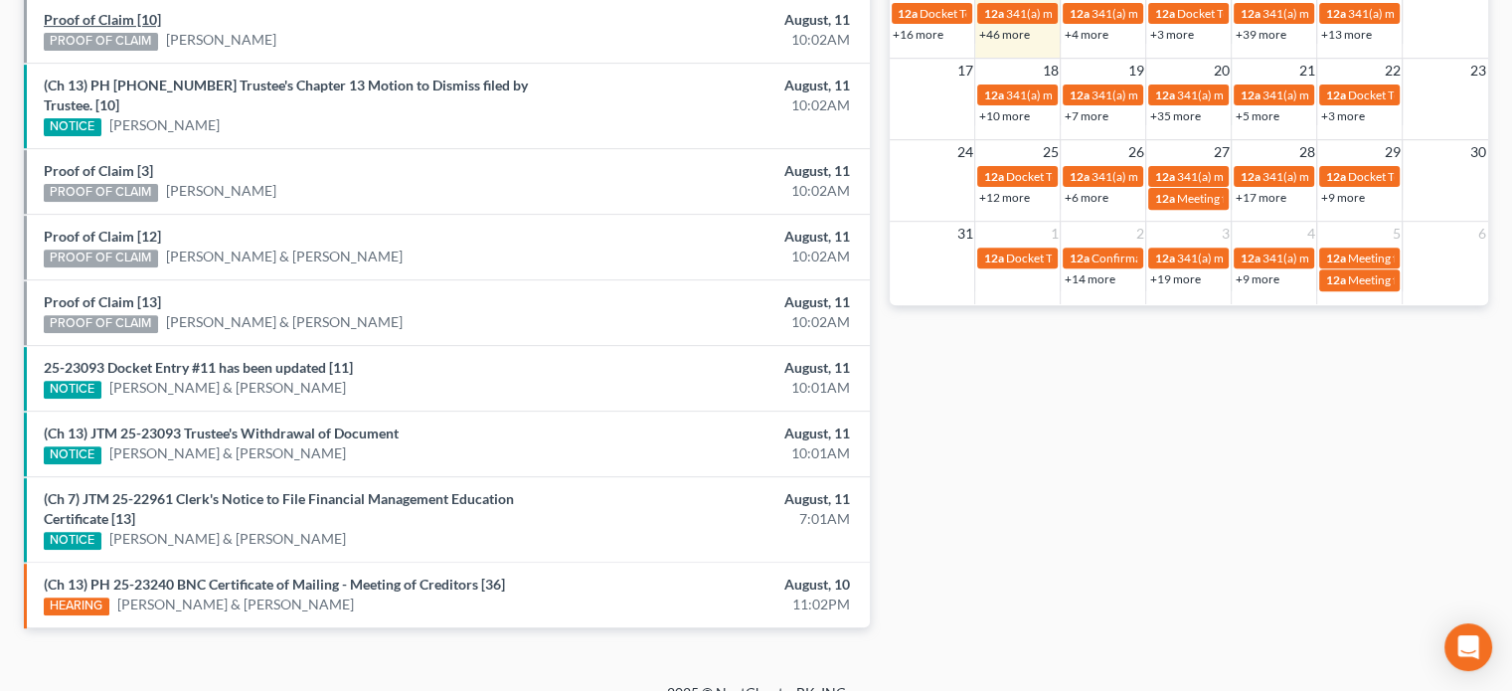
click at [121, 16] on link "Proof of Claim [10]" at bounding box center [102, 19] width 117 height 17
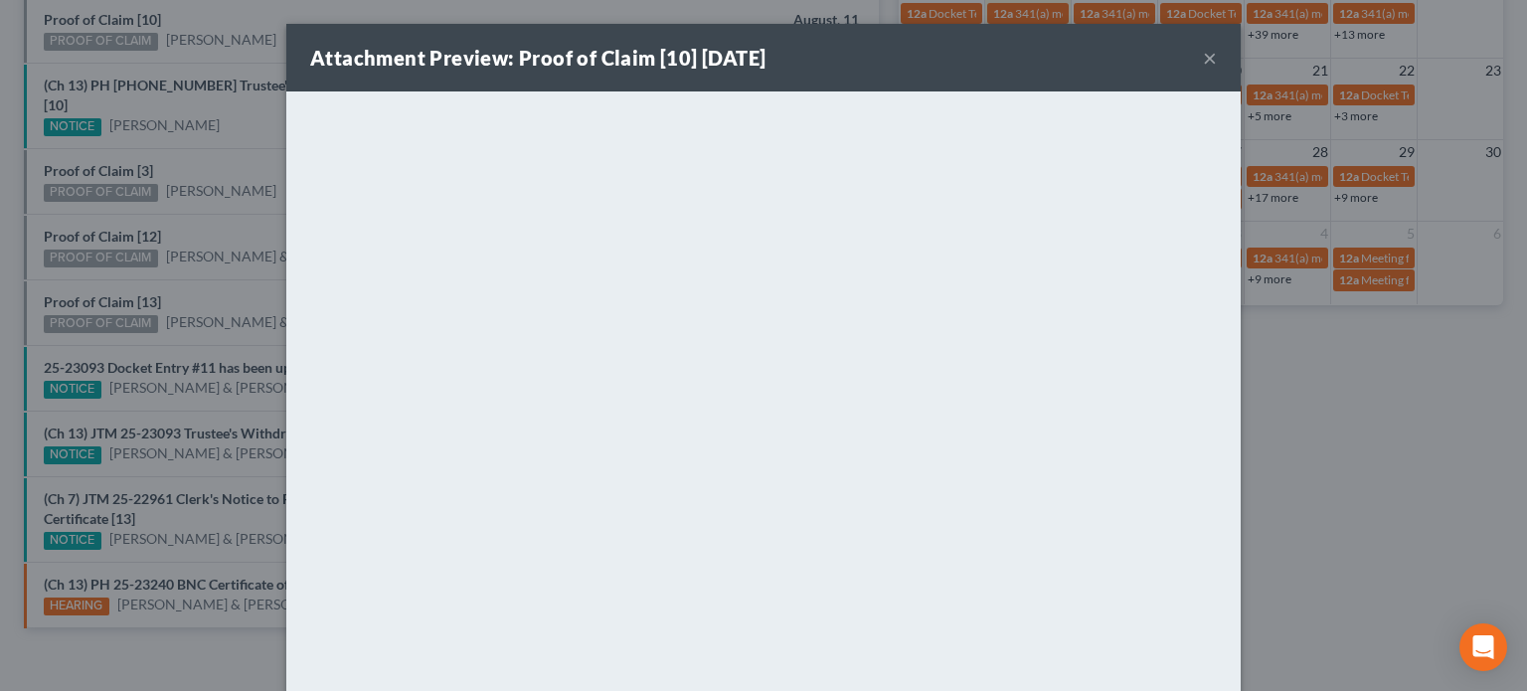
click at [218, 21] on div "Attachment Preview: Proof of Claim [10] [DATE] × <object ng-attr-data='[URL][DO…" at bounding box center [763, 345] width 1527 height 691
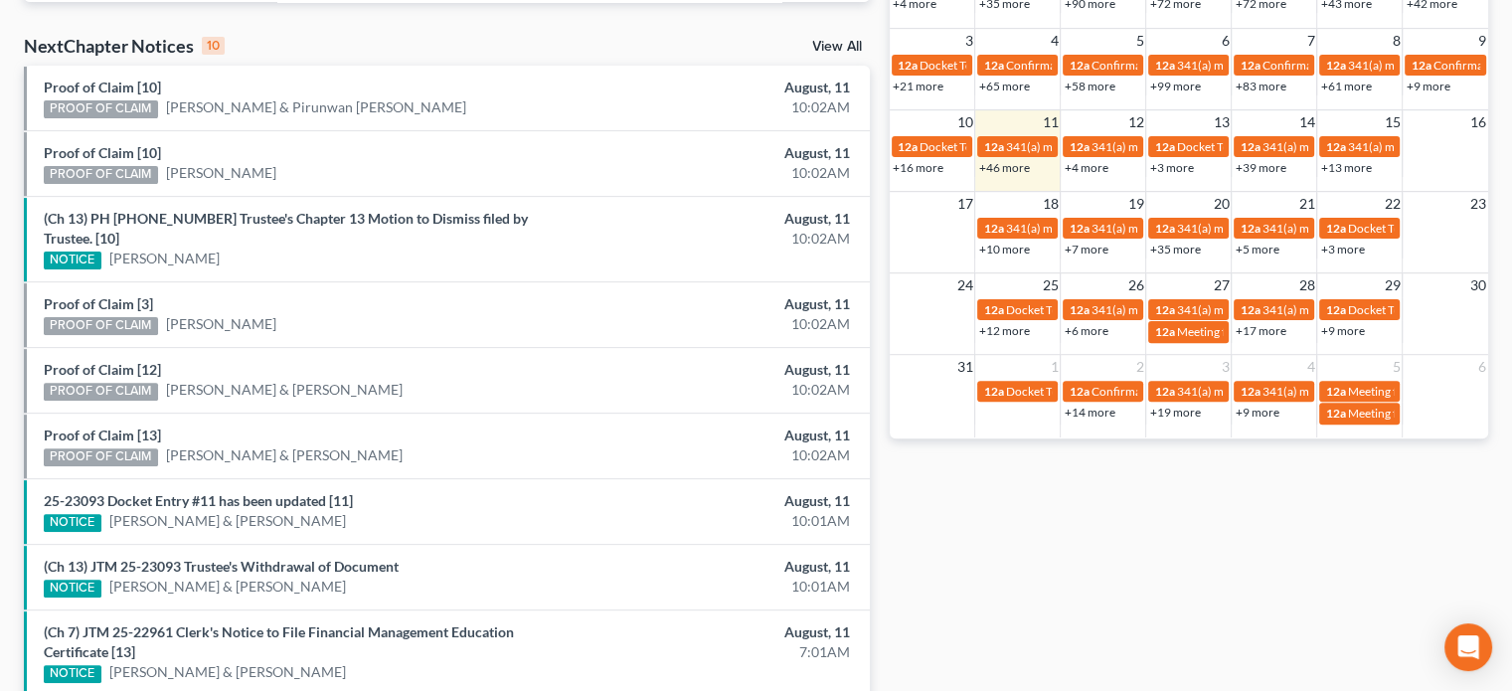
scroll to position [616, 0]
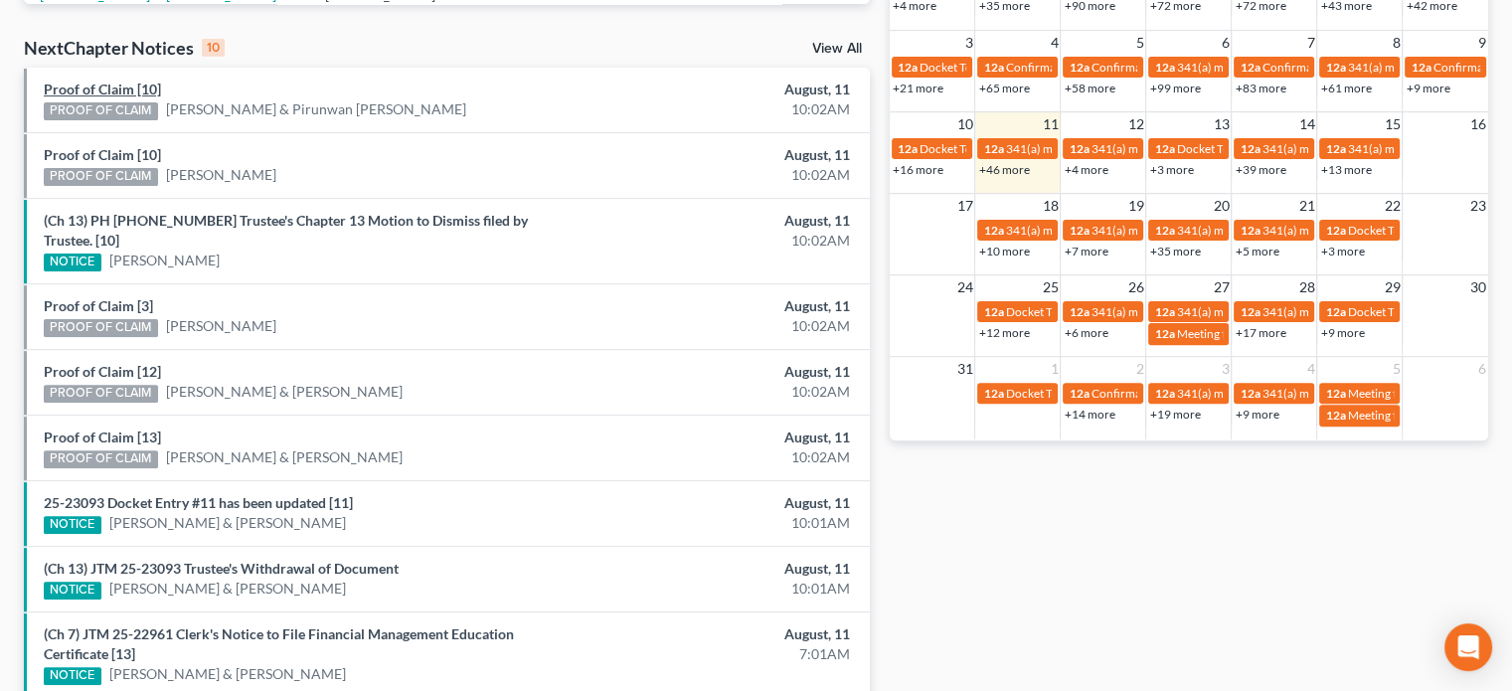
click at [115, 84] on link "Proof of Claim [10]" at bounding box center [102, 89] width 117 height 17
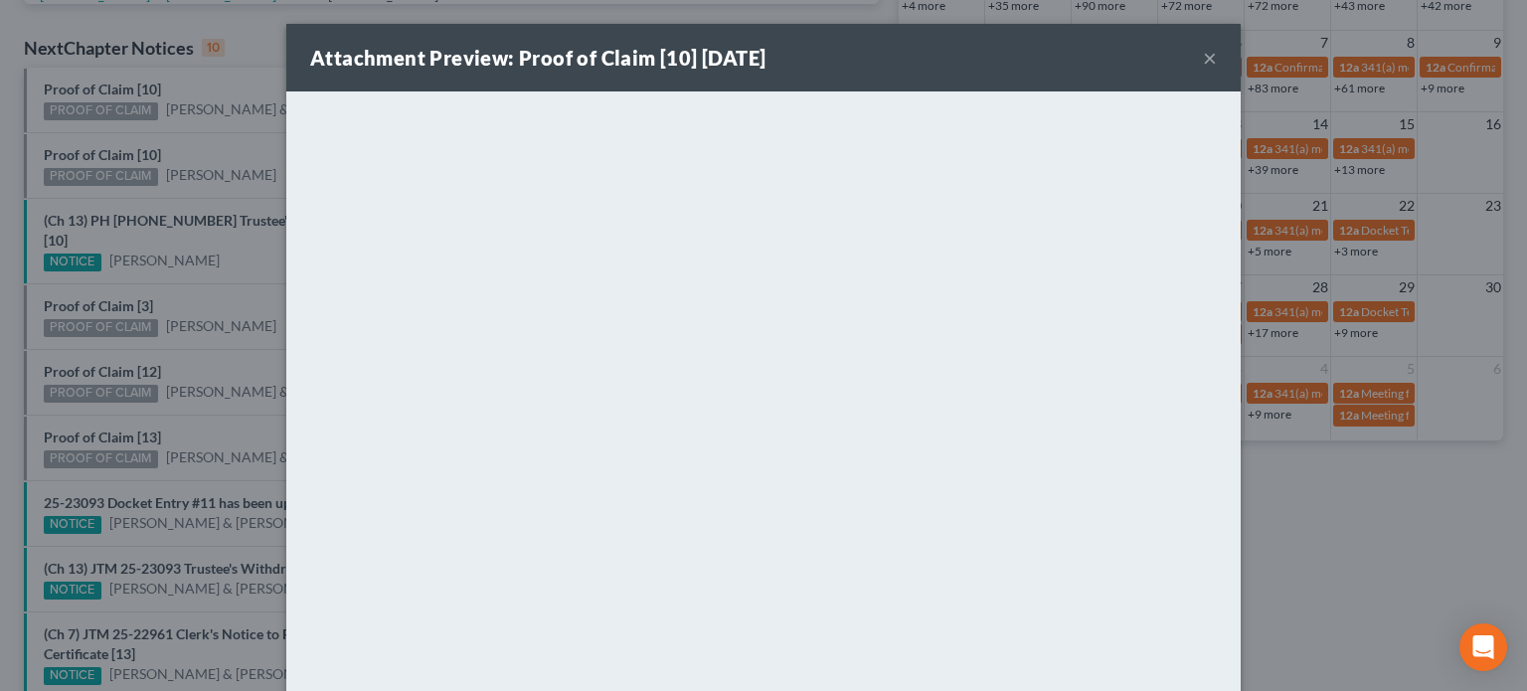
click at [208, 138] on div "Attachment Preview: Proof of Claim [10] [DATE] × <object ng-attr-data='[URL][DO…" at bounding box center [763, 345] width 1527 height 691
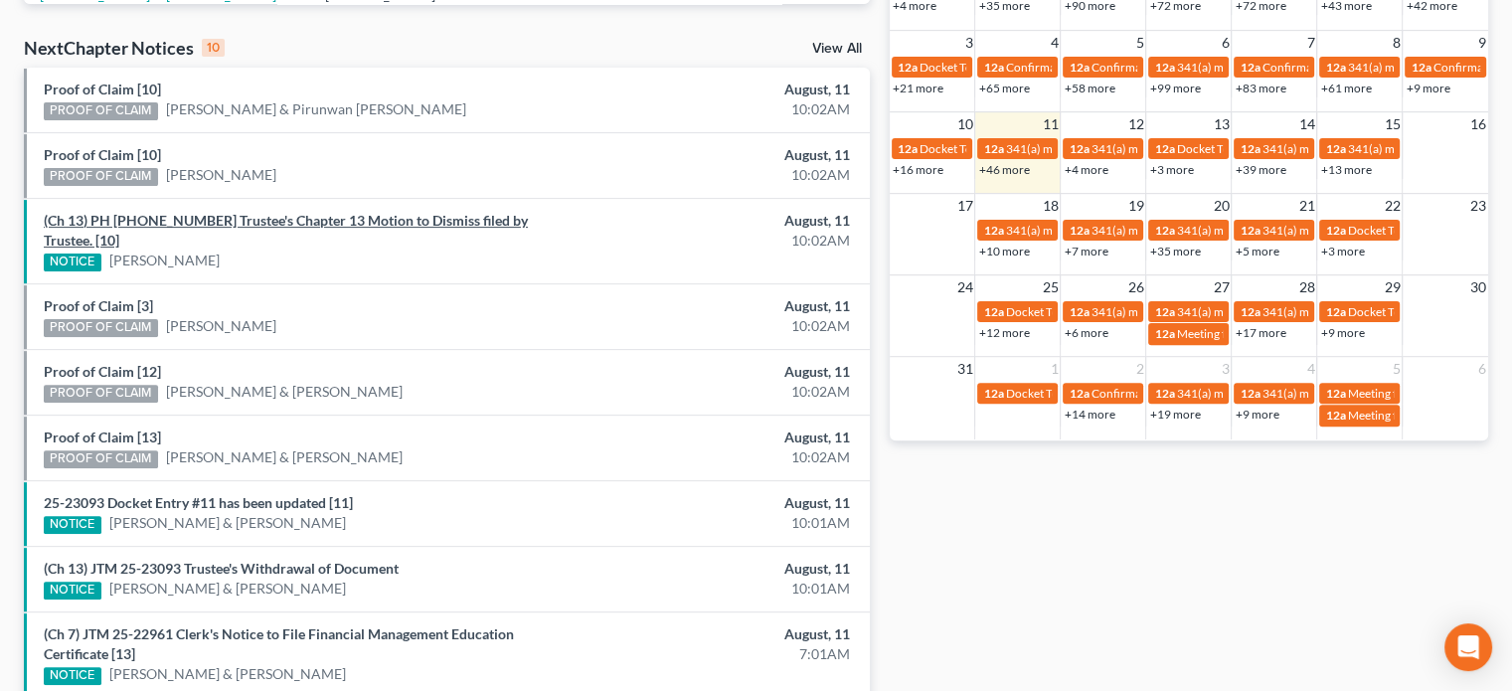
click at [264, 213] on link "(Ch 13) PH [PHONE_NUMBER] Trustee's Chapter 13 Motion to Dismiss filed by Trust…" at bounding box center [286, 230] width 484 height 37
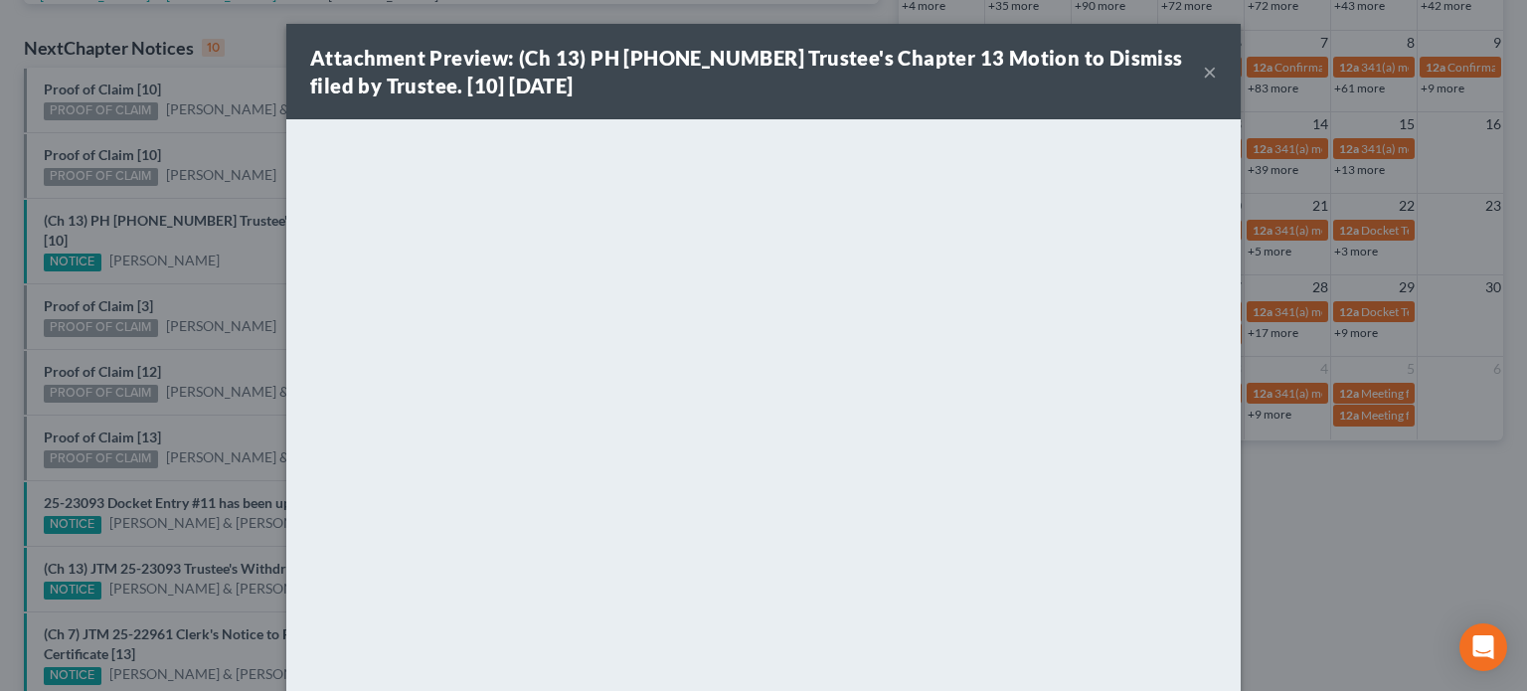
click at [229, 246] on div "Attachment Preview: (Ch 13) PH [PHONE_NUMBER] Trustee's Chapter 13 Motion to Di…" at bounding box center [763, 345] width 1527 height 691
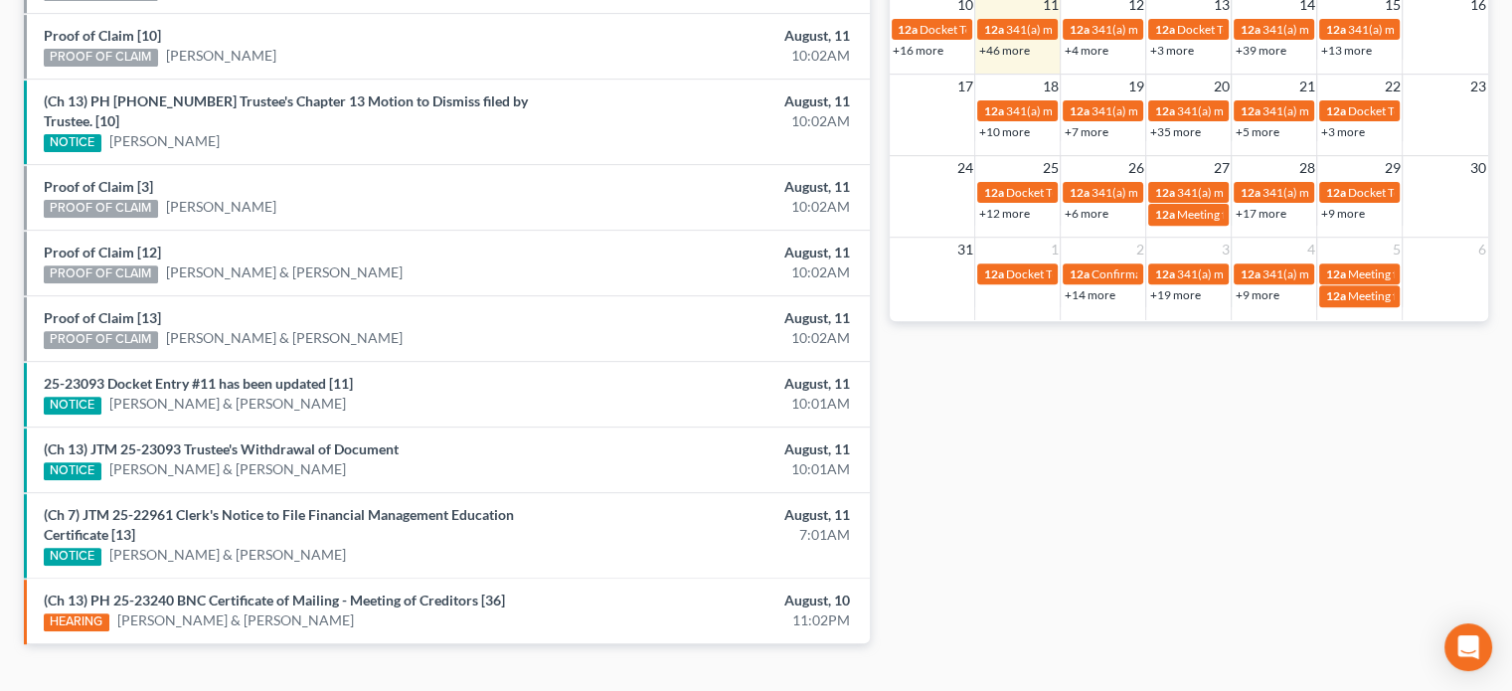
scroll to position [752, 0]
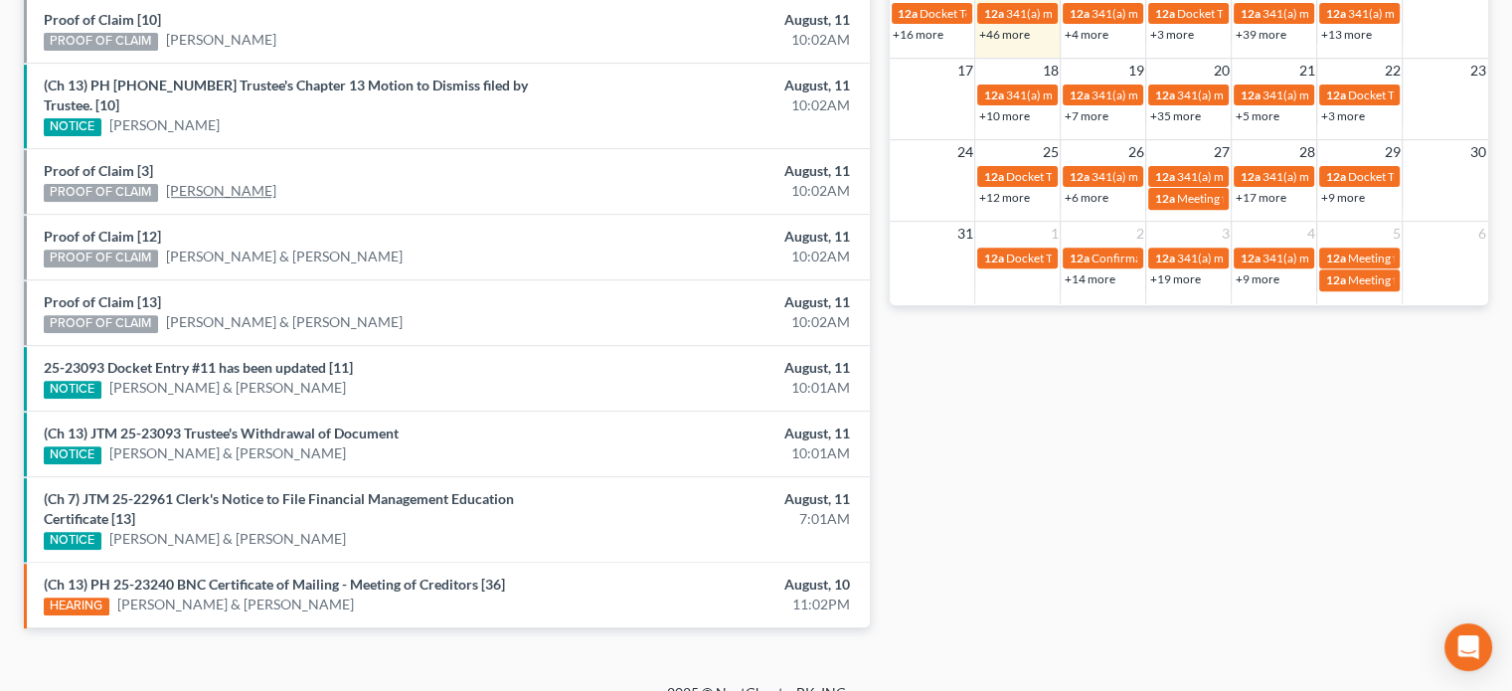
click at [221, 181] on link "[PERSON_NAME]" at bounding box center [221, 191] width 110 height 20
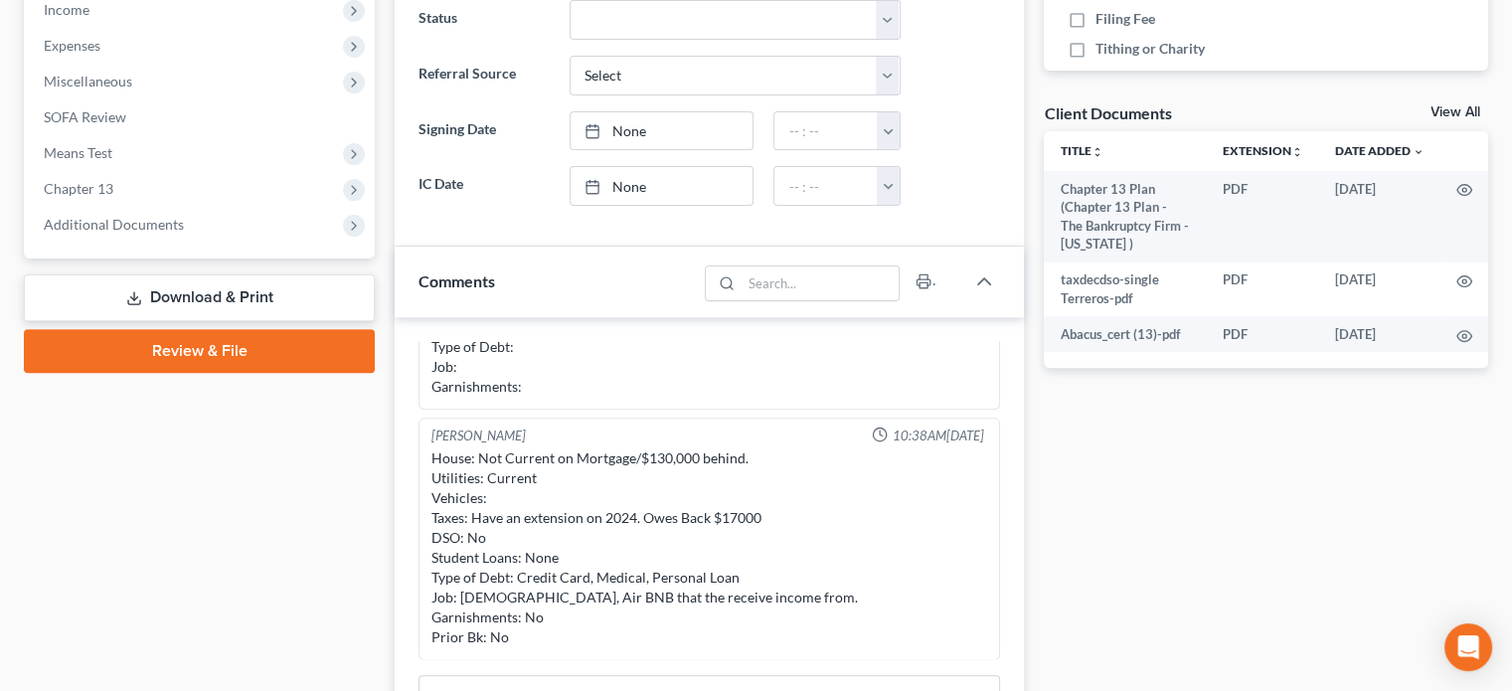
scroll to position [652, 0]
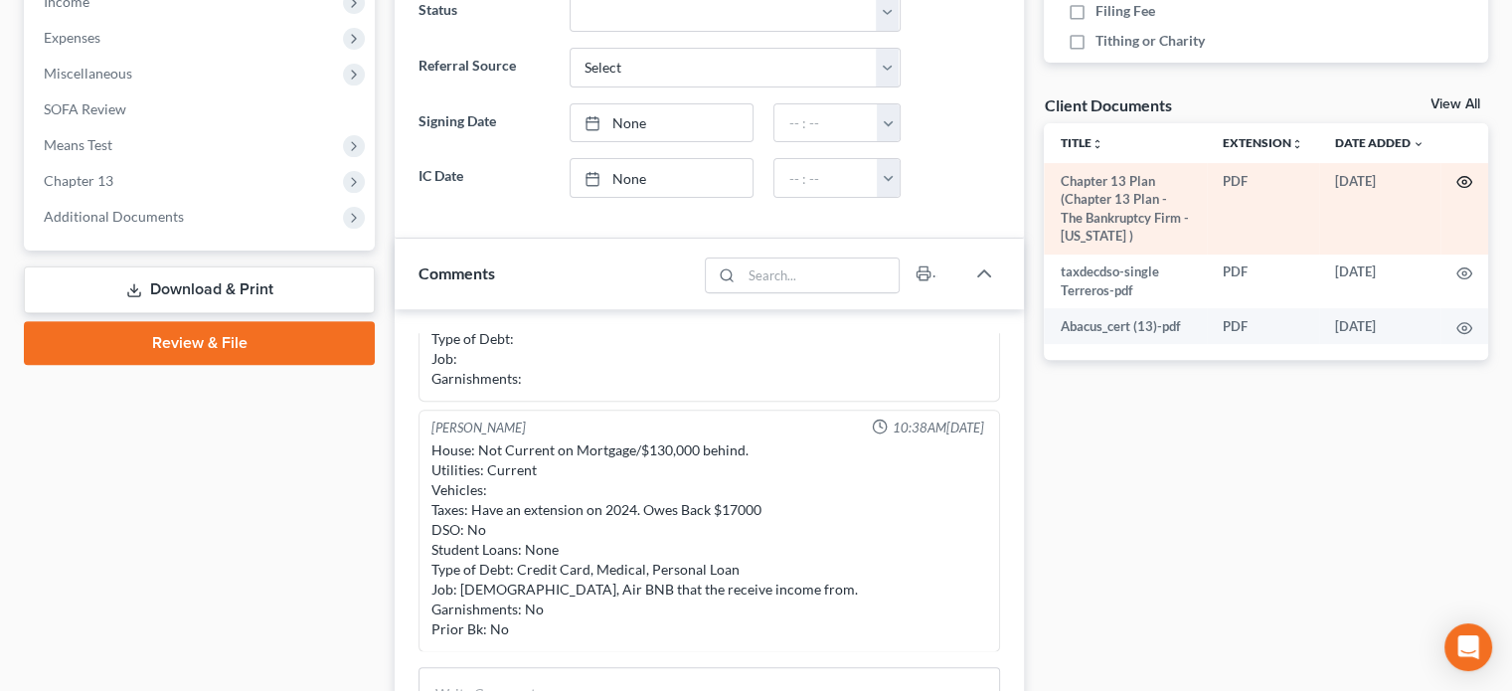
click at [1465, 183] on circle "button" at bounding box center [1464, 182] width 4 height 4
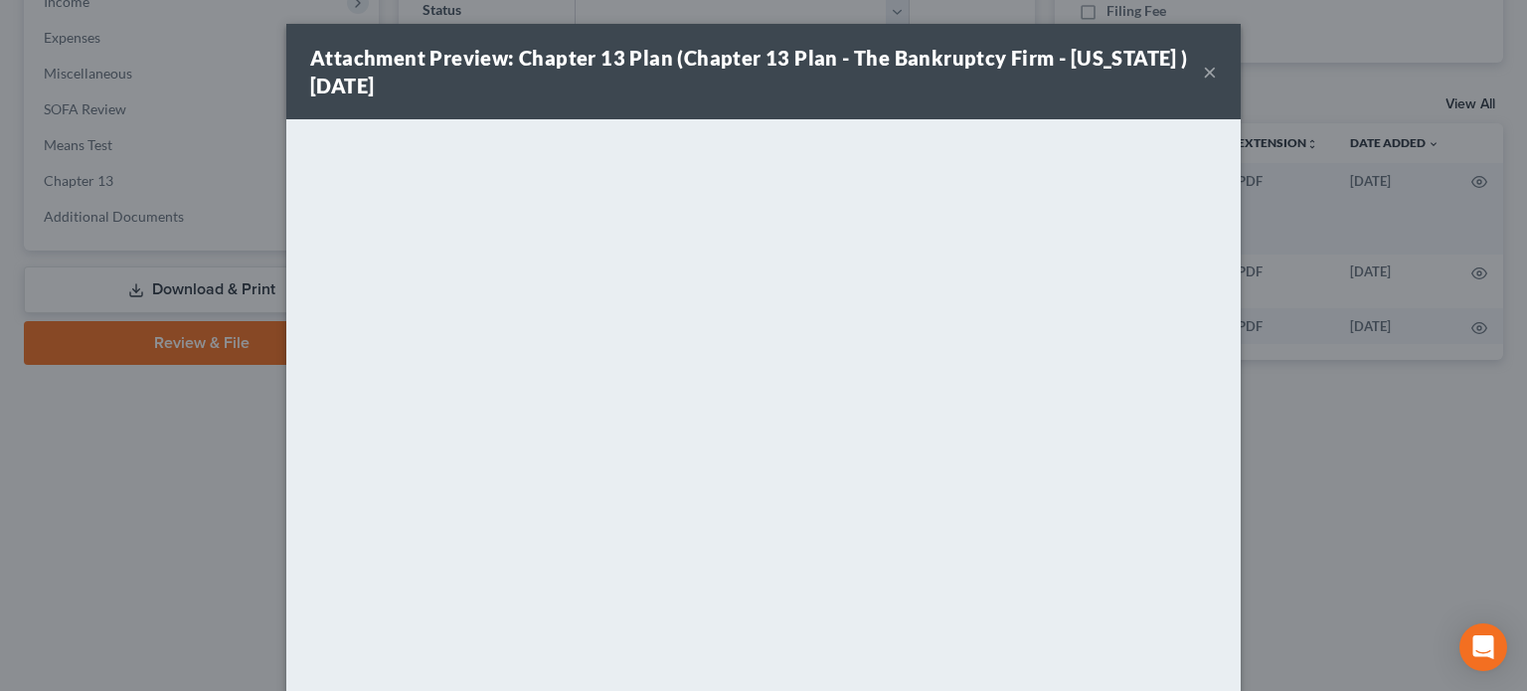
click at [1203, 75] on button "×" at bounding box center [1210, 72] width 14 height 24
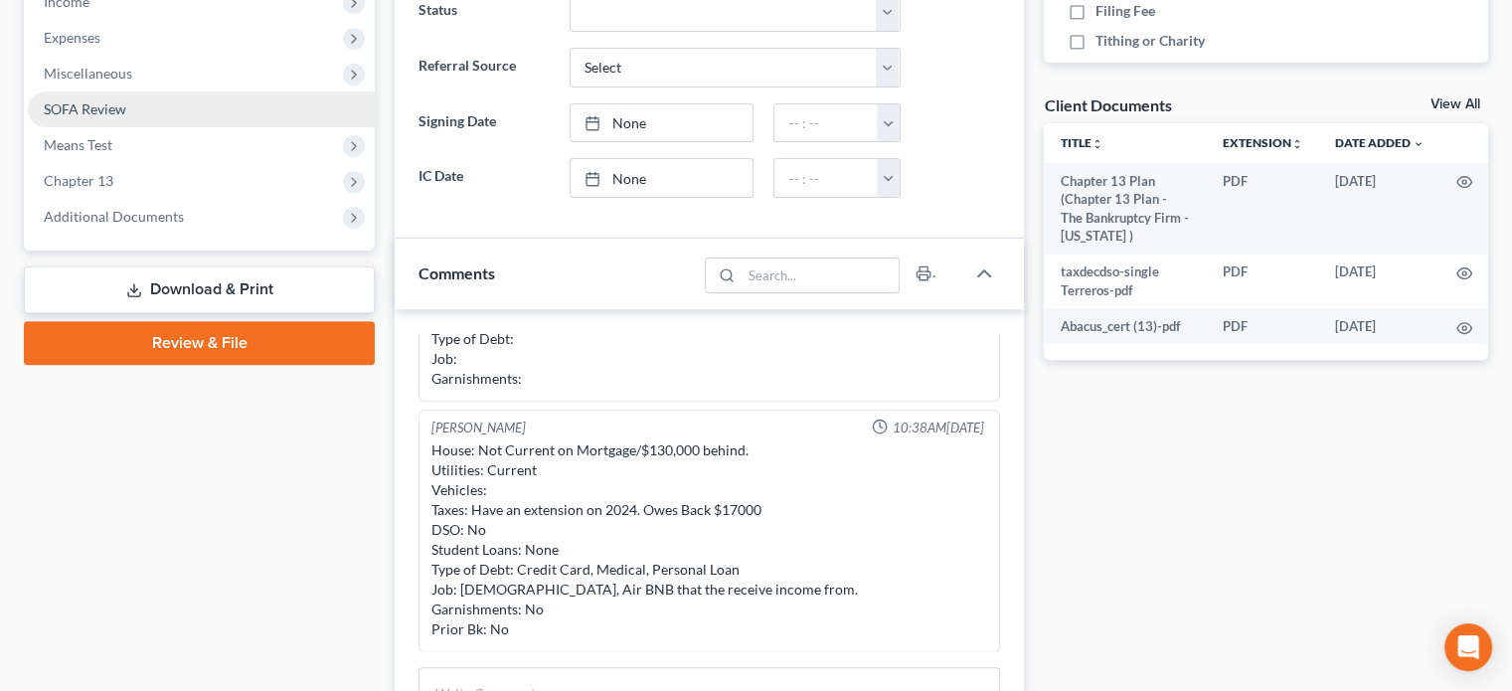
scroll to position [0, 0]
